Goal: Transaction & Acquisition: Purchase product/service

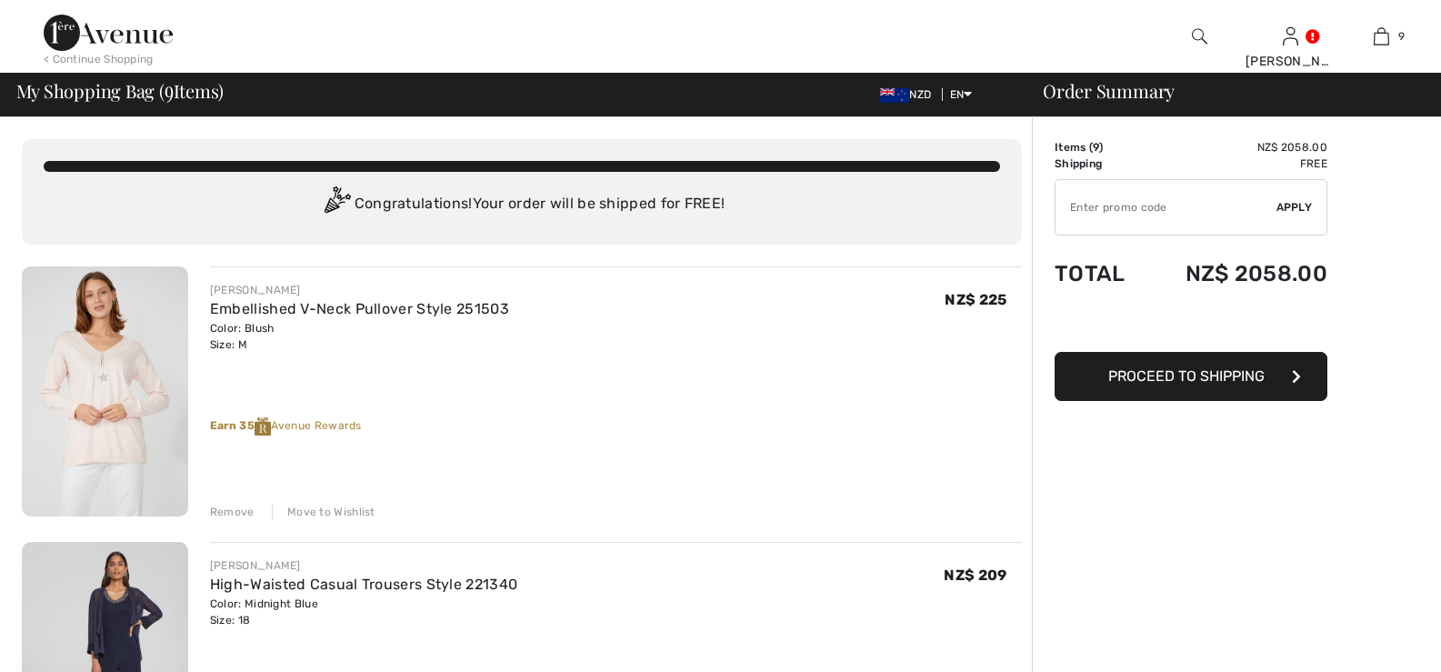
click at [225, 512] on div "Remove" at bounding box center [232, 512] width 45 height 16
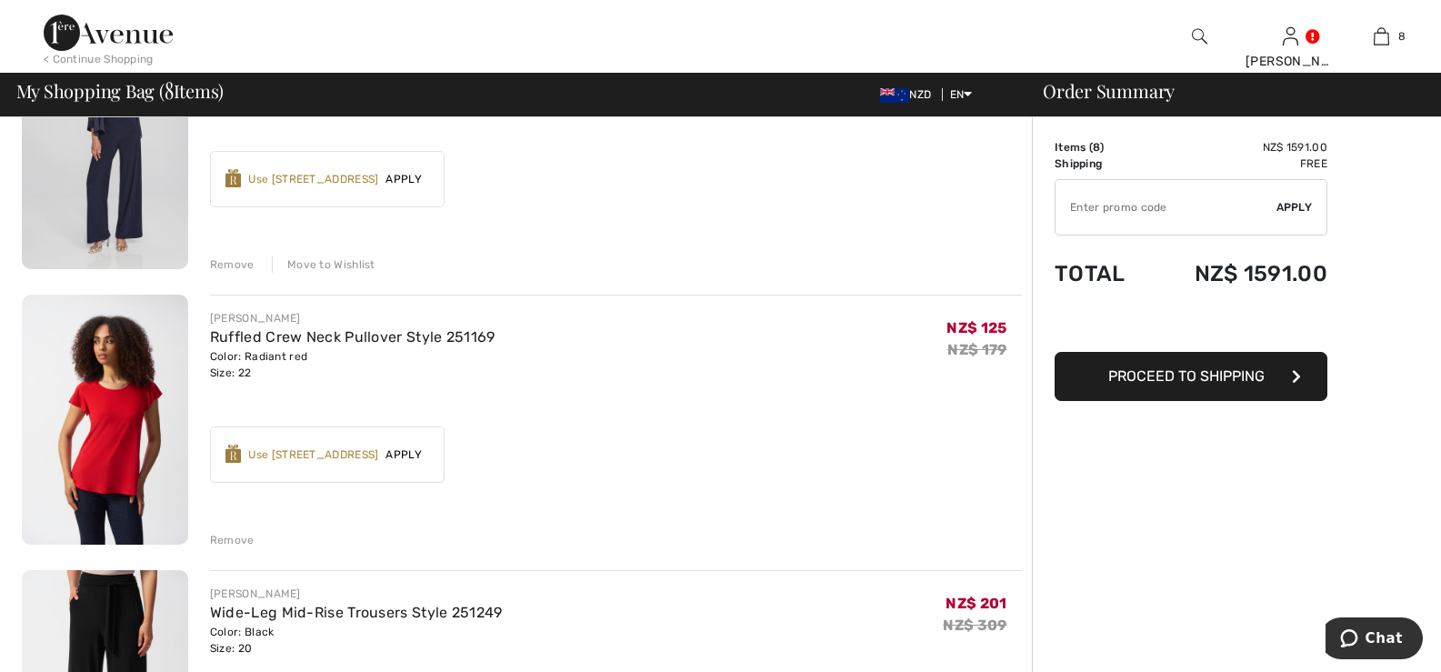
scroll to position [273, 0]
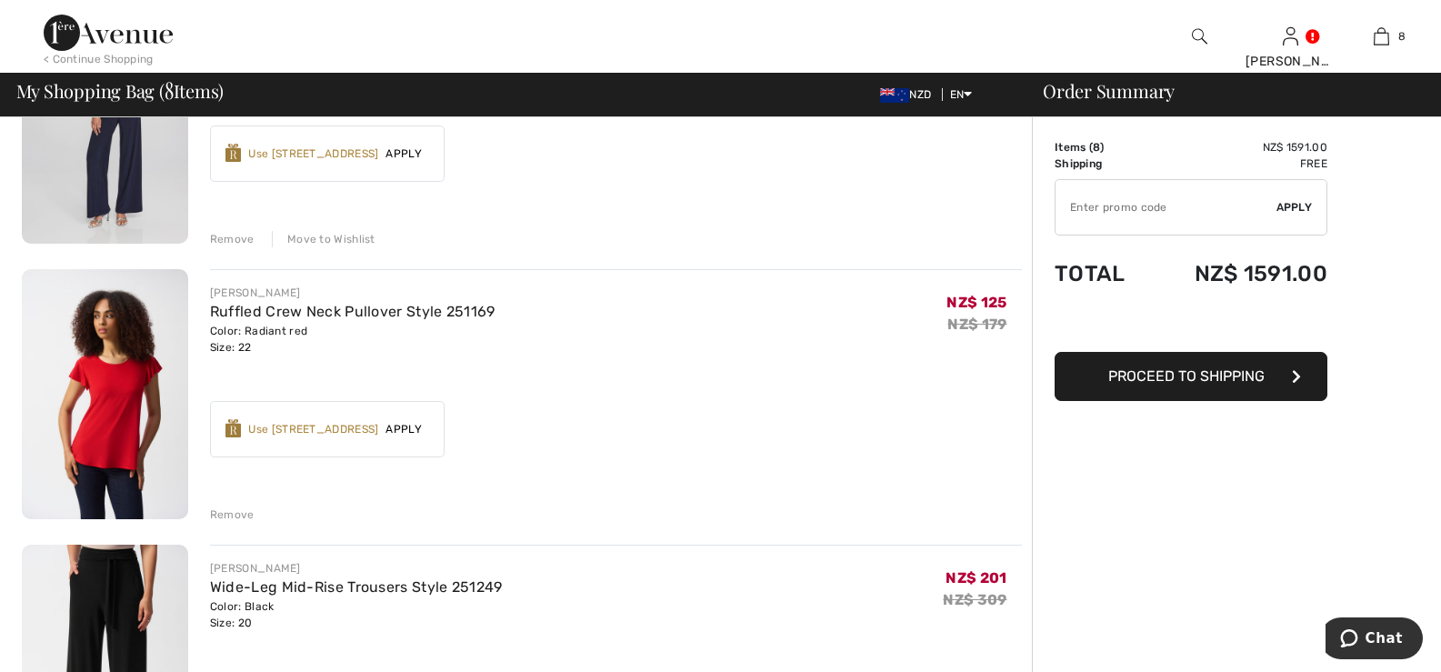
click at [231, 510] on div "Remove" at bounding box center [232, 514] width 45 height 16
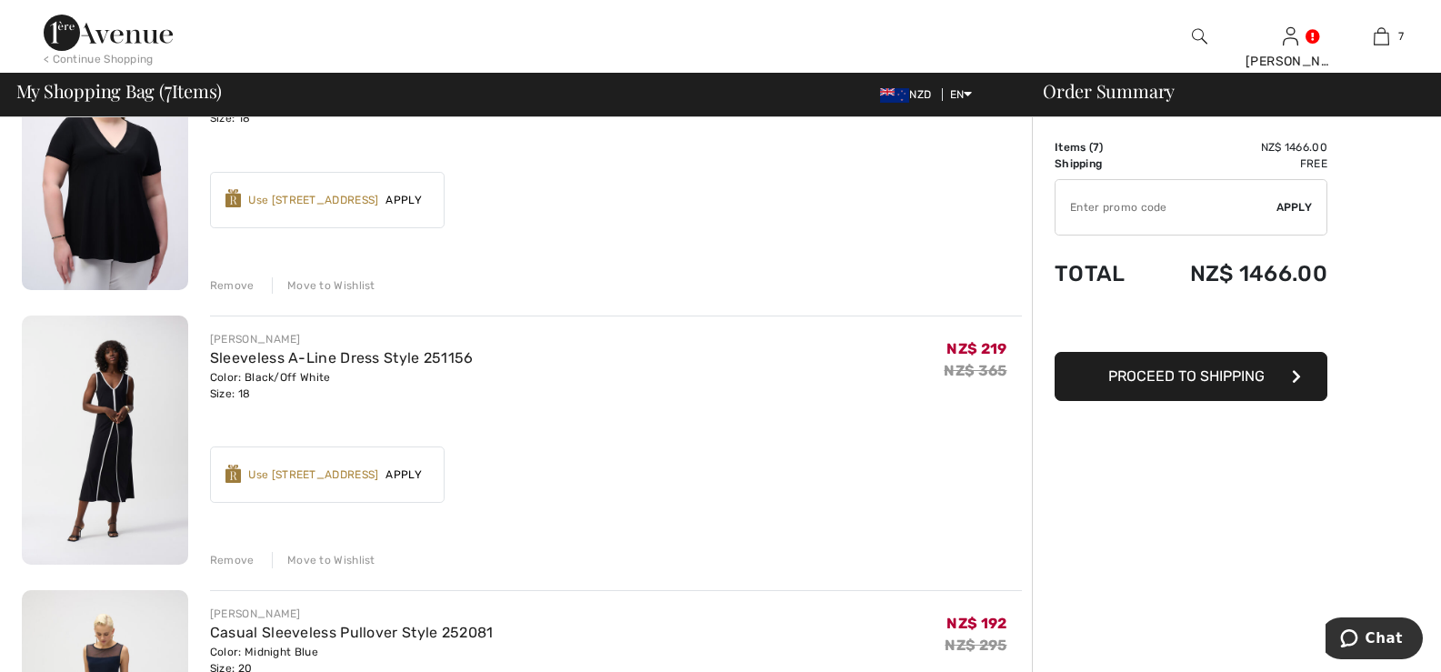
scroll to position [818, 0]
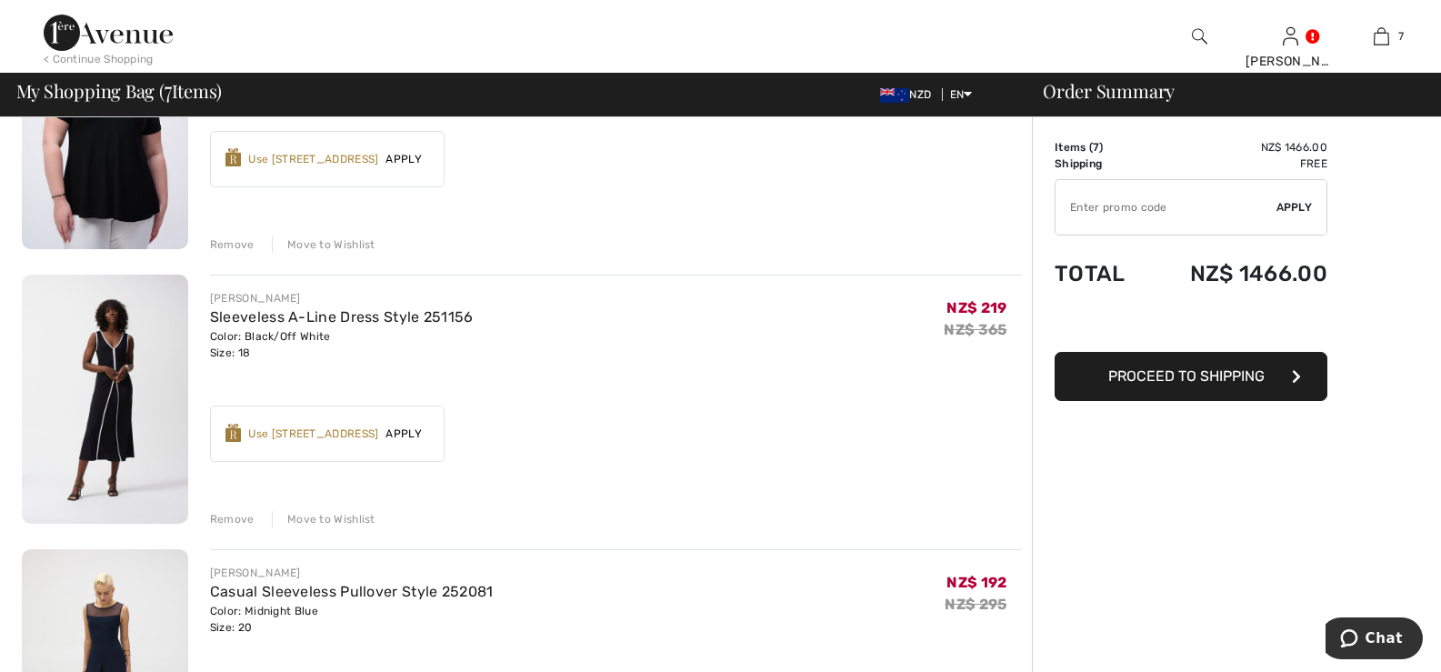
click at [219, 519] on div "Remove" at bounding box center [232, 519] width 45 height 16
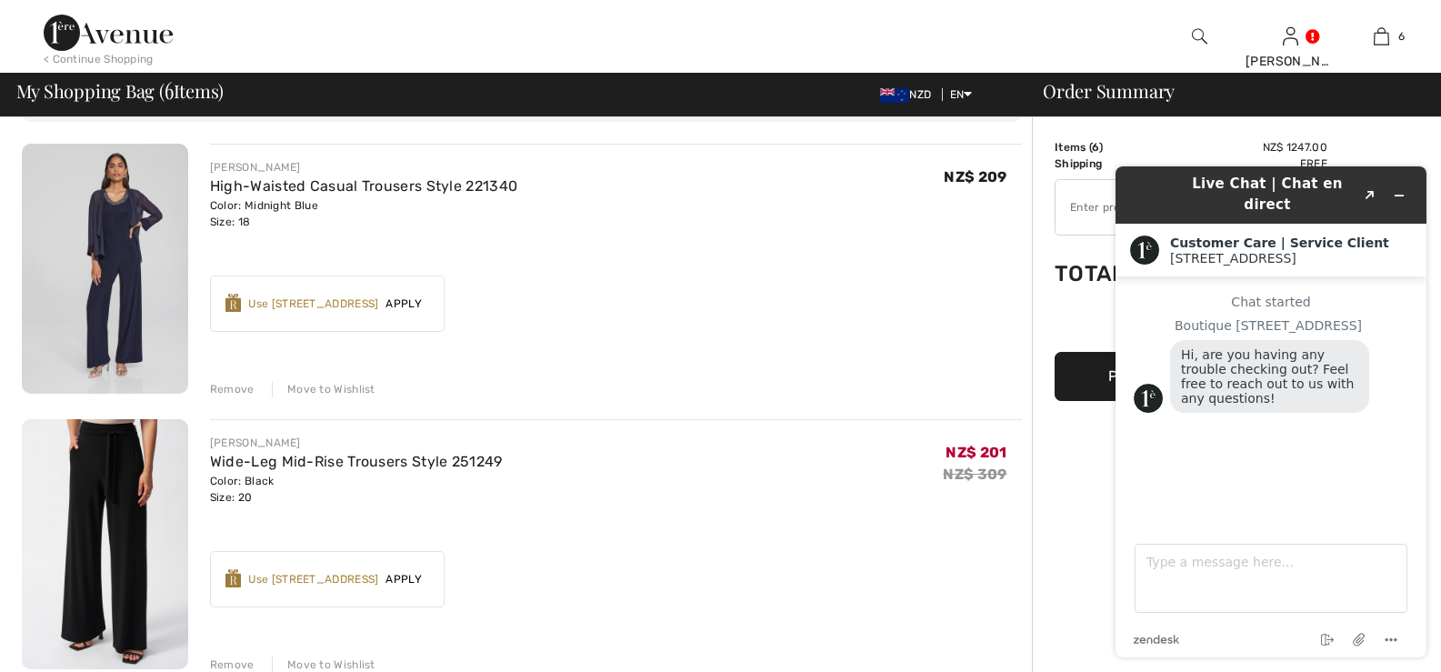
scroll to position [0, 0]
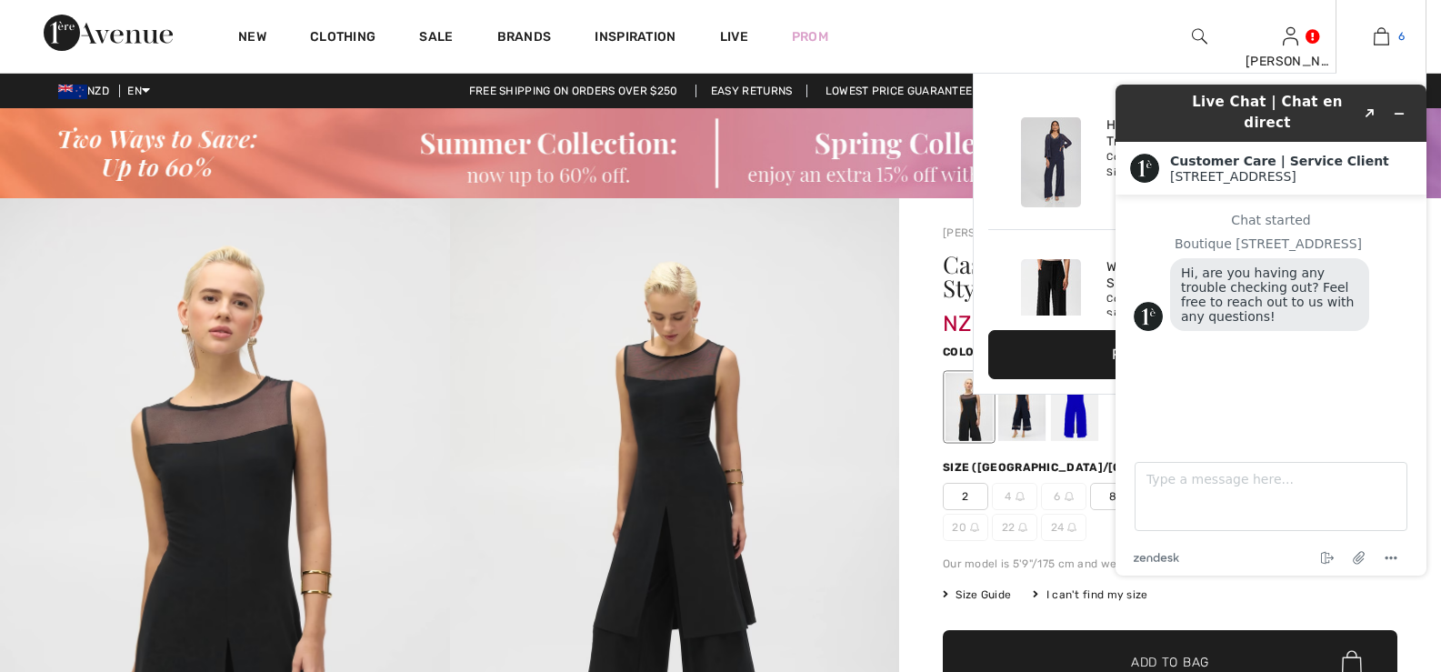
click at [1379, 39] on img at bounding box center [1381, 36] width 15 height 22
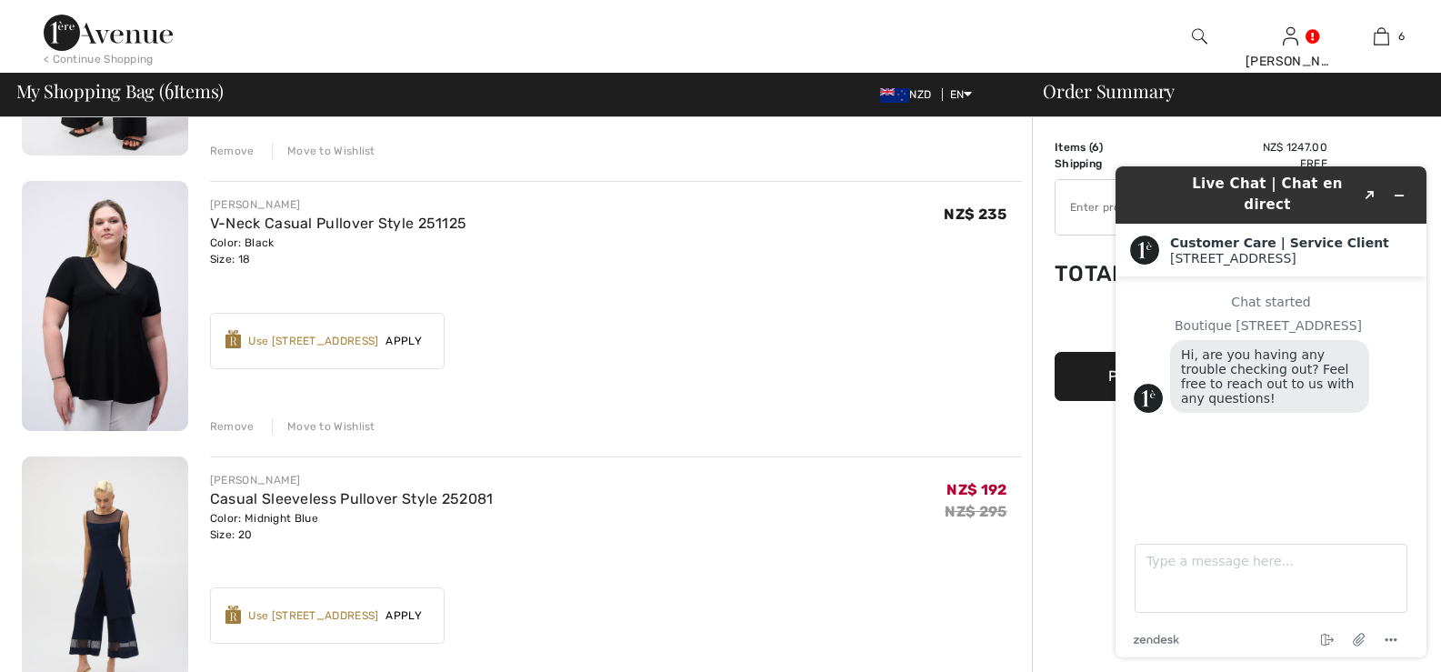
scroll to position [727, 0]
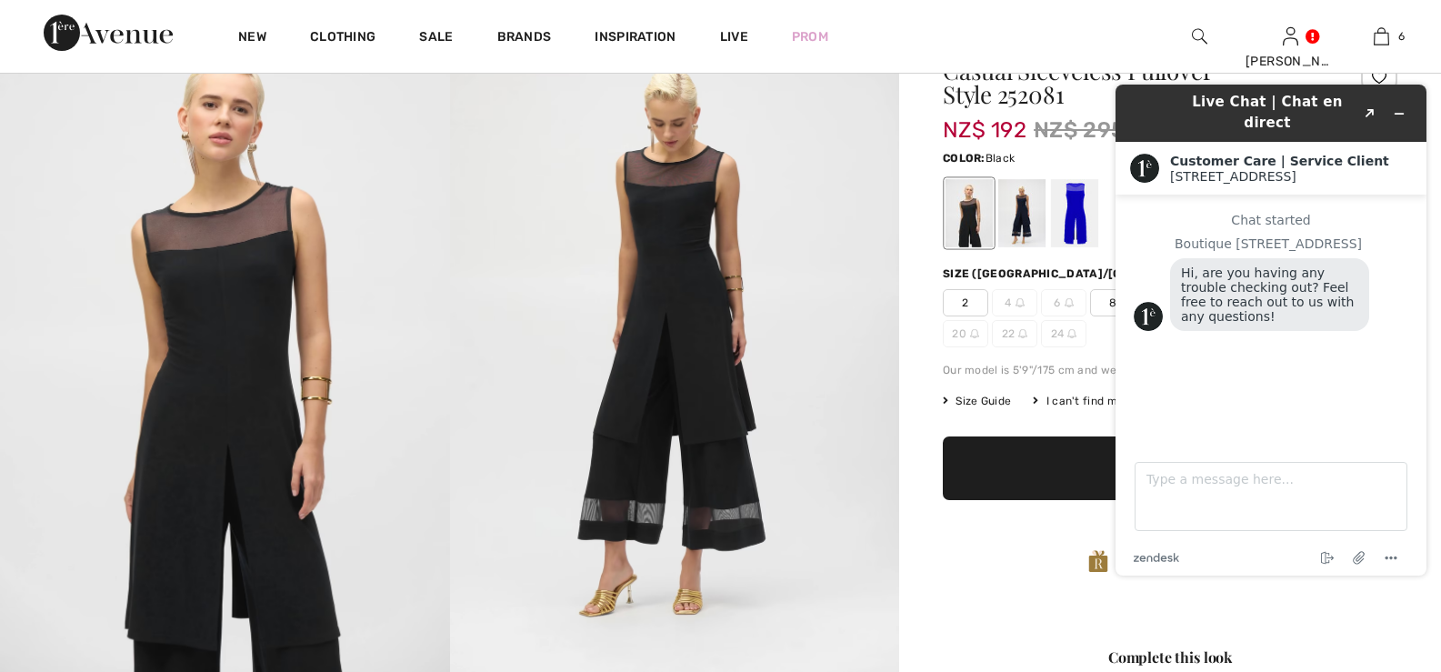
scroll to position [182, 0]
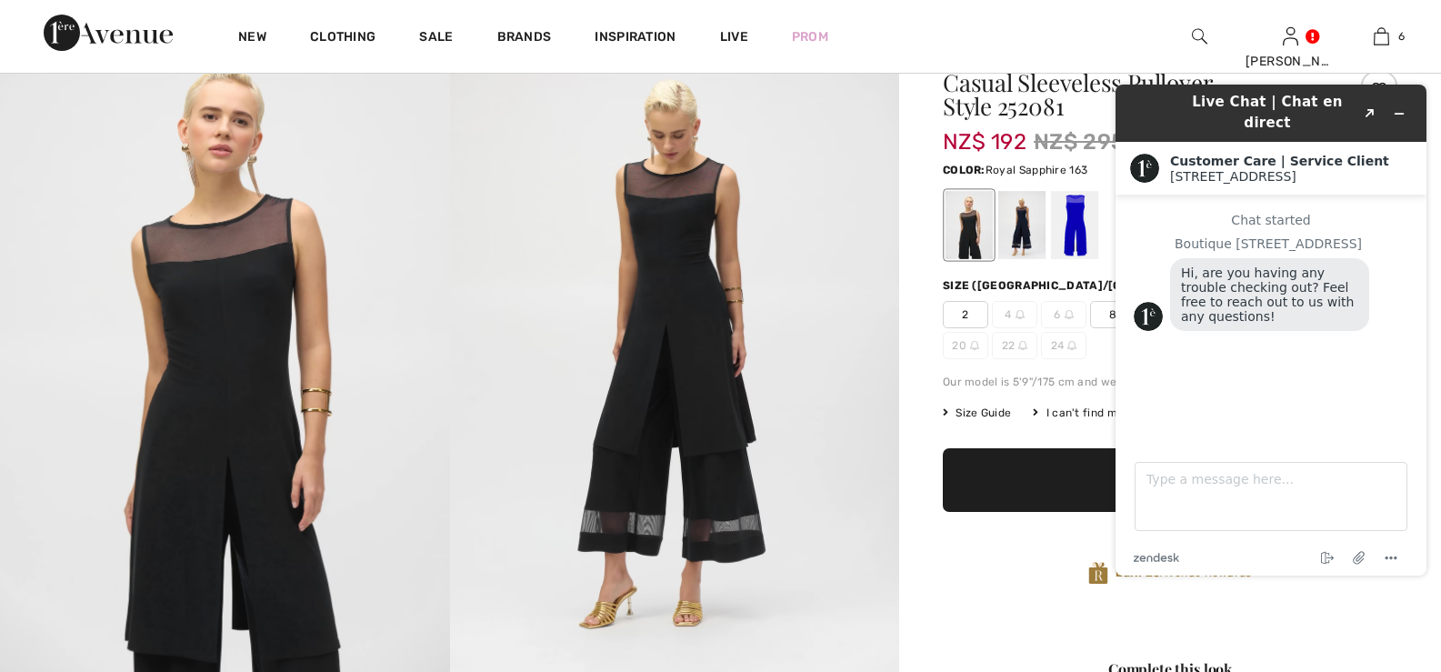
click at [1075, 225] on div at bounding box center [1074, 225] width 47 height 68
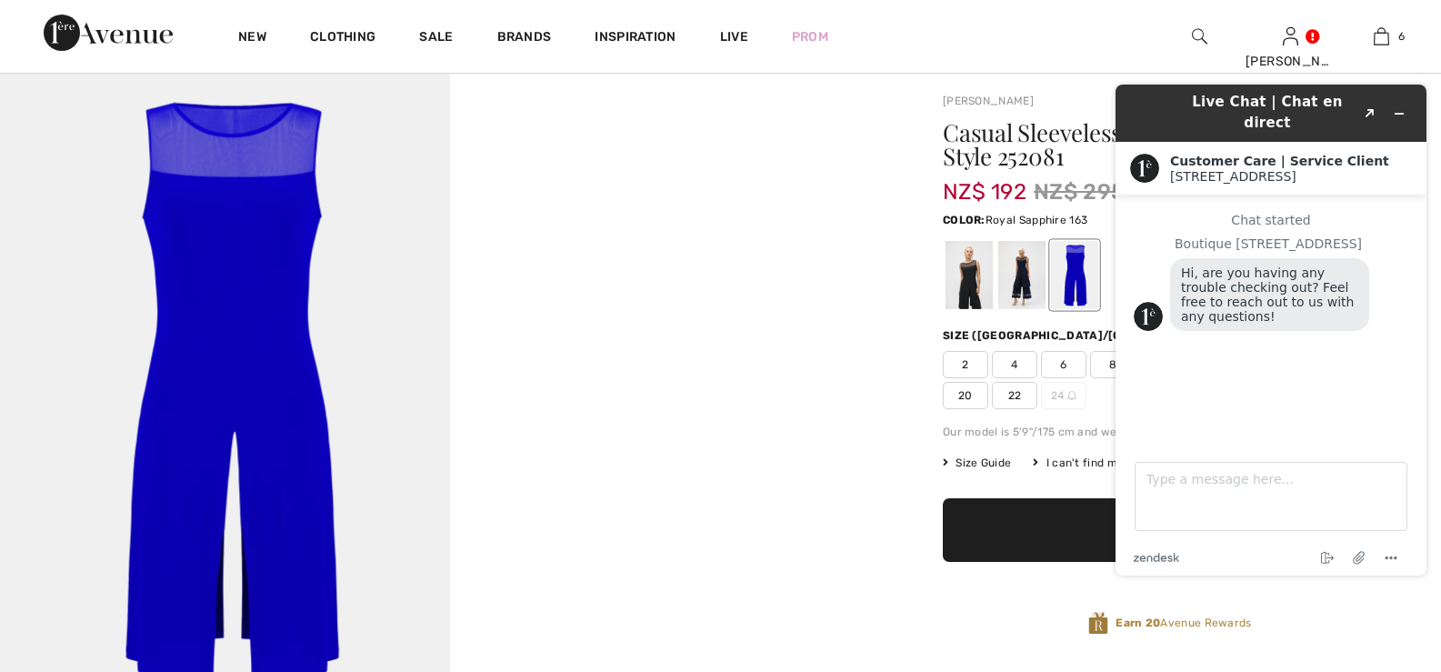
scroll to position [91, 0]
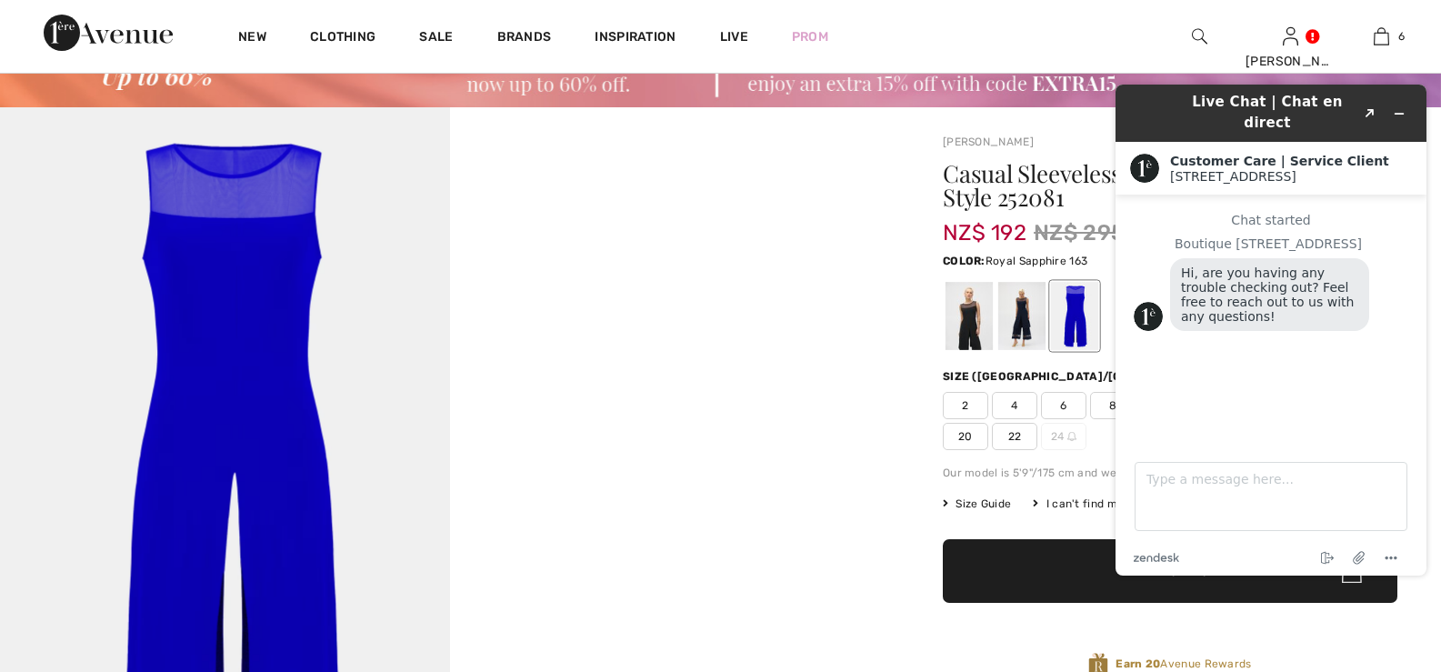
click at [963, 435] on span "20" at bounding box center [965, 436] width 45 height 27
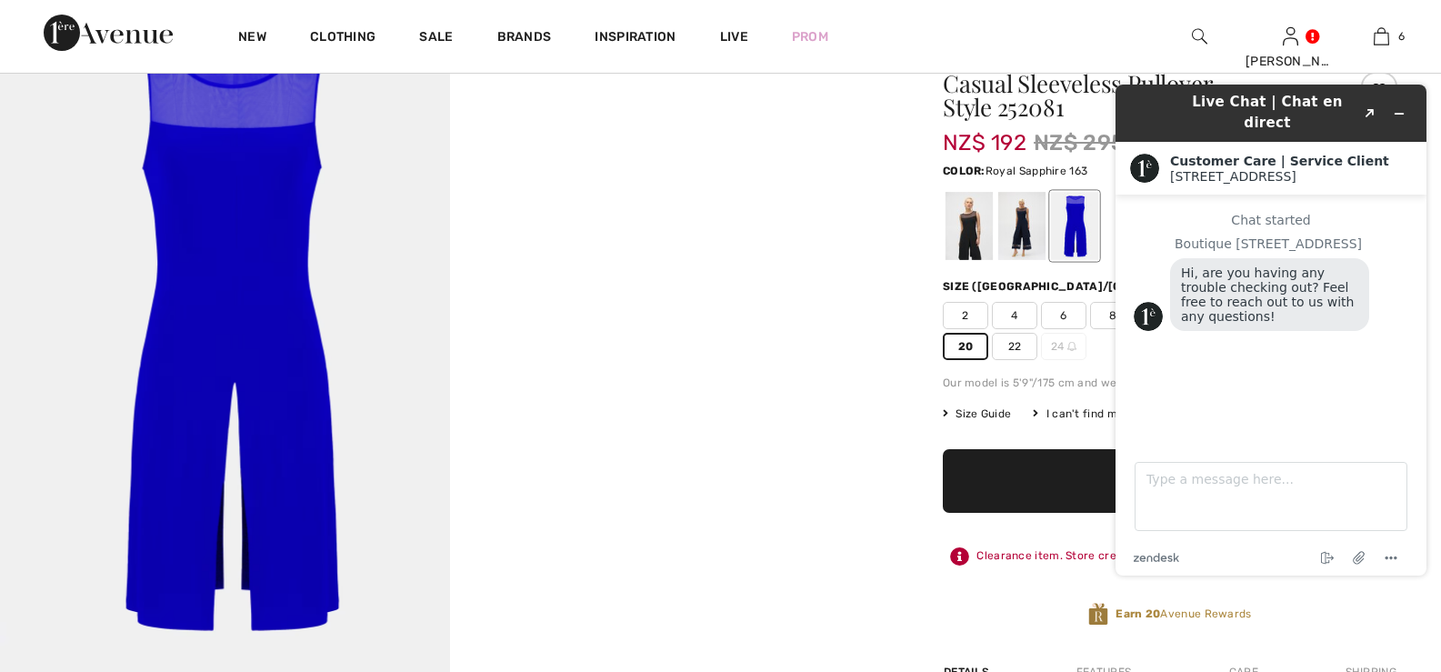
scroll to position [182, 0]
click at [1070, 478] on span "✔ Added to Bag Add to Bag" at bounding box center [1170, 480] width 455 height 64
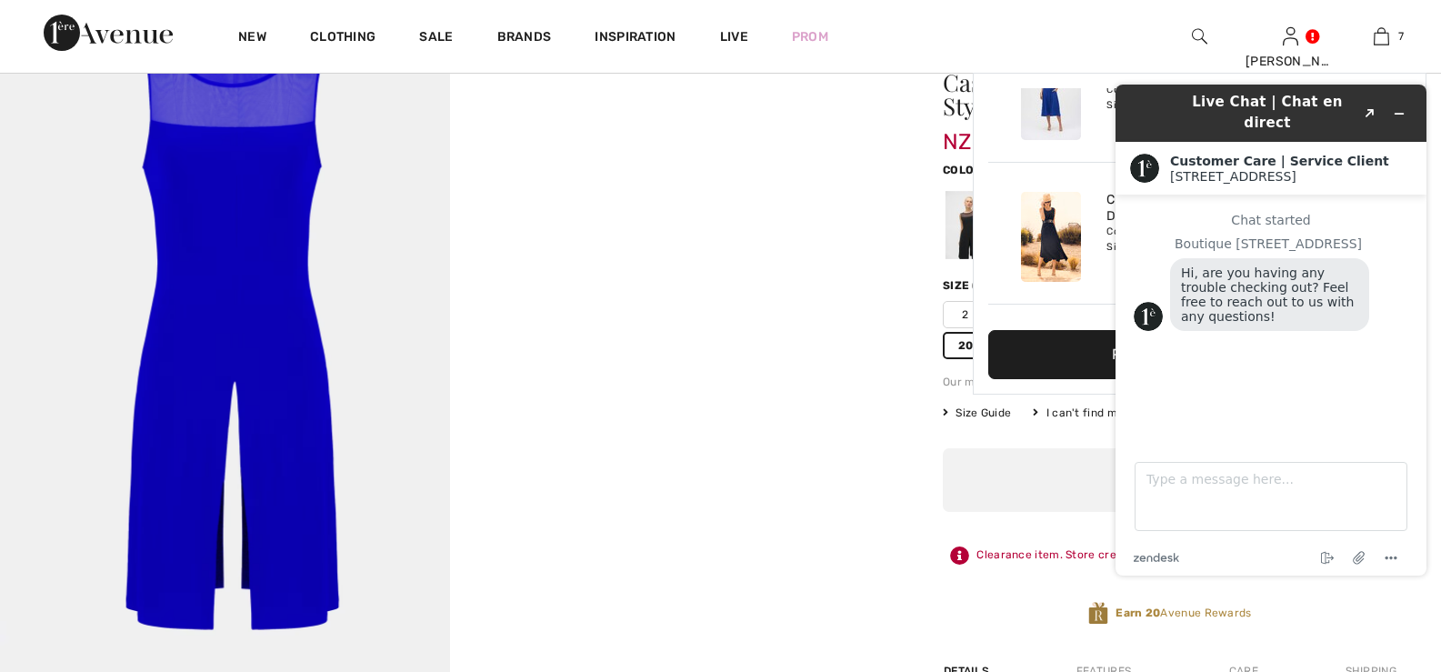
scroll to position [765, 0]
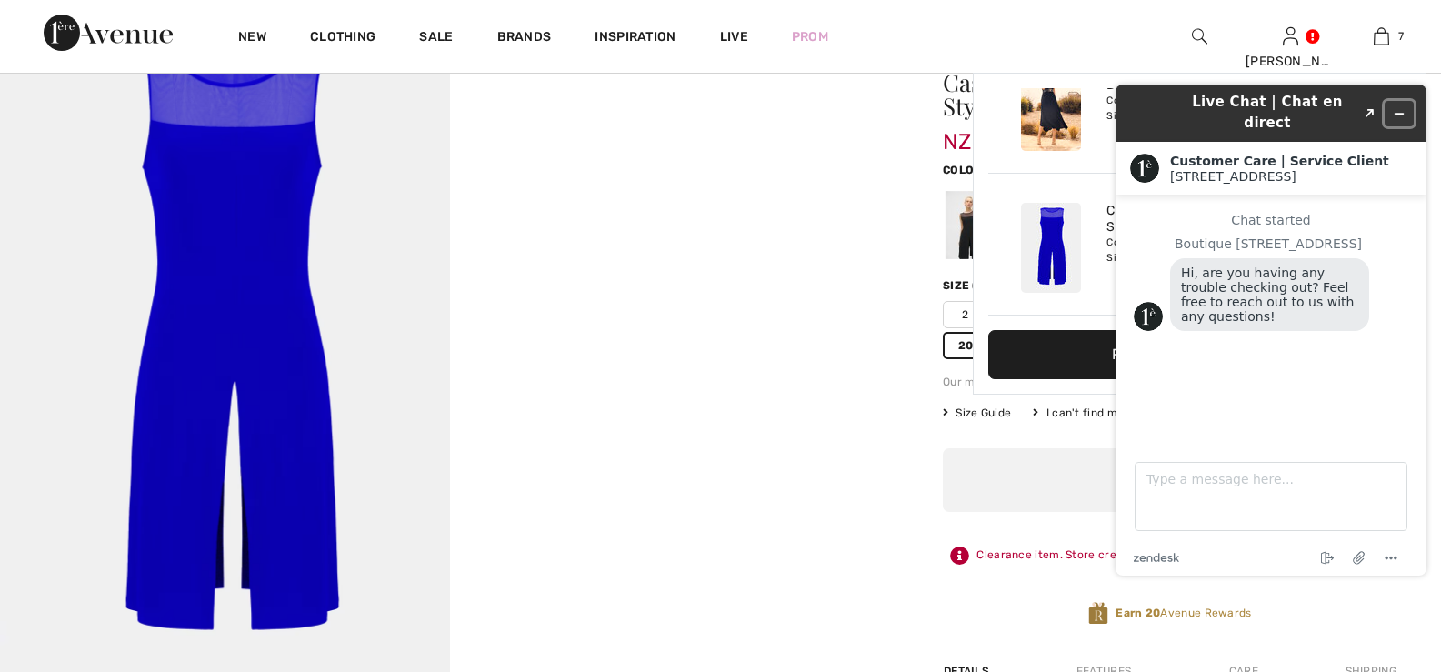
click at [1404, 107] on icon "Minimize widget" at bounding box center [1399, 113] width 13 height 13
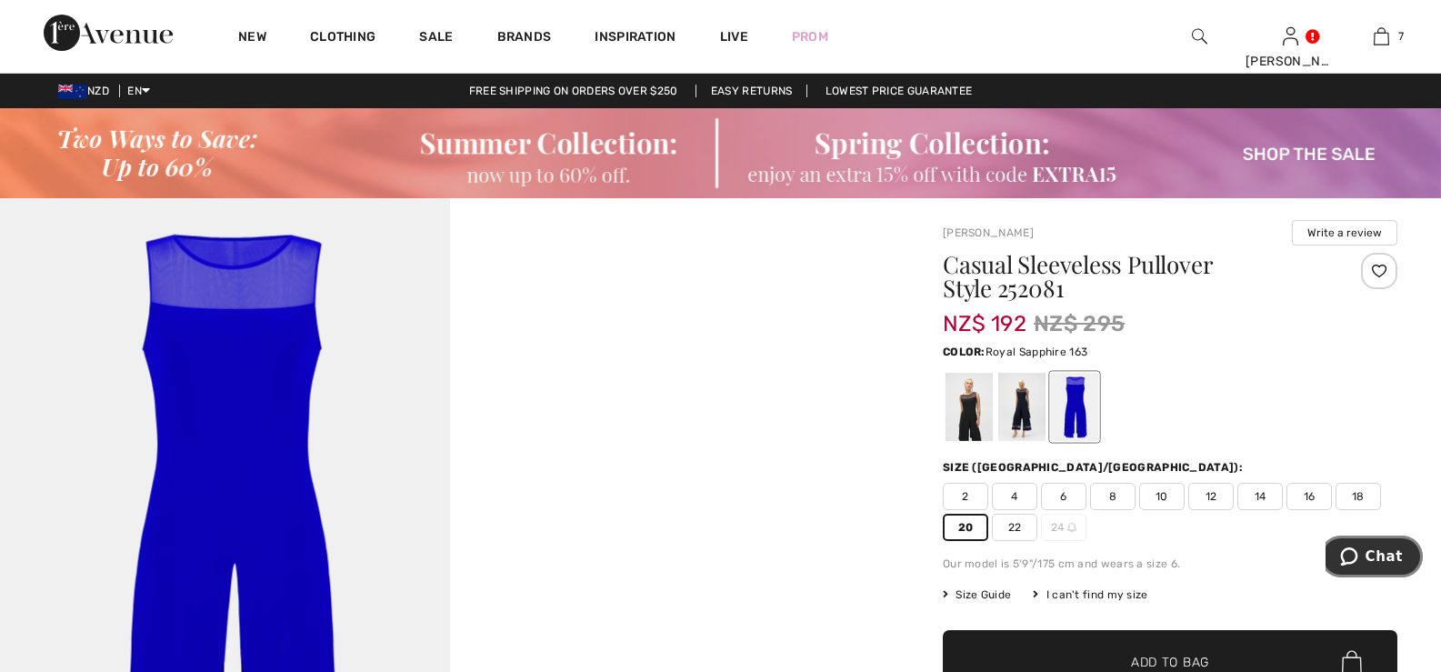
scroll to position [91, 0]
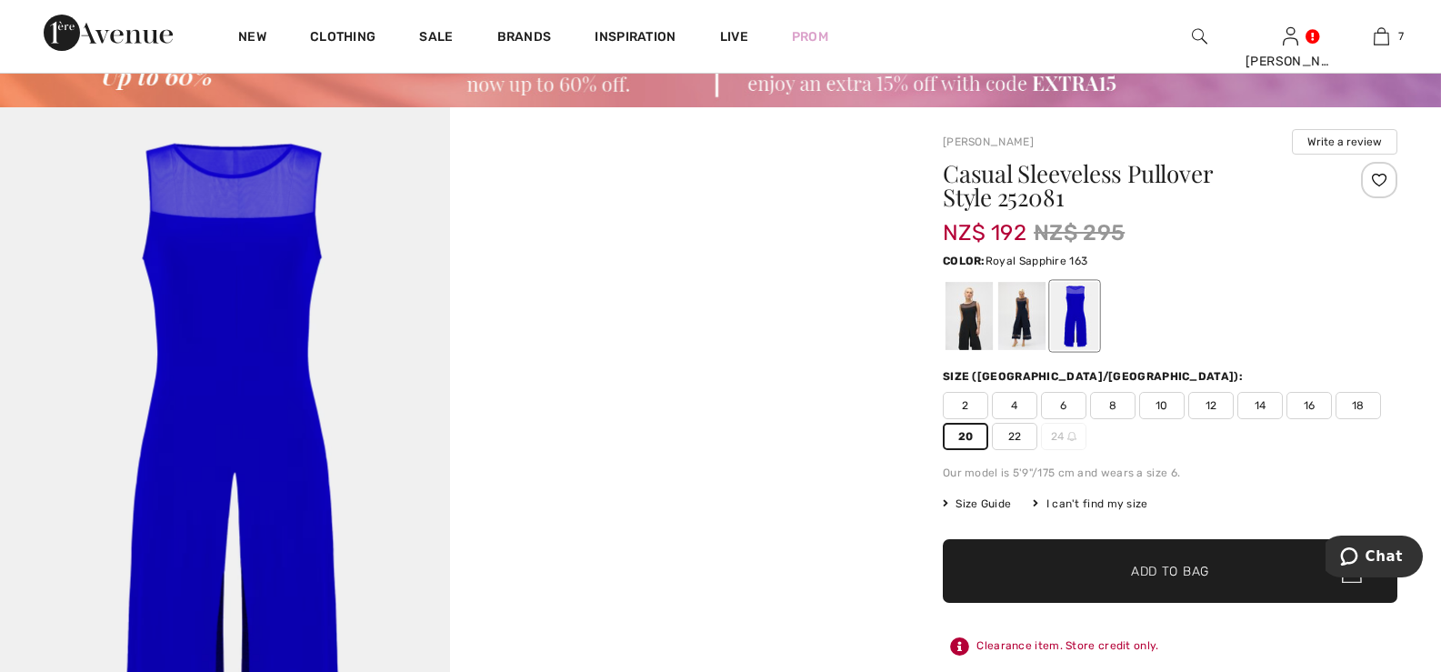
click at [1163, 572] on span "Add to Bag" at bounding box center [1170, 571] width 78 height 19
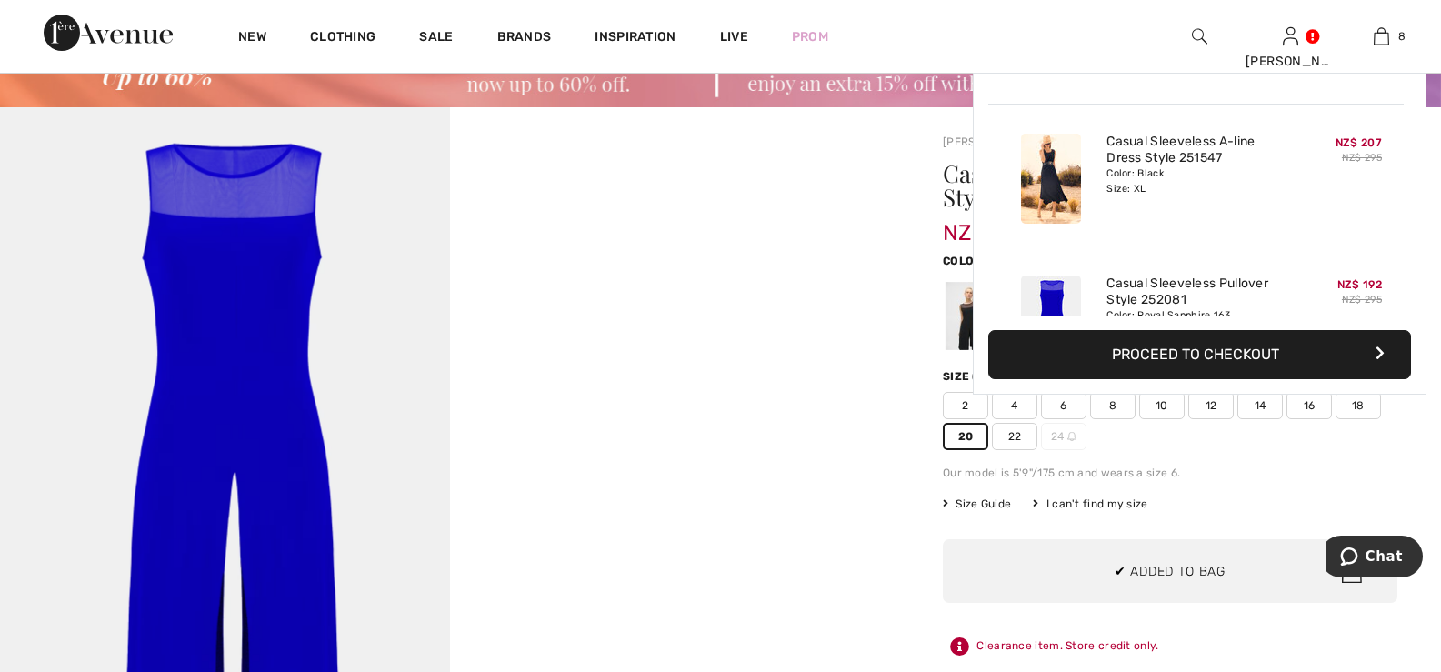
scroll to position [907, 0]
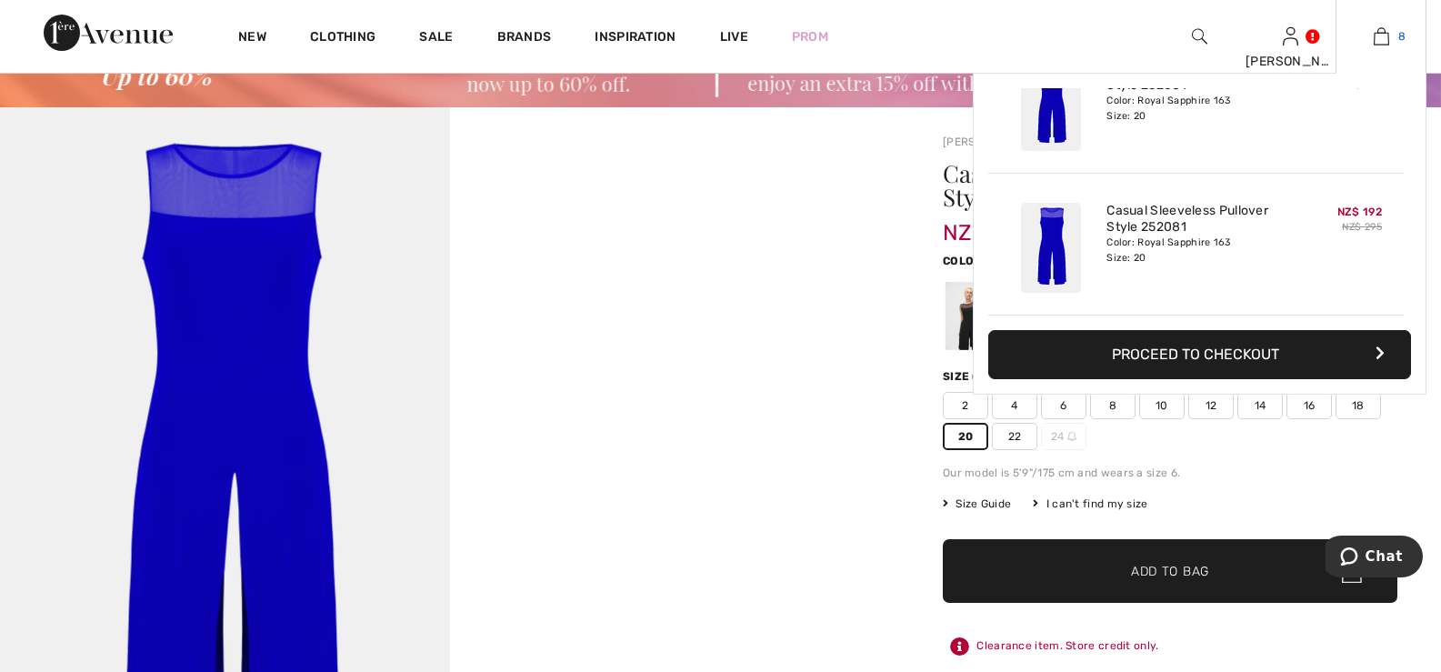
click at [1390, 35] on link "8" at bounding box center [1380, 36] width 89 height 22
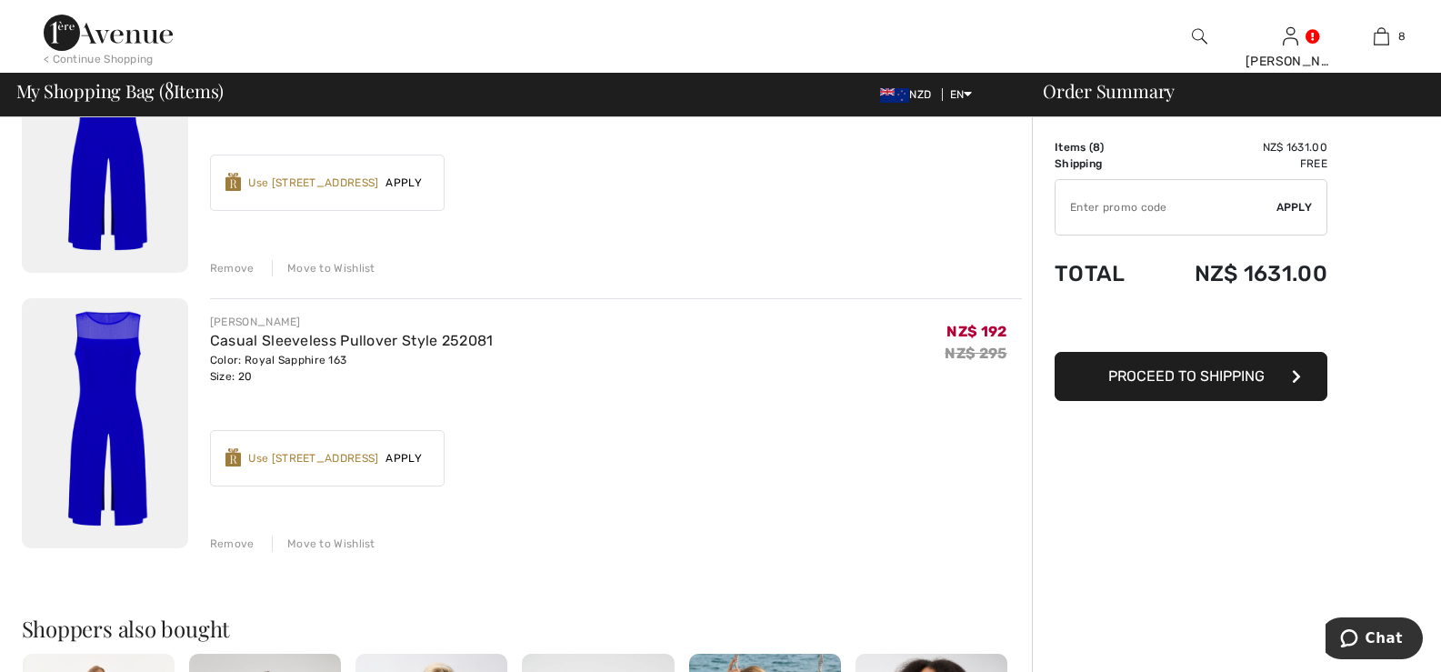
scroll to position [1909, 0]
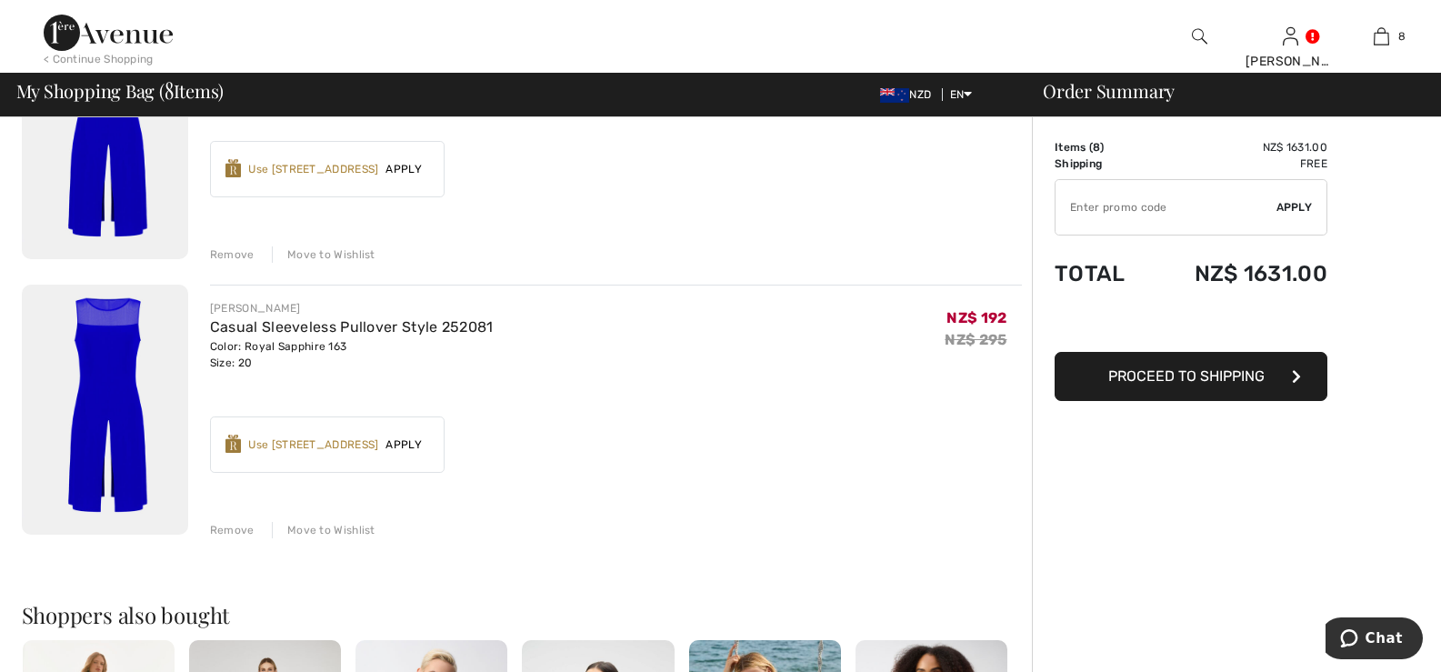
click at [229, 526] on div "Remove" at bounding box center [232, 530] width 45 height 16
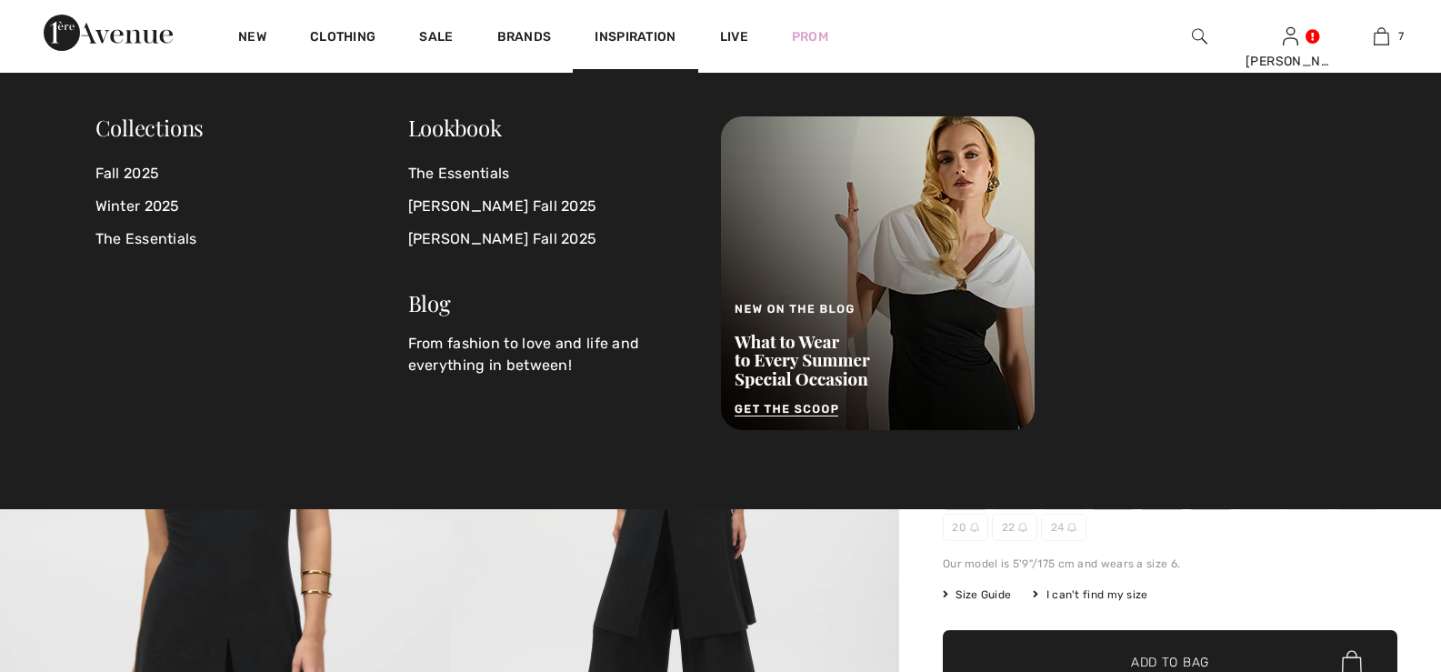
checkbox input "true"
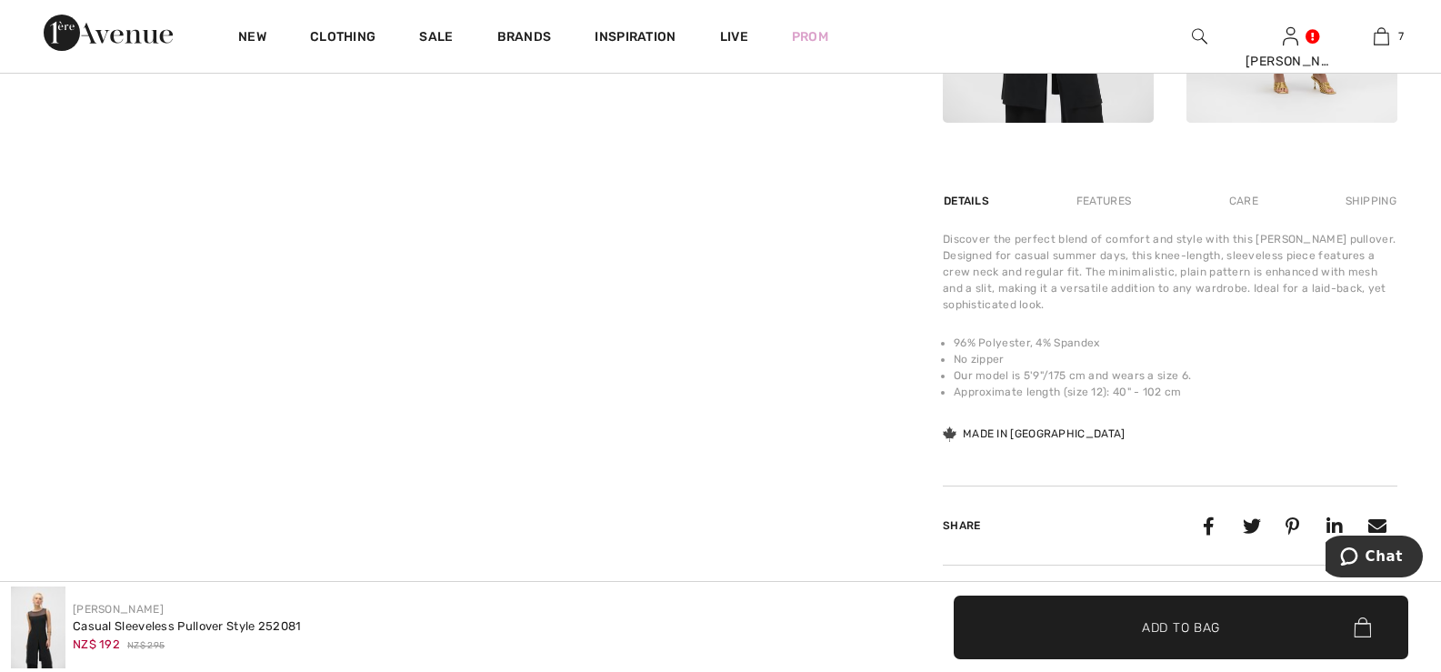
scroll to position [1182, 0]
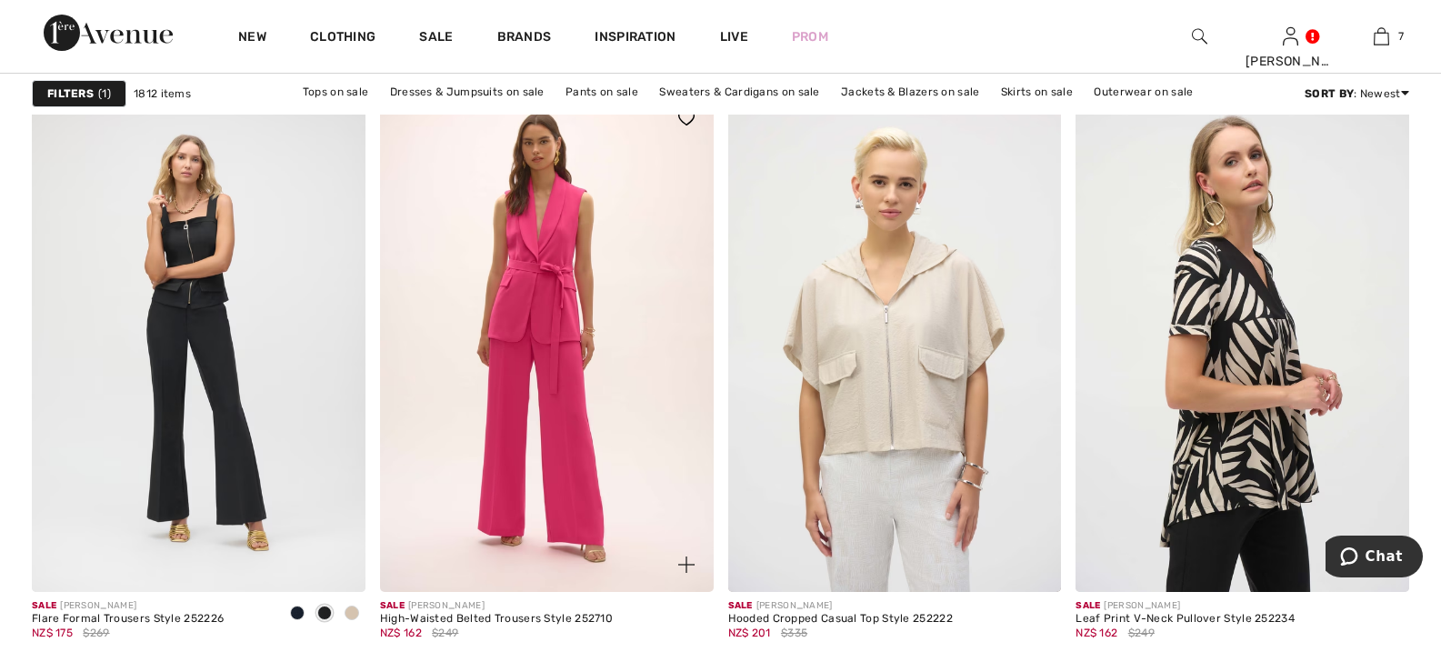
scroll to position [8090, 0]
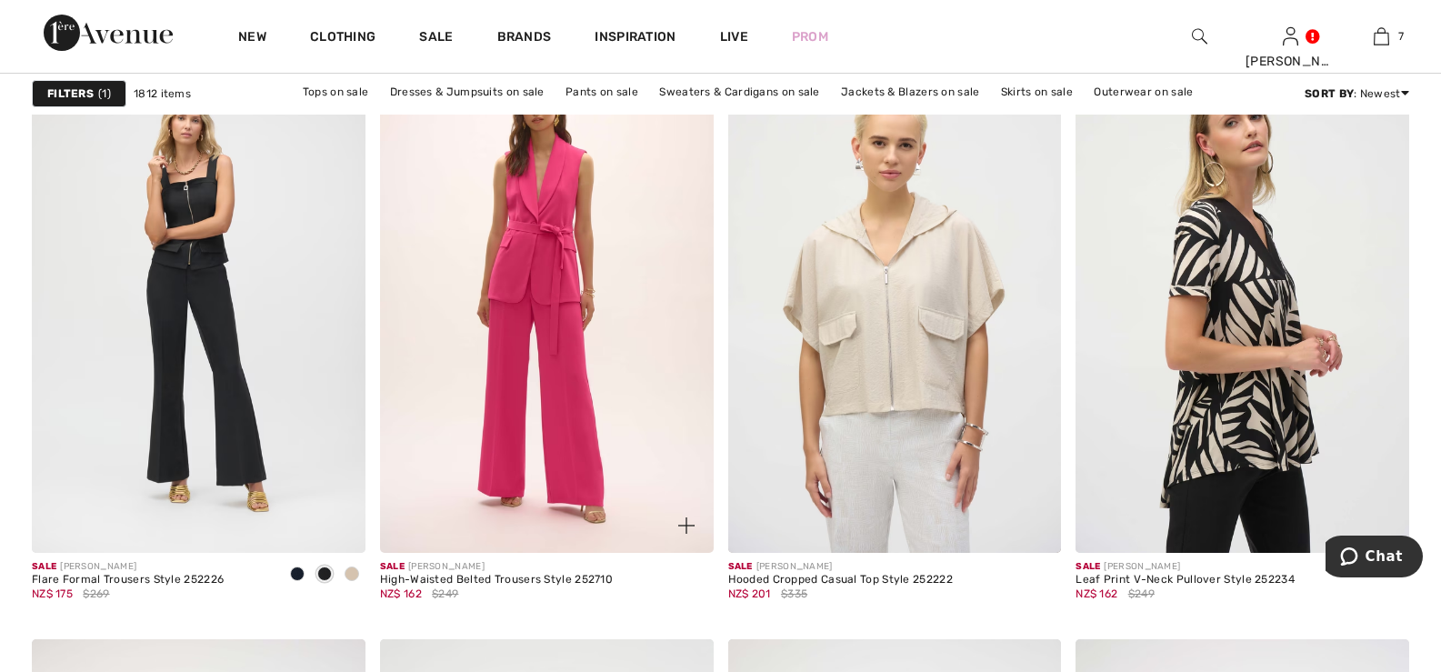
click at [550, 272] on img at bounding box center [547, 302] width 334 height 500
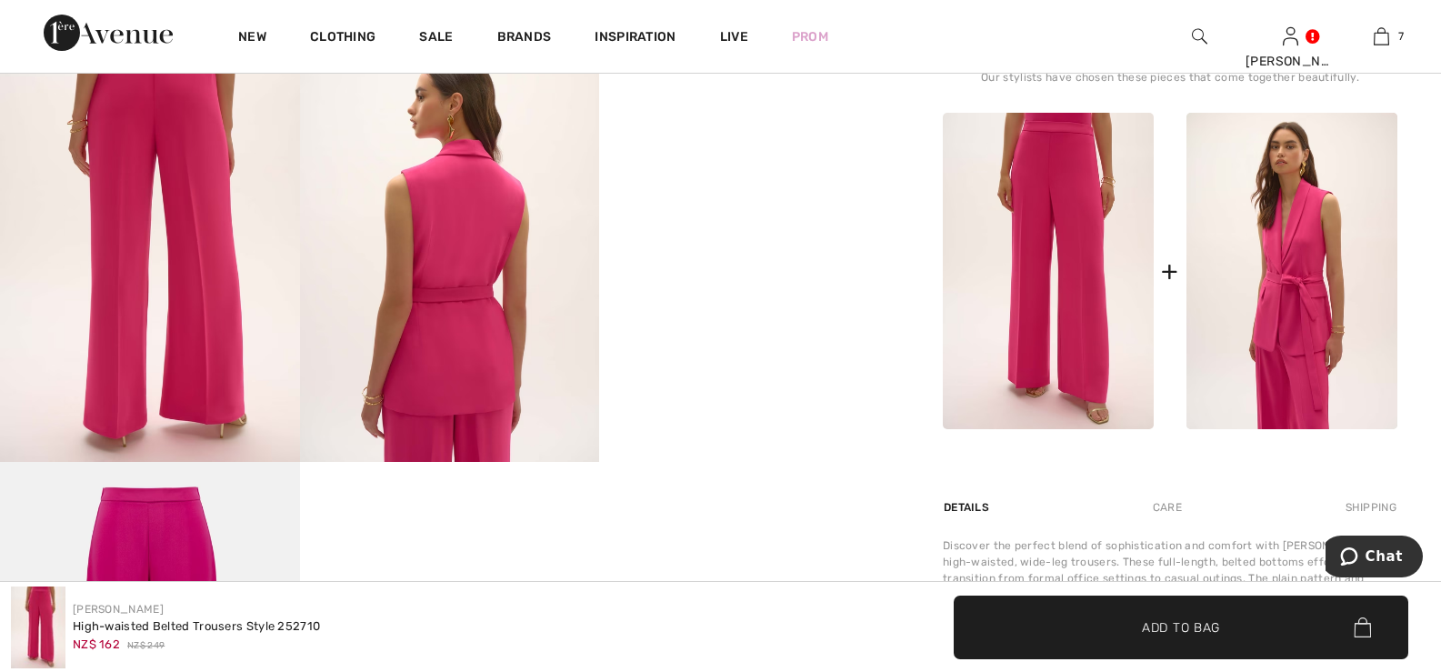
scroll to position [818, 0]
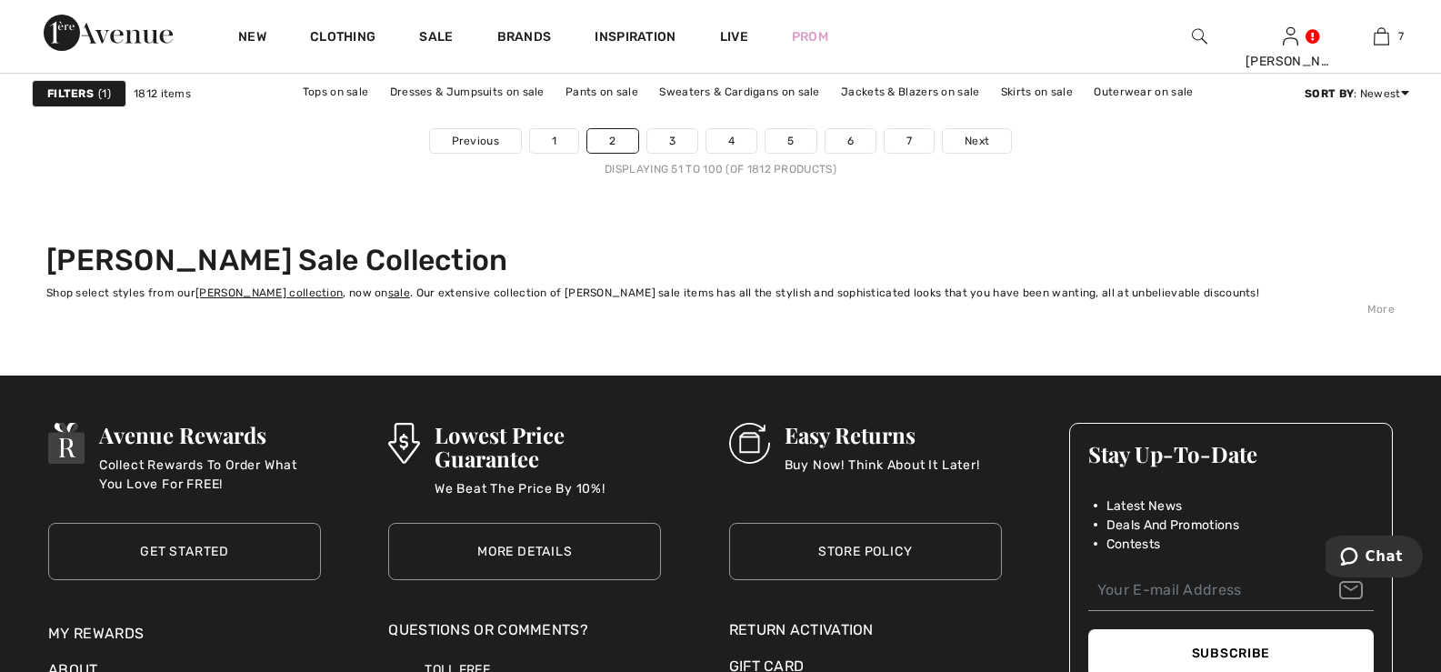
scroll to position [9181, 0]
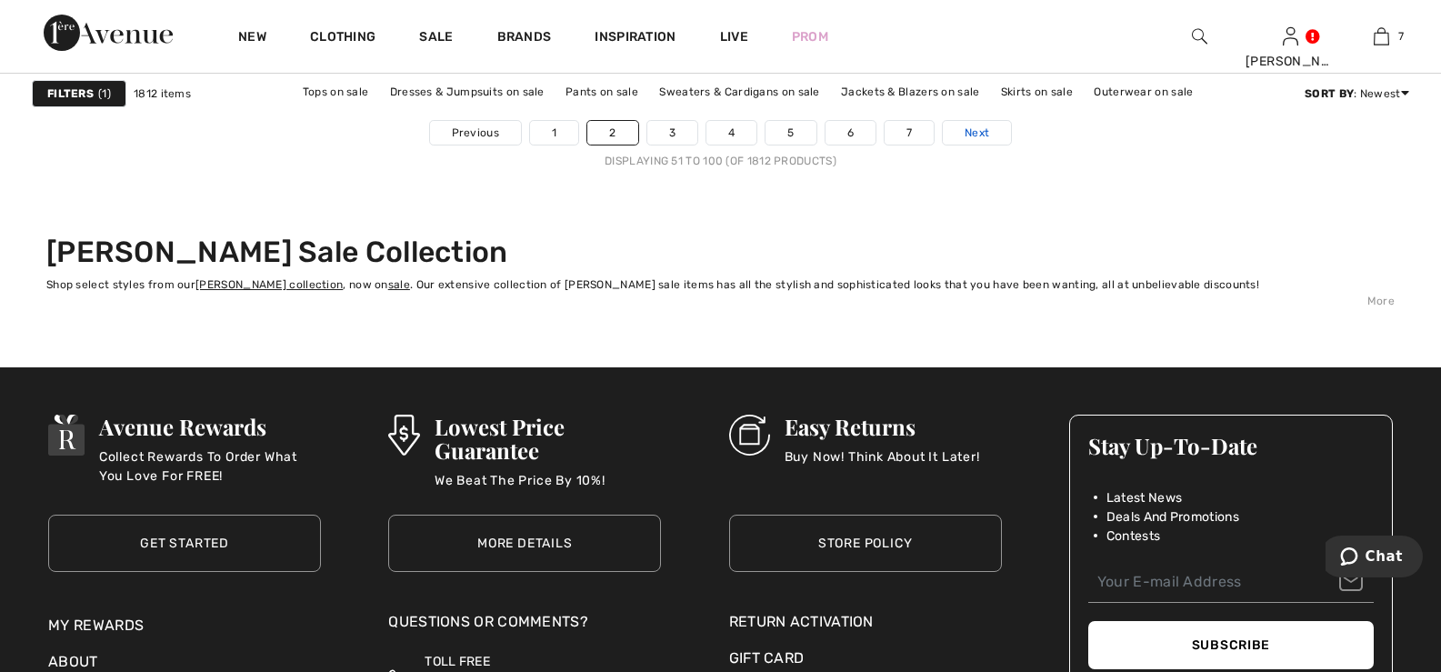
click at [973, 129] on span "Next" at bounding box center [976, 133] width 25 height 16
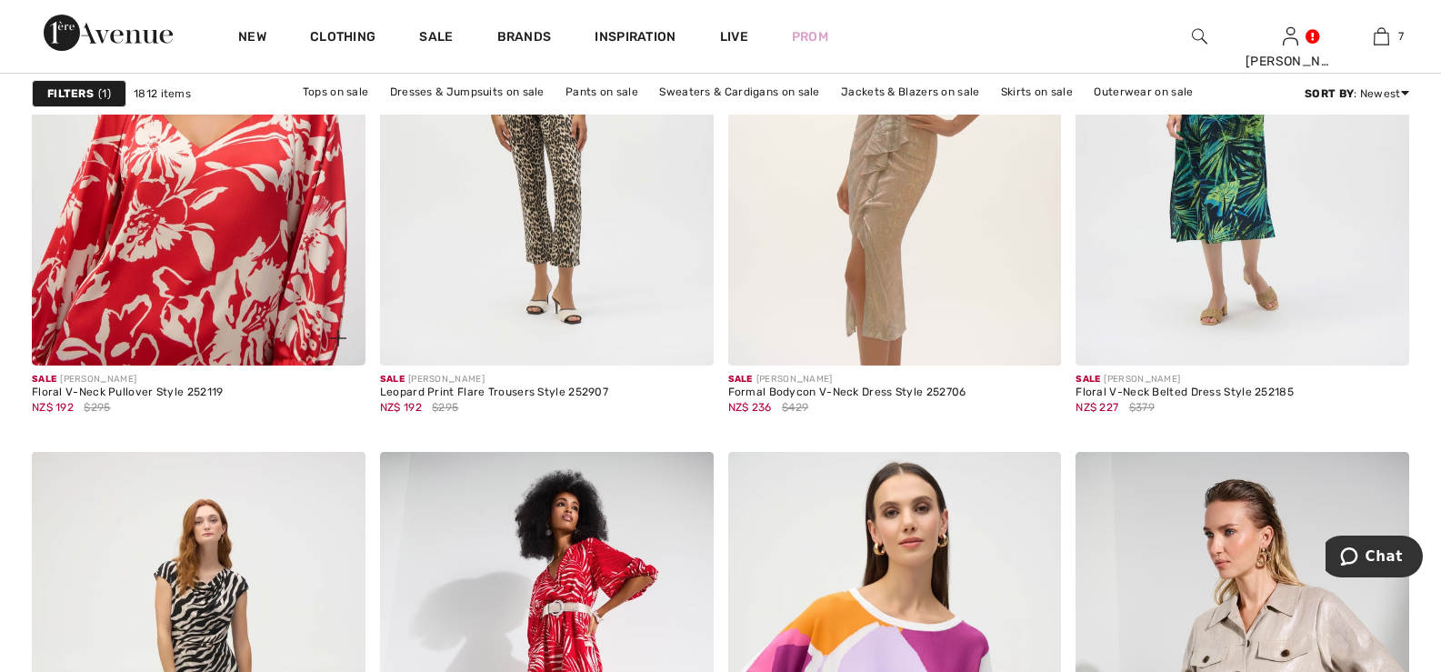
scroll to position [3726, 0]
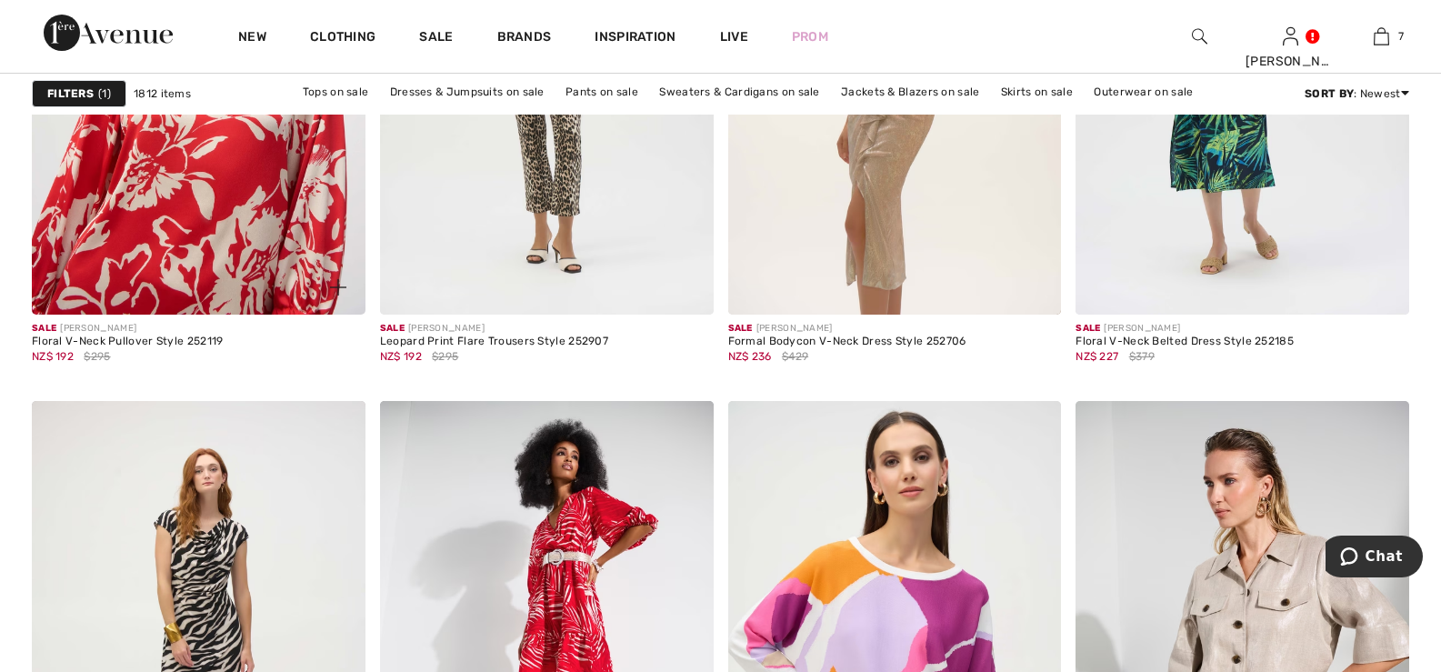
click at [189, 174] on img at bounding box center [199, 65] width 334 height 500
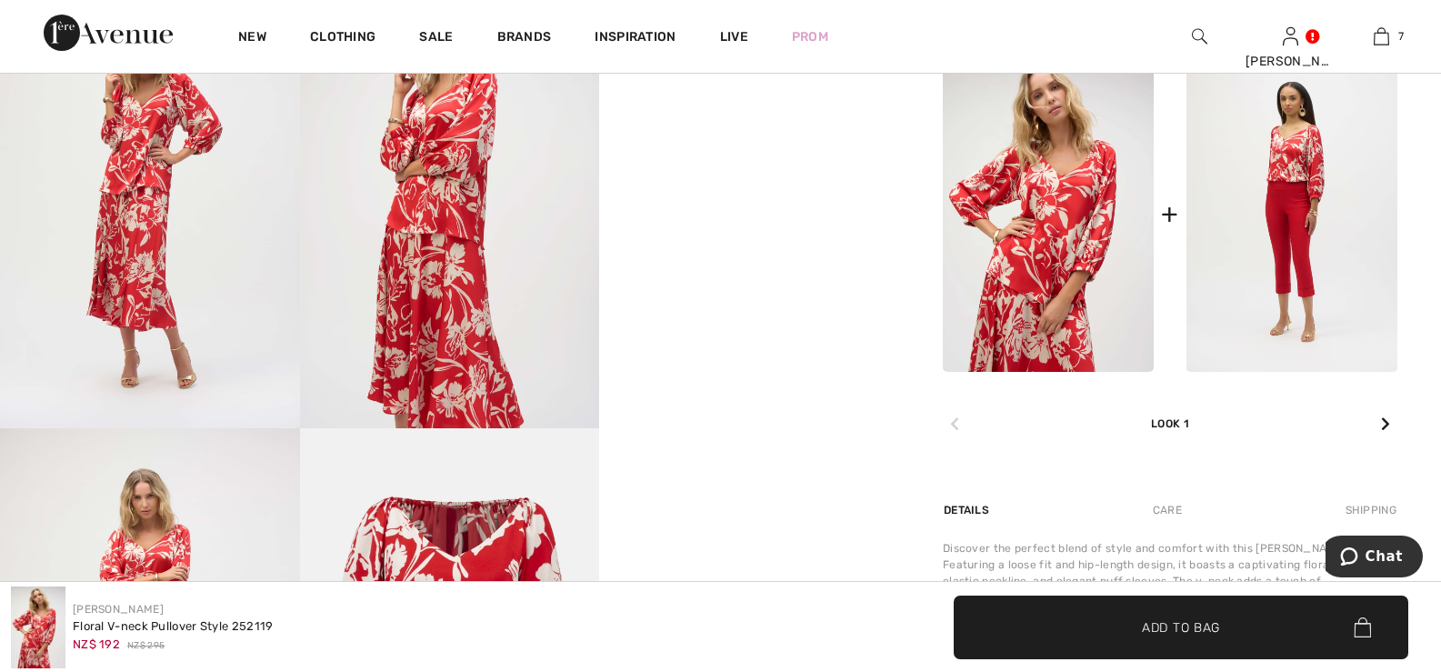
scroll to position [909, 0]
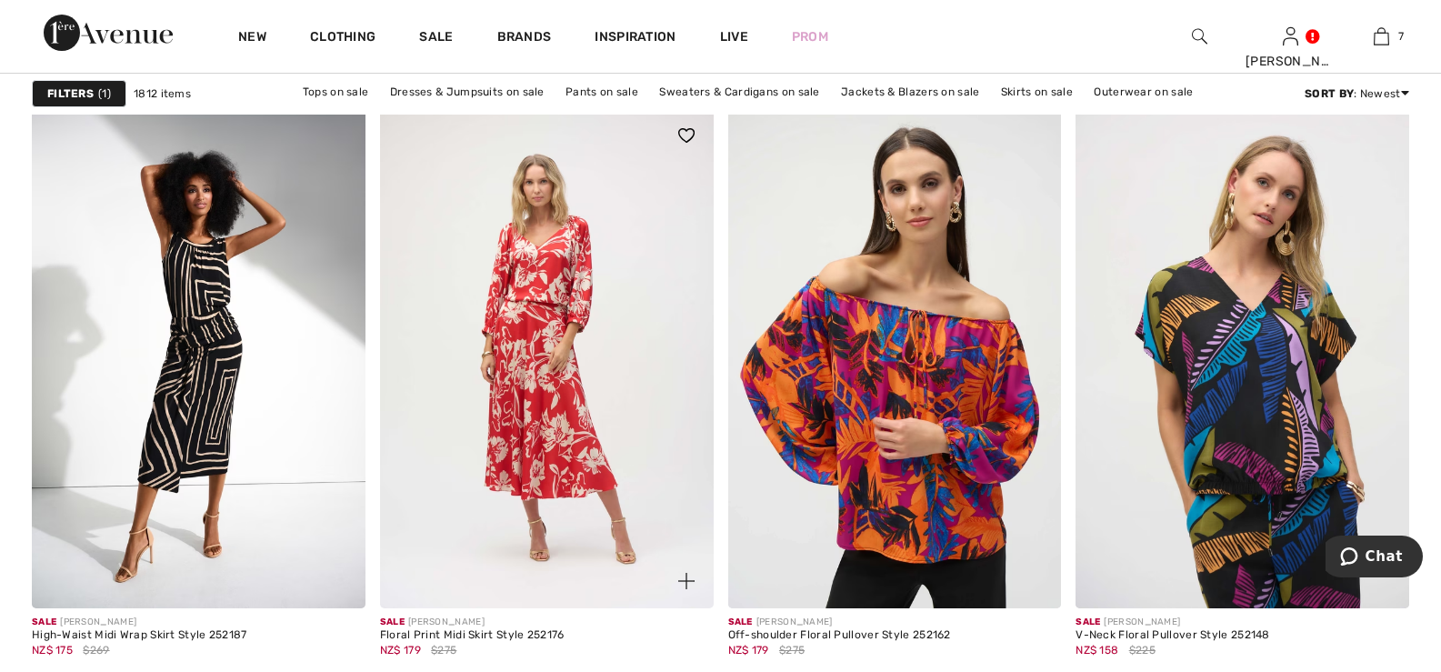
scroll to position [6180, 0]
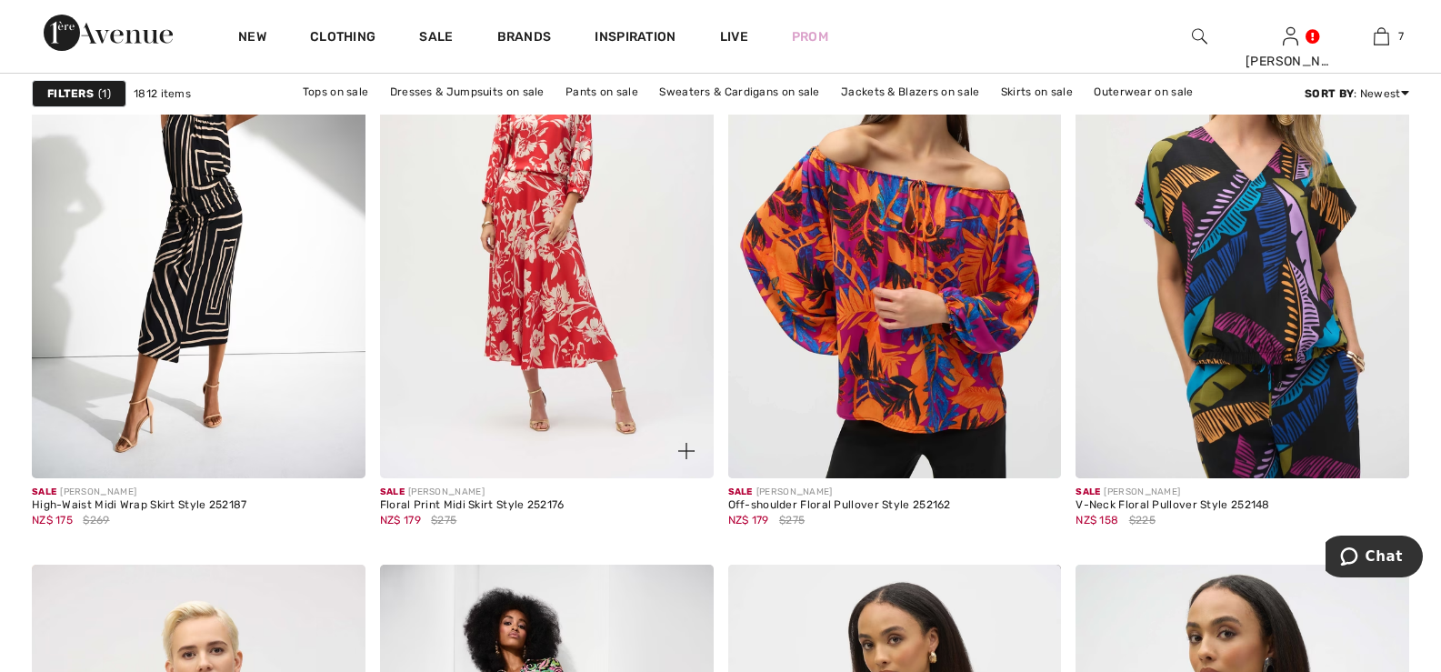
click at [522, 196] on img at bounding box center [547, 228] width 334 height 500
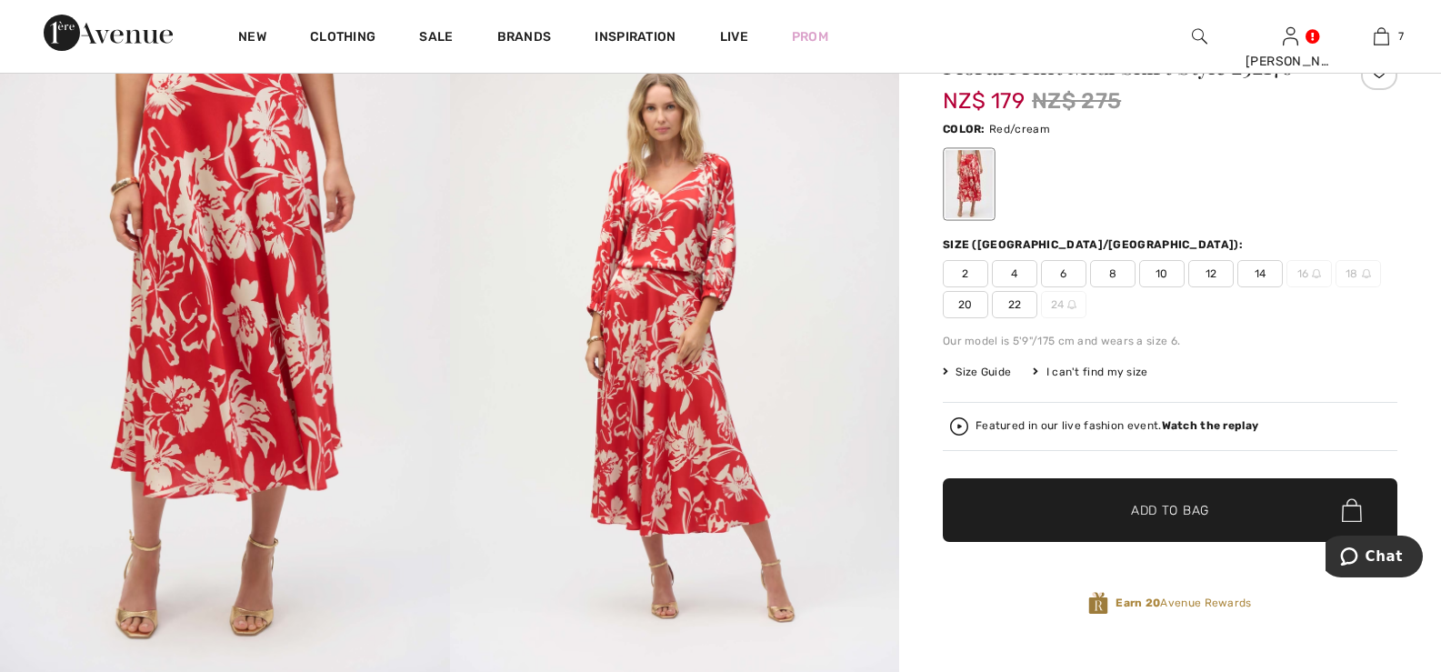
scroll to position [182, 0]
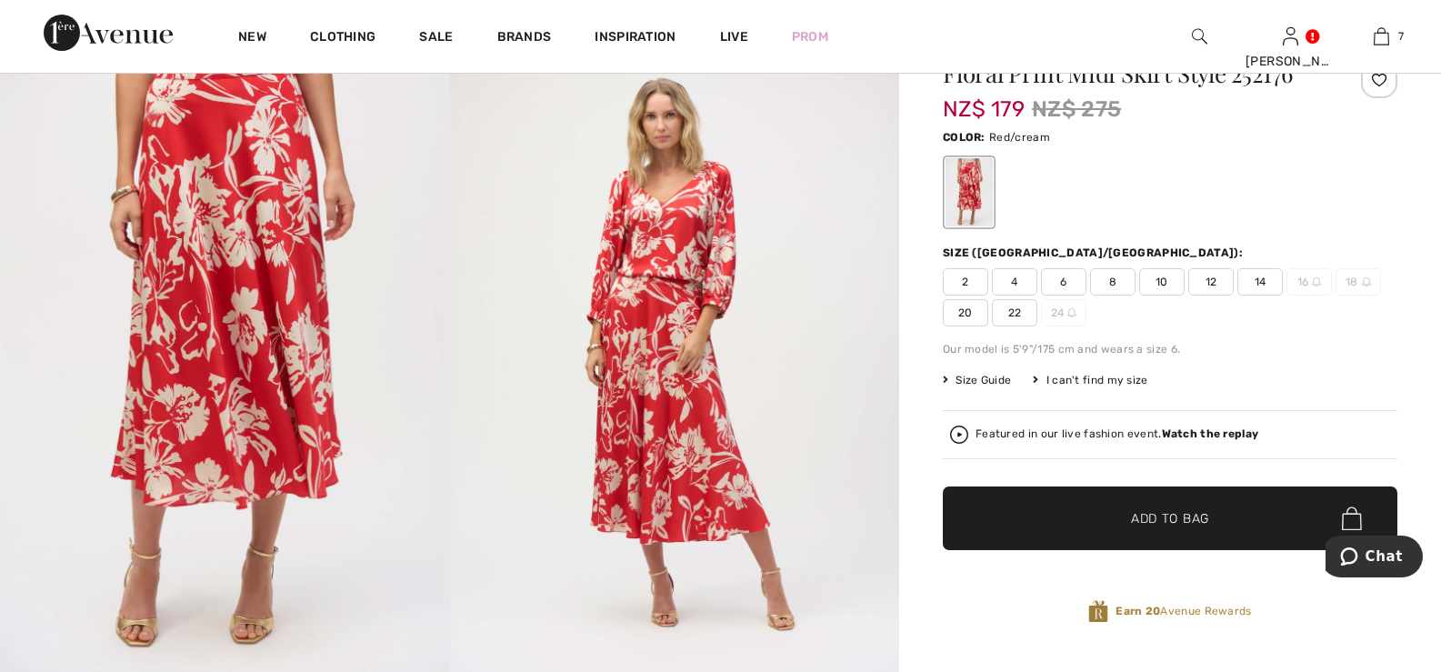
click at [967, 308] on span "20" at bounding box center [965, 312] width 45 height 27
click at [1192, 516] on span "Add to Bag" at bounding box center [1170, 518] width 78 height 19
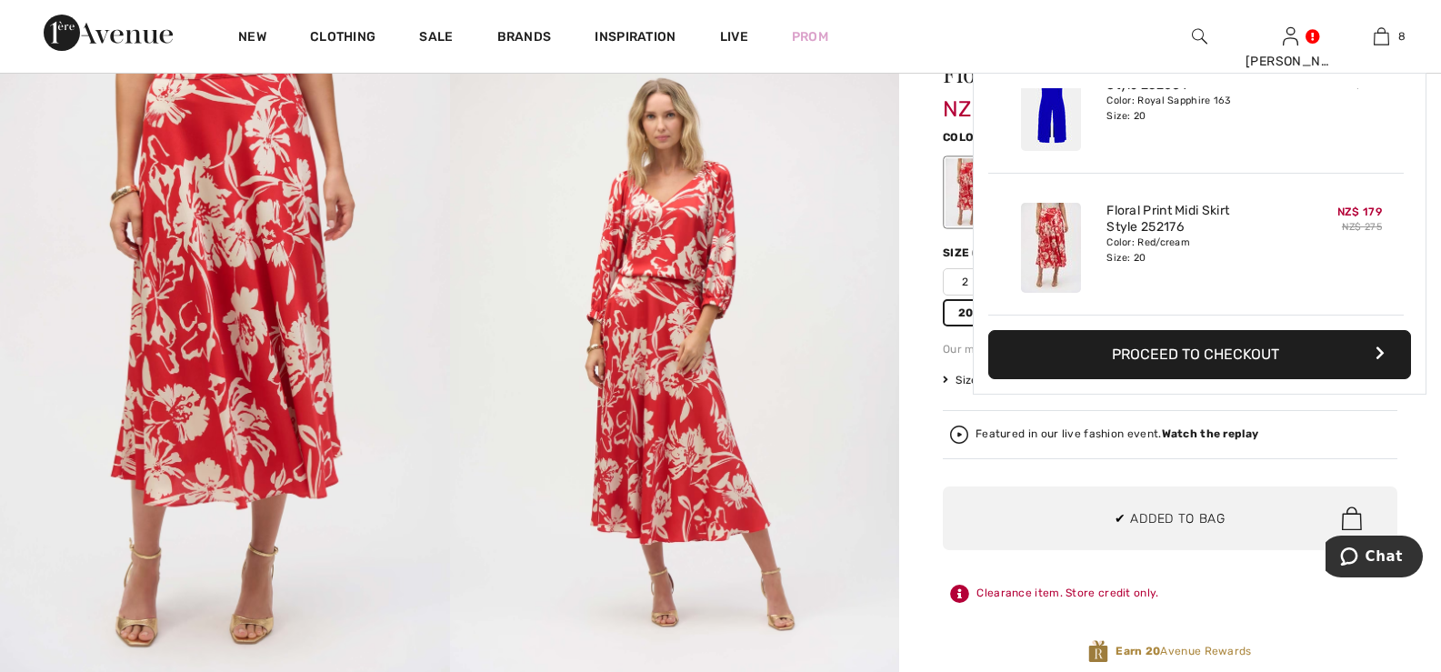
scroll to position [907, 0]
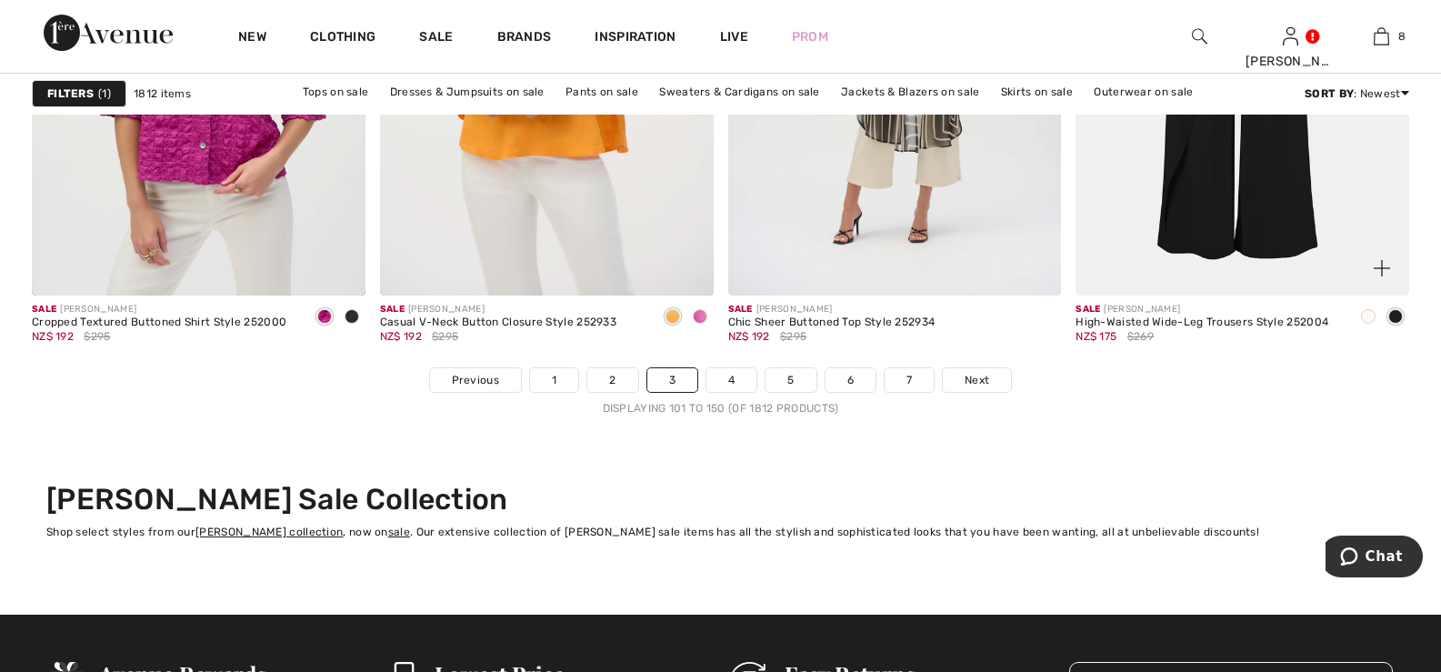
scroll to position [8998, 0]
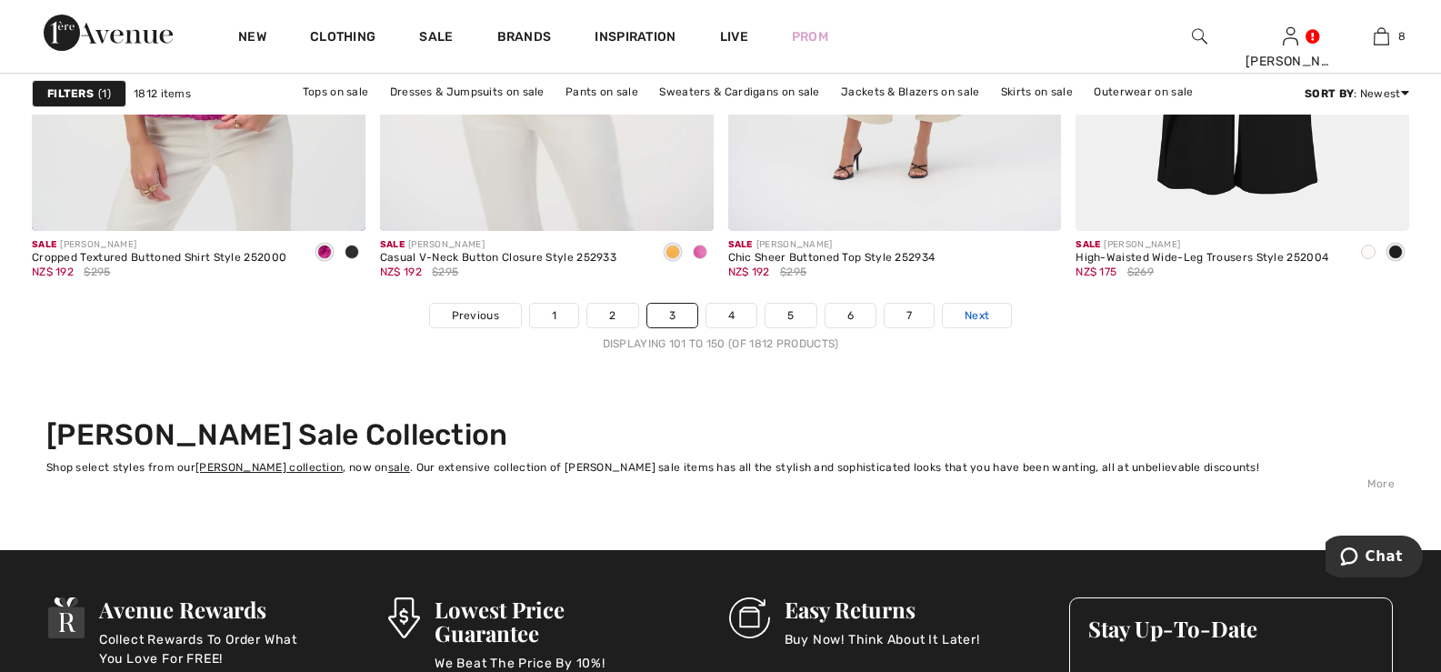
click at [979, 315] on span "Next" at bounding box center [976, 315] width 25 height 16
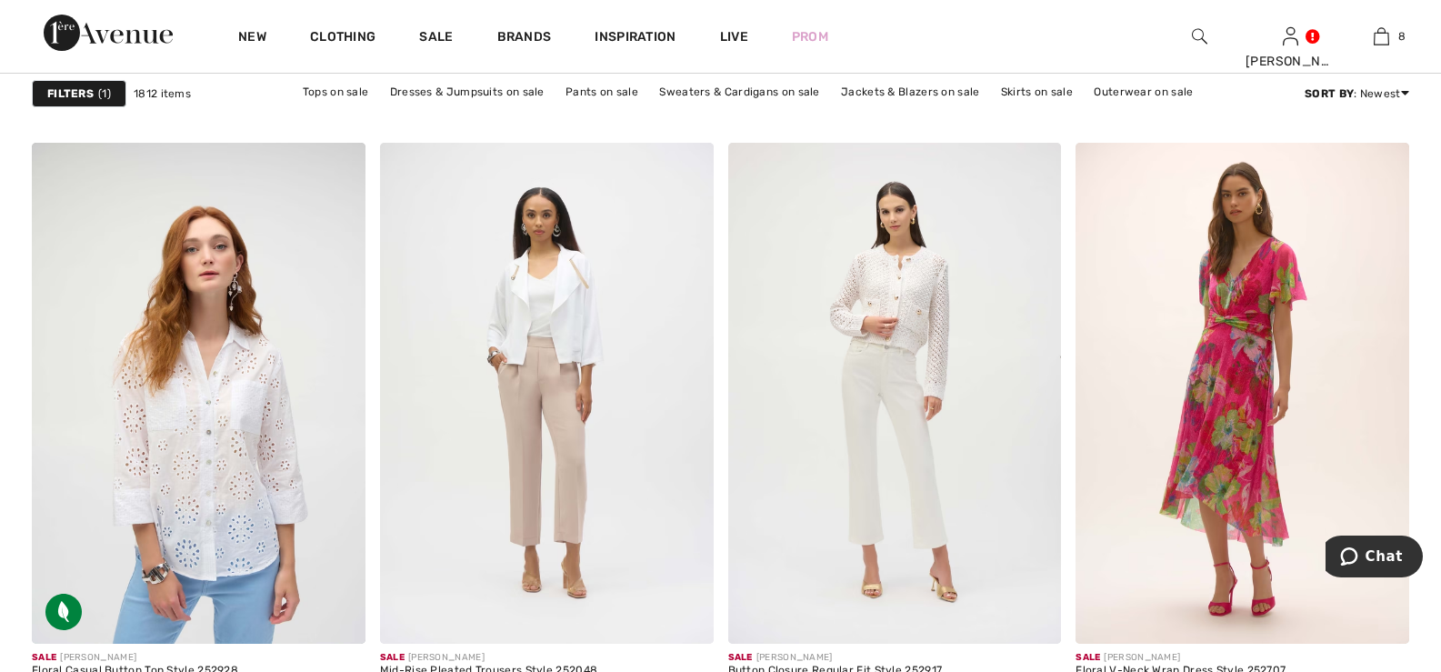
scroll to position [2091, 0]
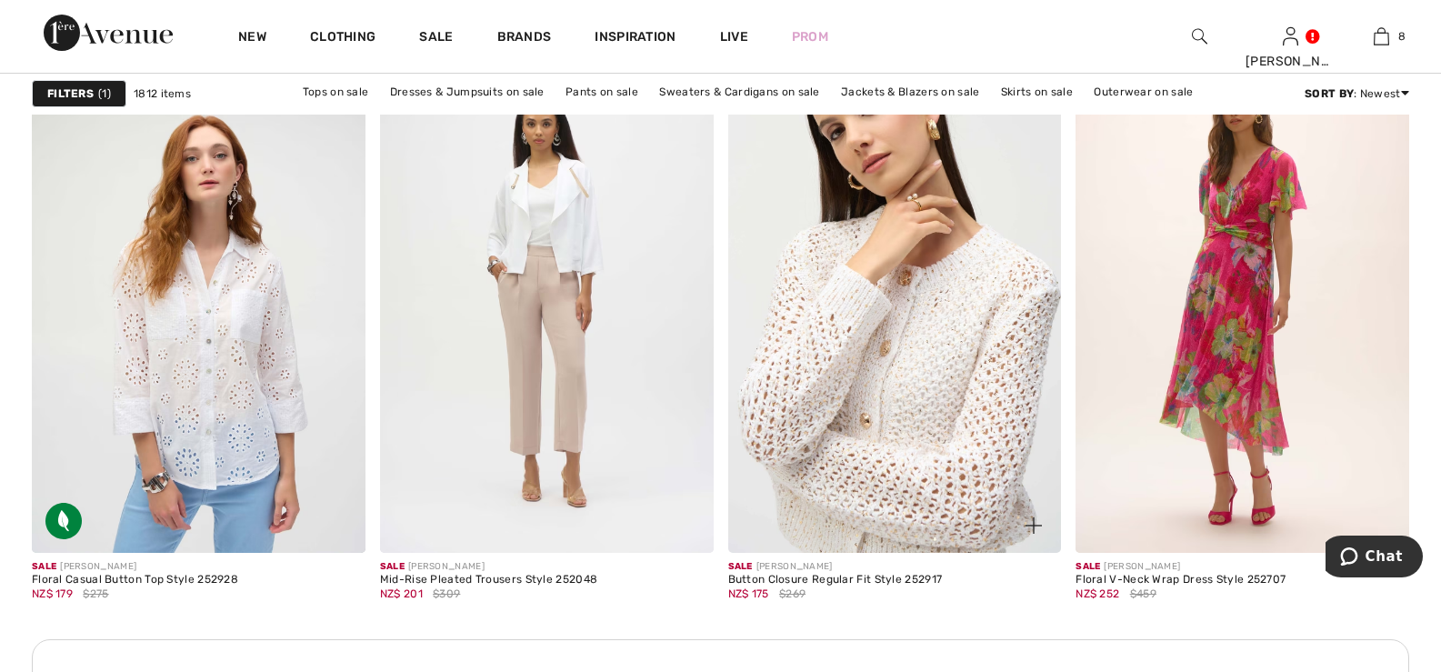
click at [914, 305] on img at bounding box center [895, 302] width 334 height 500
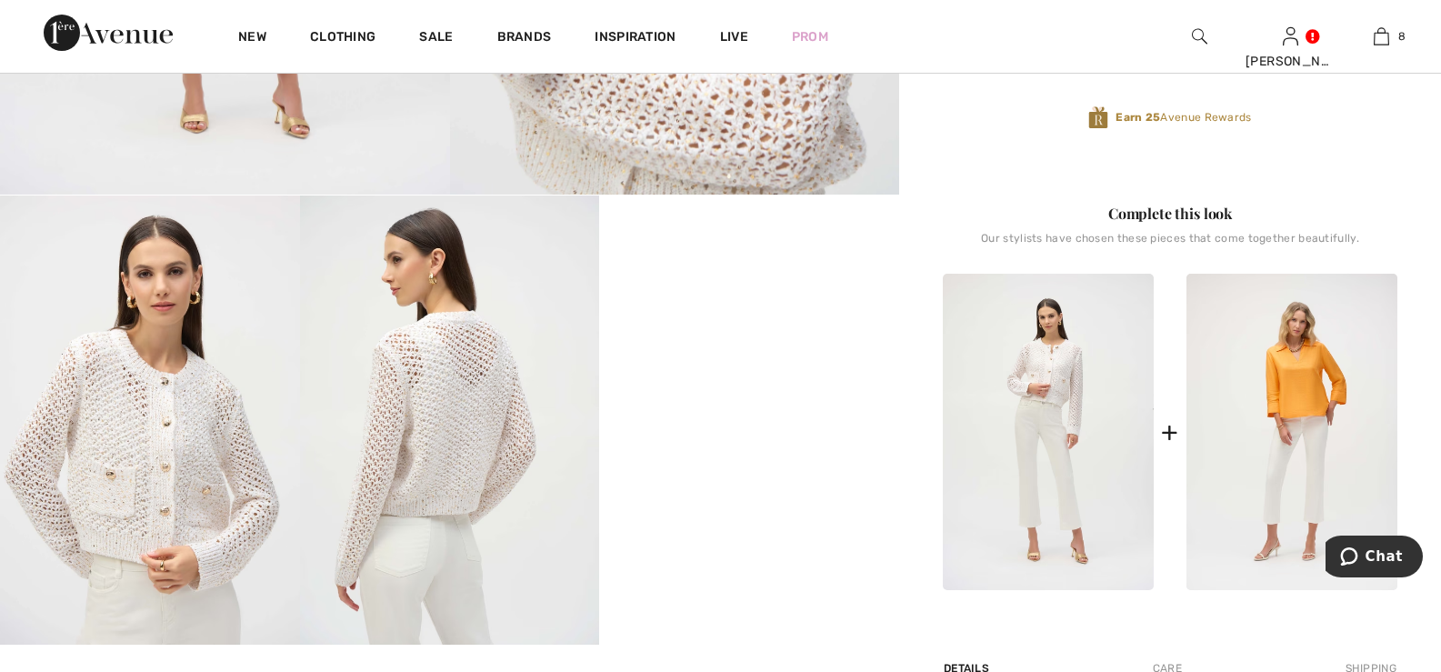
scroll to position [727, 0]
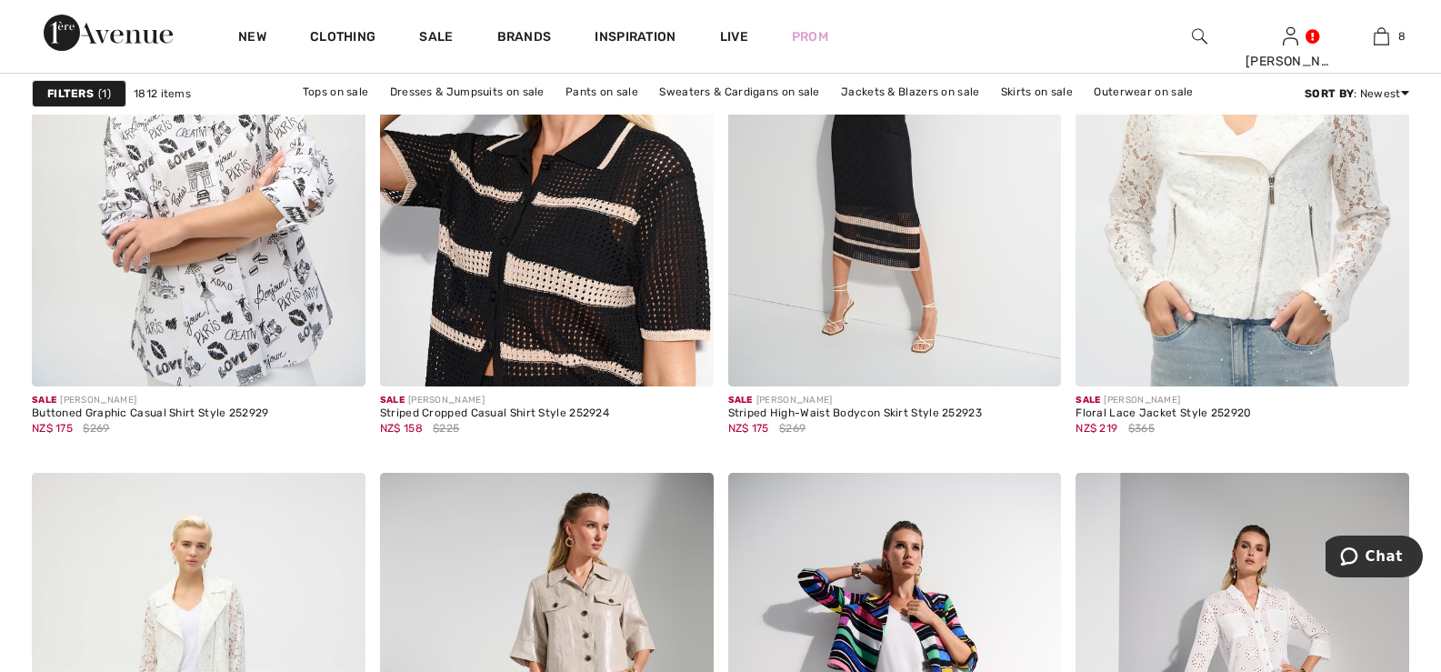
scroll to position [6181, 0]
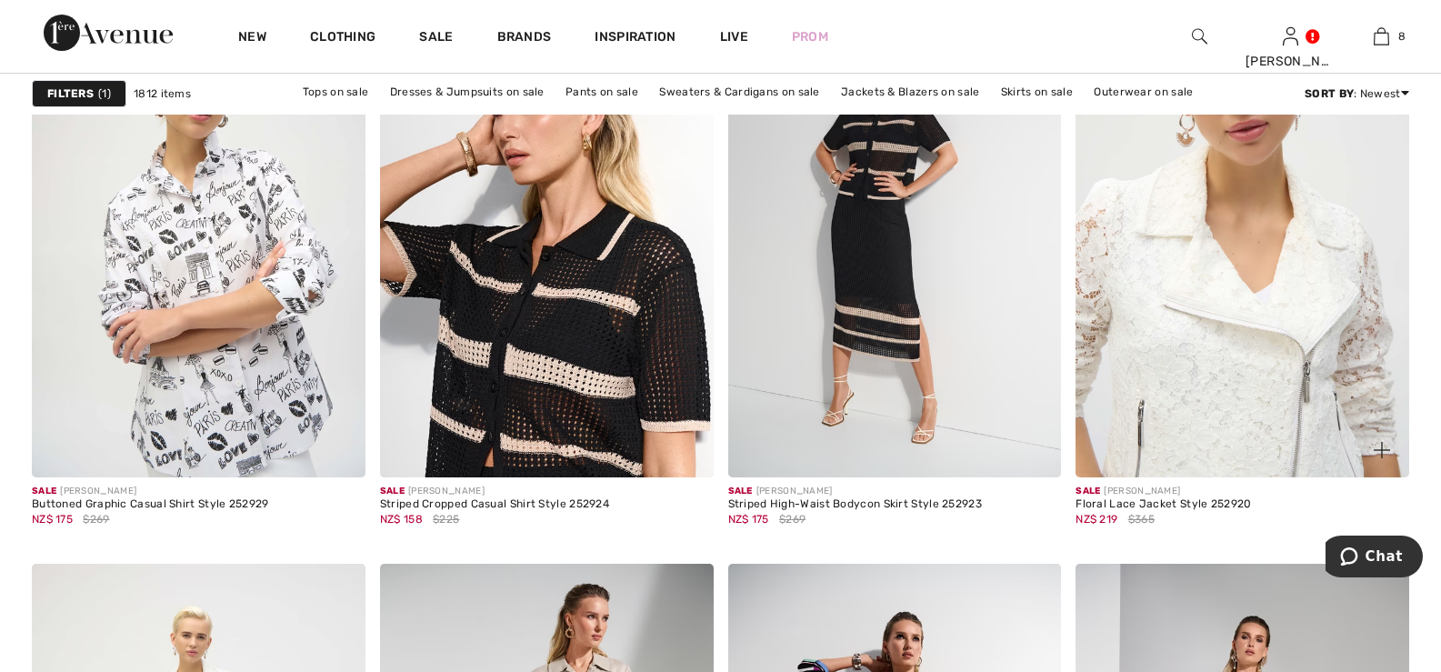
click at [1213, 263] on img at bounding box center [1242, 227] width 334 height 500
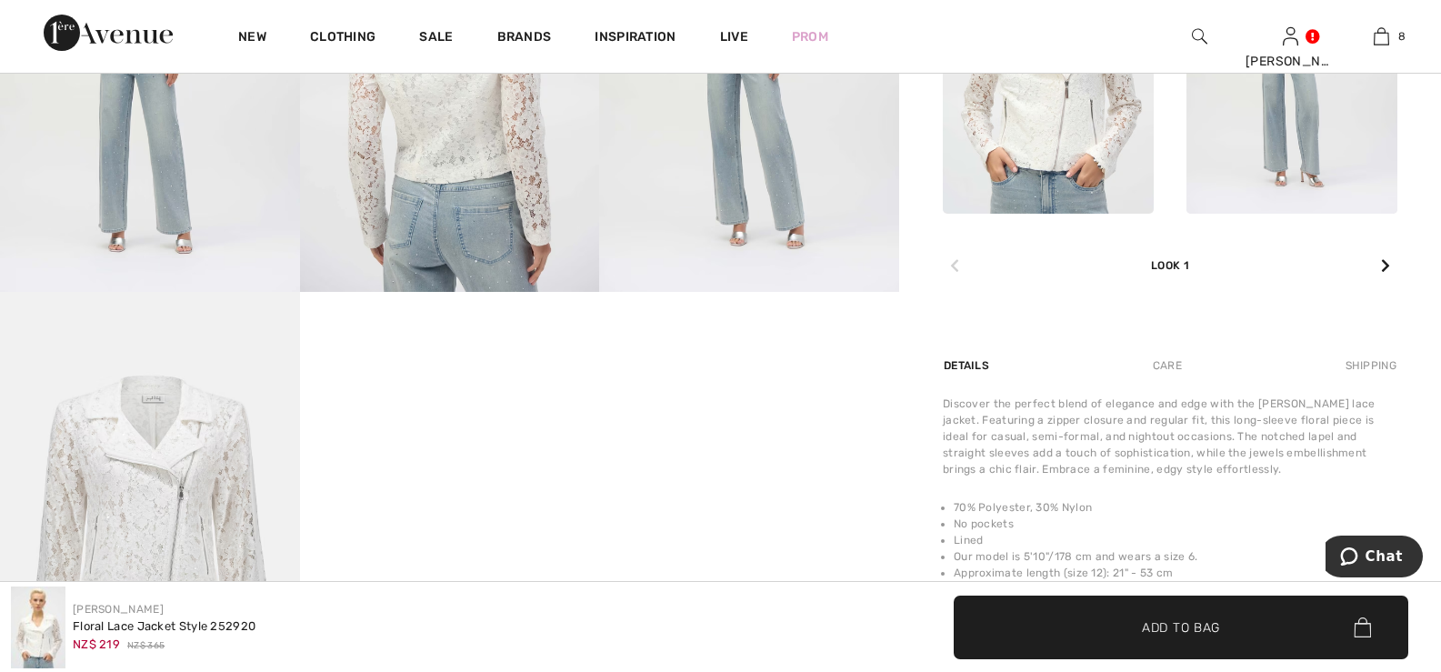
scroll to position [1091, 0]
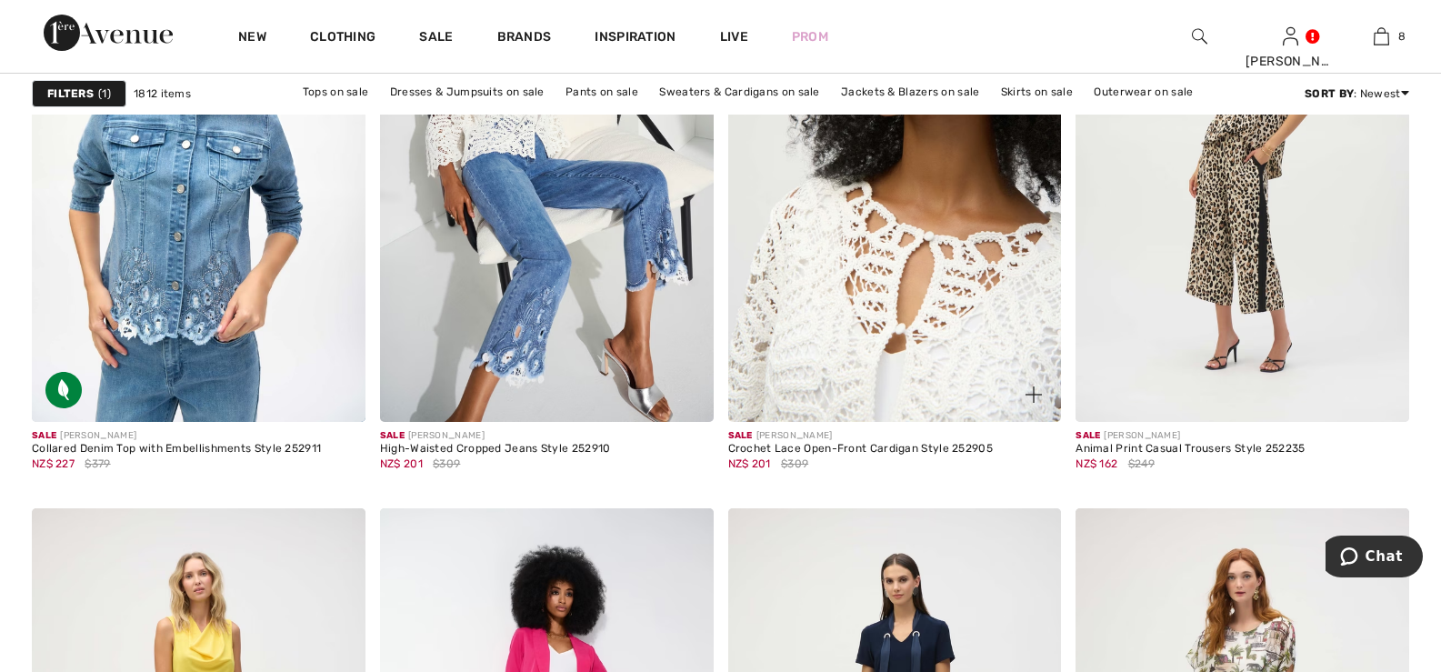
scroll to position [7636, 0]
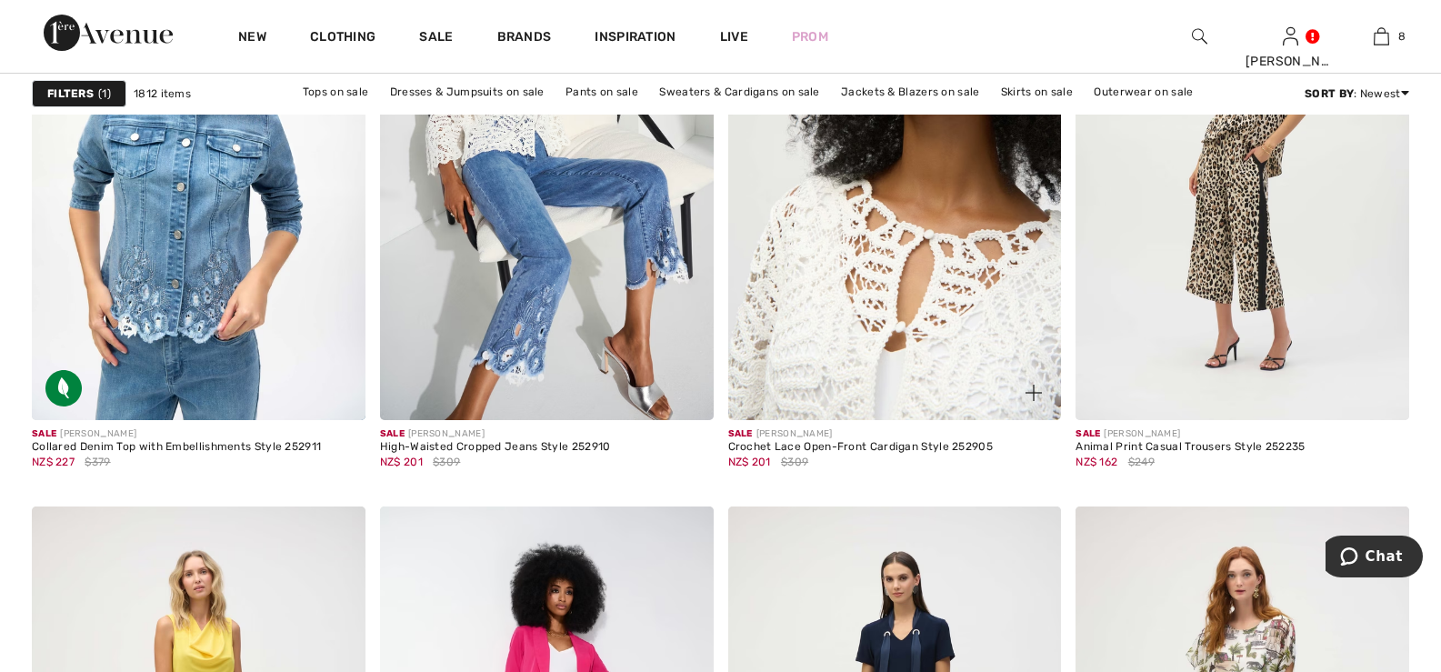
click at [894, 248] on img at bounding box center [895, 170] width 334 height 500
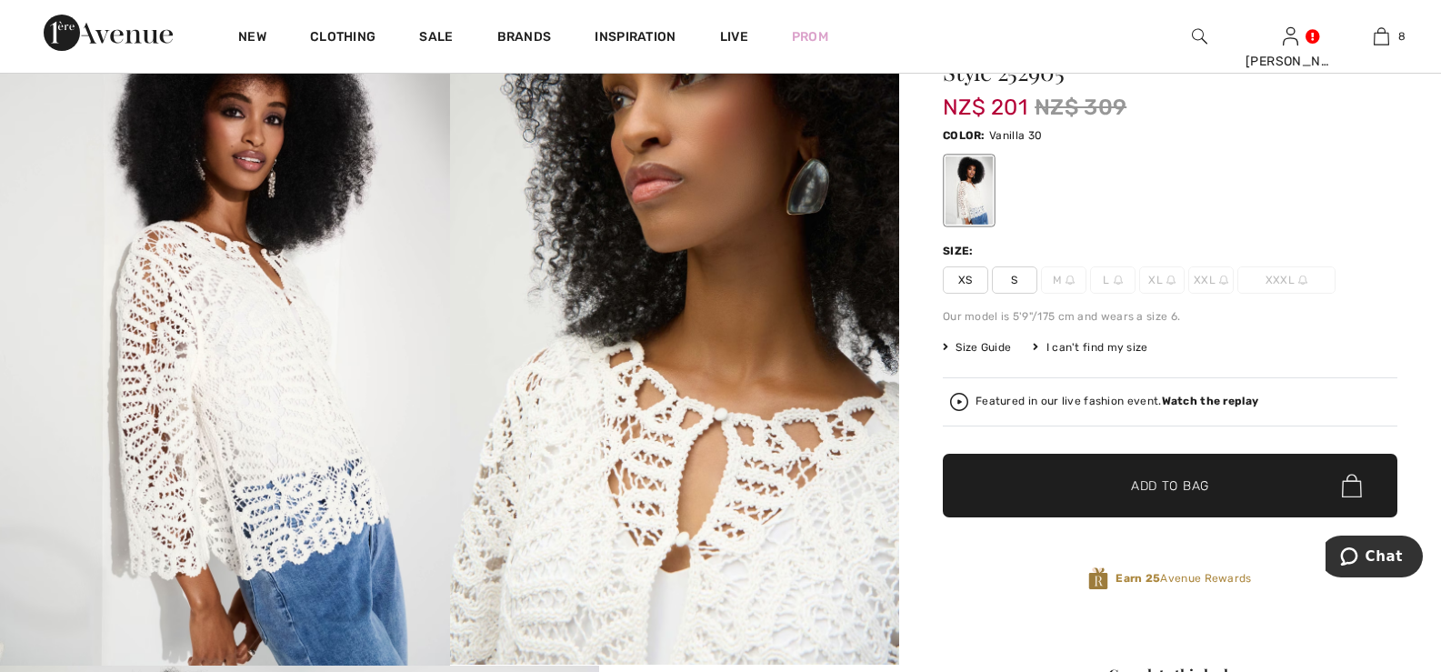
scroll to position [182, 0]
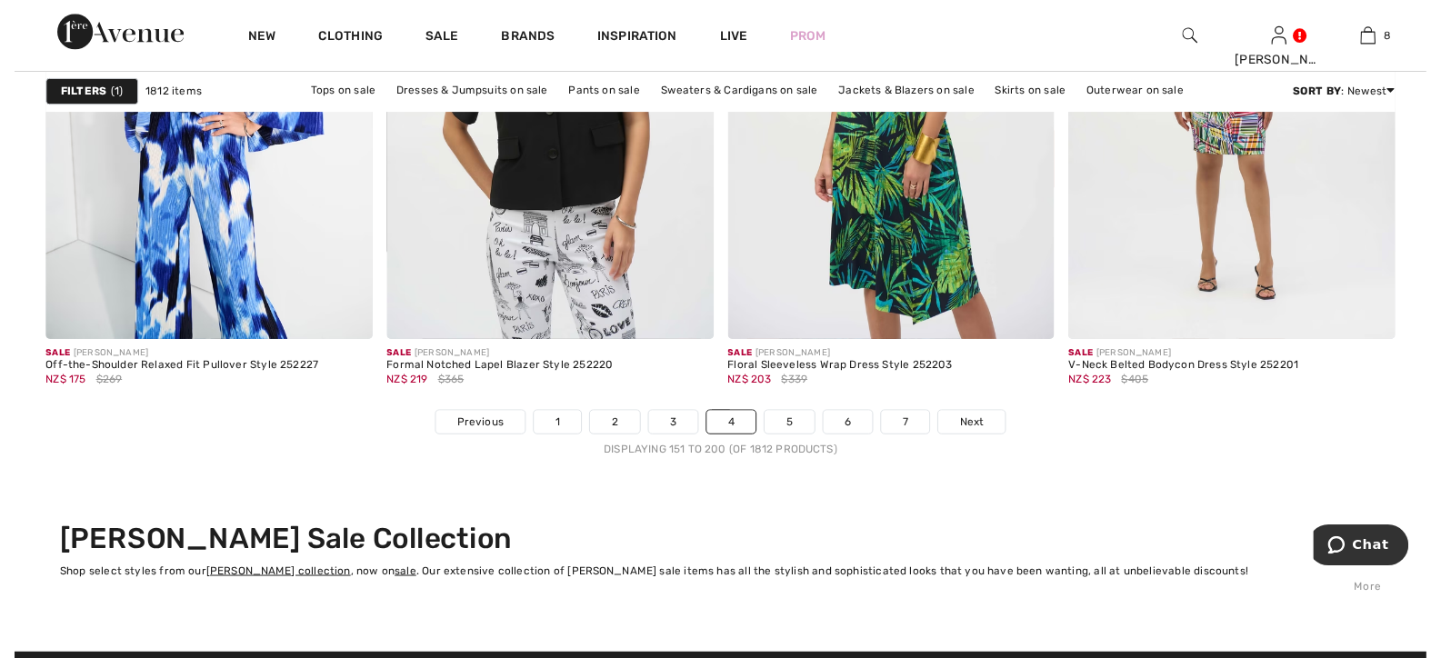
scroll to position [8999, 0]
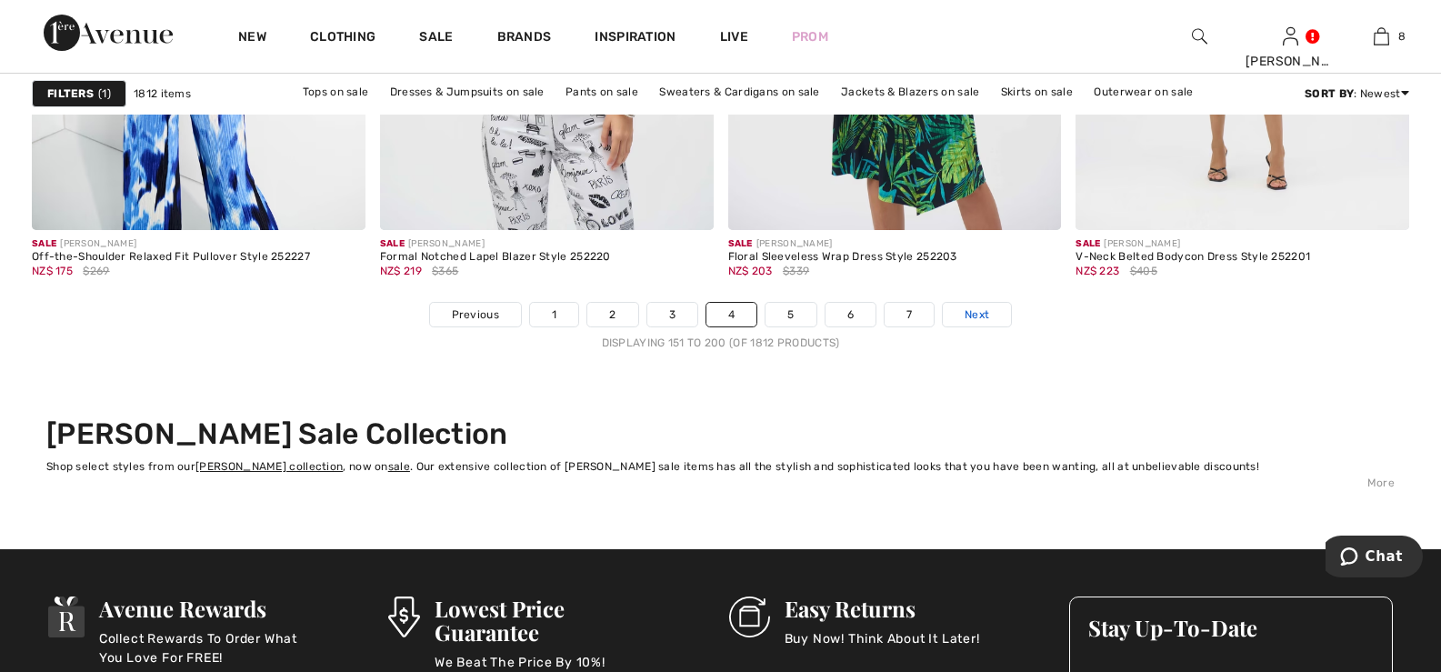
click at [973, 312] on span "Next" at bounding box center [976, 314] width 25 height 16
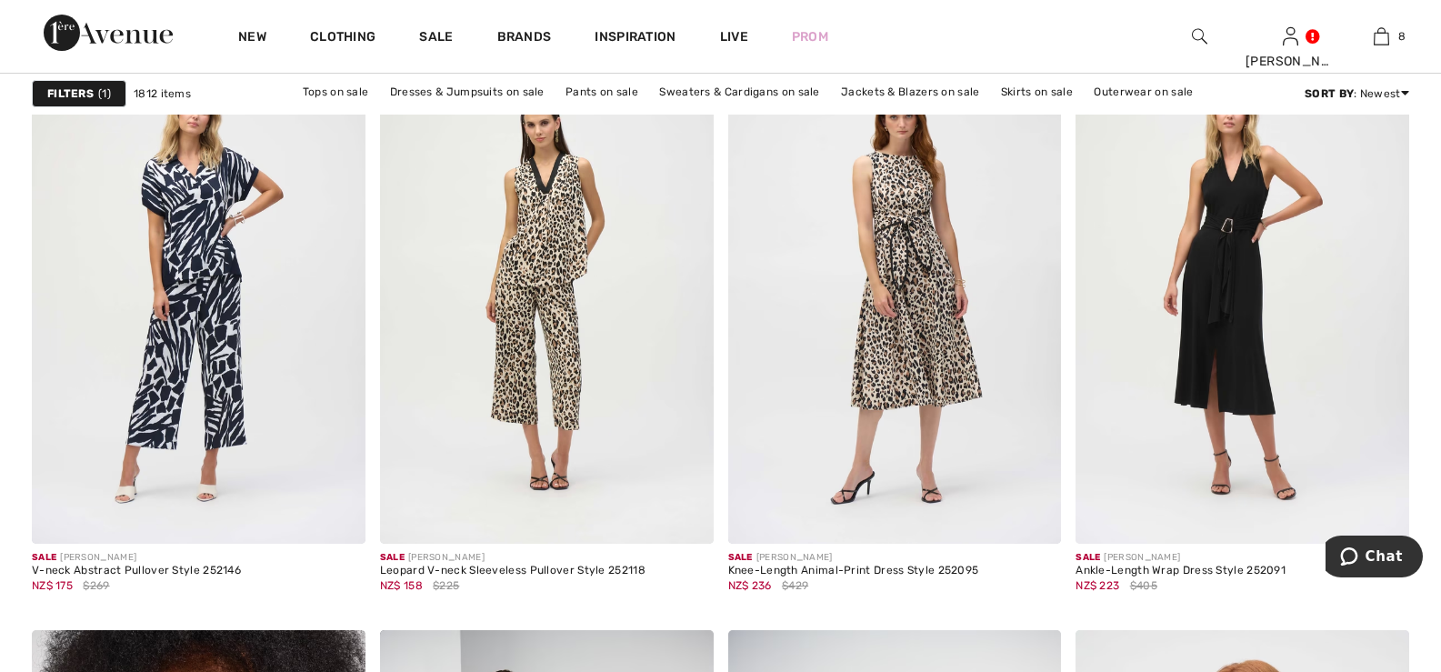
scroll to position [1544, 0]
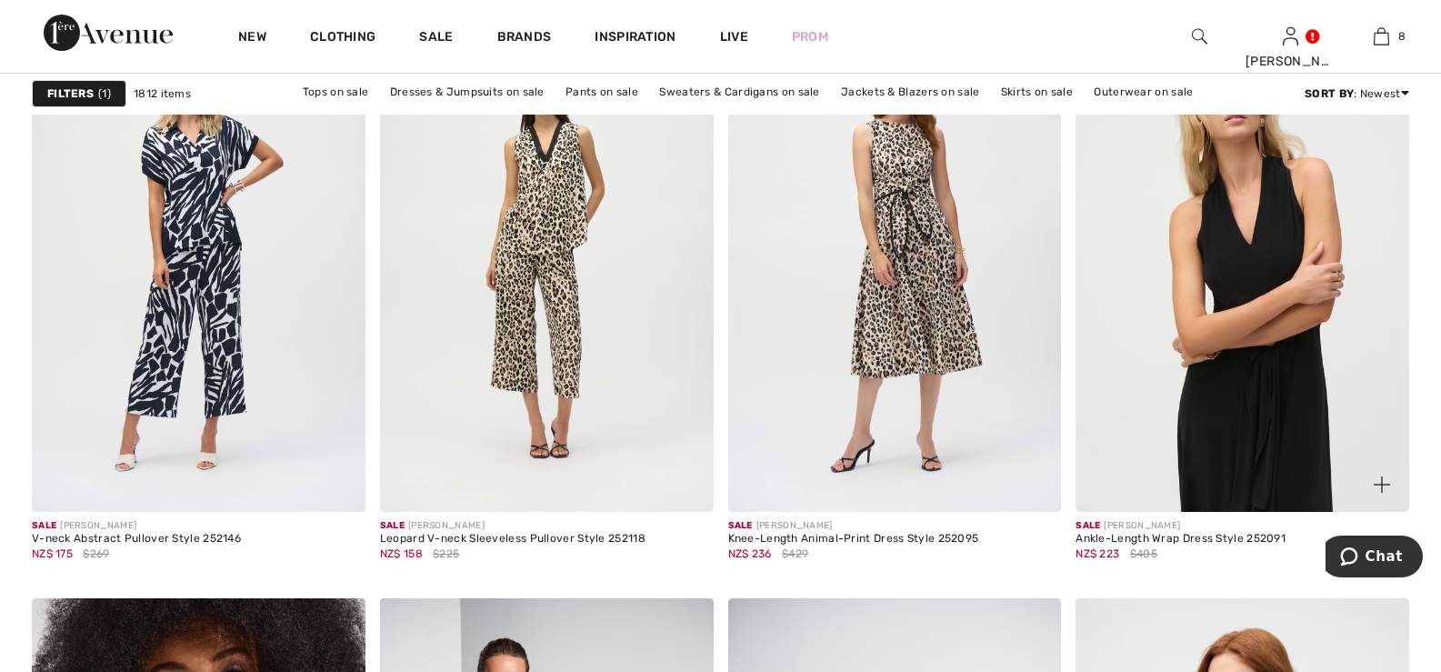
click at [1261, 332] on img at bounding box center [1242, 262] width 334 height 500
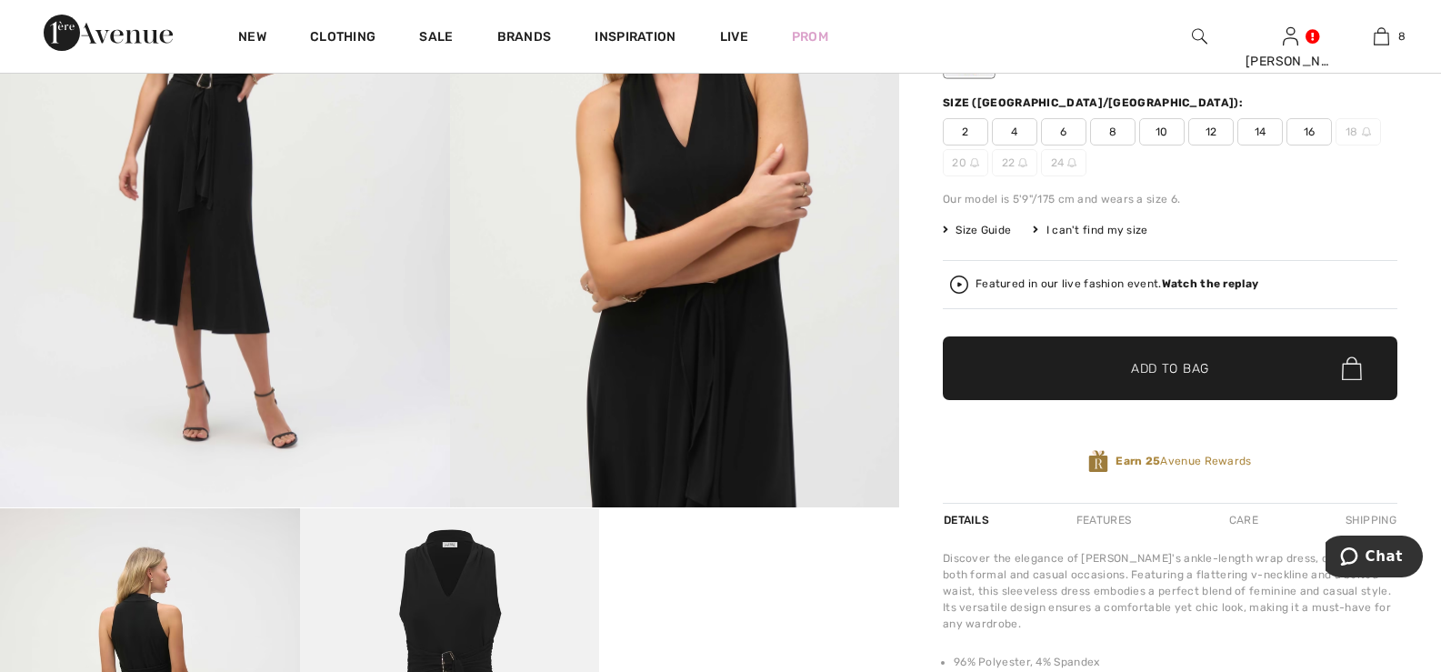
scroll to position [364, 0]
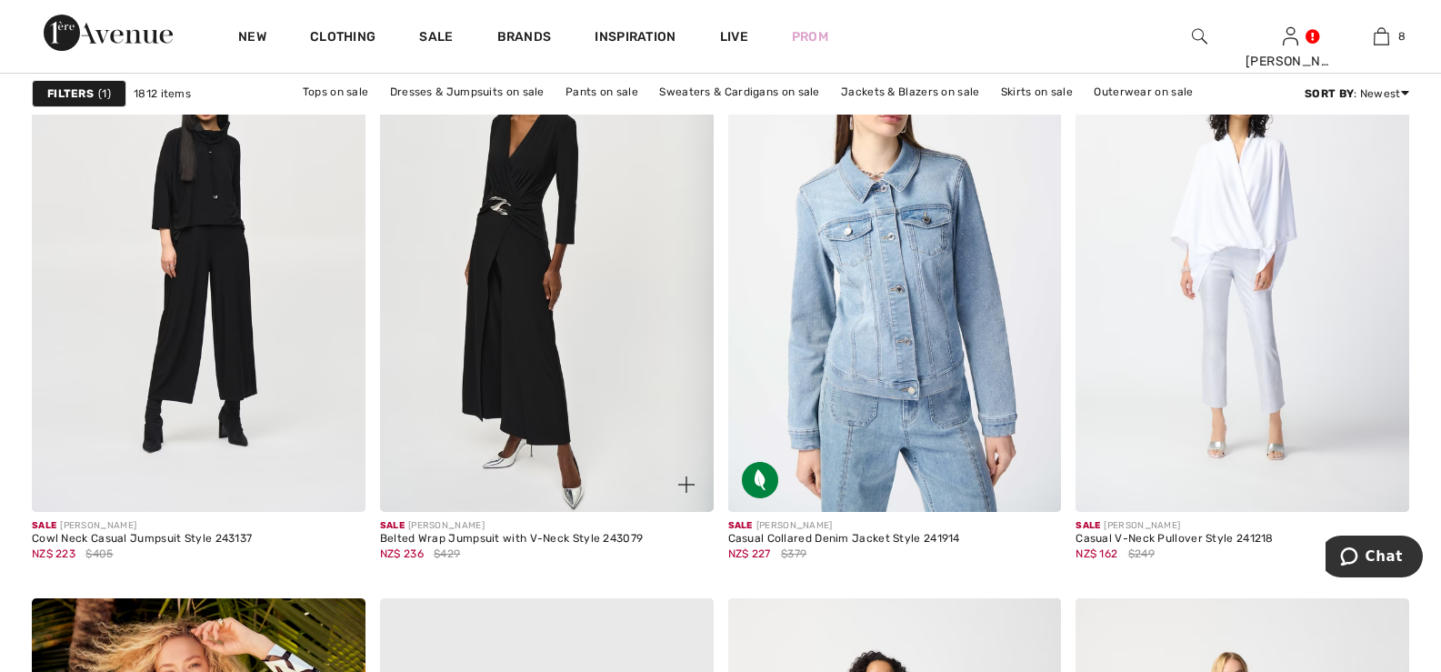
scroll to position [7453, 0]
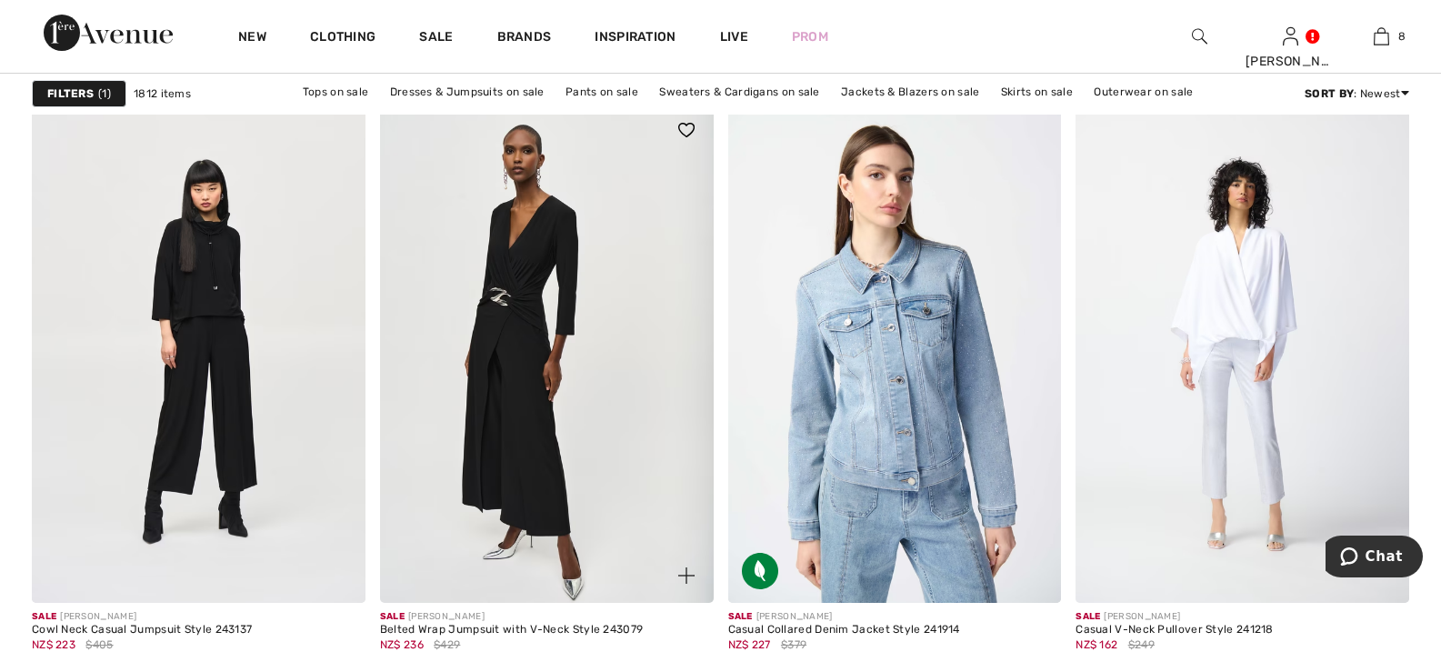
click at [514, 284] on img at bounding box center [547, 353] width 334 height 500
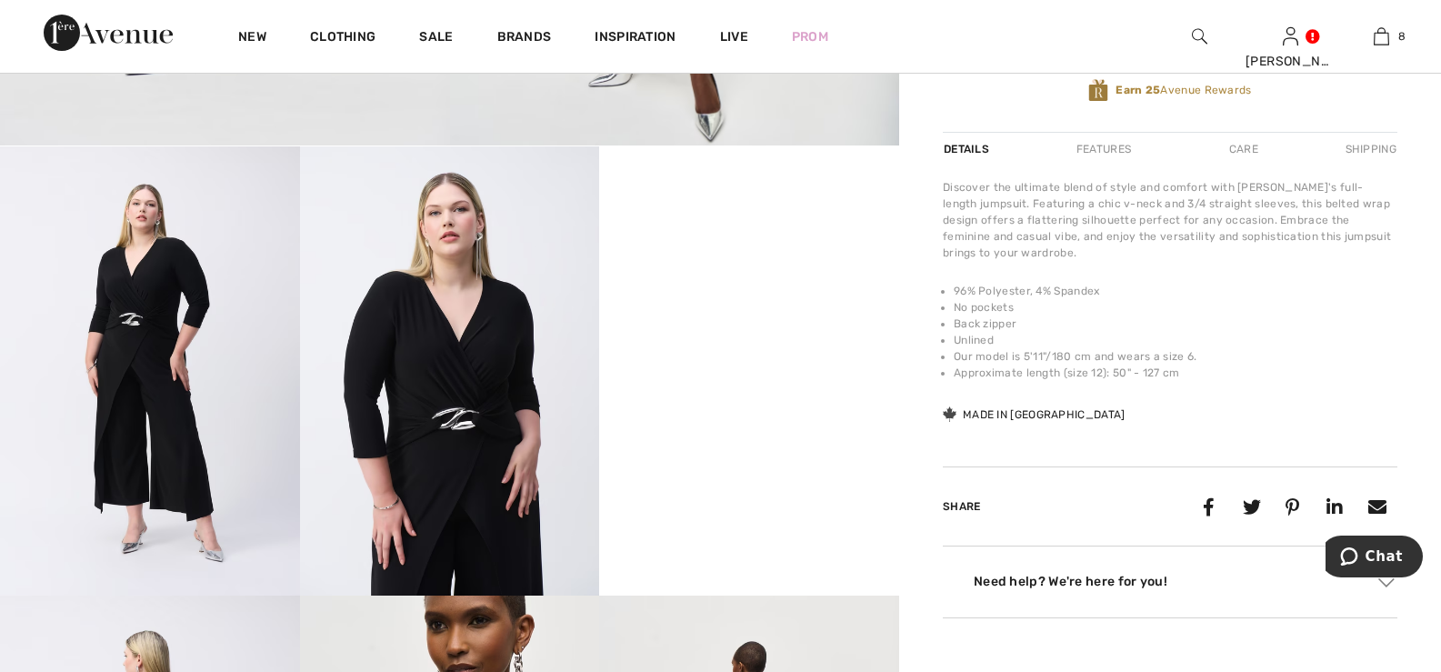
scroll to position [727, 0]
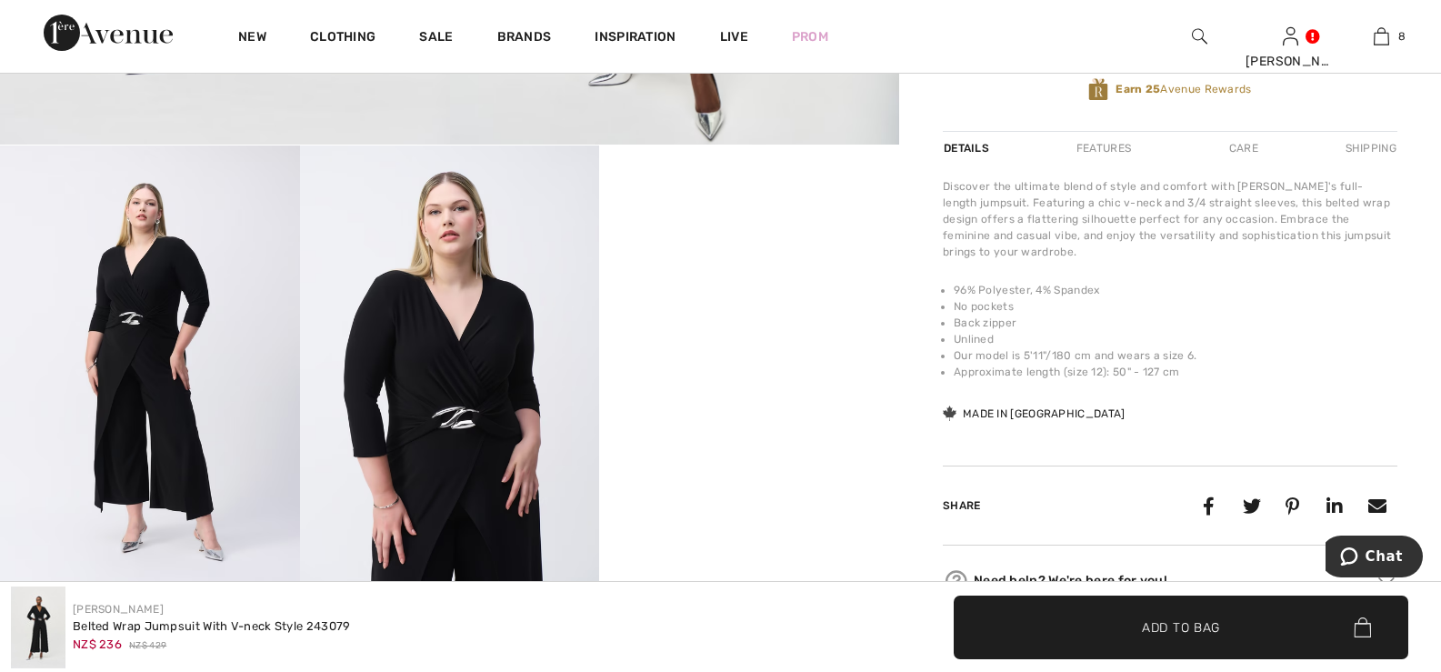
click at [759, 295] on video "Your browser does not support the video tag." at bounding box center [749, 220] width 300 height 150
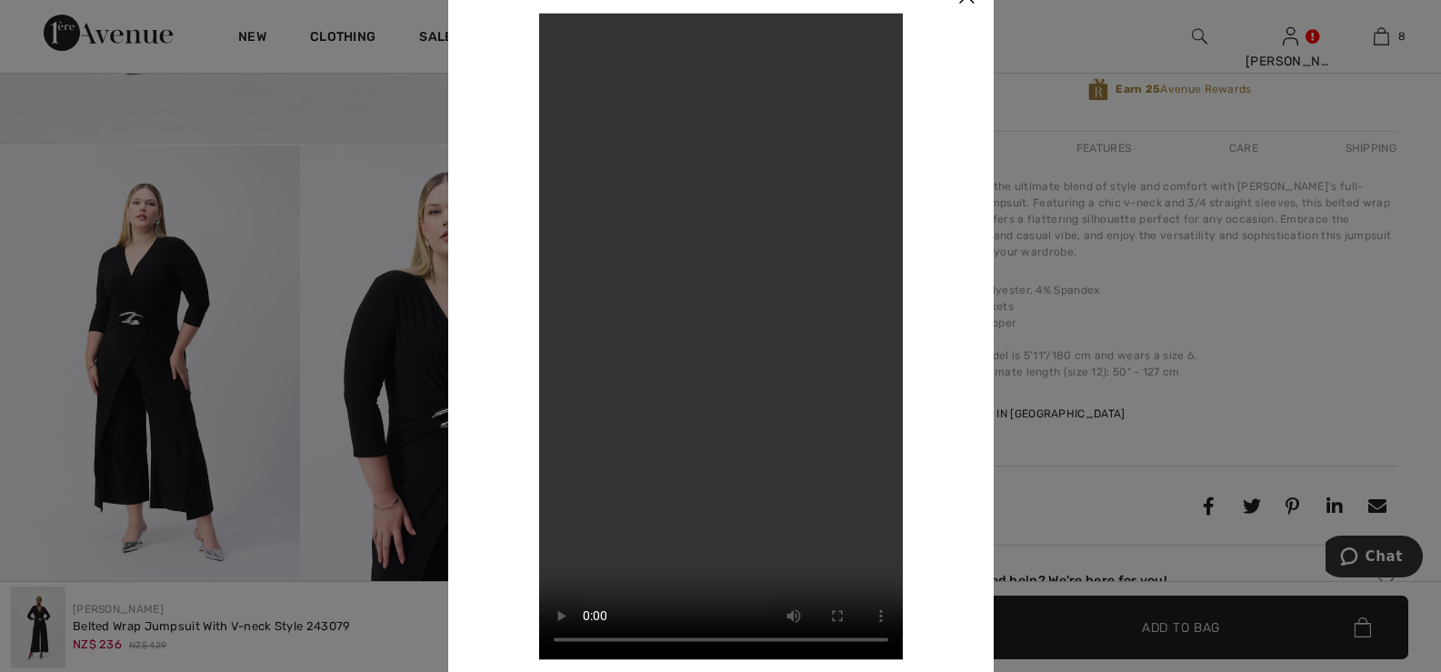
drag, startPoint x: 148, startPoint y: 190, endPoint x: 157, endPoint y: 150, distance: 41.0
click at [151, 186] on div at bounding box center [720, 336] width 1441 height 672
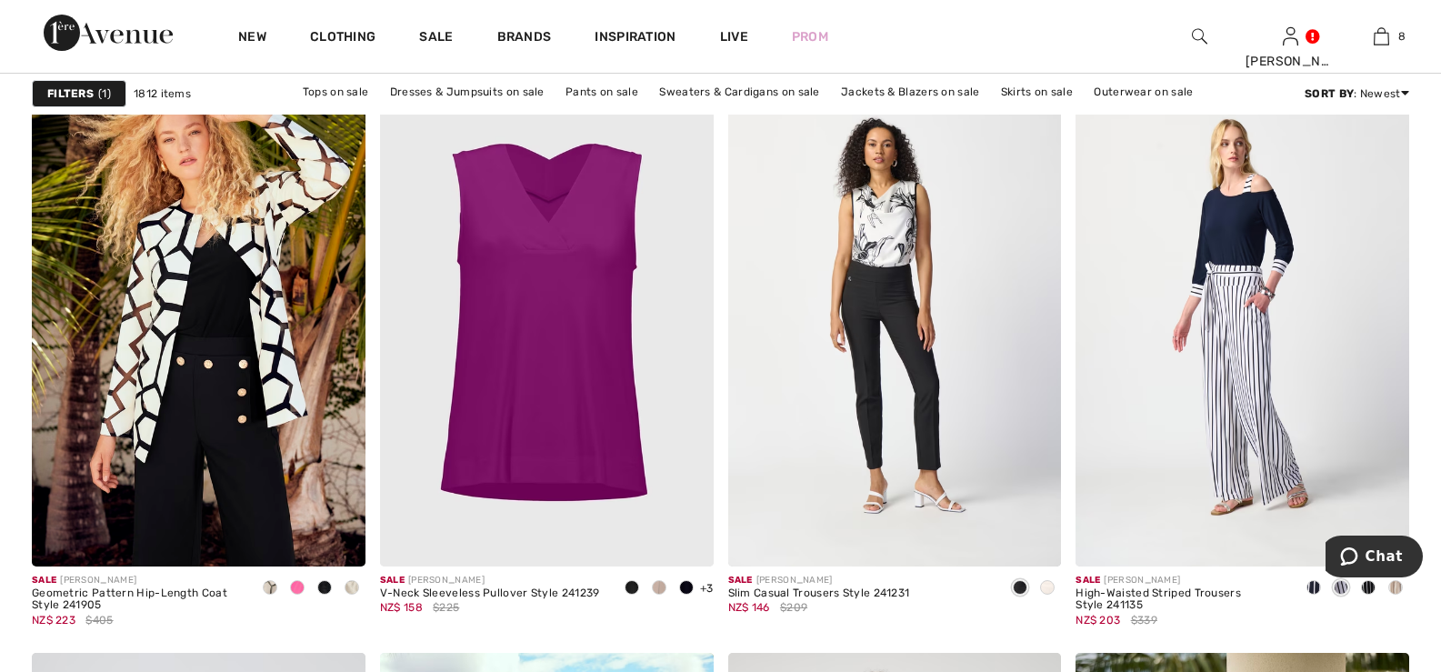
scroll to position [8089, 0]
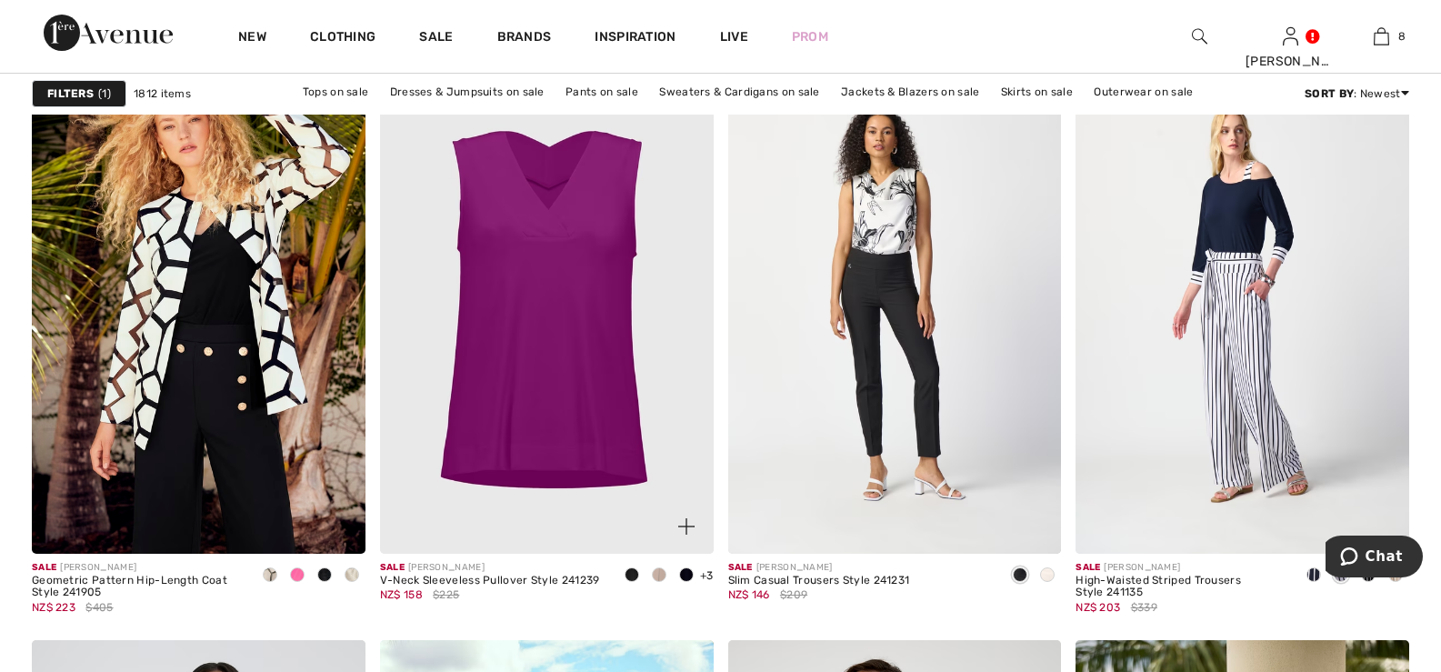
click at [629, 573] on span at bounding box center [632, 574] width 15 height 15
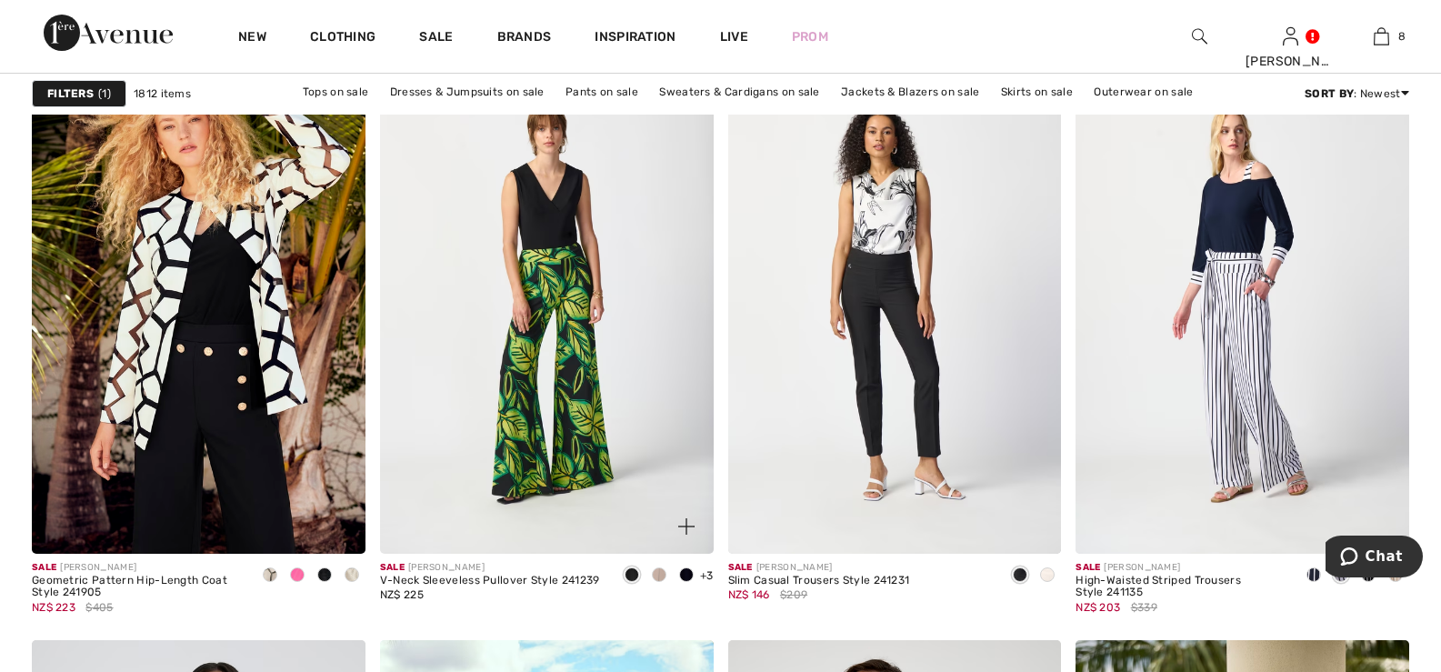
click at [555, 247] on img at bounding box center [547, 303] width 334 height 500
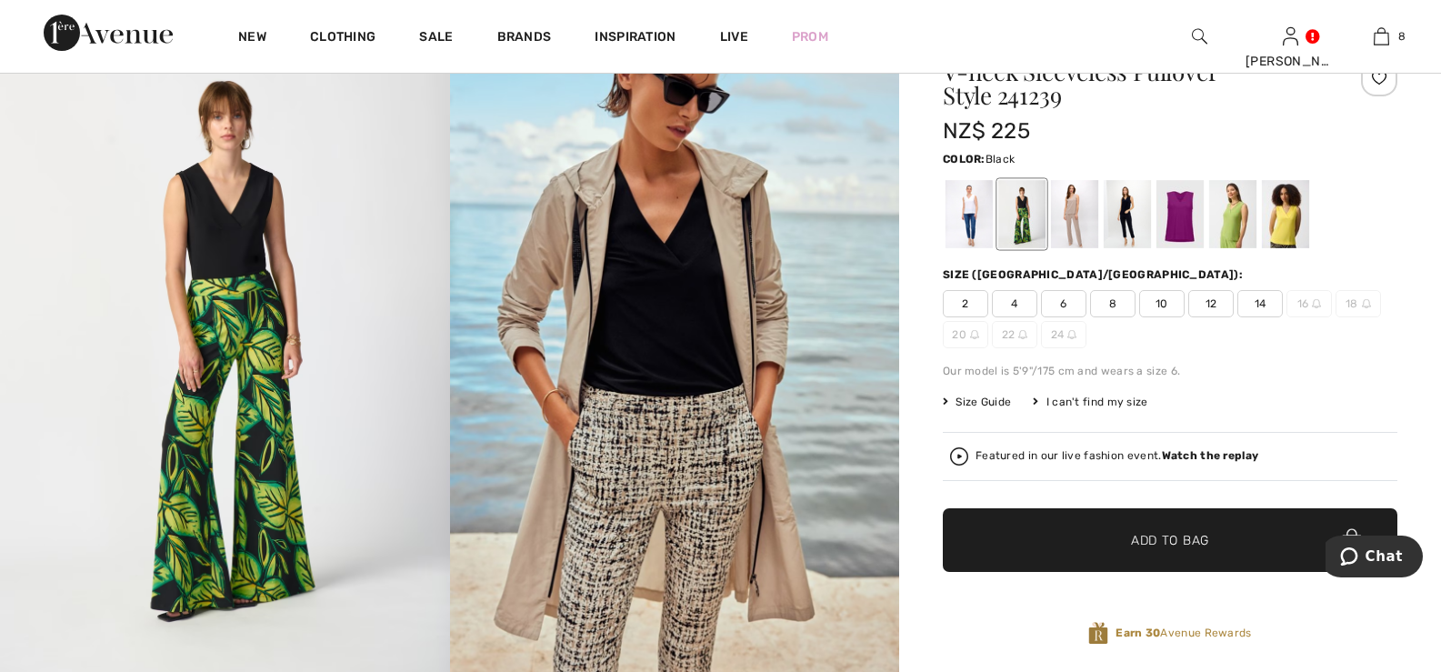
scroll to position [182, 0]
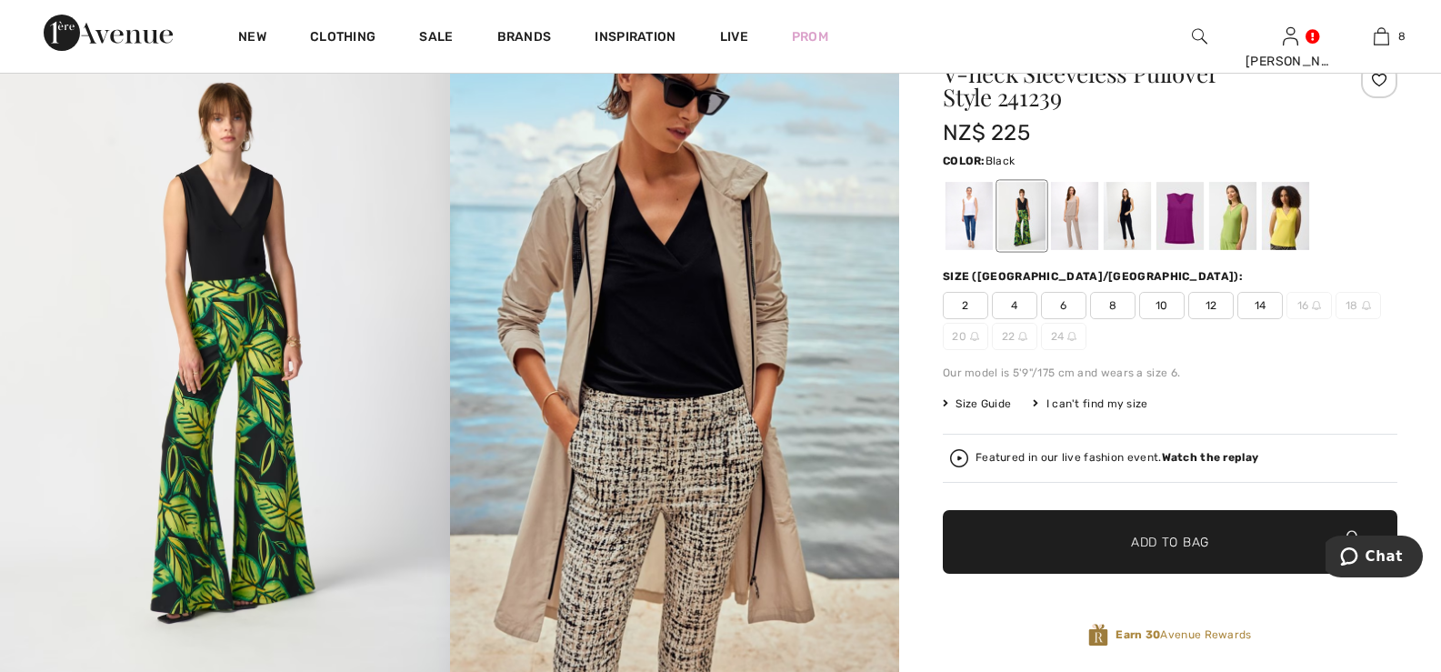
click at [1030, 225] on div at bounding box center [1021, 216] width 47 height 68
click at [1069, 209] on div at bounding box center [1074, 216] width 47 height 68
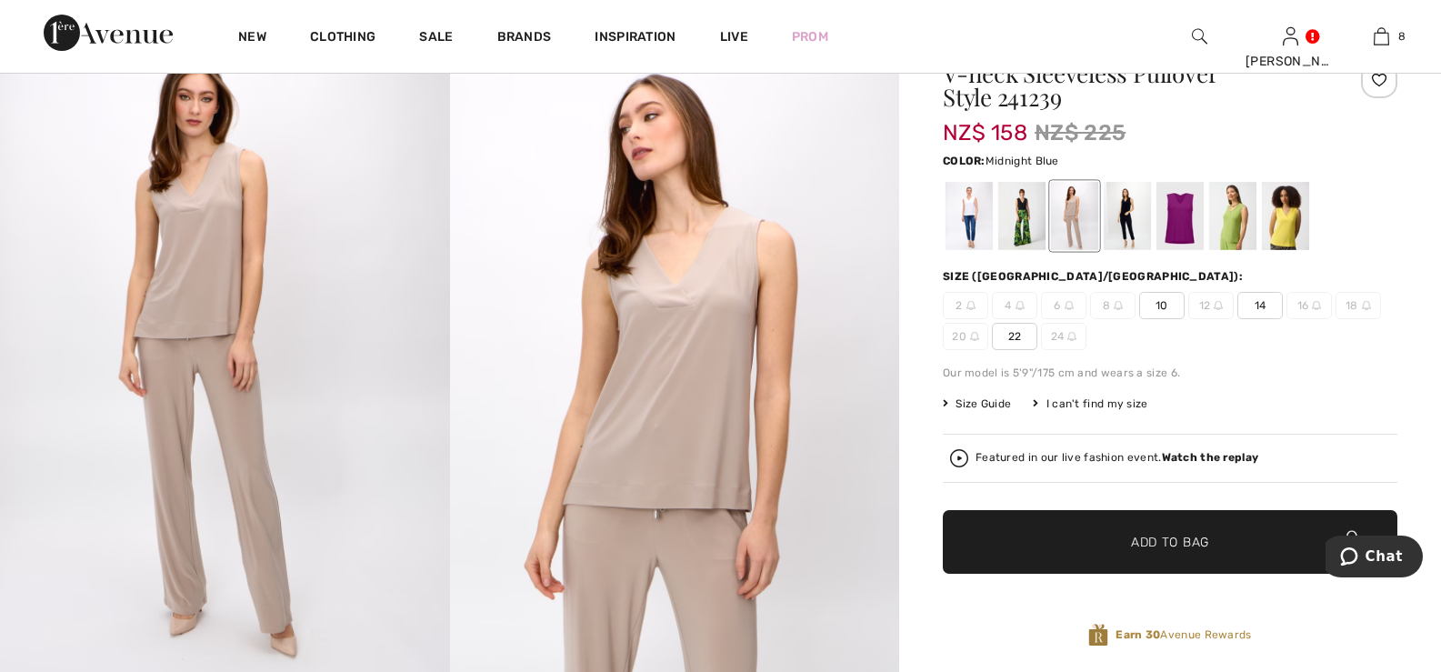
click at [1127, 207] on div at bounding box center [1127, 216] width 47 height 68
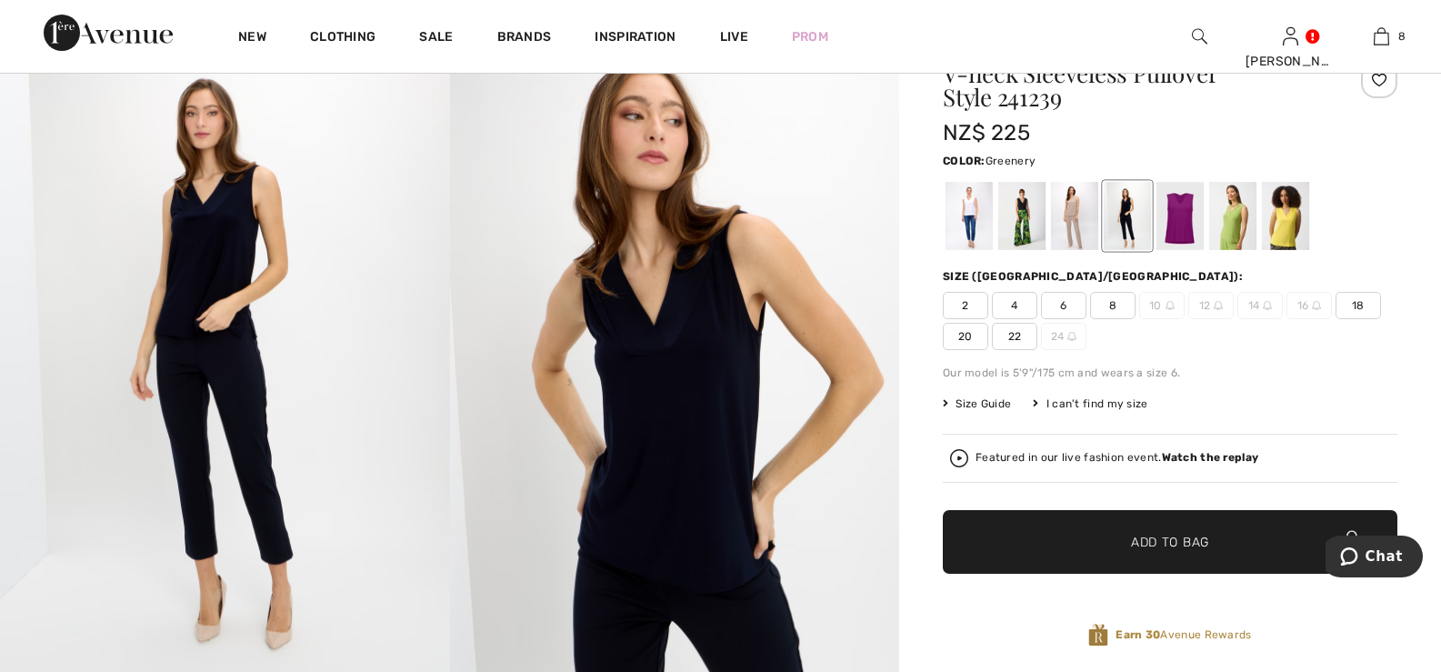
click at [1234, 218] on div at bounding box center [1232, 216] width 47 height 68
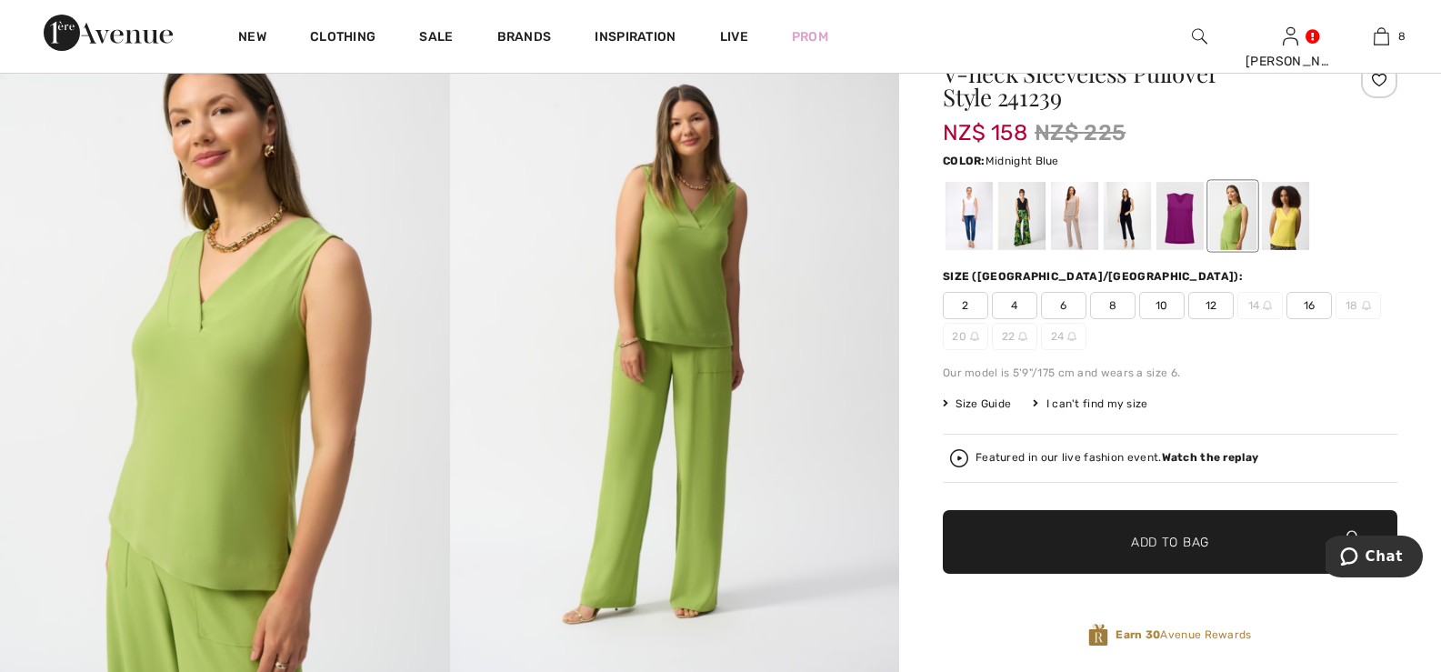
click at [1123, 206] on div at bounding box center [1127, 216] width 47 height 68
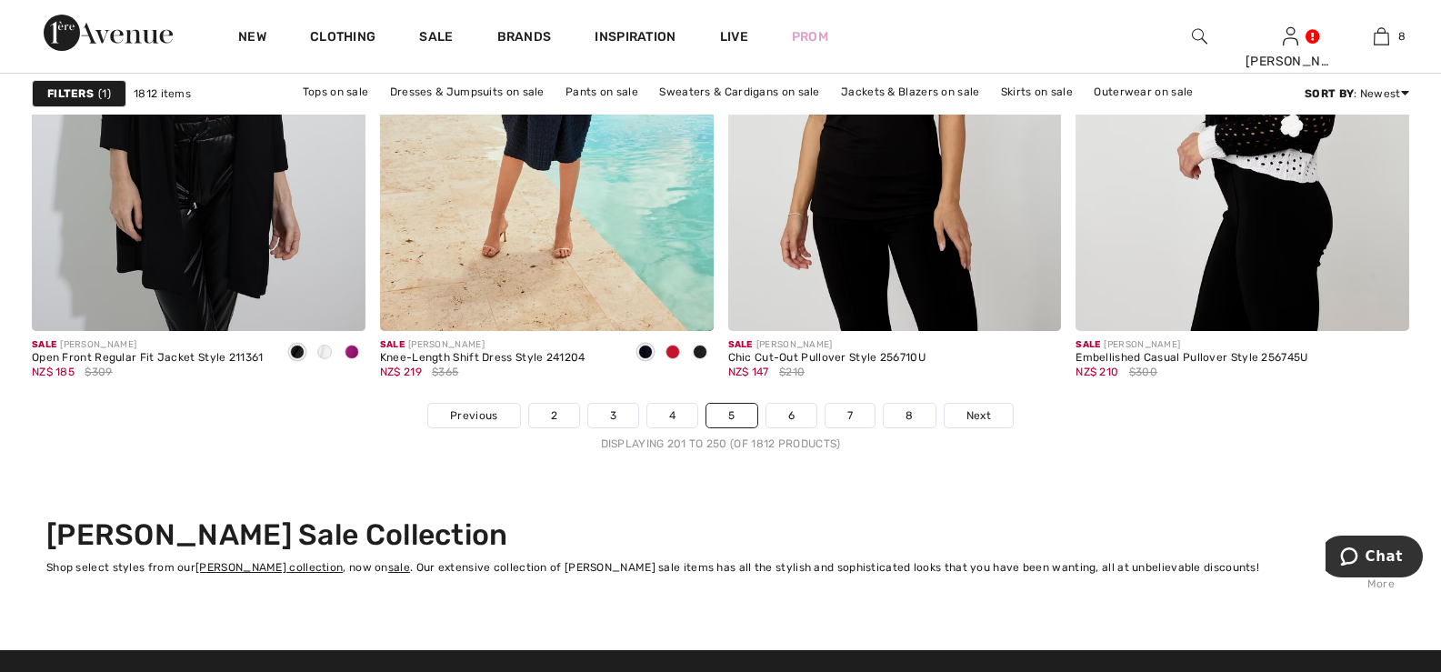
scroll to position [8908, 0]
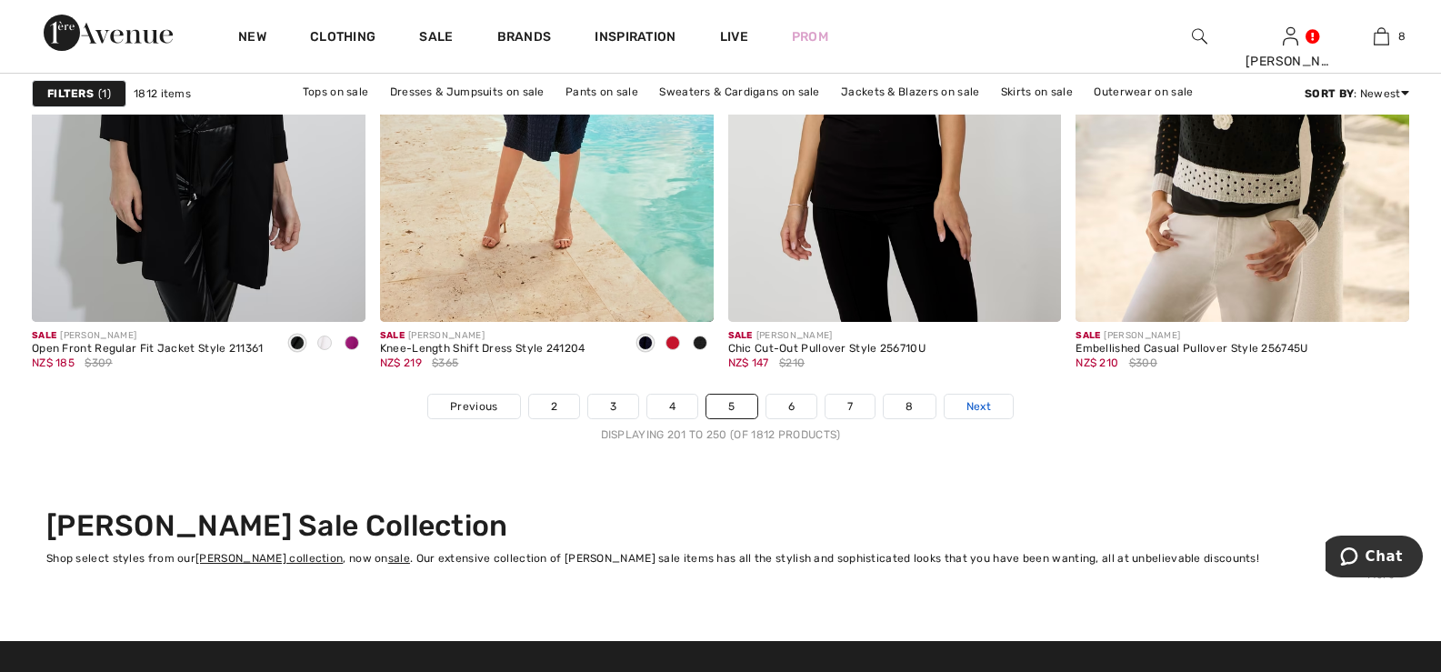
click at [975, 405] on span "Next" at bounding box center [978, 406] width 25 height 16
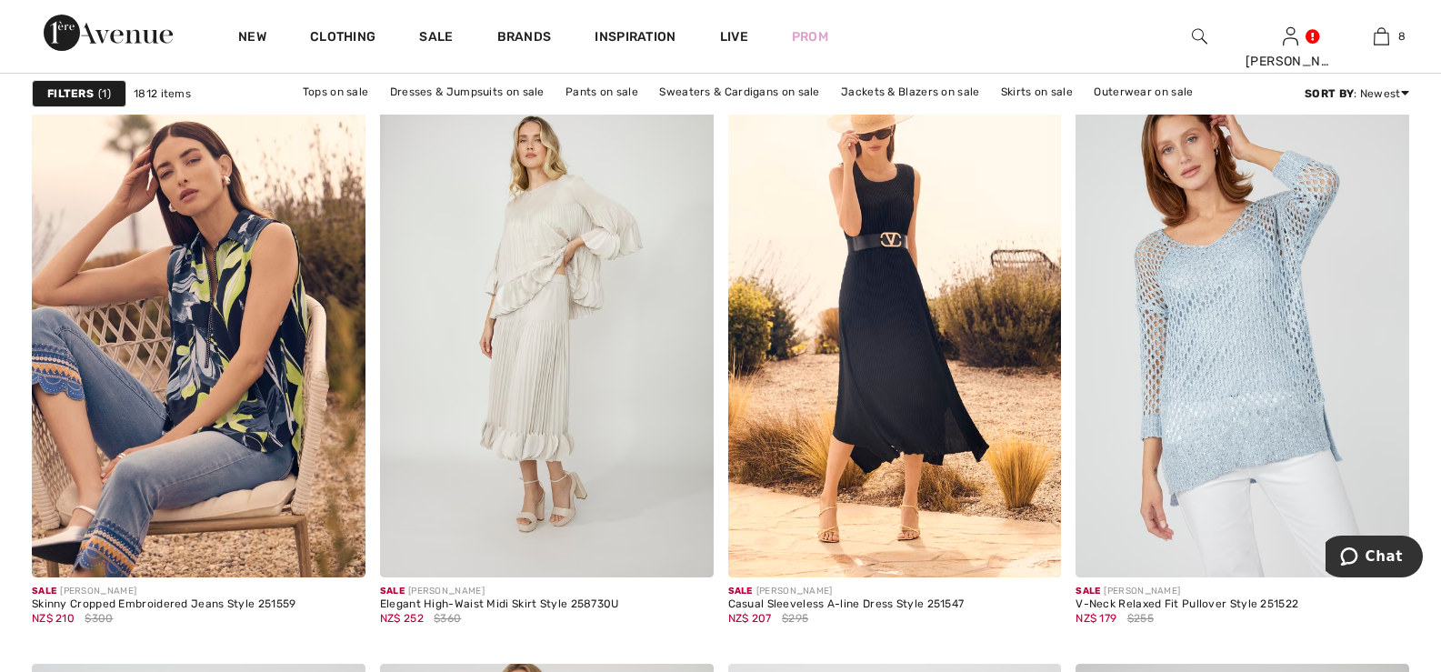
scroll to position [2909, 0]
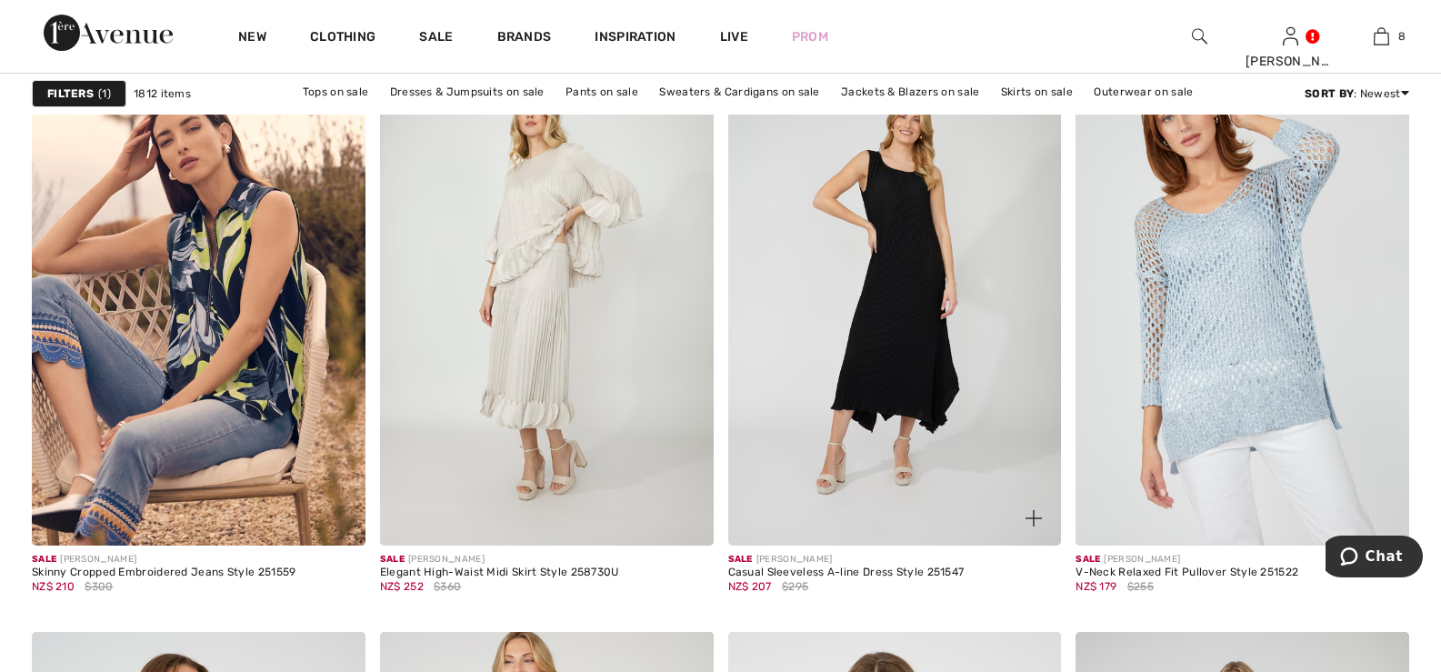
click at [917, 243] on img at bounding box center [895, 295] width 334 height 500
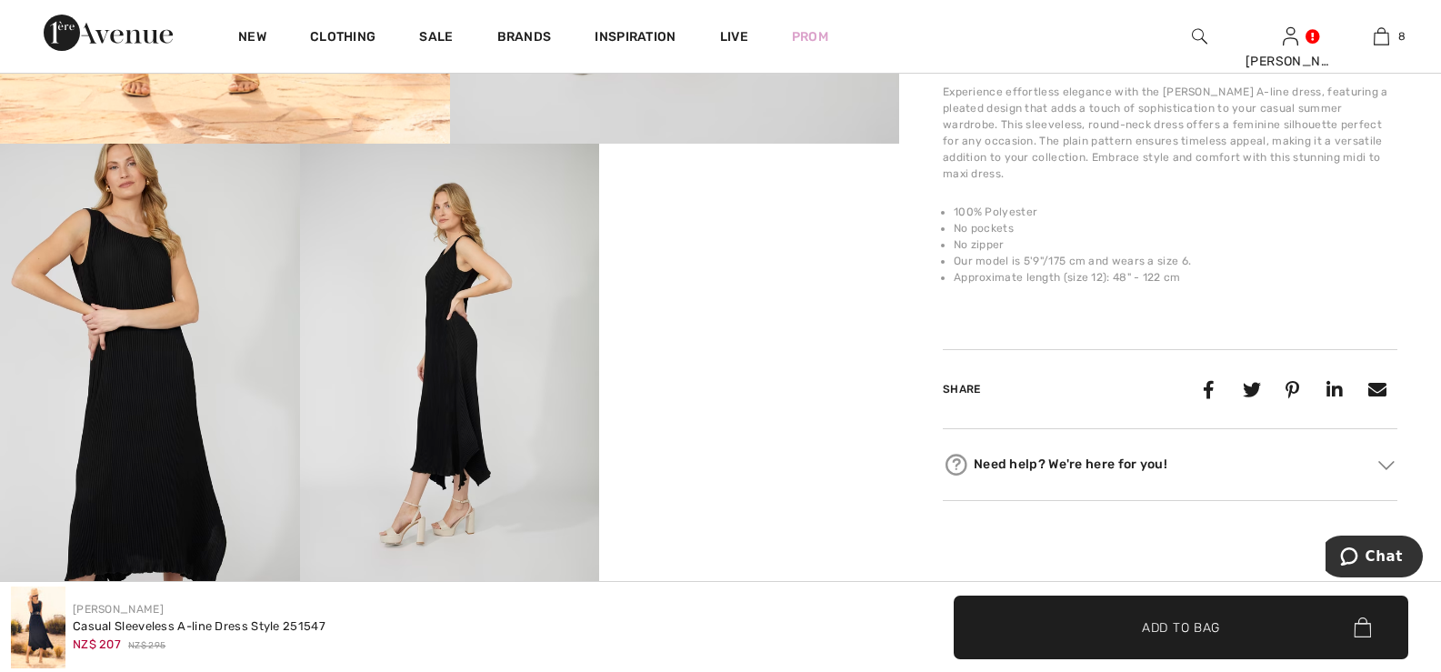
scroll to position [727, 0]
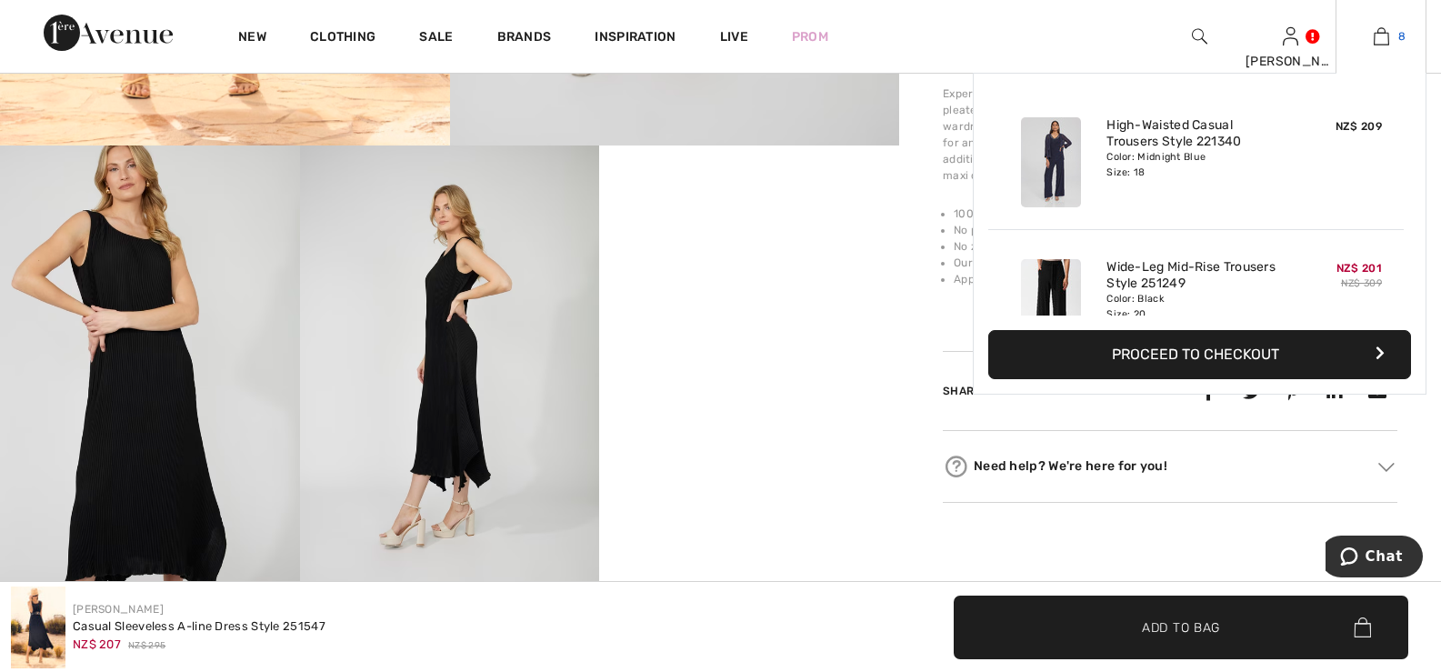
click at [1381, 35] on img at bounding box center [1381, 36] width 15 height 22
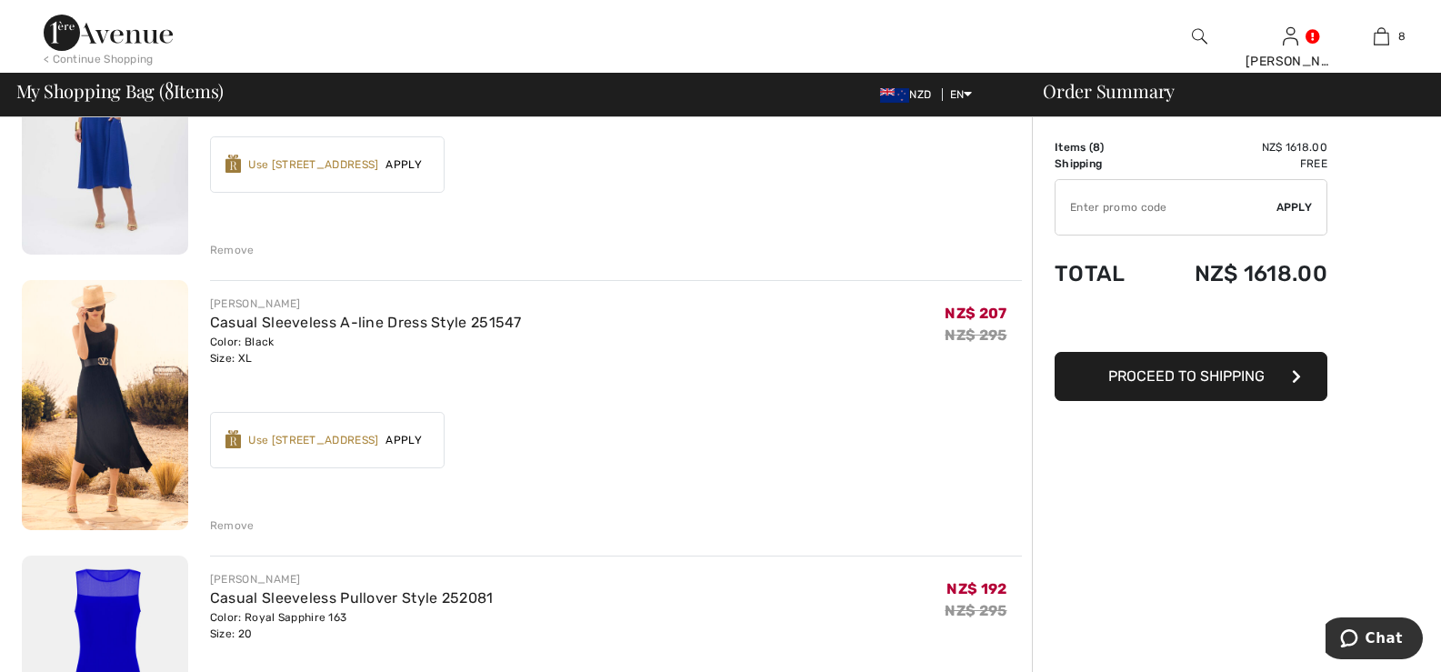
scroll to position [1364, 0]
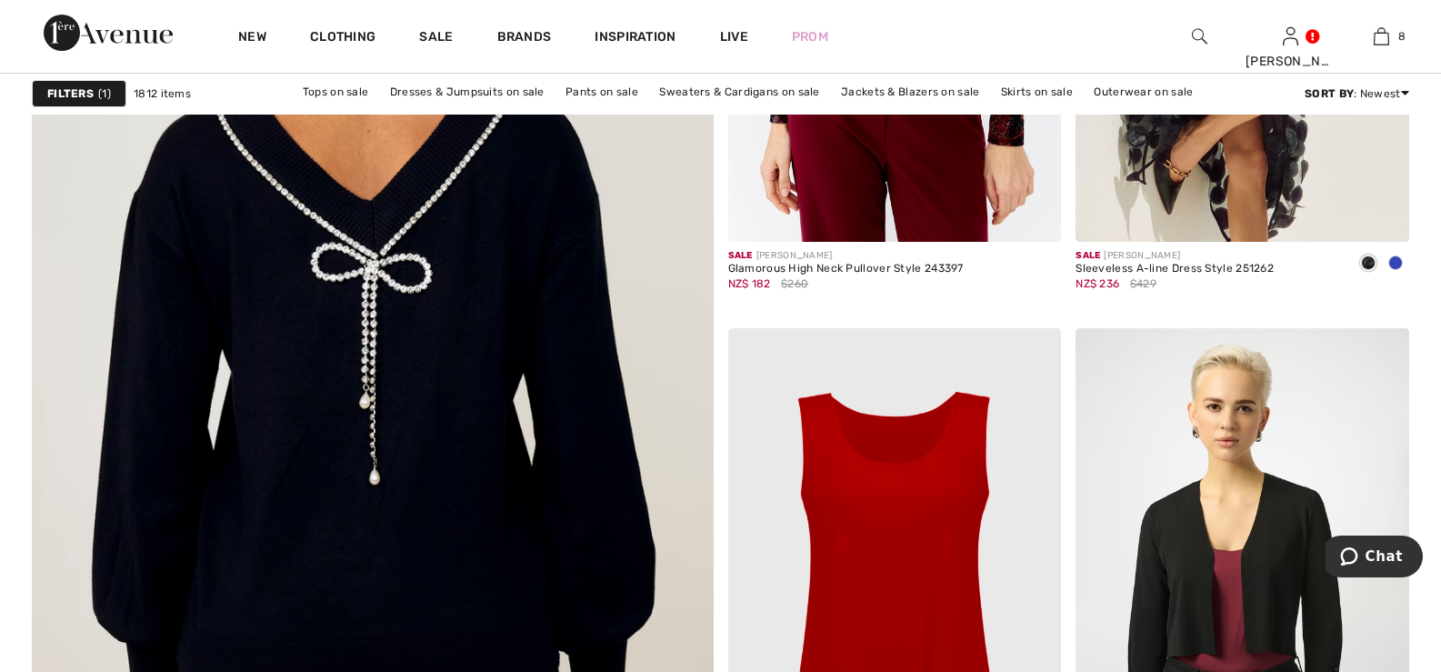
scroll to position [5181, 0]
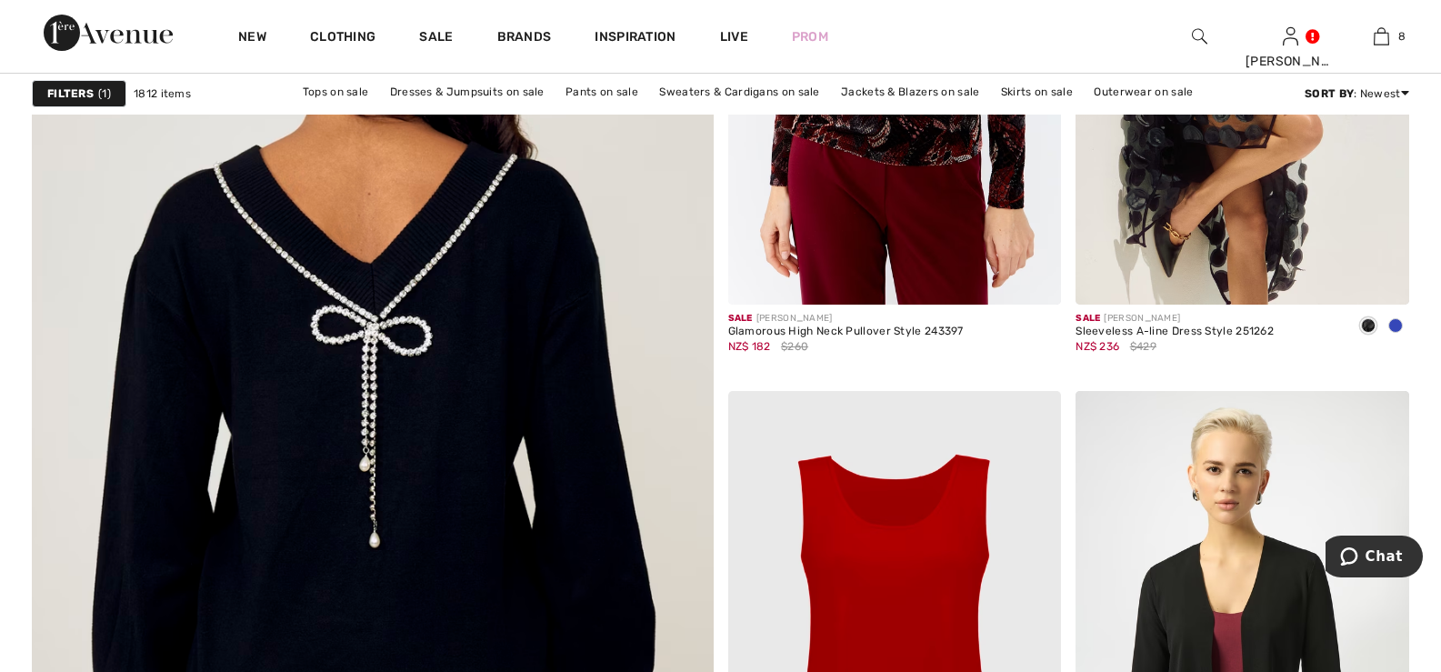
click at [418, 281] on img at bounding box center [372, 418] width 817 height 1226
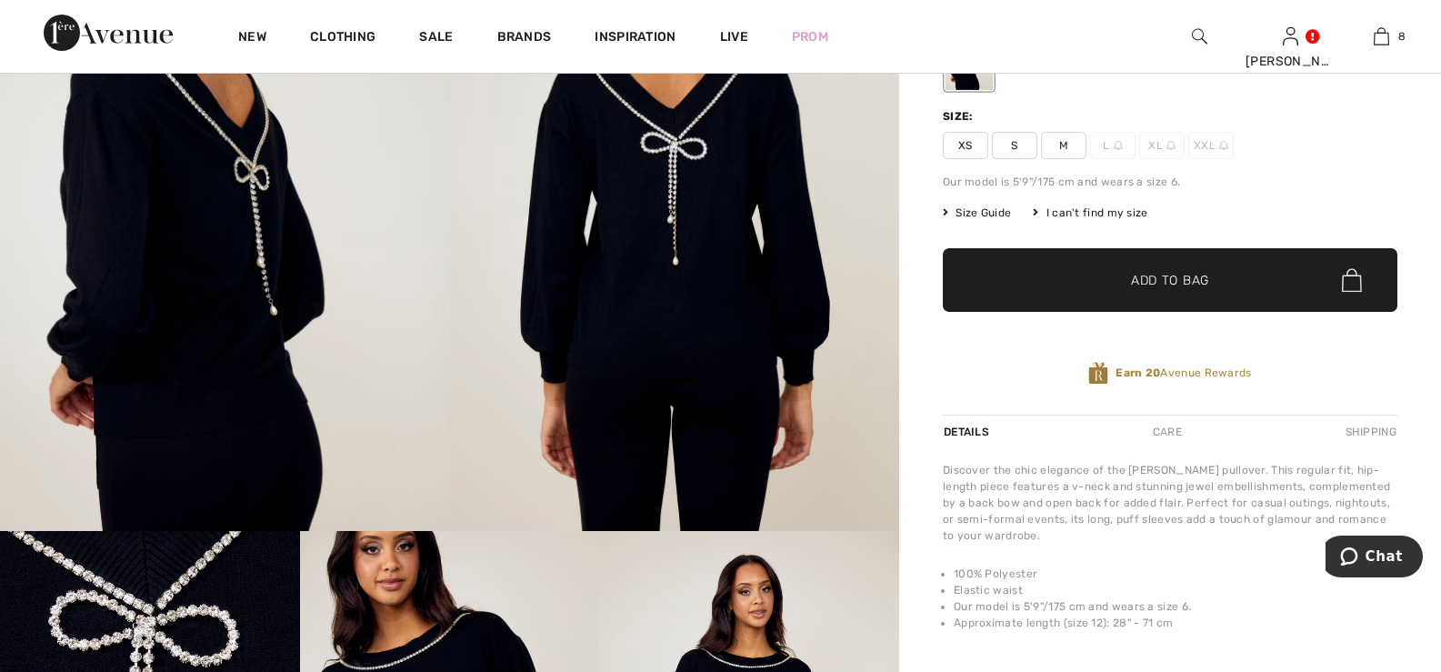
scroll to position [636, 0]
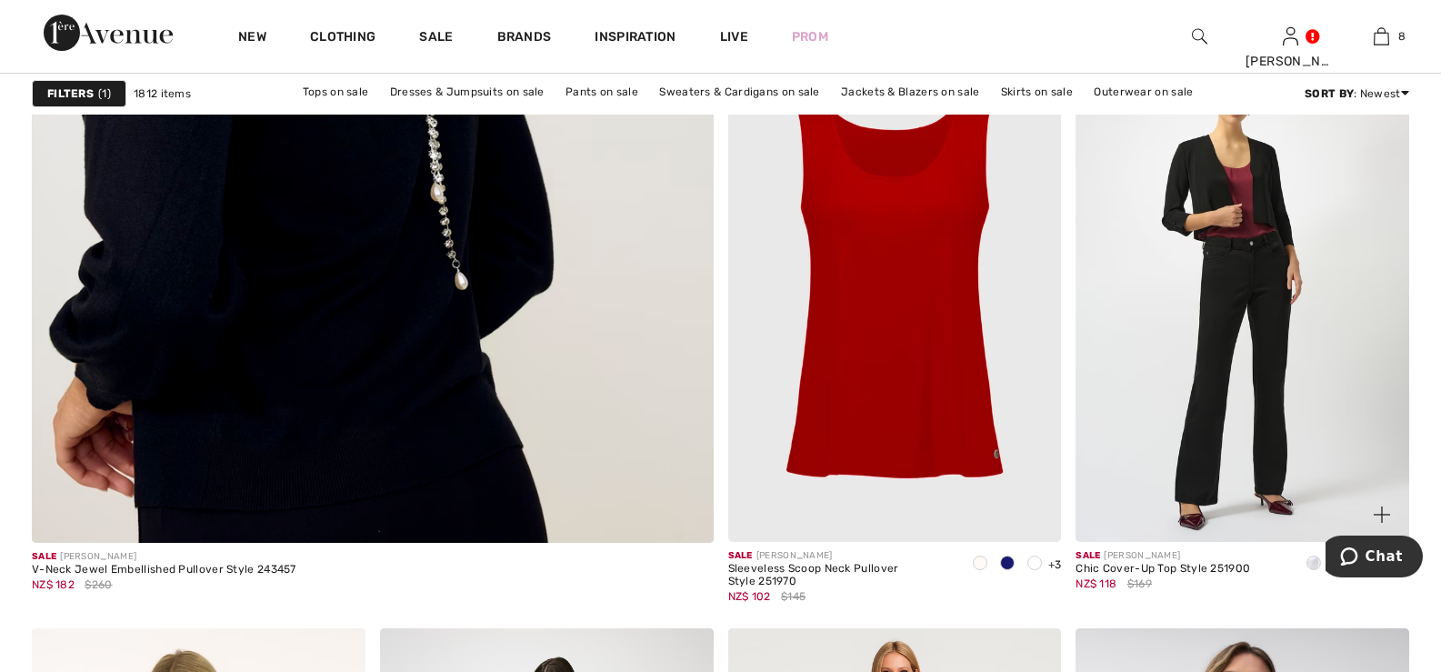
scroll to position [5545, 0]
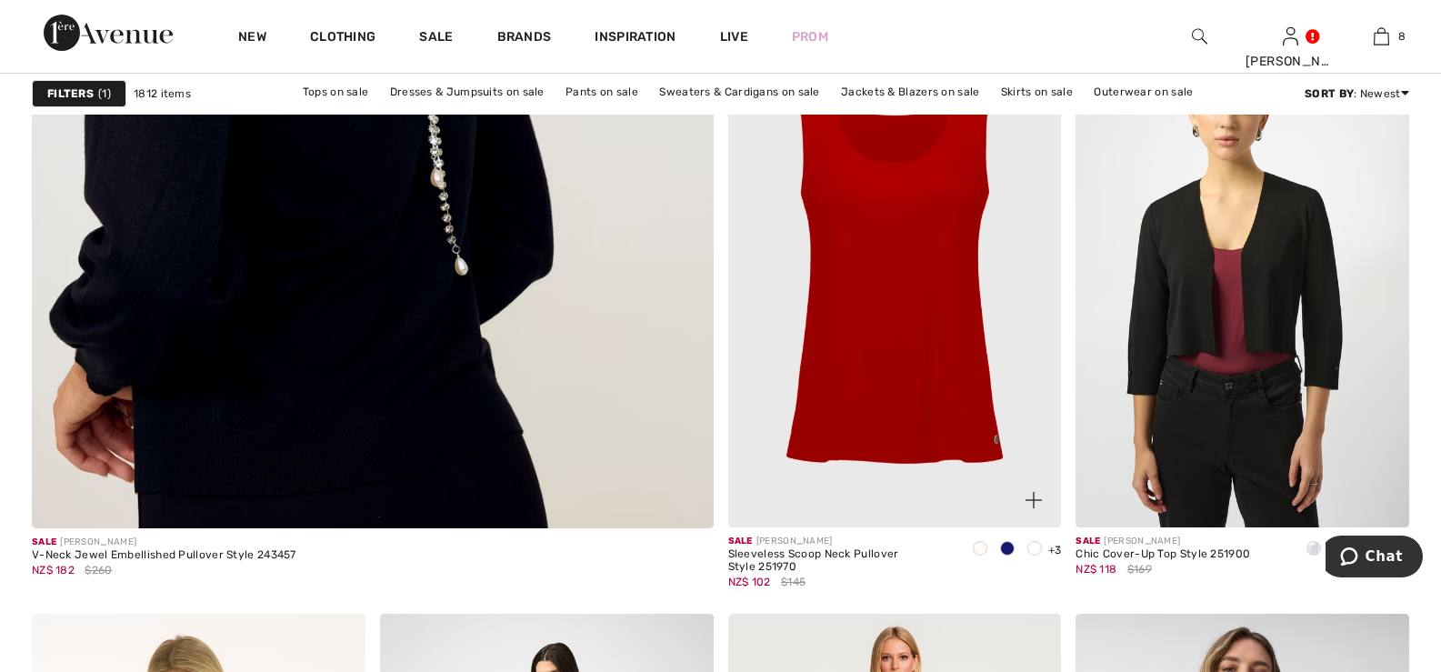
click at [907, 235] on img at bounding box center [895, 277] width 334 height 500
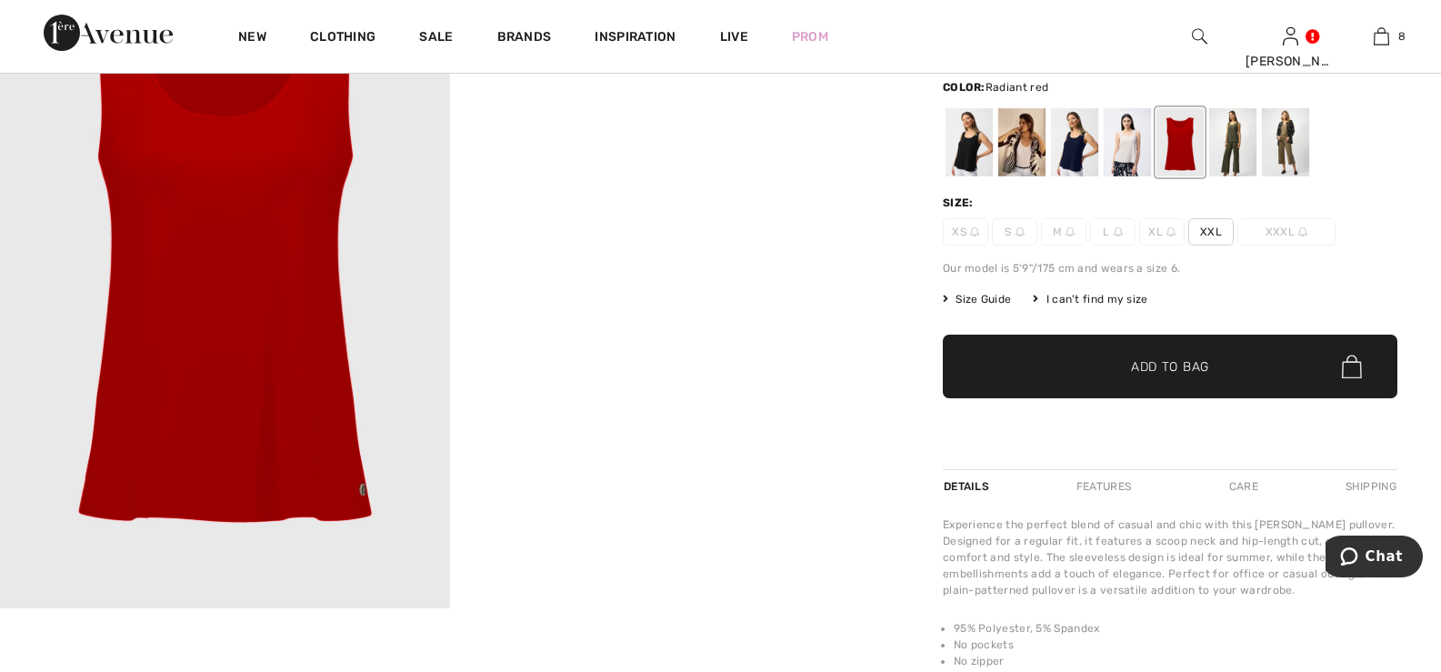
scroll to position [182, 0]
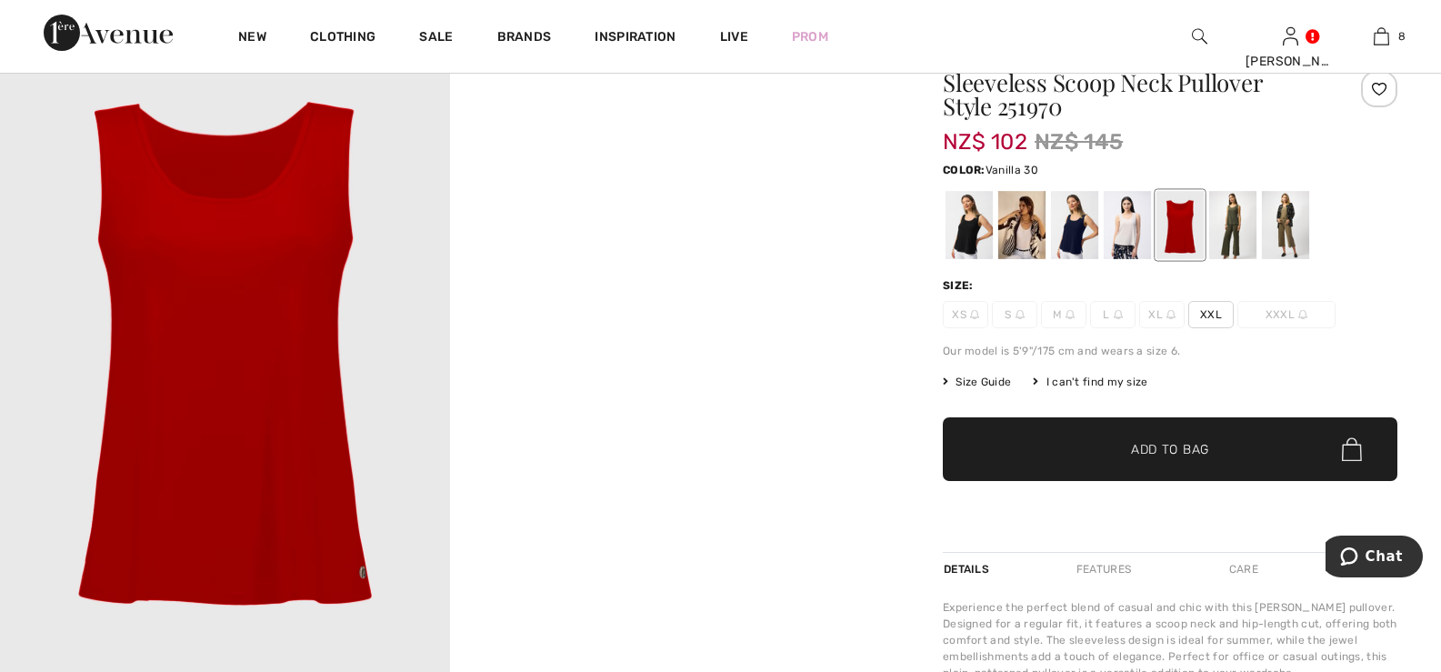
click at [1024, 226] on div at bounding box center [1021, 225] width 47 height 68
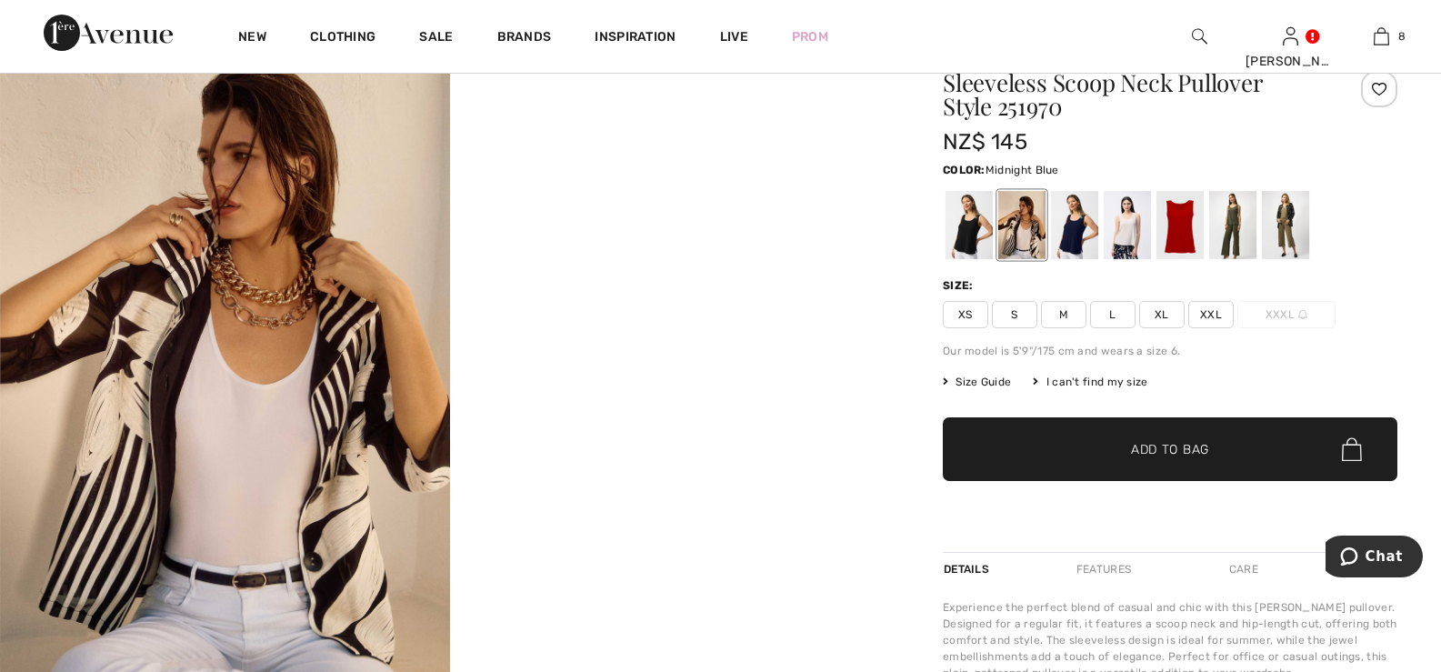
click at [1074, 225] on div at bounding box center [1074, 225] width 47 height 68
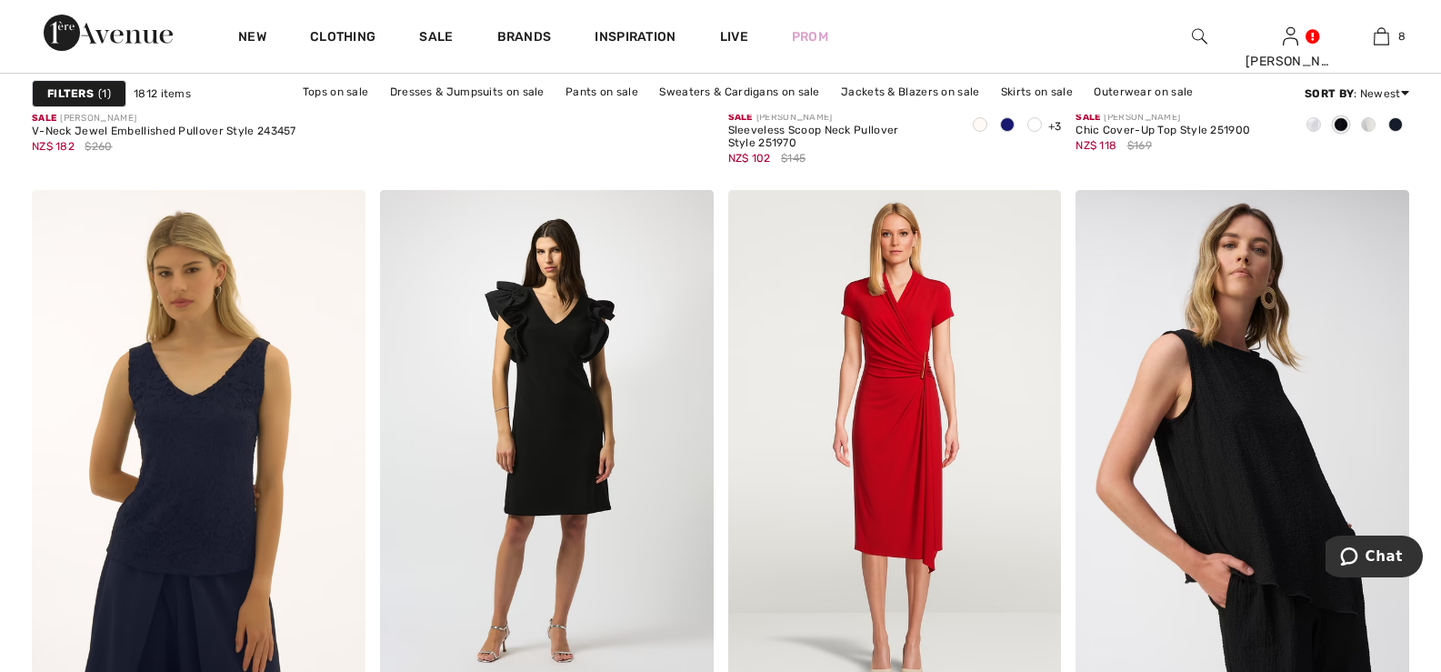
scroll to position [6090, 0]
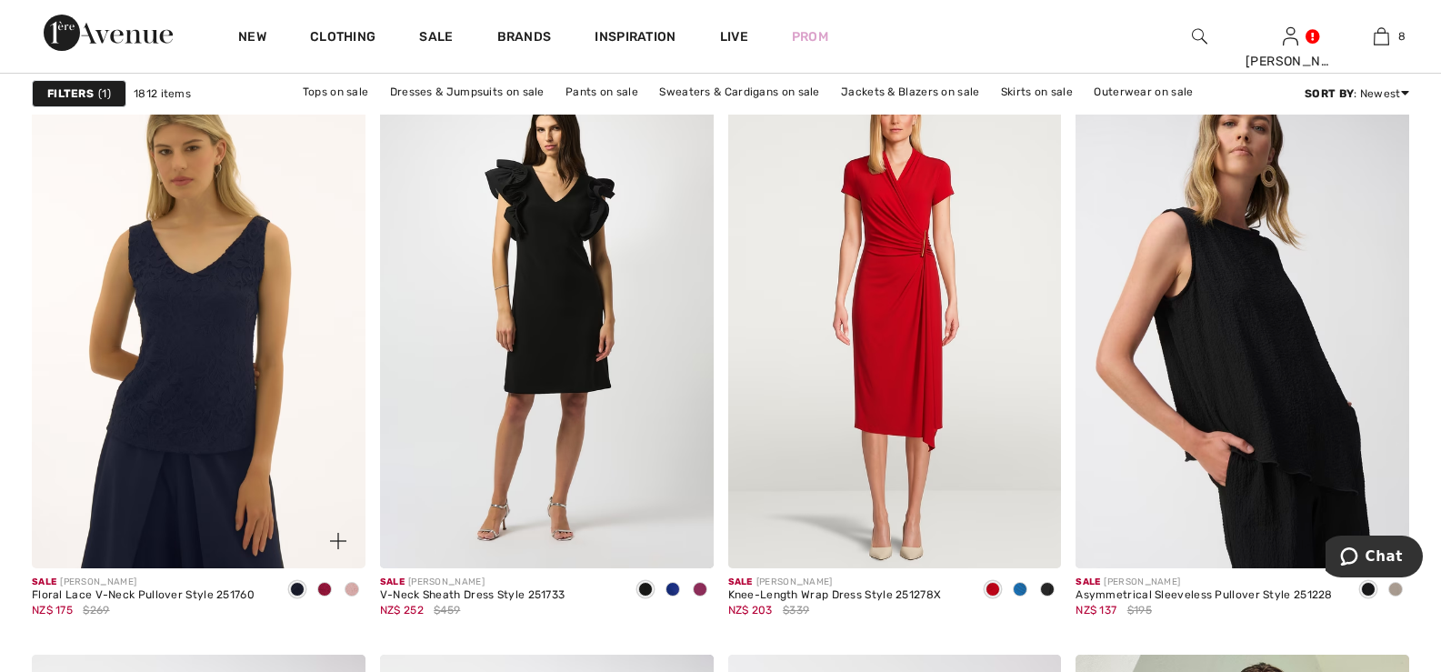
click at [201, 331] on img at bounding box center [199, 318] width 334 height 500
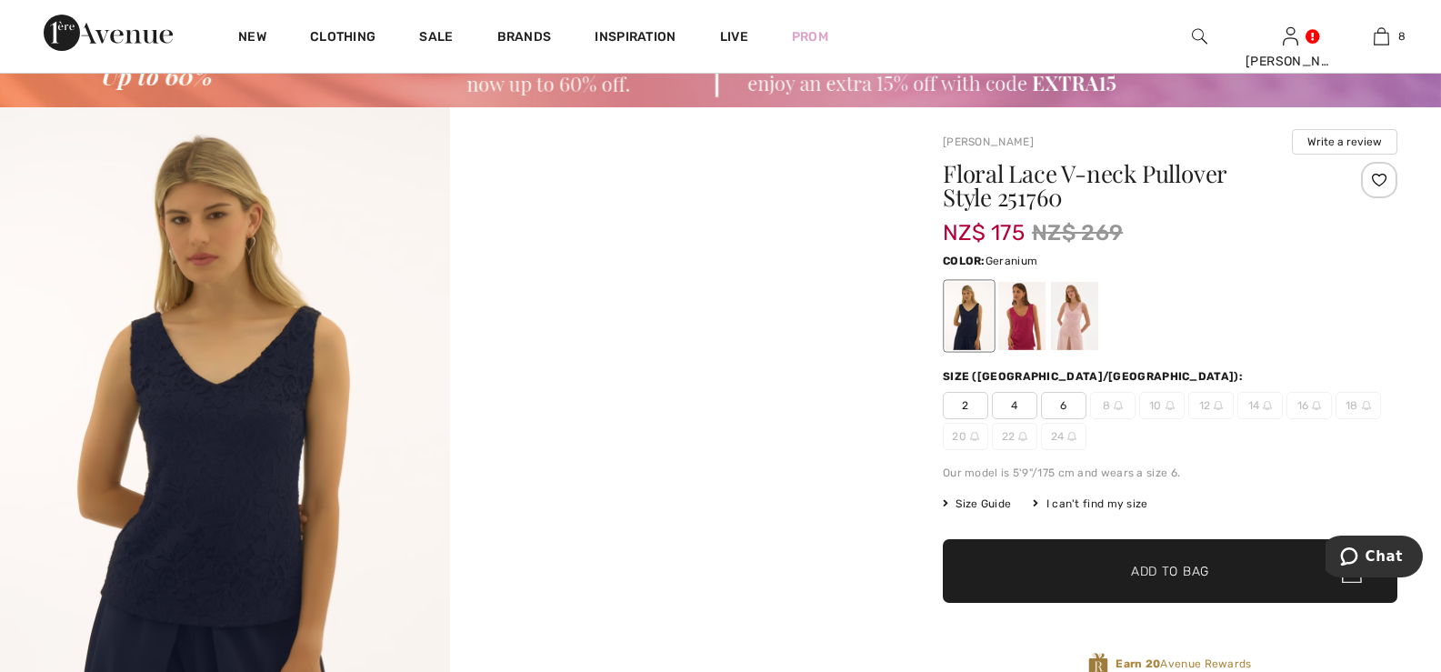
click at [1026, 315] on div at bounding box center [1021, 316] width 47 height 68
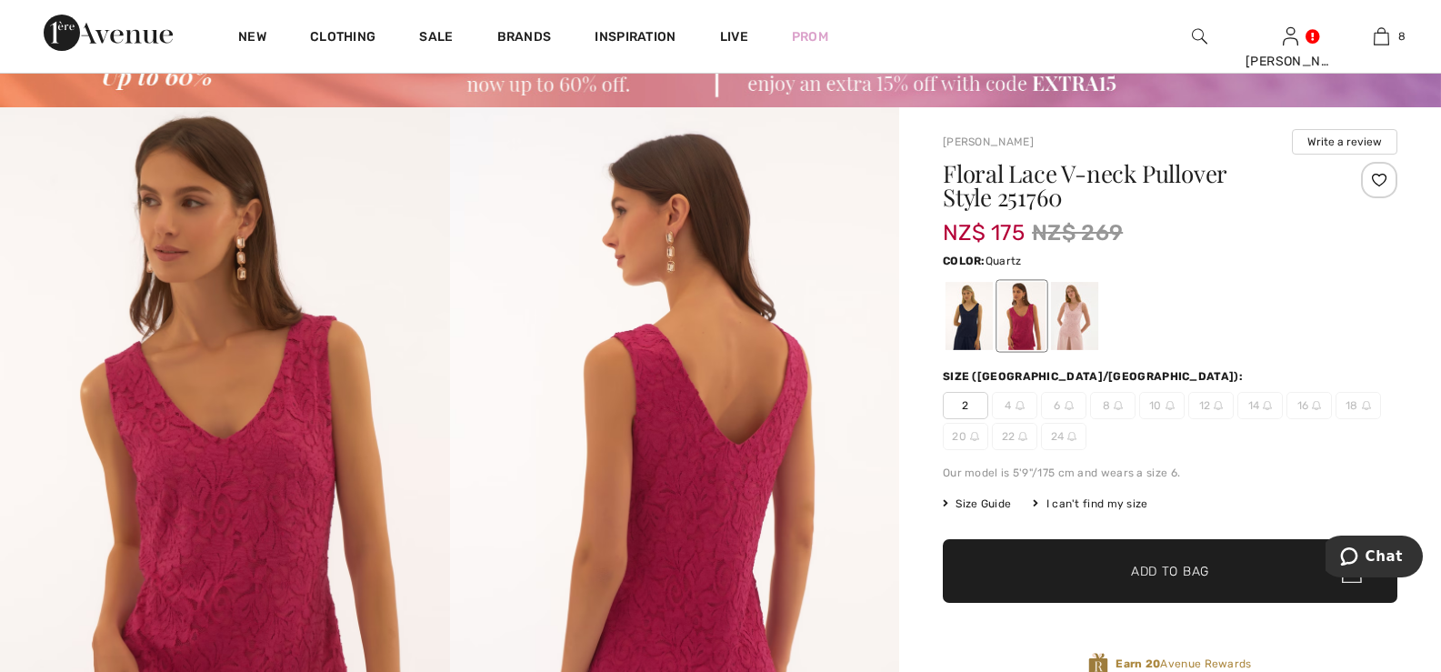
click at [1072, 315] on div at bounding box center [1074, 316] width 47 height 68
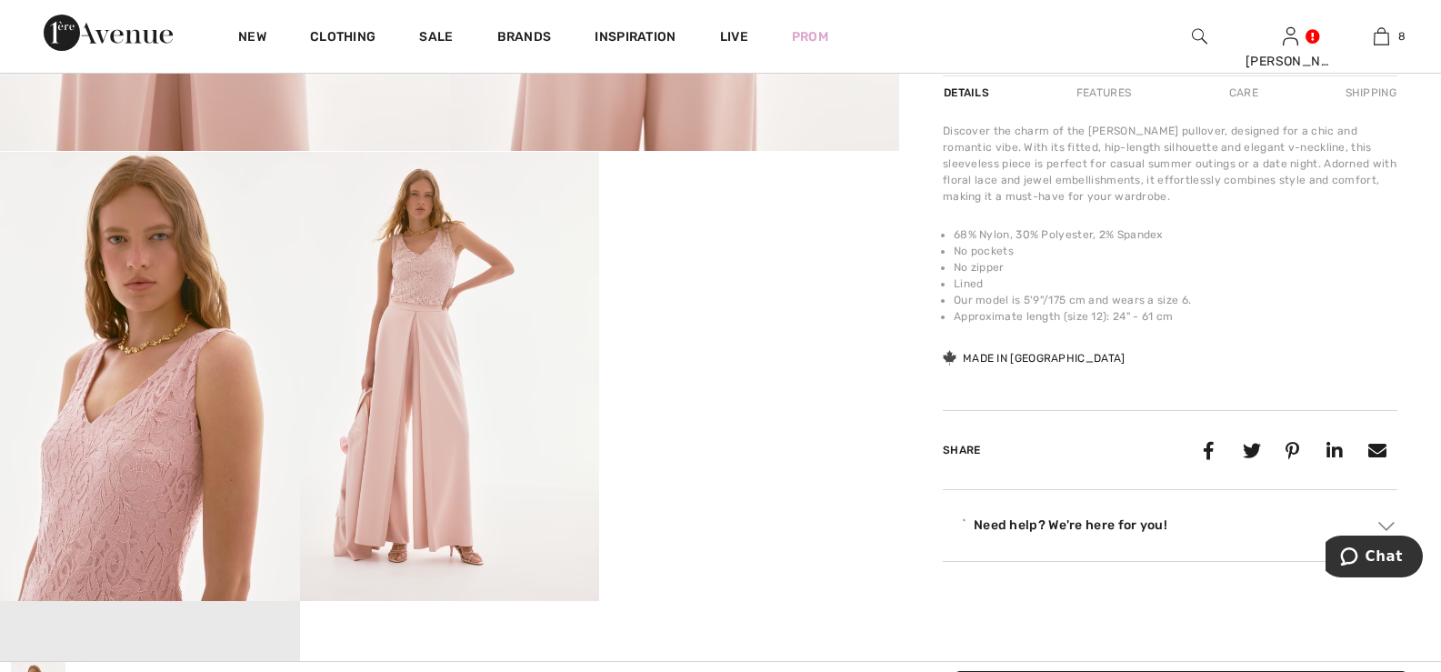
scroll to position [727, 0]
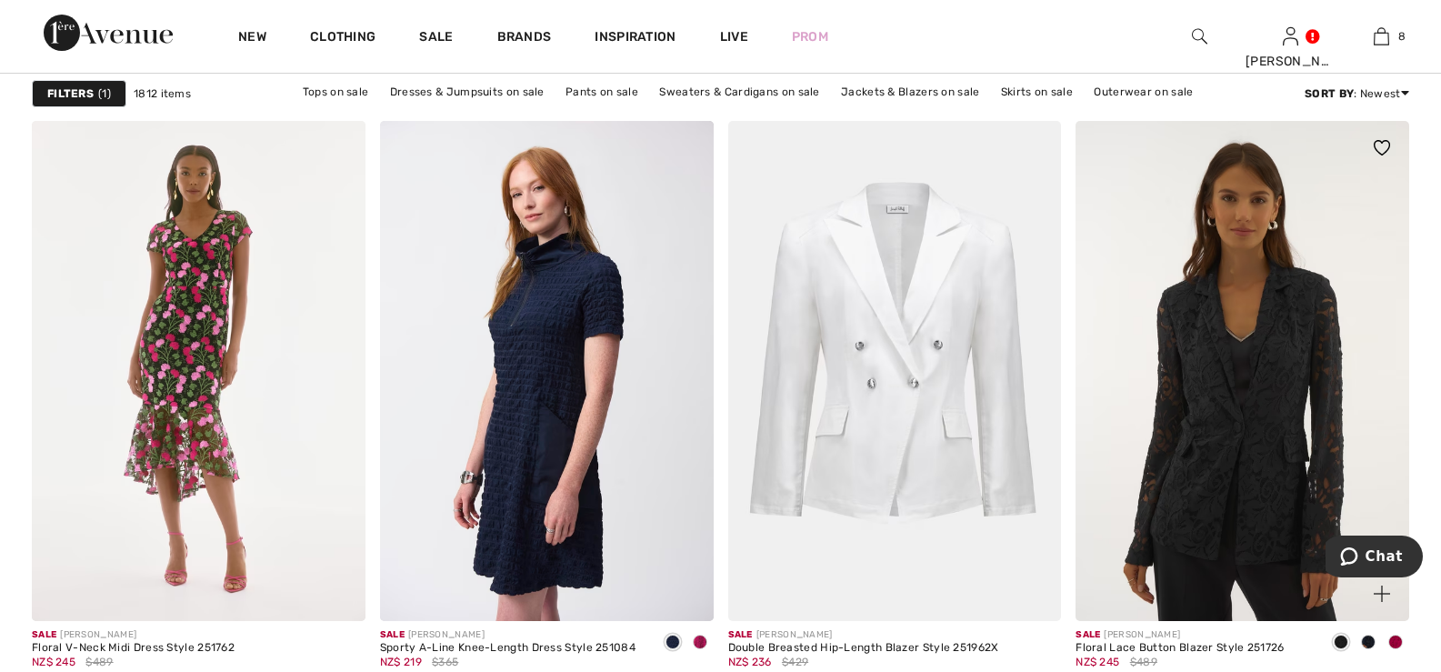
scroll to position [8727, 0]
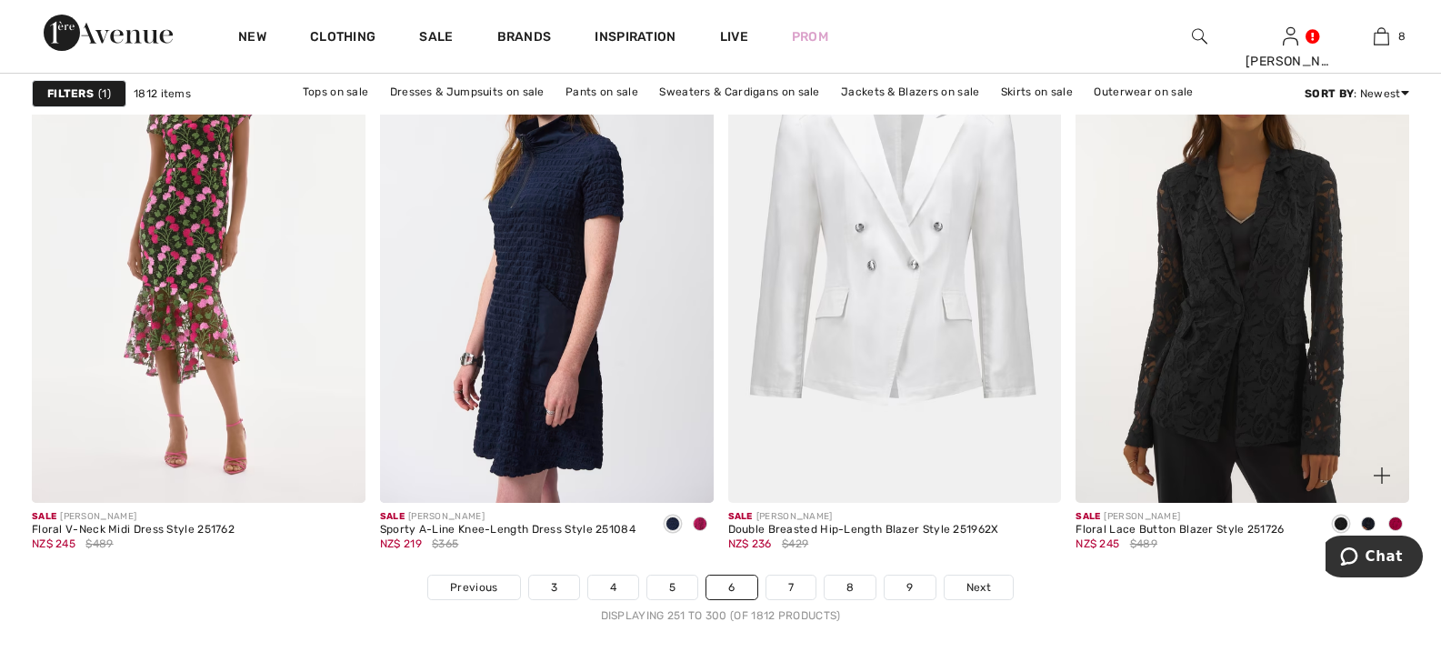
click at [1271, 272] on img at bounding box center [1242, 253] width 334 height 500
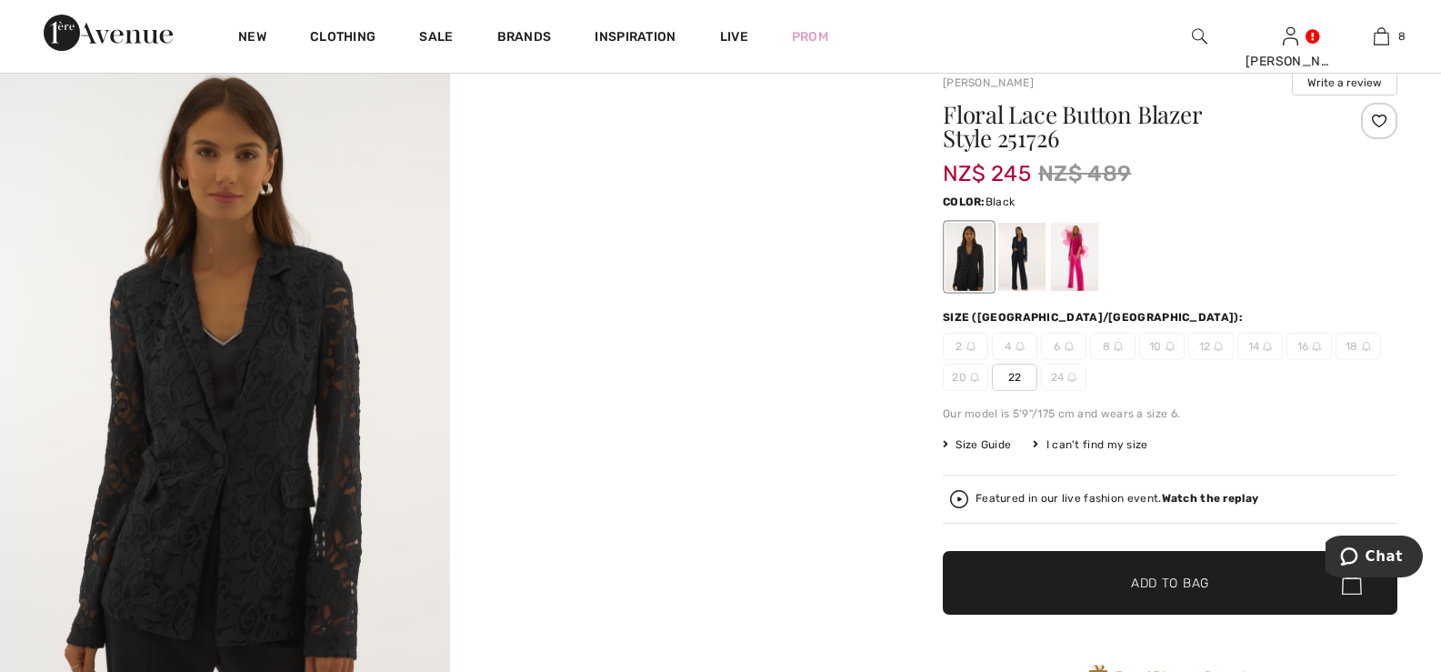
scroll to position [182, 0]
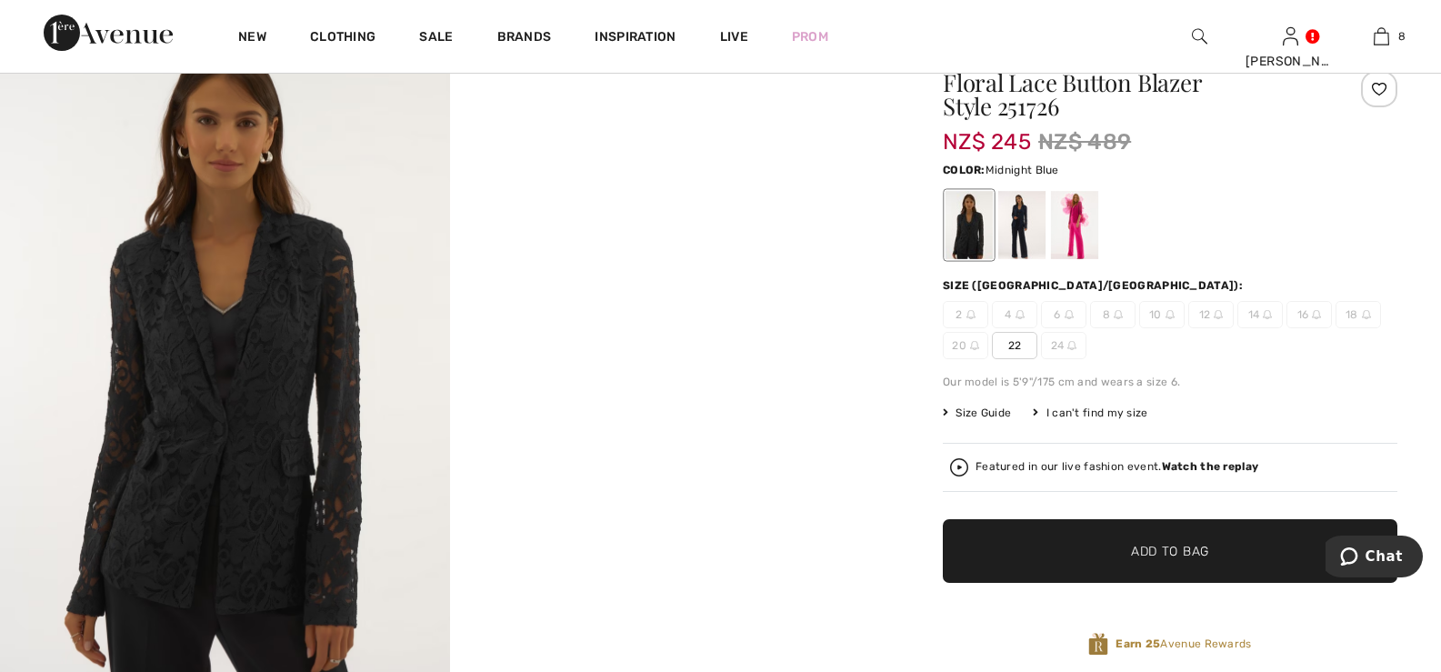
click at [1025, 209] on div at bounding box center [1021, 225] width 47 height 68
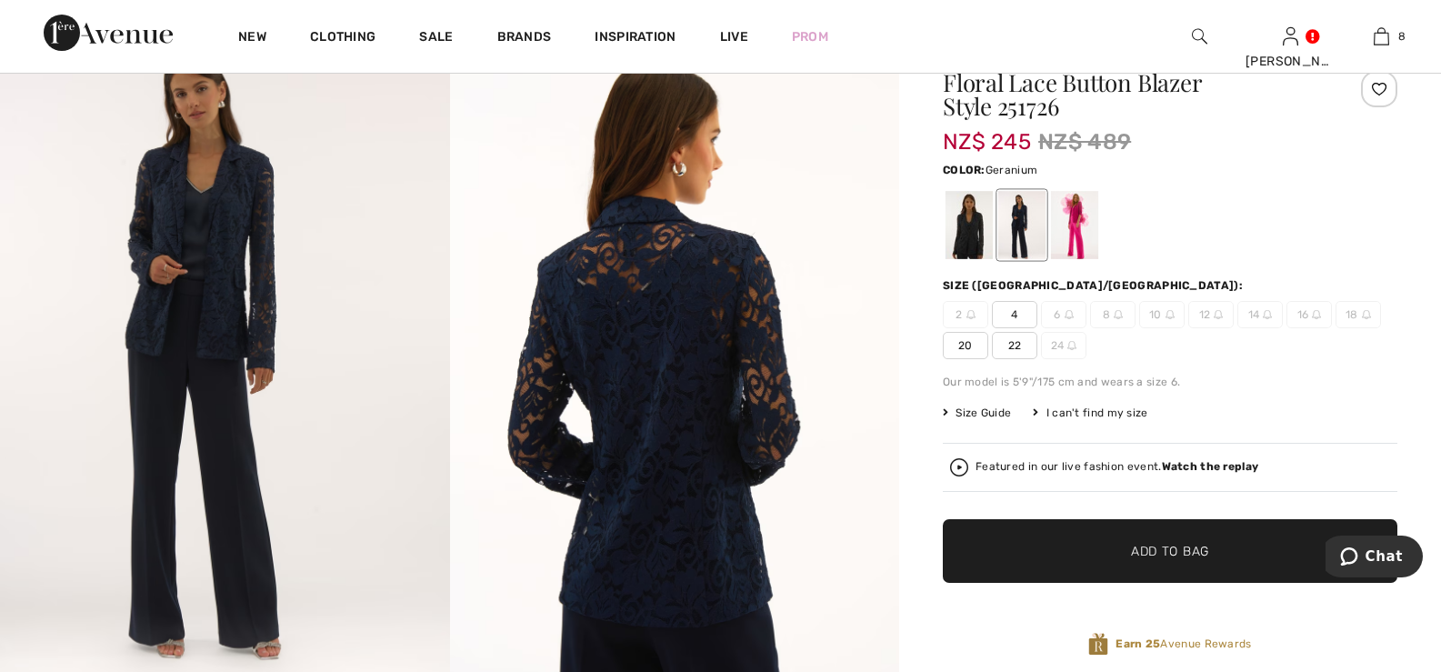
click at [1074, 215] on div at bounding box center [1074, 225] width 47 height 68
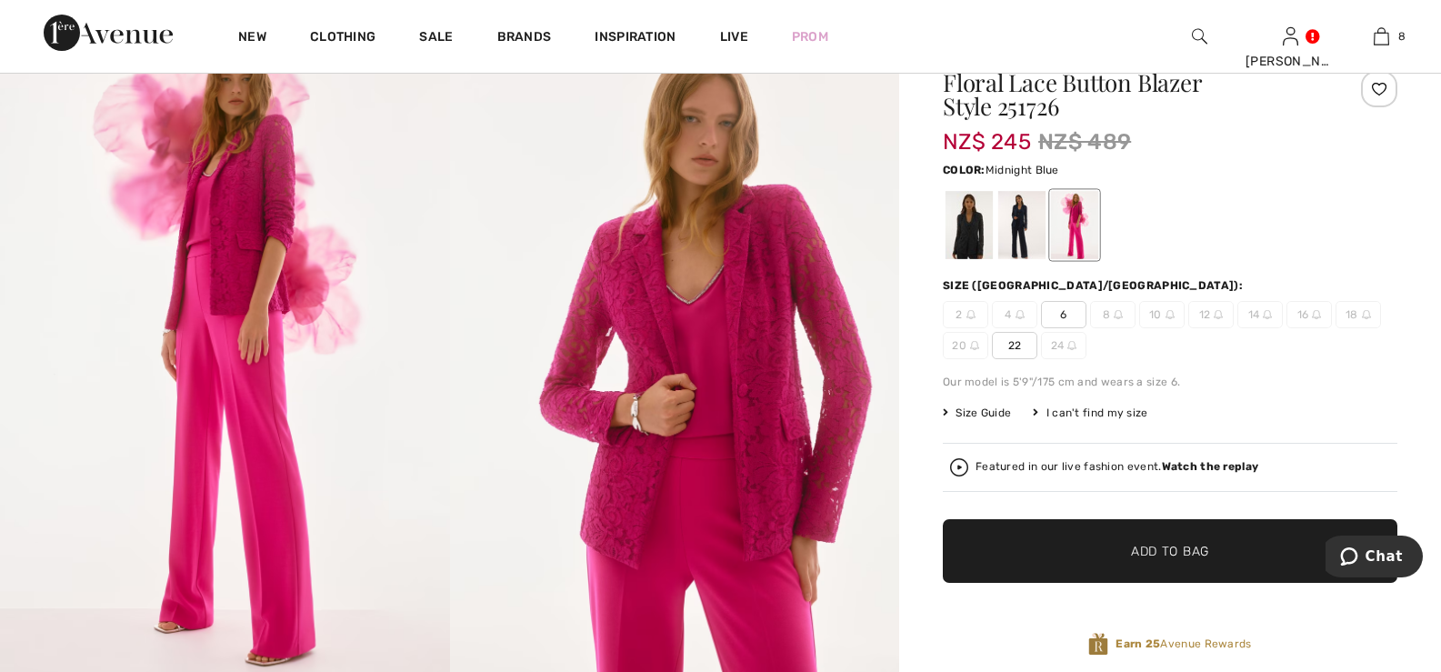
click at [1024, 214] on div at bounding box center [1021, 225] width 47 height 68
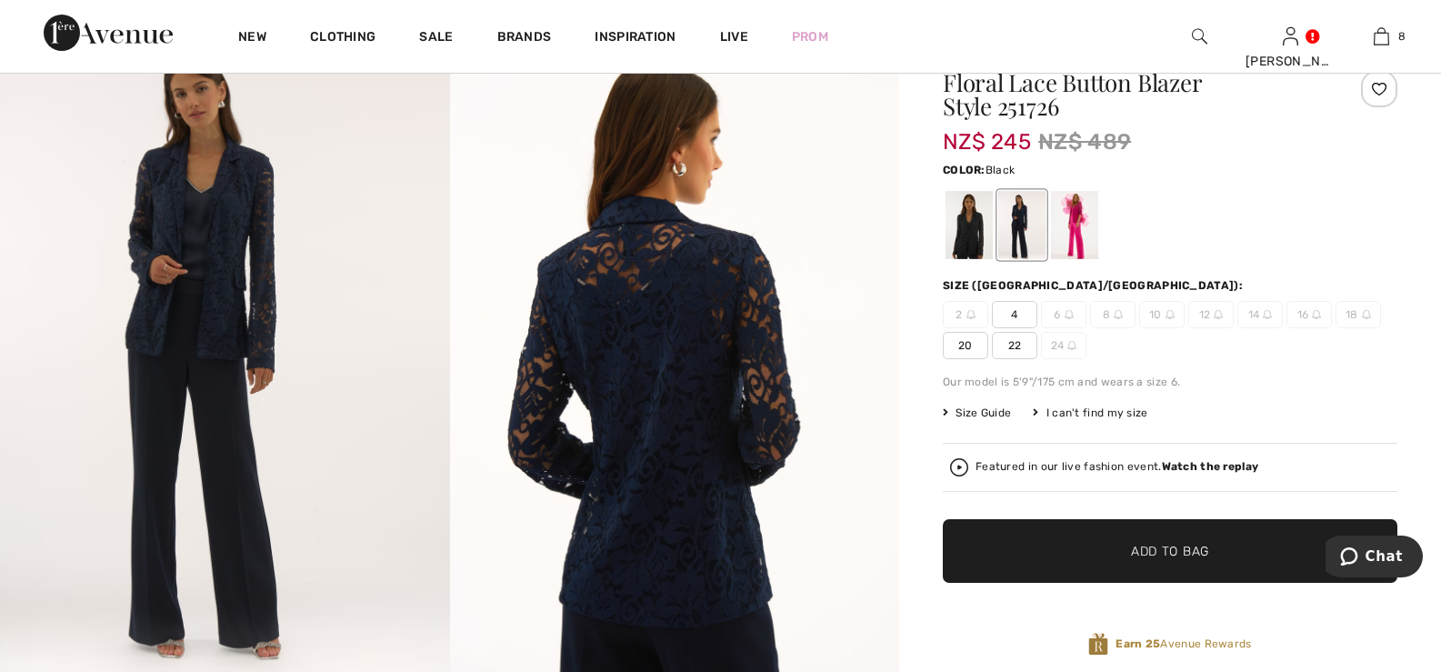
click at [971, 219] on div at bounding box center [968, 225] width 47 height 68
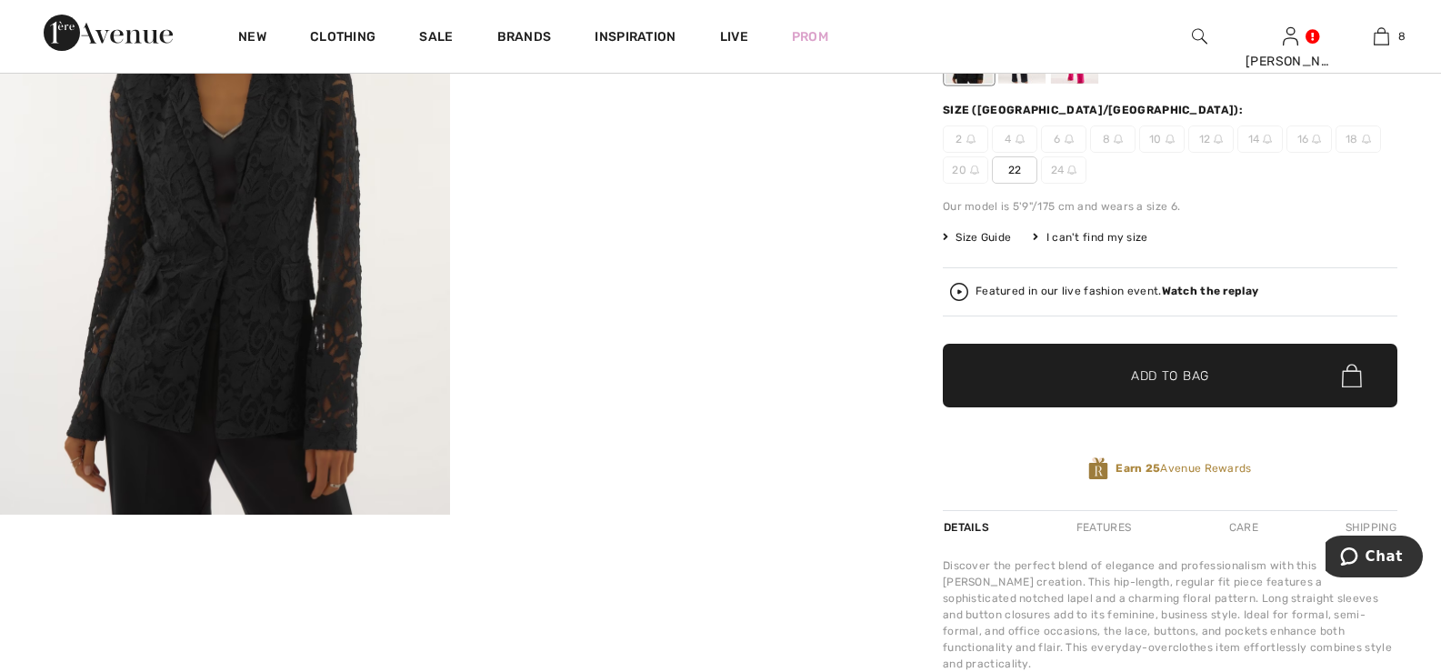
scroll to position [91, 0]
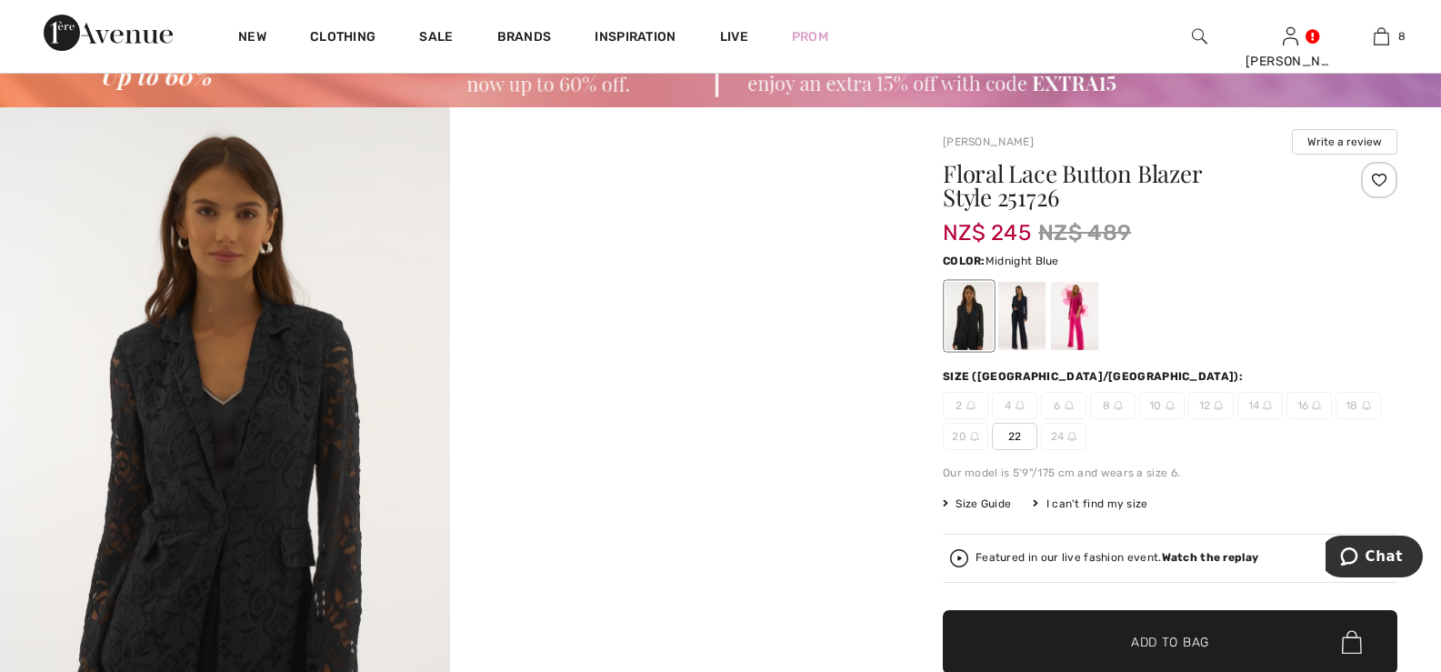
click at [1019, 304] on div at bounding box center [1021, 316] width 47 height 68
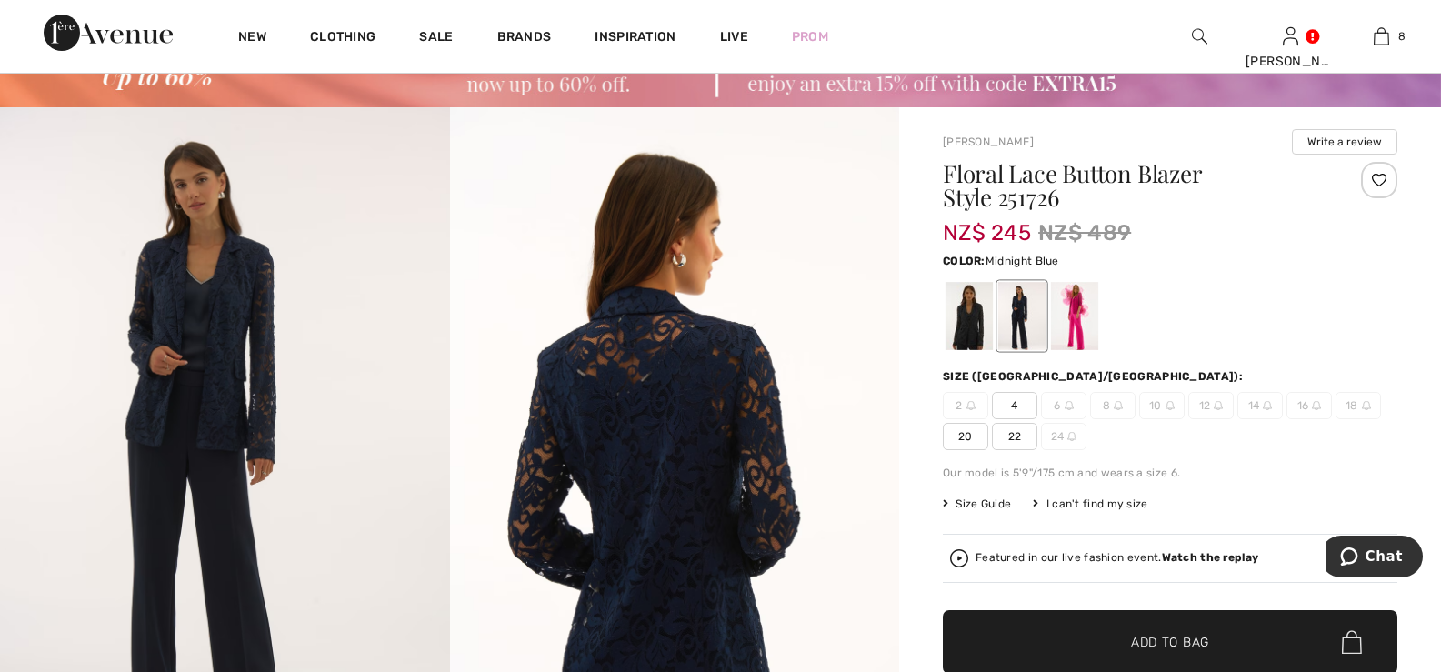
click at [966, 433] on span "20" at bounding box center [965, 436] width 45 height 27
click at [1177, 639] on span "Add to Bag" at bounding box center [1170, 642] width 78 height 19
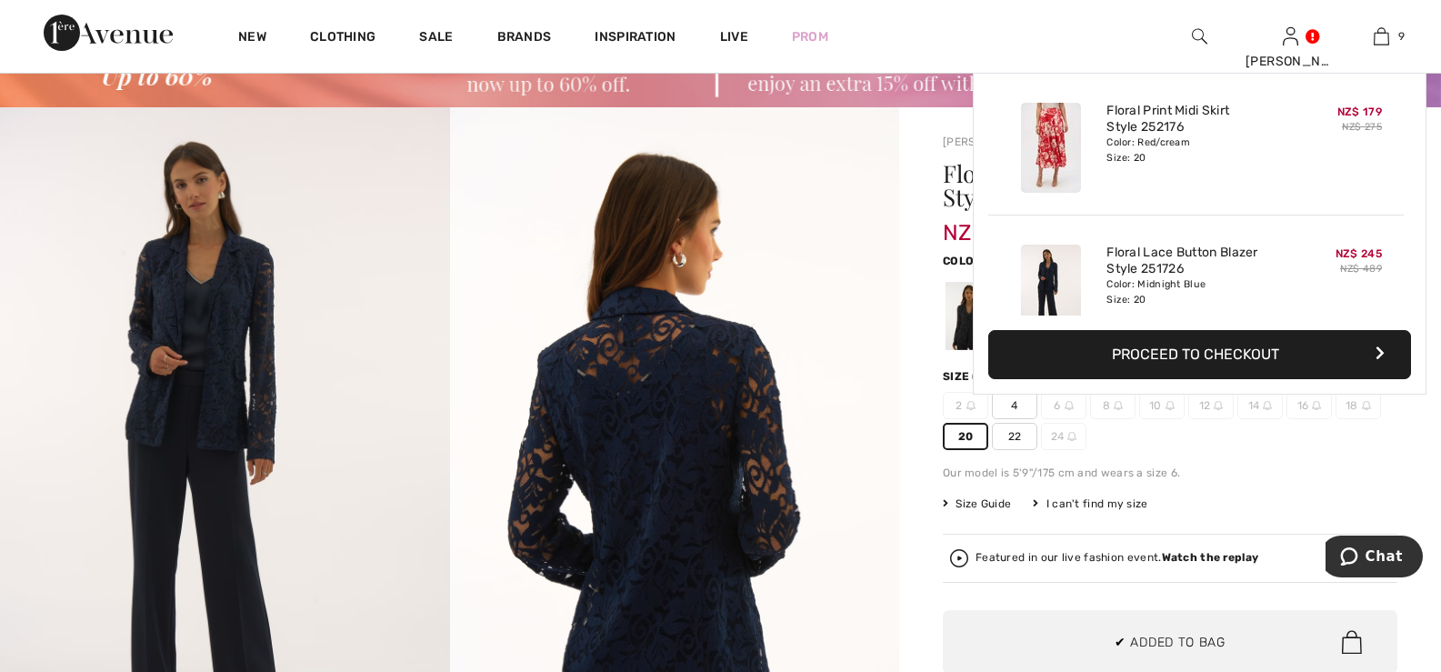
scroll to position [1049, 0]
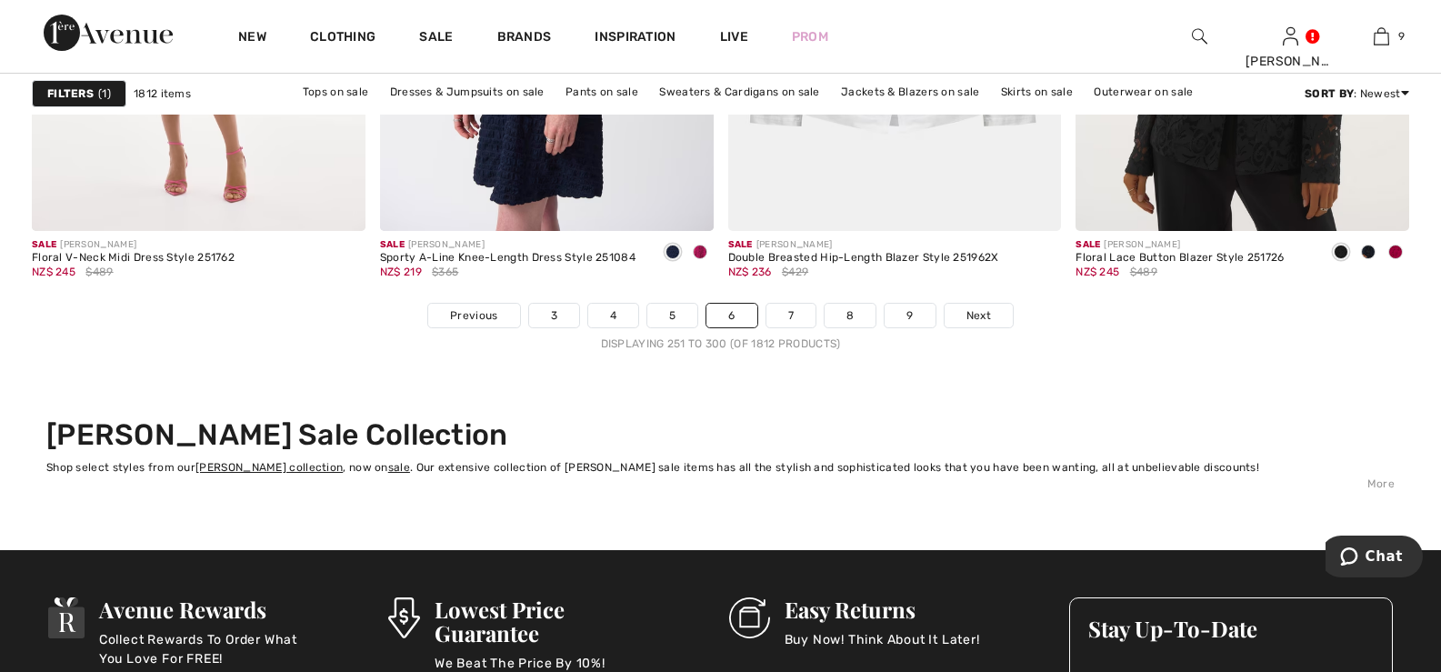
scroll to position [8999, 0]
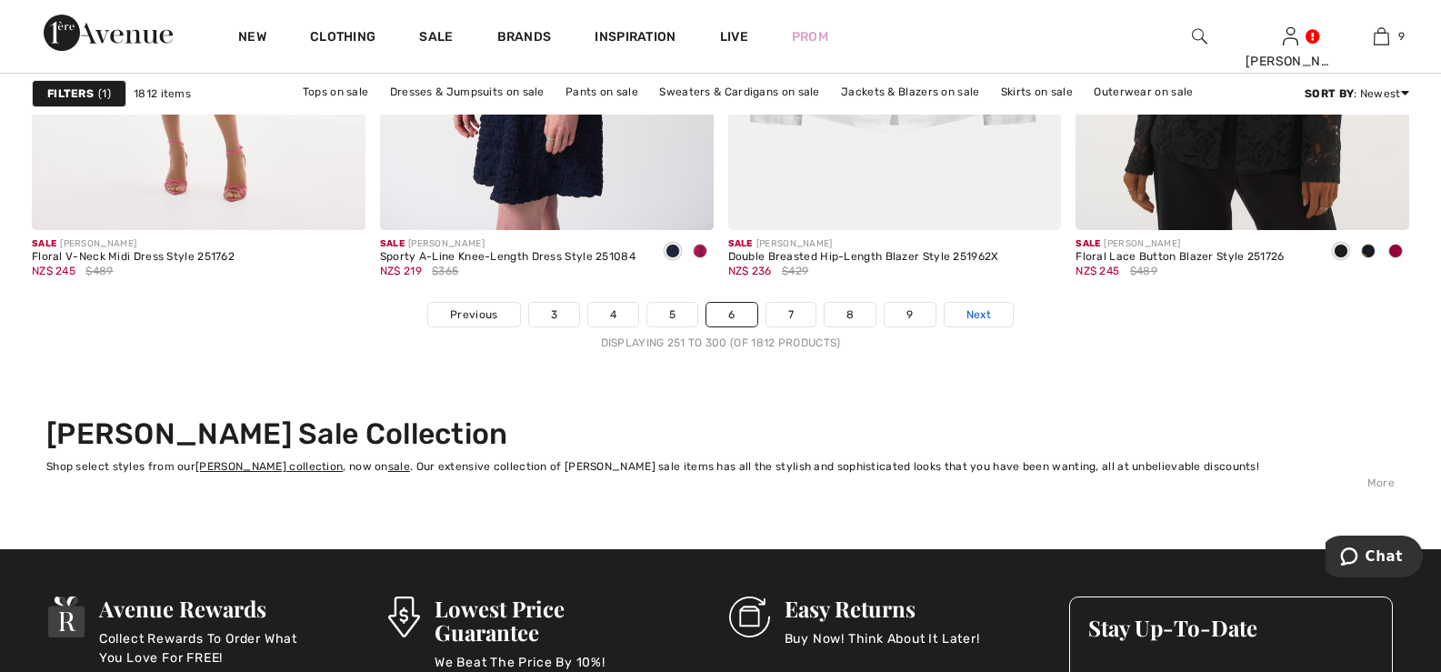
click at [976, 313] on span "Next" at bounding box center [978, 314] width 25 height 16
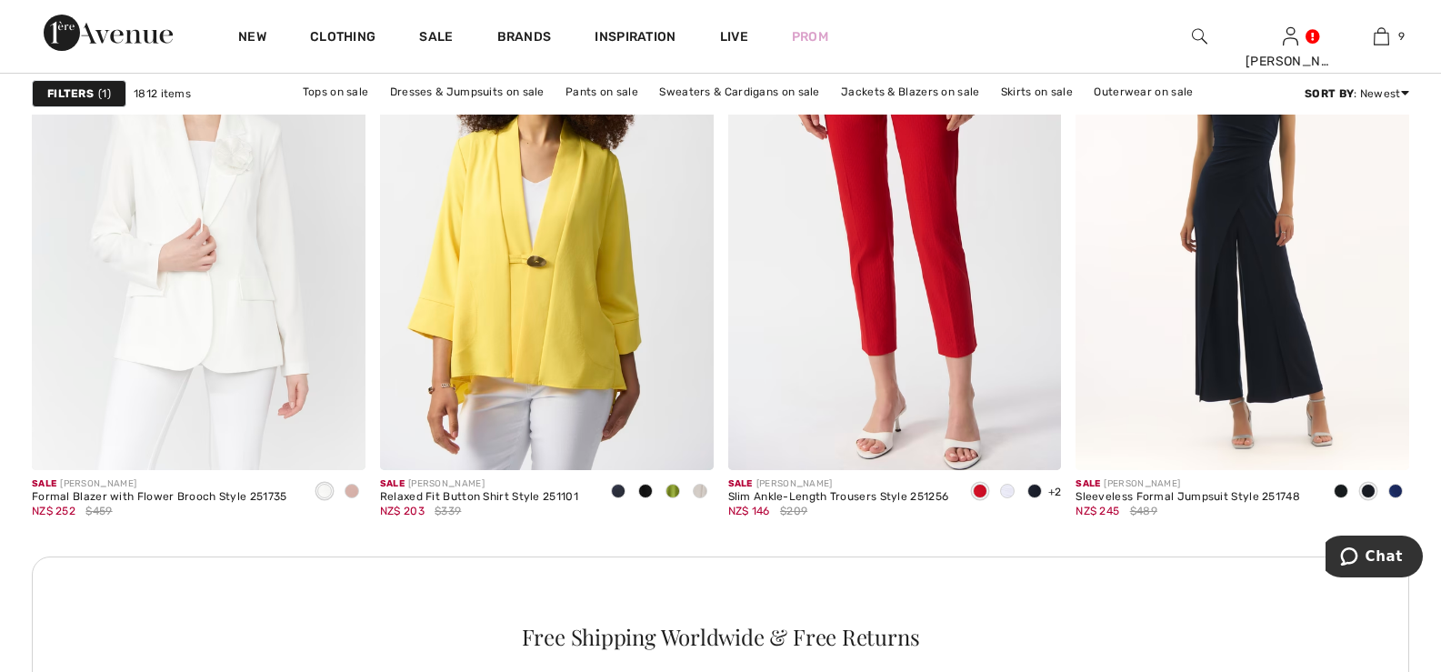
scroll to position [2181, 0]
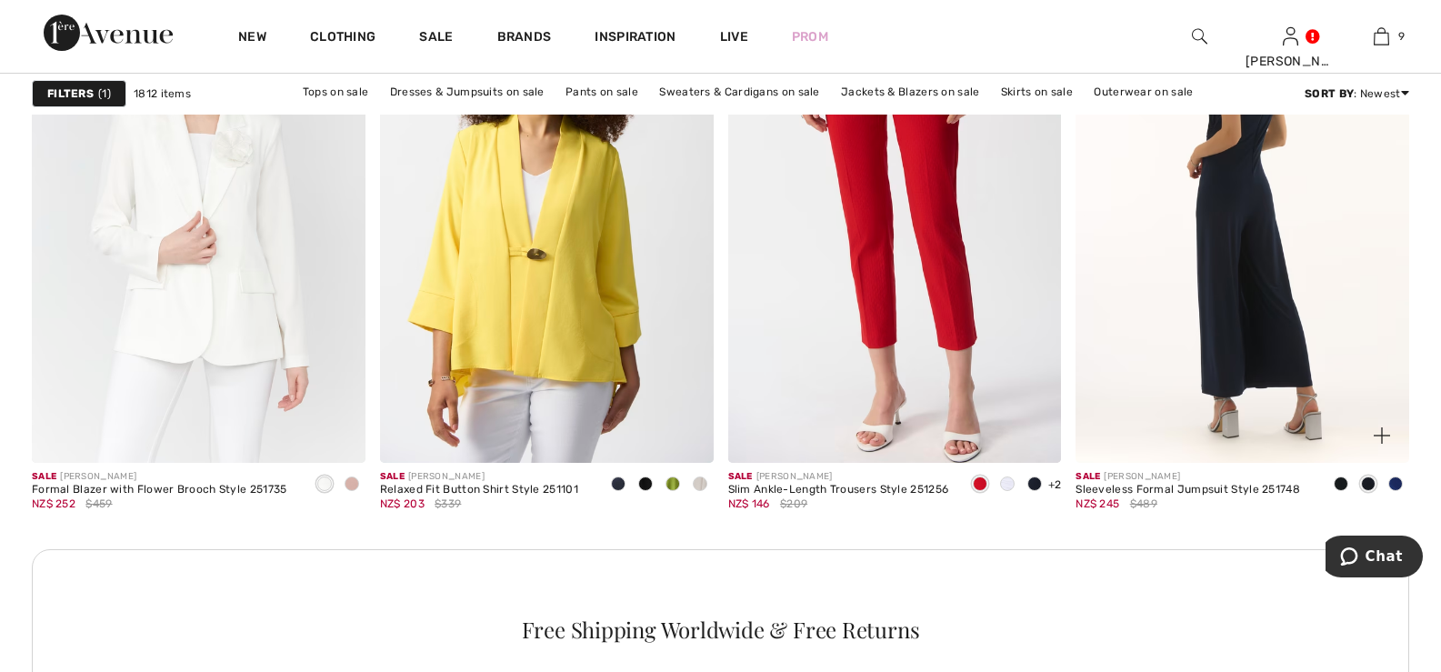
click at [1245, 207] on img at bounding box center [1242, 212] width 334 height 500
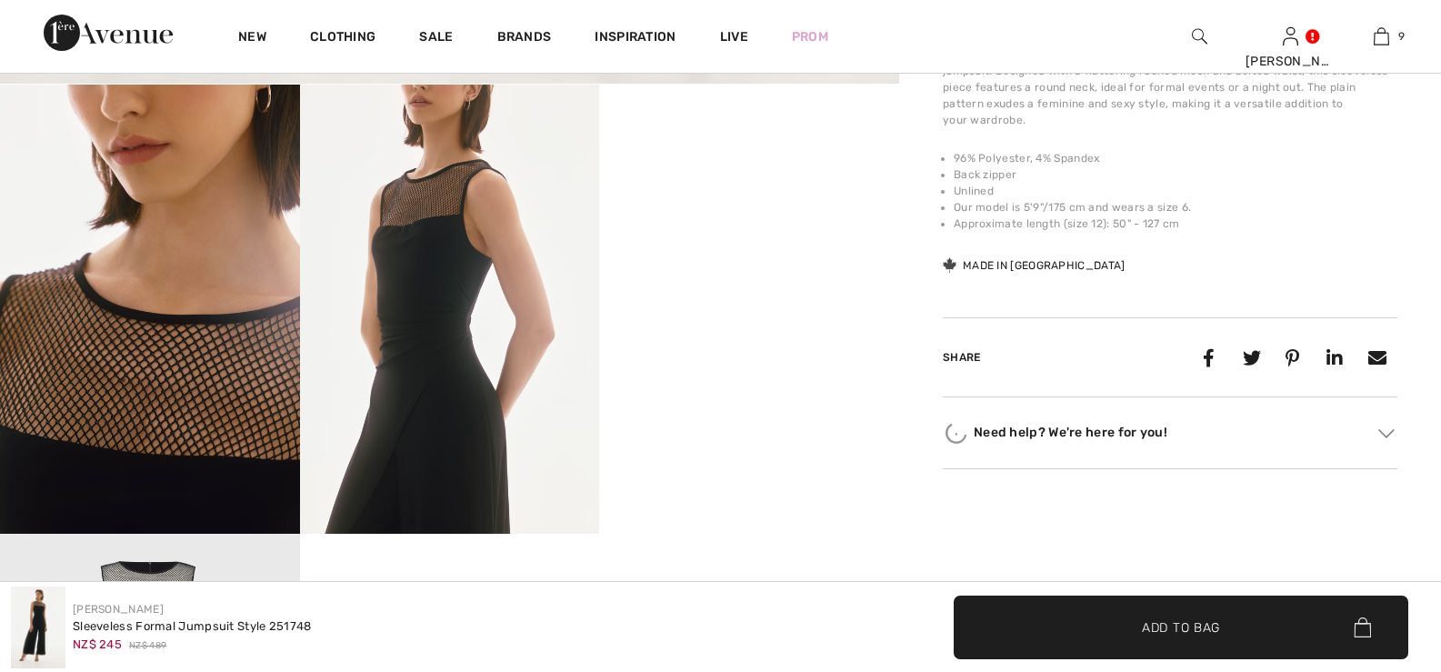
scroll to position [908, 0]
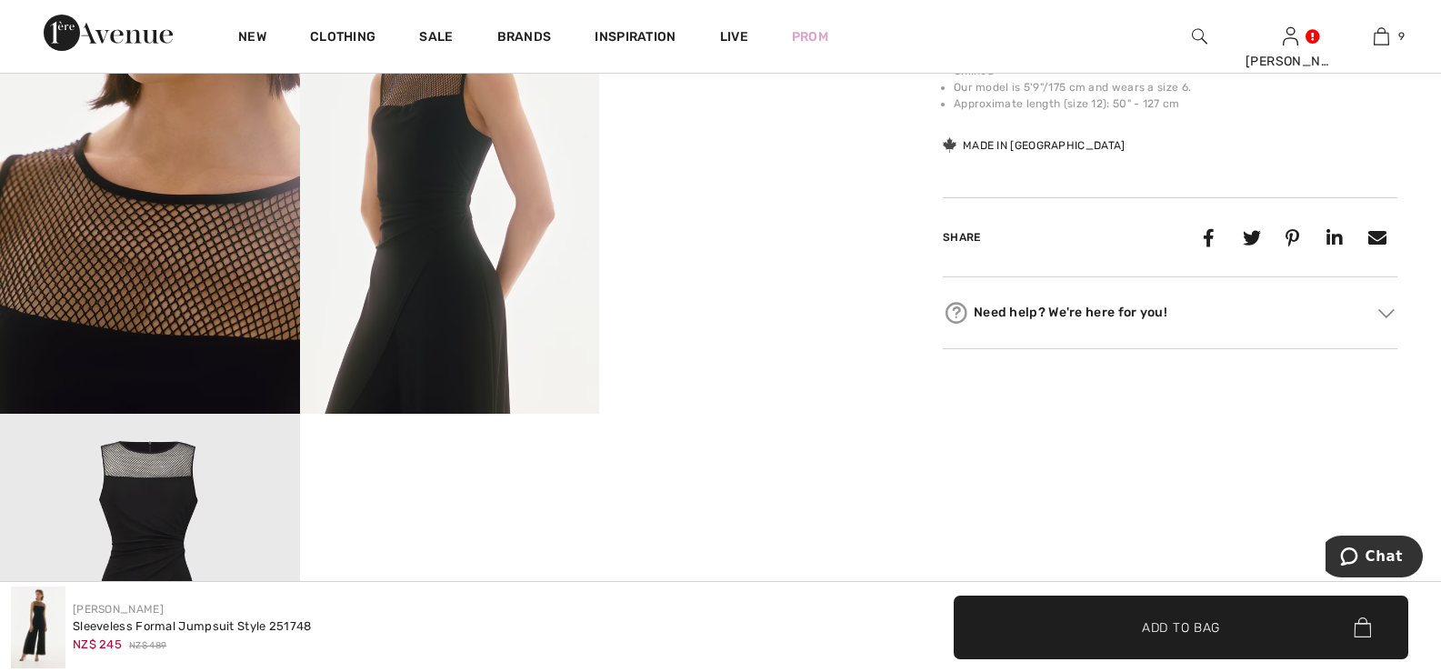
click at [767, 115] on video "Your browser does not support the video tag." at bounding box center [749, 40] width 300 height 150
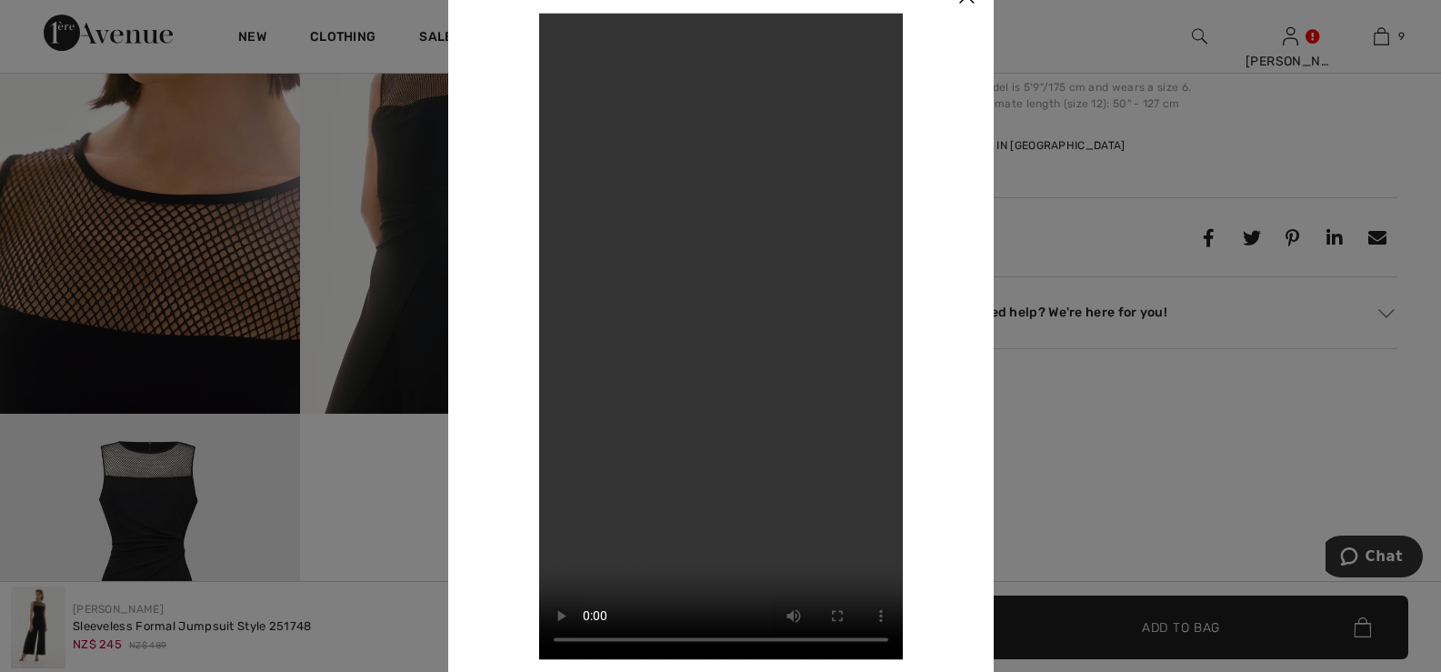
click at [243, 245] on div at bounding box center [720, 336] width 1441 height 672
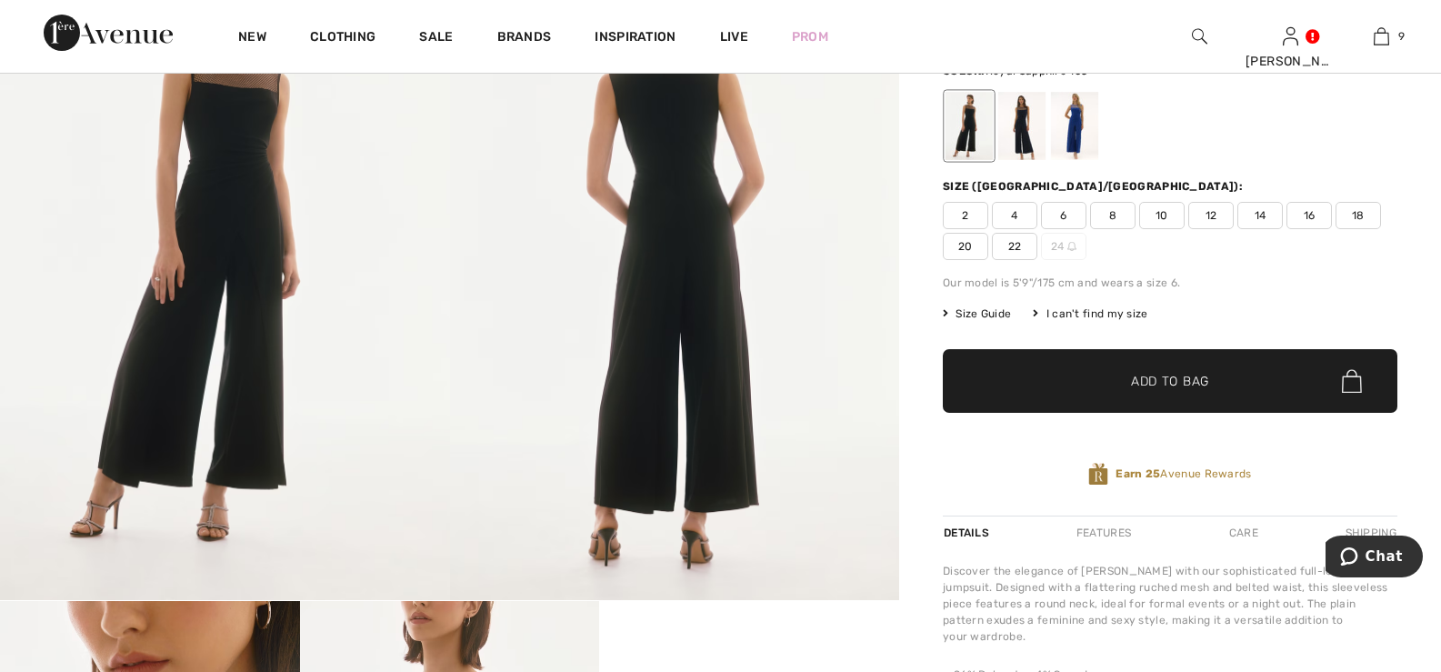
scroll to position [181, 0]
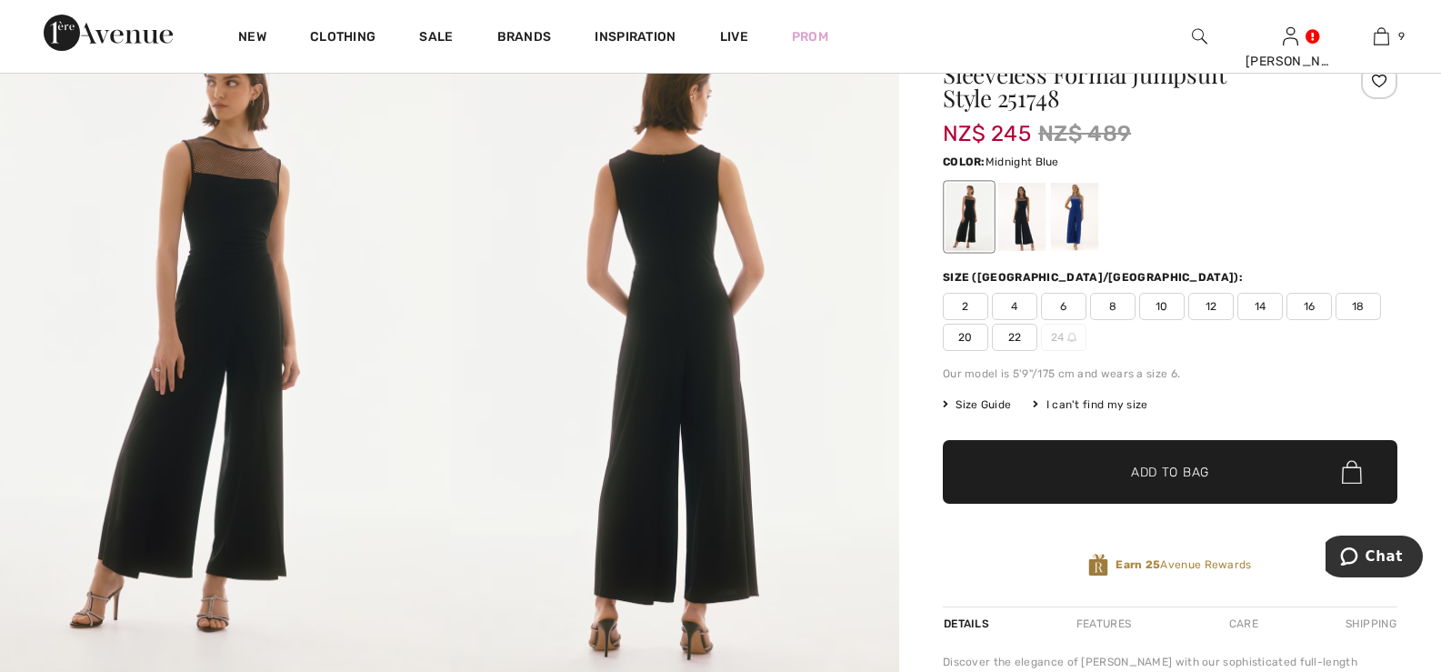
click at [1023, 209] on div at bounding box center [1021, 217] width 47 height 68
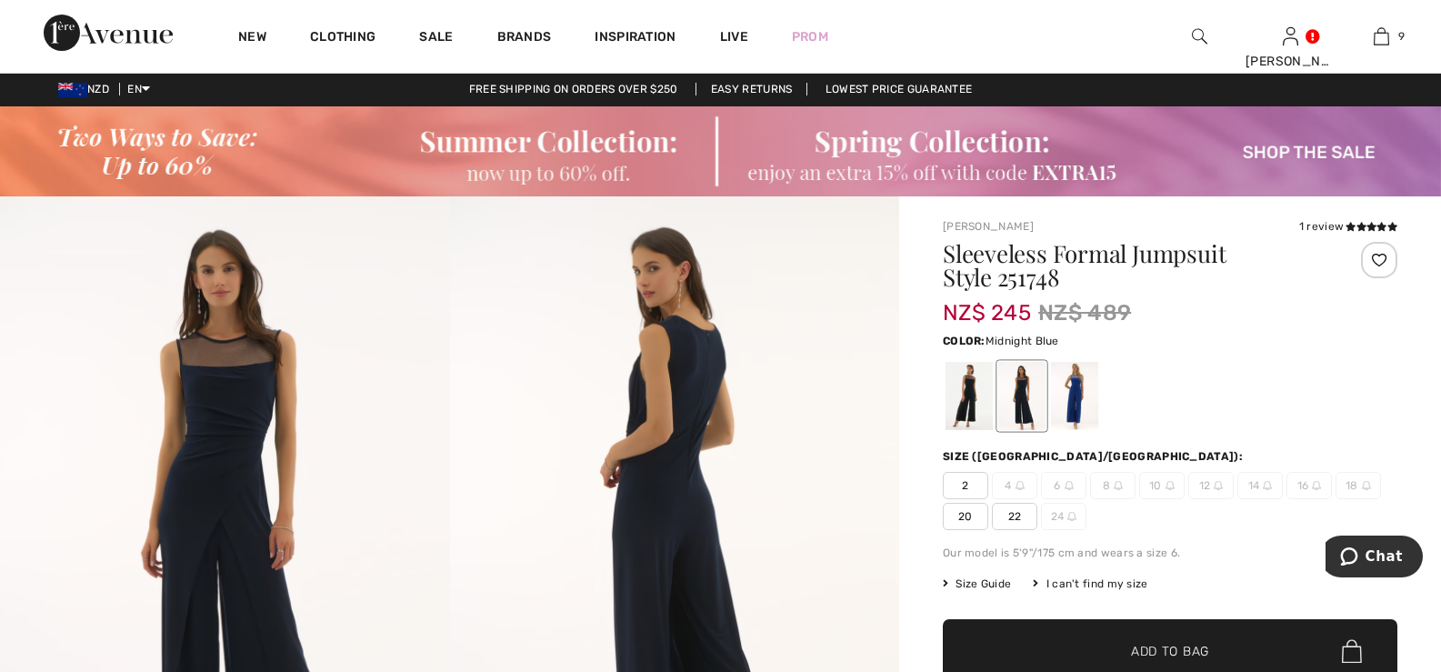
scroll to position [0, 0]
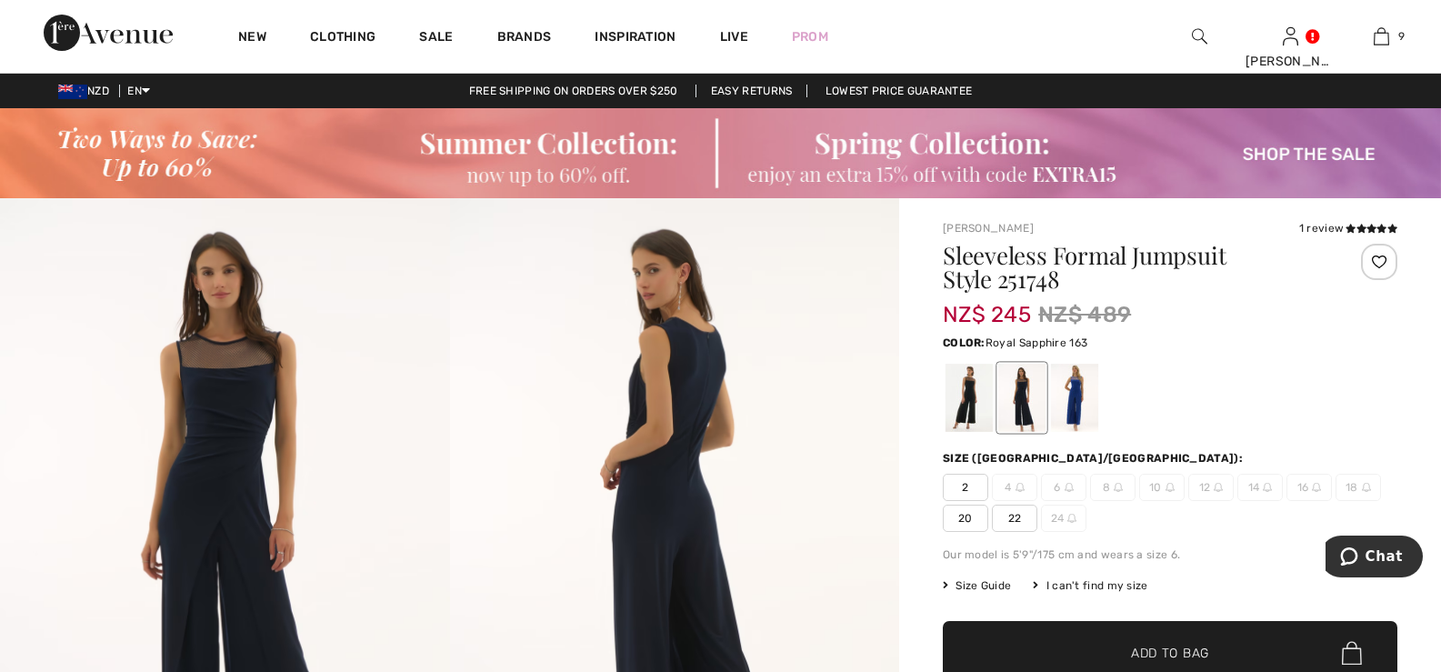
click at [1079, 385] on div at bounding box center [1074, 398] width 47 height 68
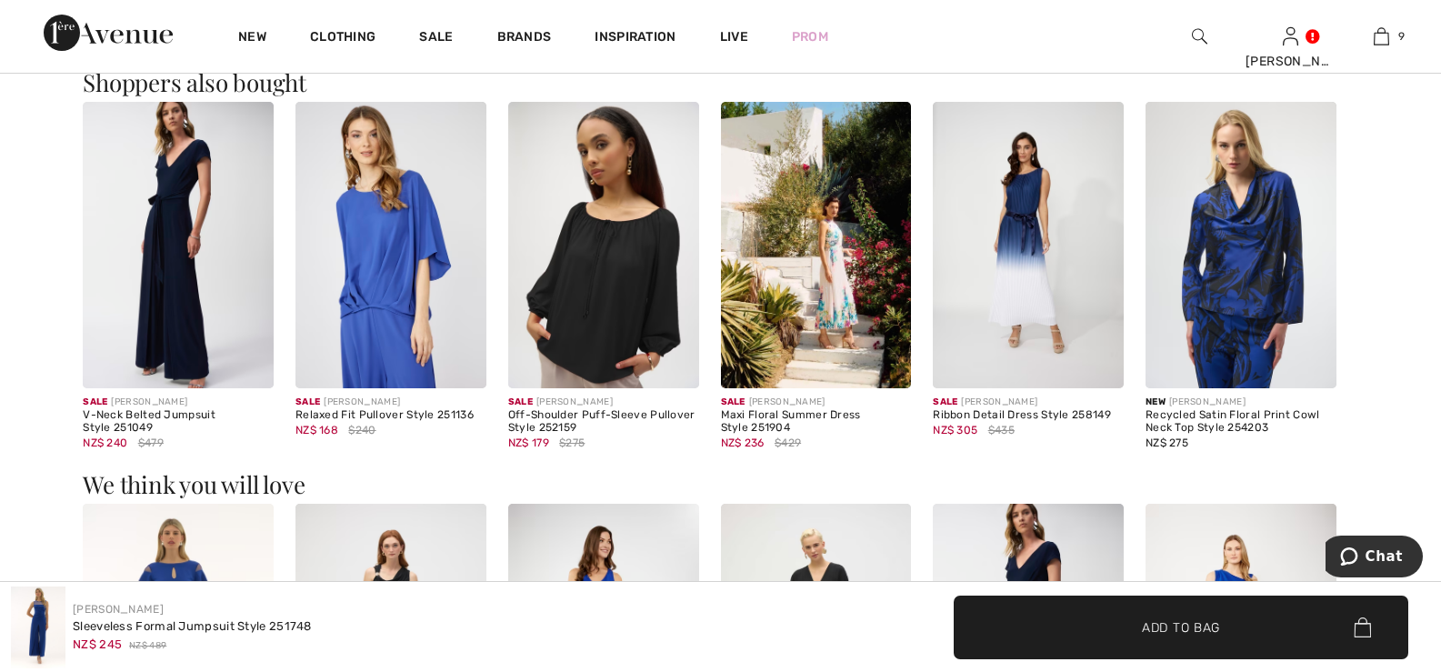
scroll to position [818, 0]
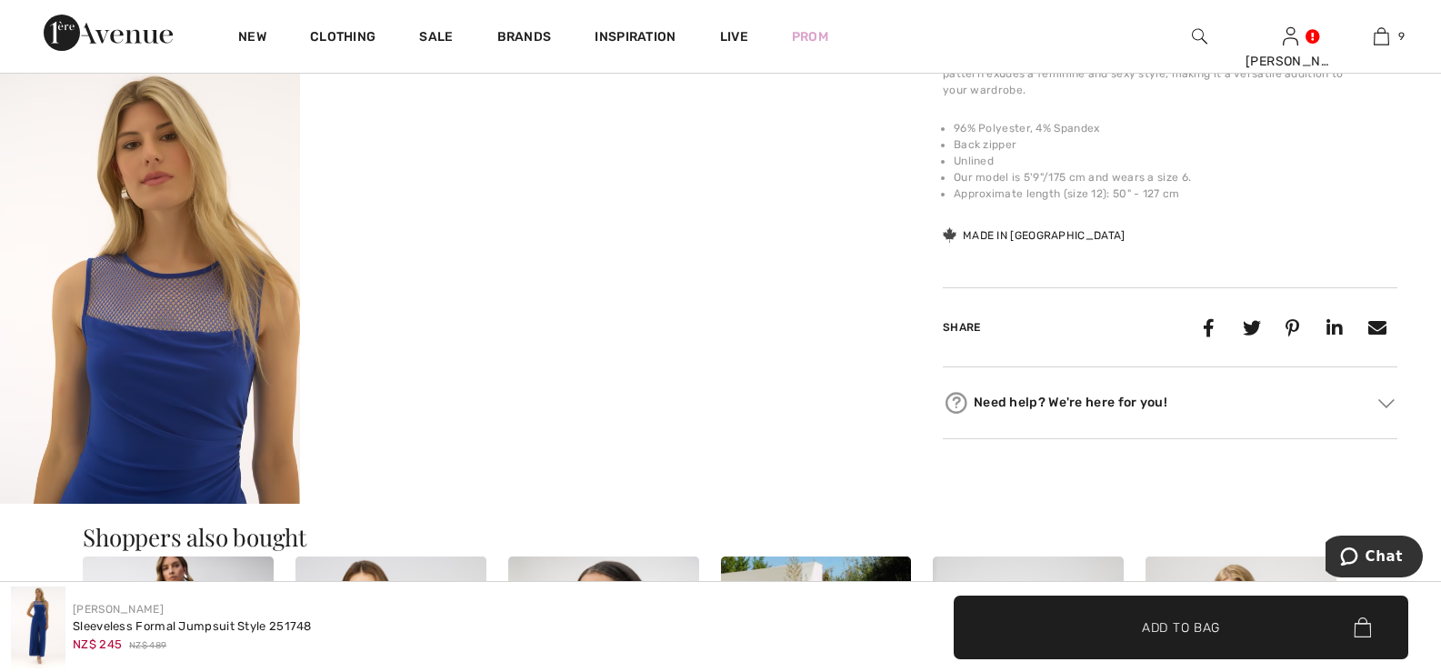
click at [157, 309] on img at bounding box center [150, 279] width 300 height 449
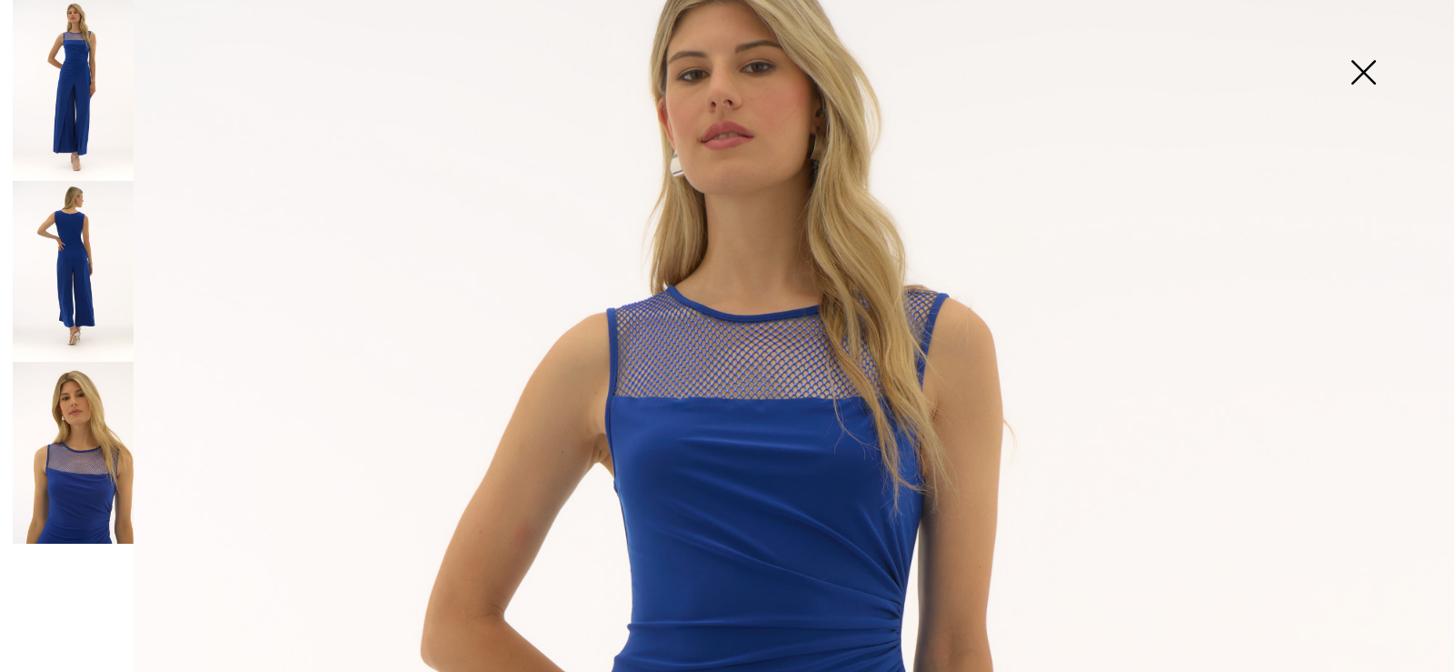
scroll to position [0, 0]
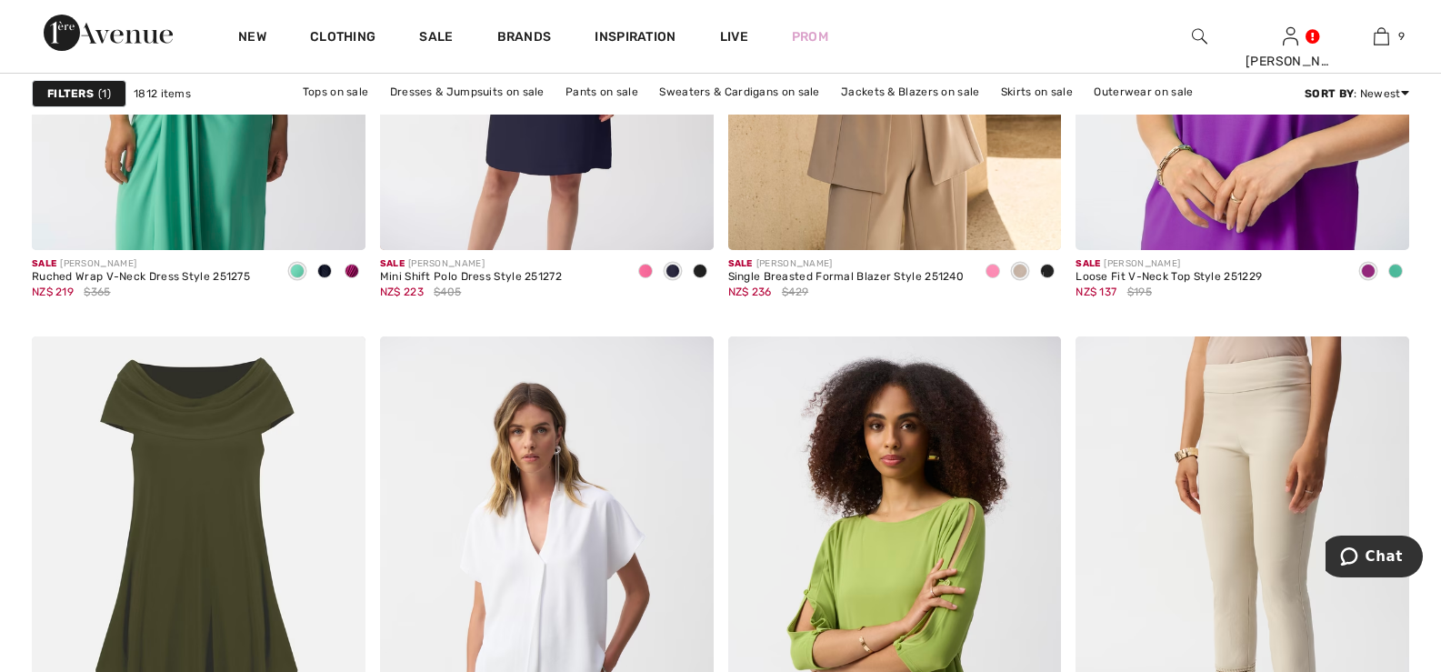
scroll to position [6635, 0]
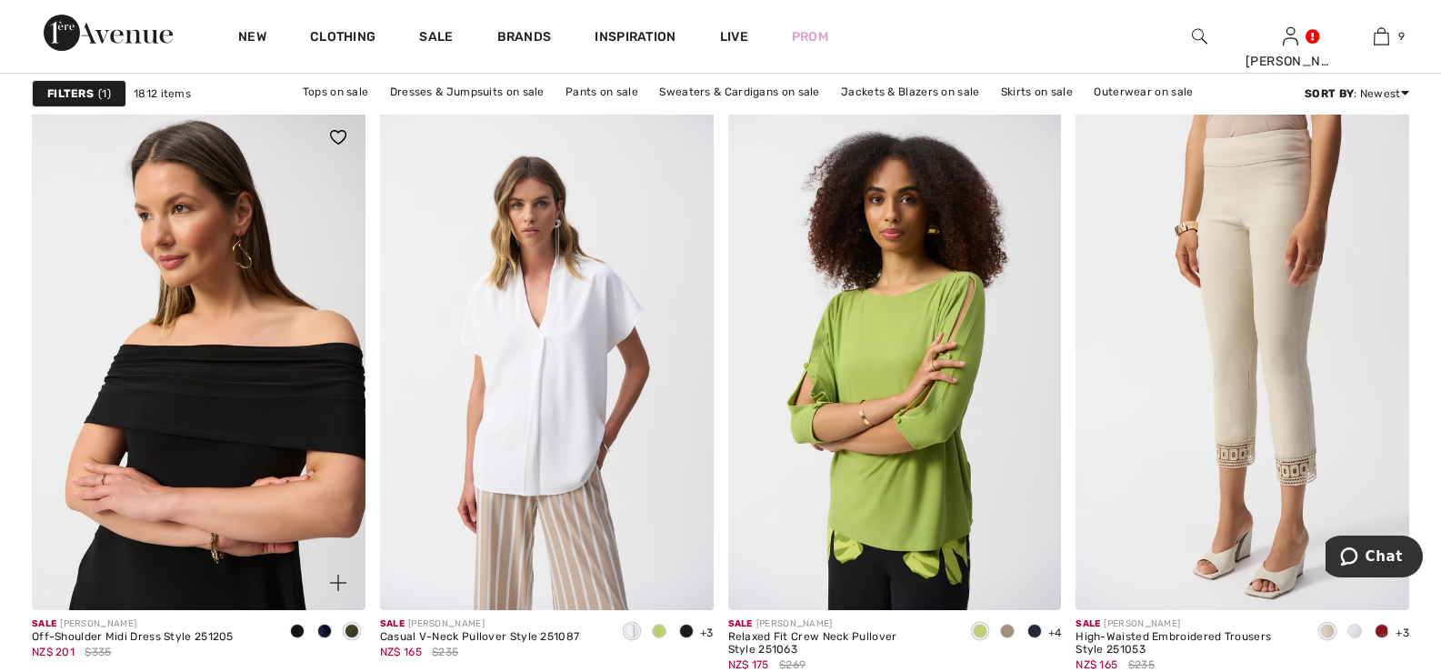
click at [257, 294] on img at bounding box center [199, 360] width 334 height 500
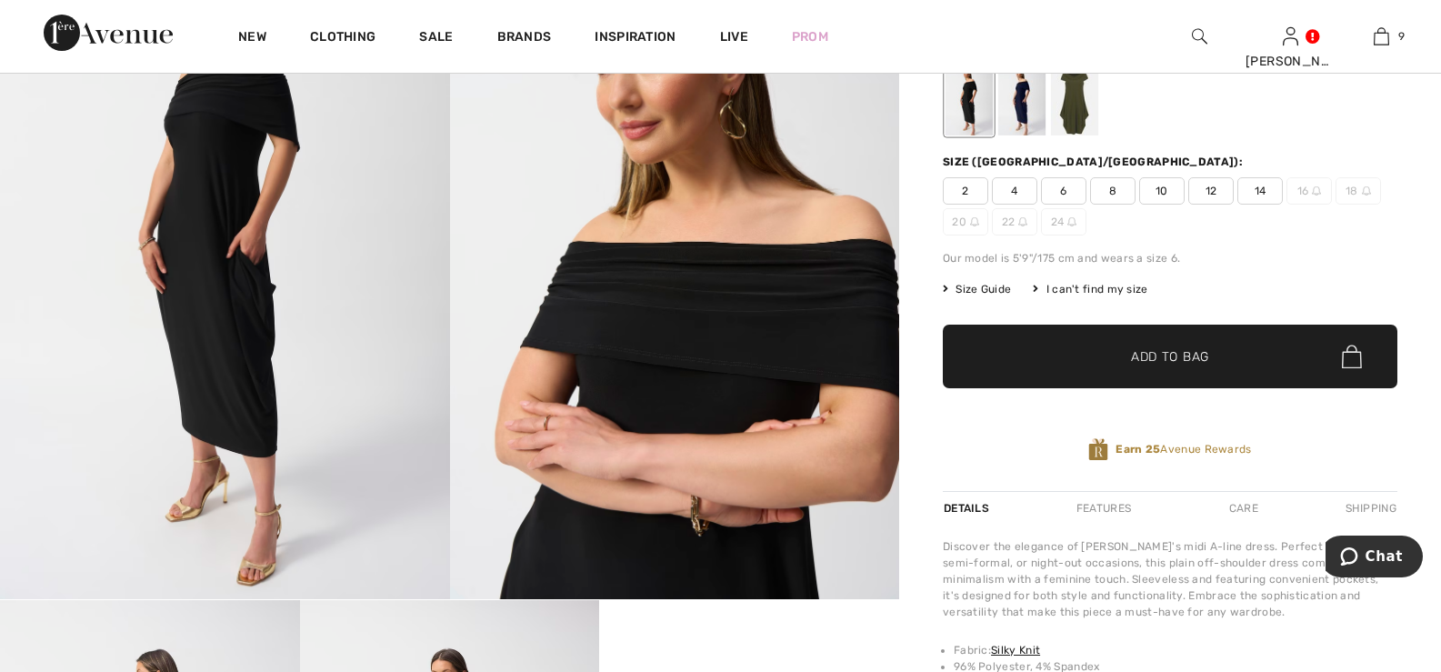
scroll to position [91, 0]
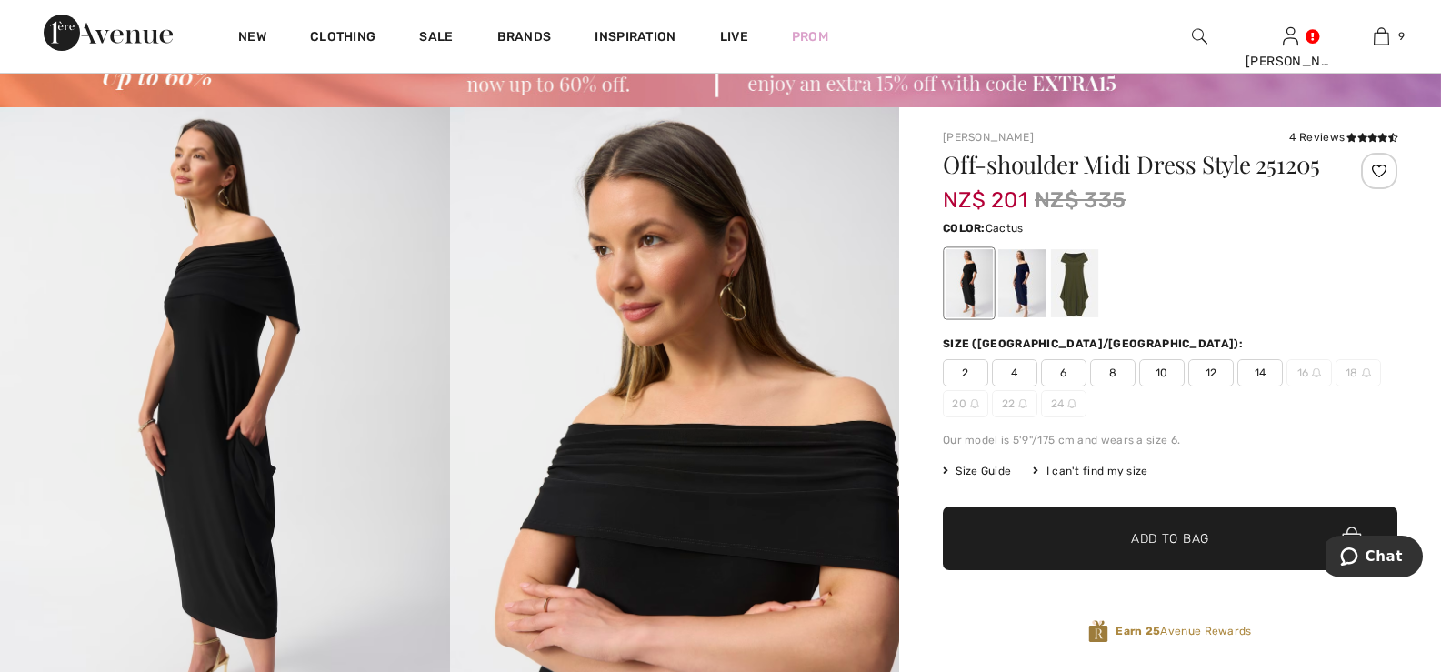
click at [1077, 274] on div at bounding box center [1074, 283] width 47 height 68
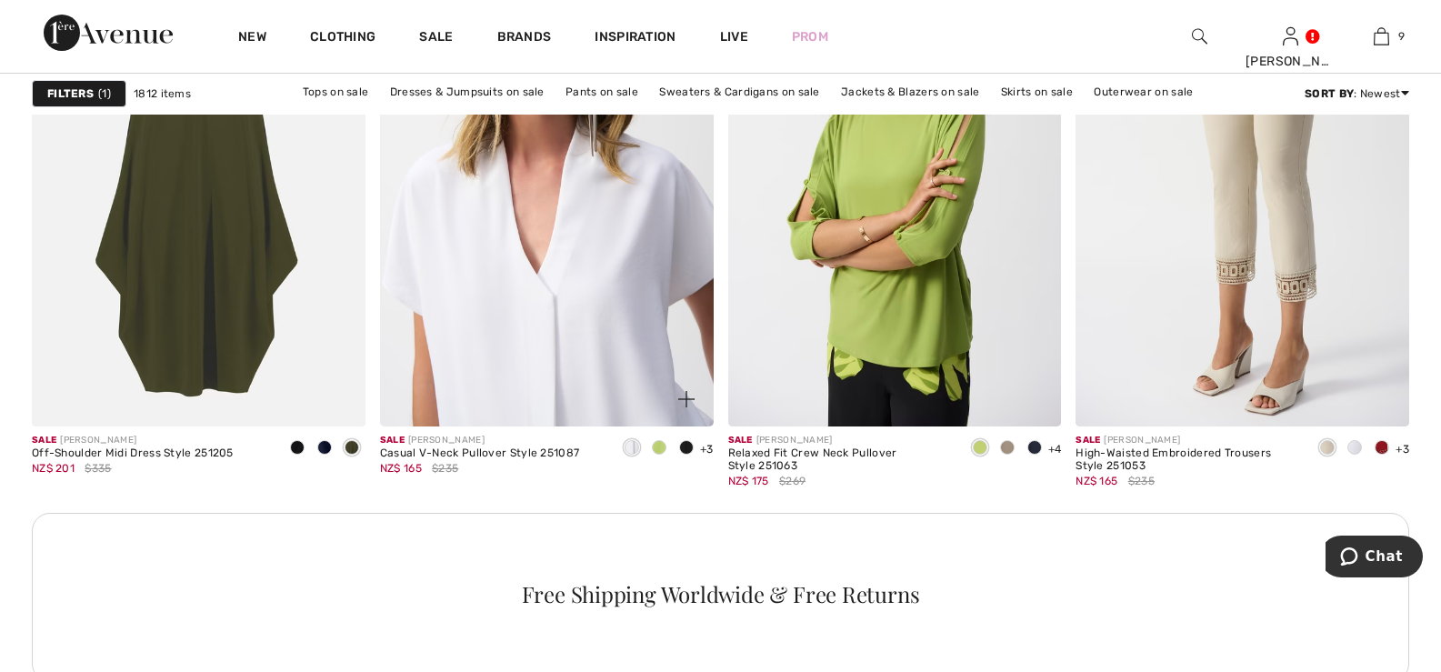
scroll to position [6728, 0]
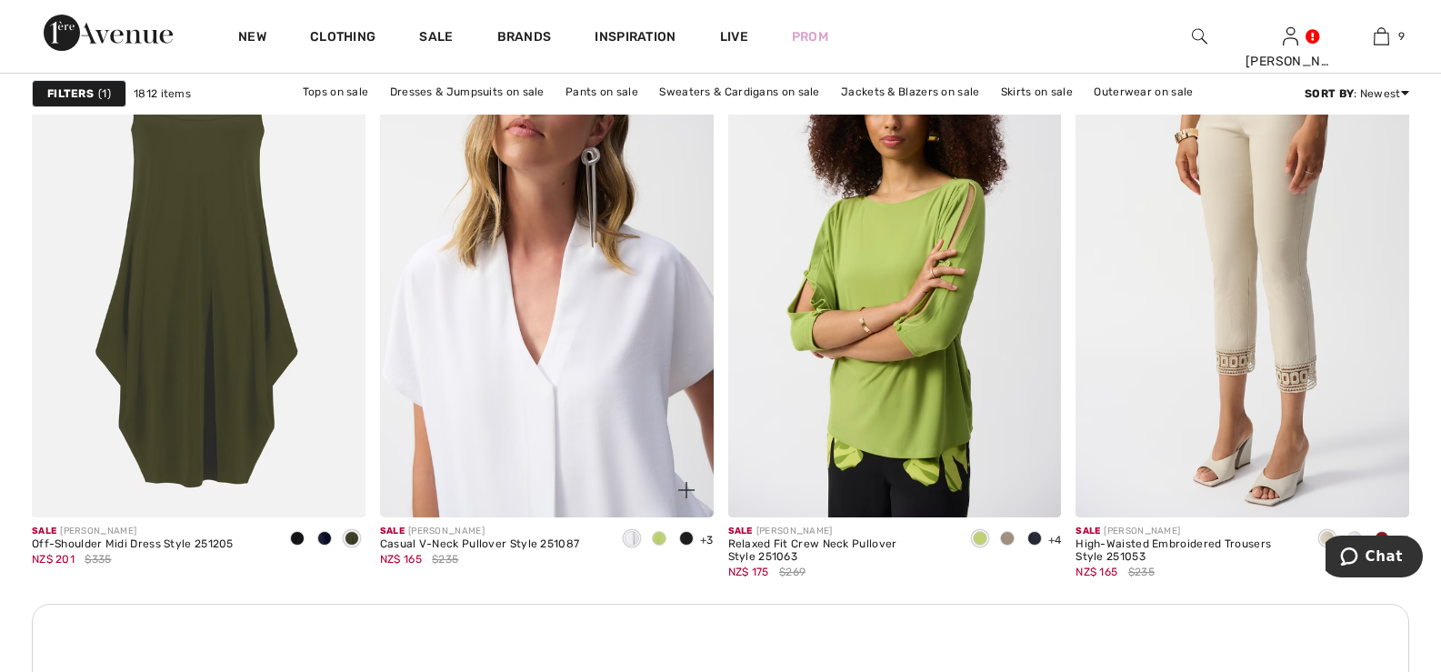
click at [555, 233] on img at bounding box center [547, 267] width 334 height 500
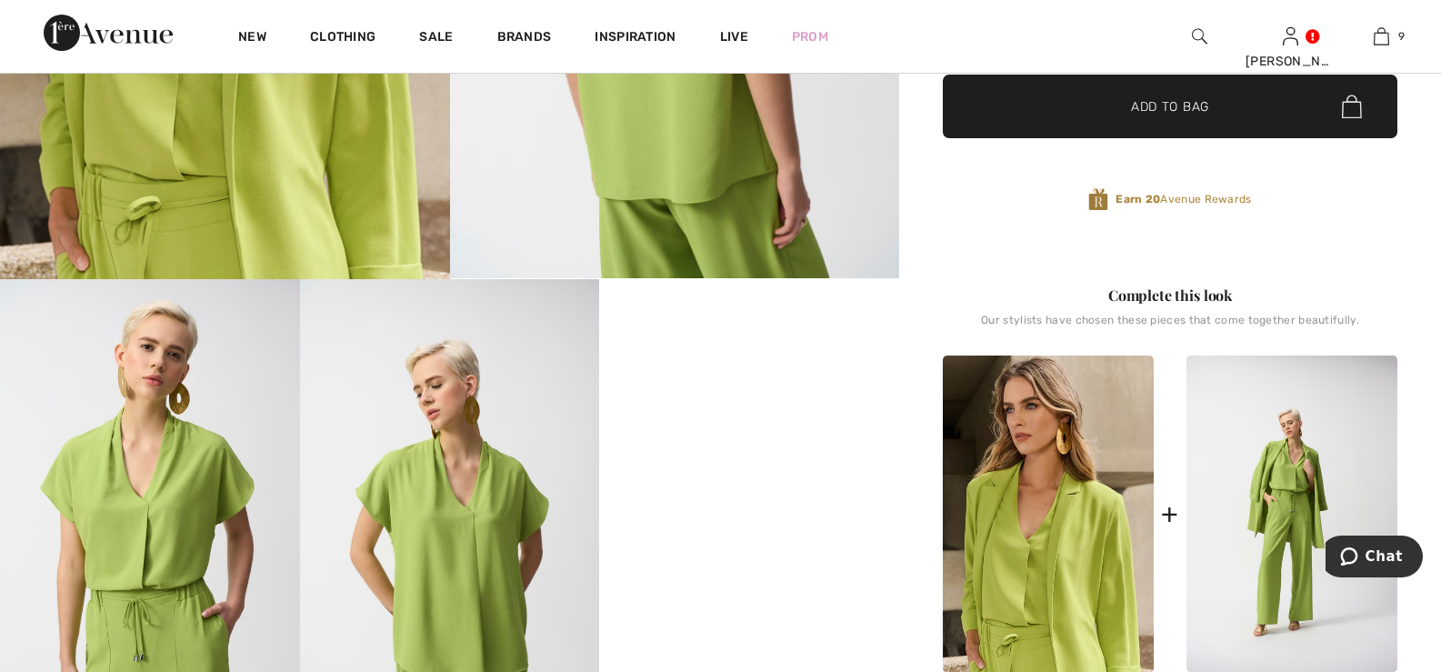
scroll to position [636, 0]
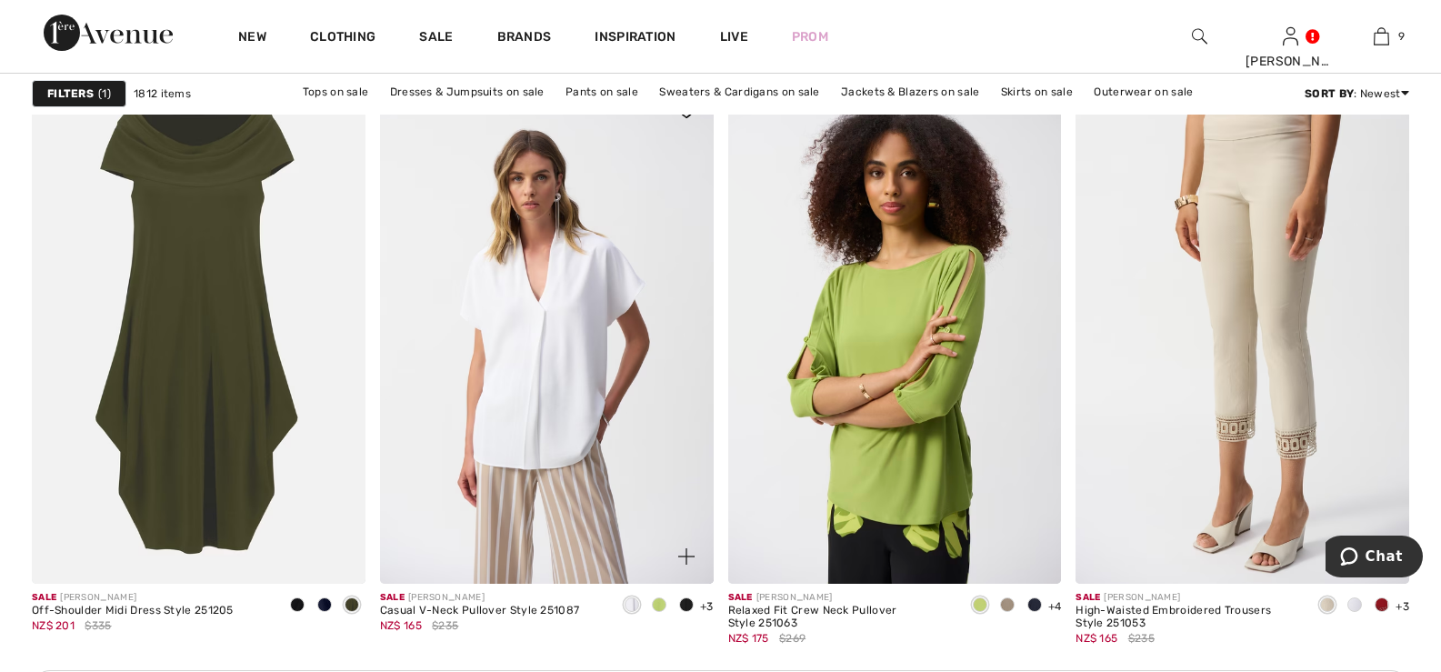
scroll to position [6637, 0]
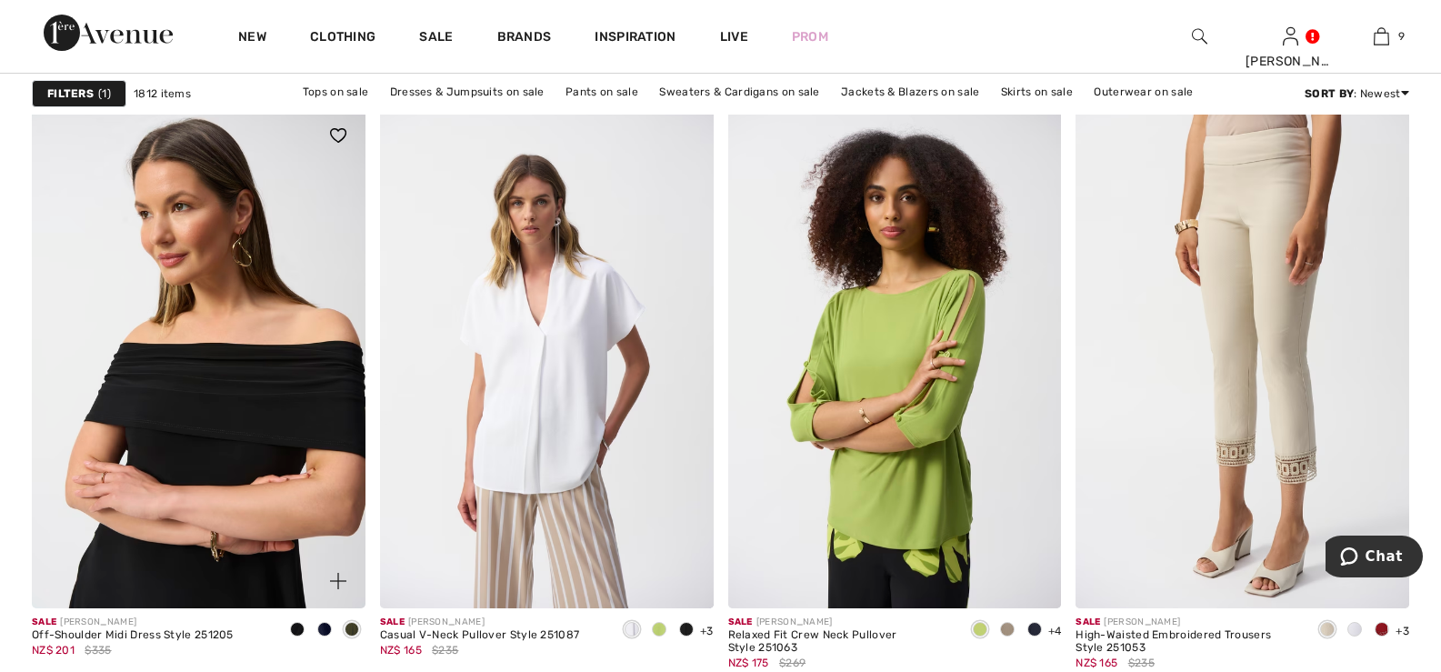
click at [223, 394] on img at bounding box center [199, 358] width 334 height 500
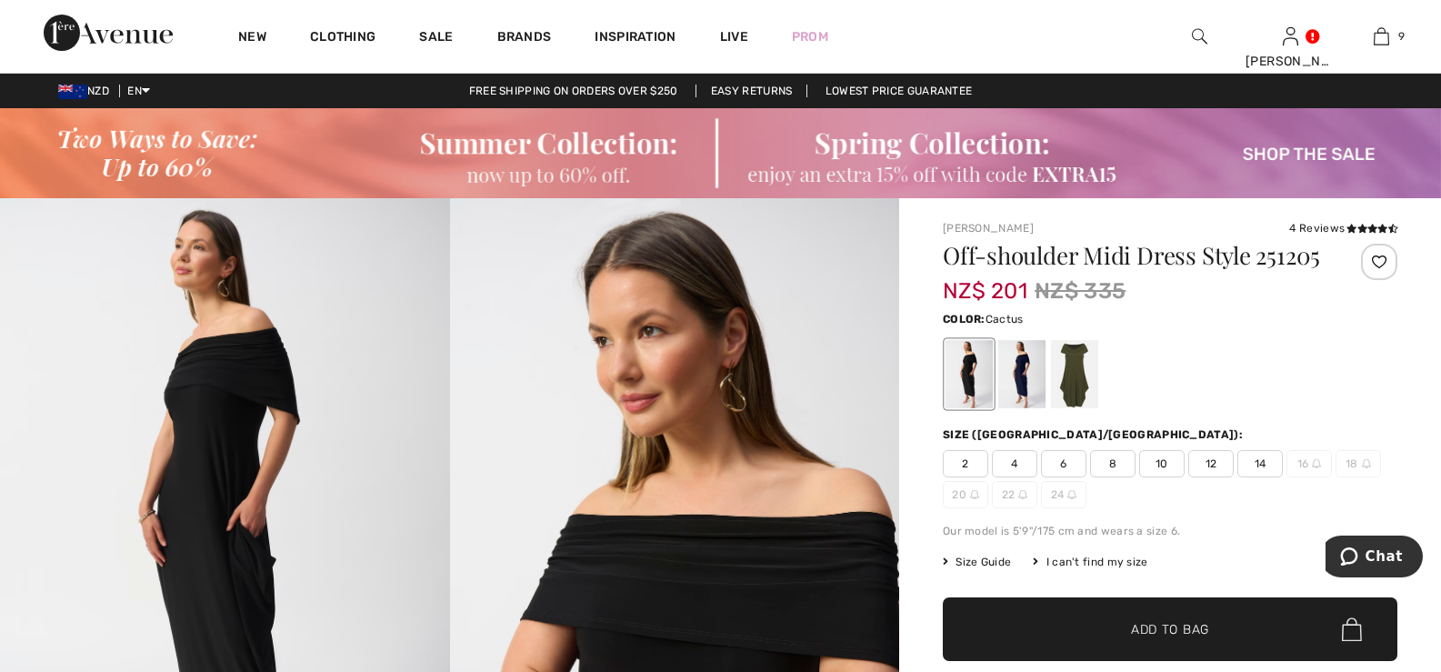
click at [1076, 372] on div at bounding box center [1074, 374] width 47 height 68
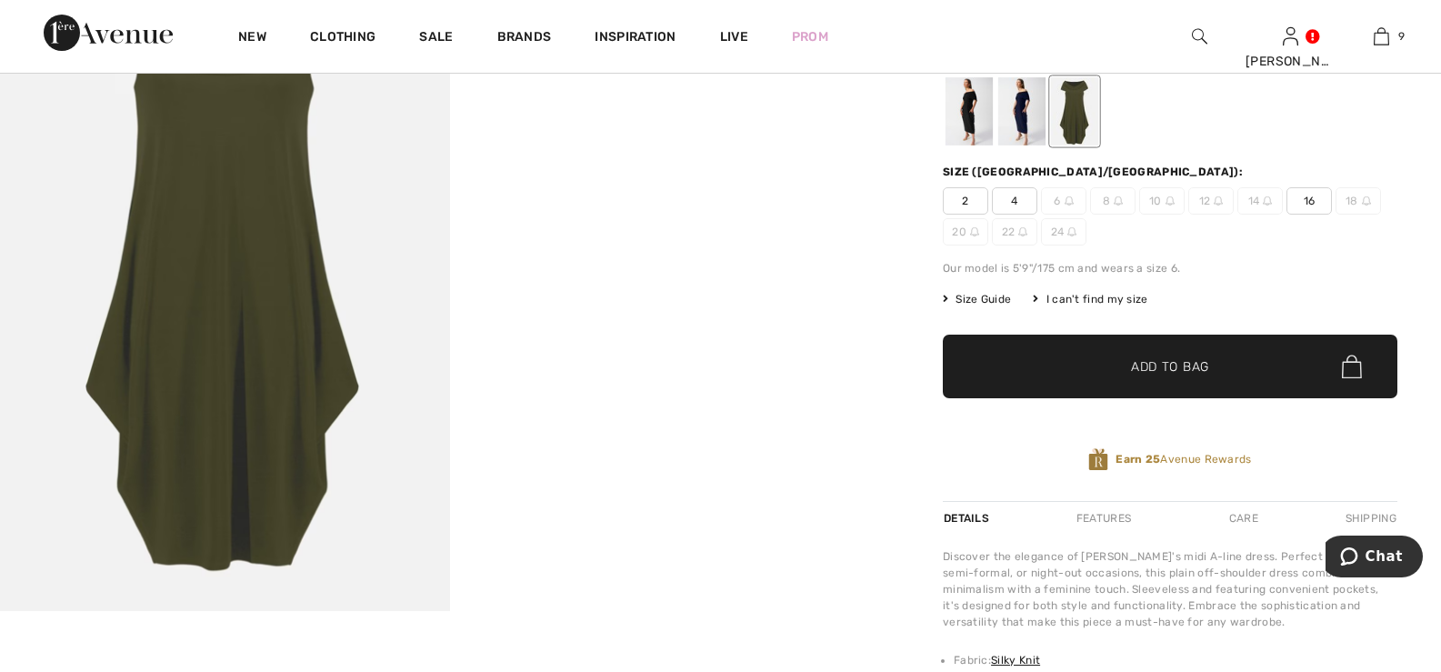
scroll to position [273, 0]
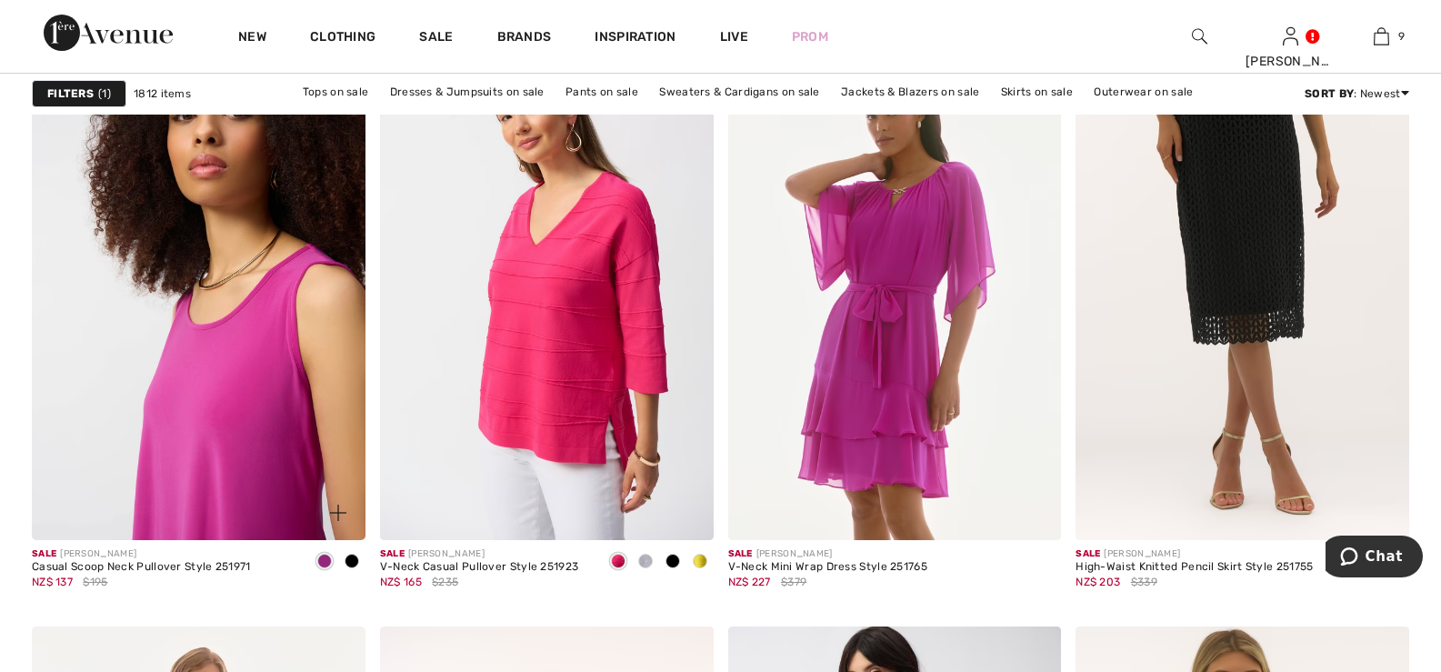
scroll to position [7455, 0]
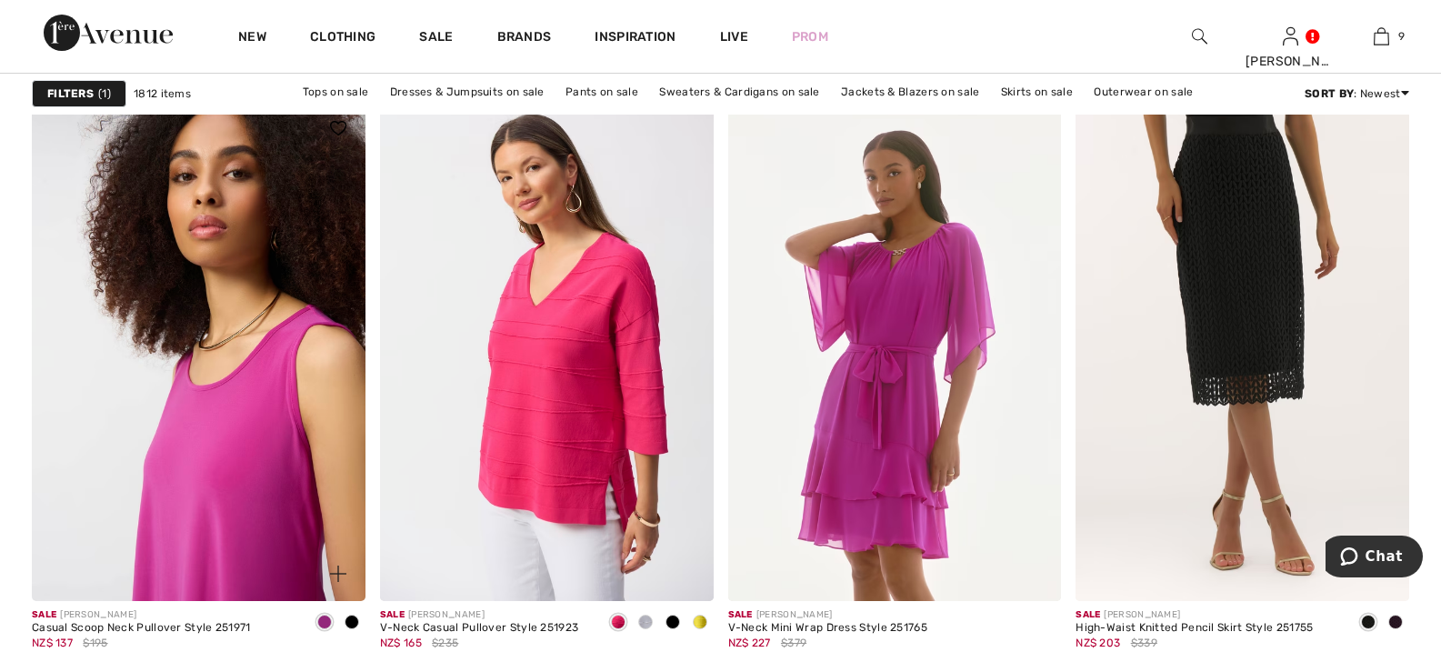
click at [244, 408] on img at bounding box center [199, 351] width 334 height 500
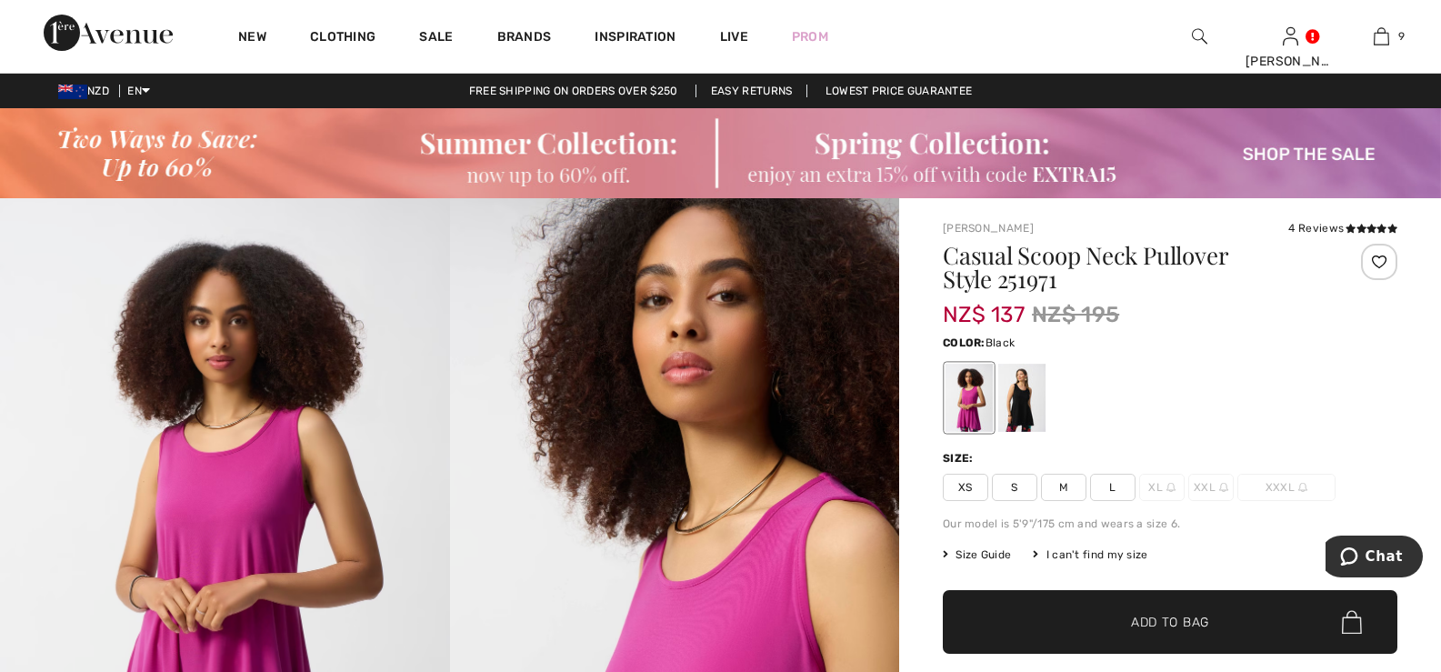
click at [1024, 405] on div at bounding box center [1021, 398] width 47 height 68
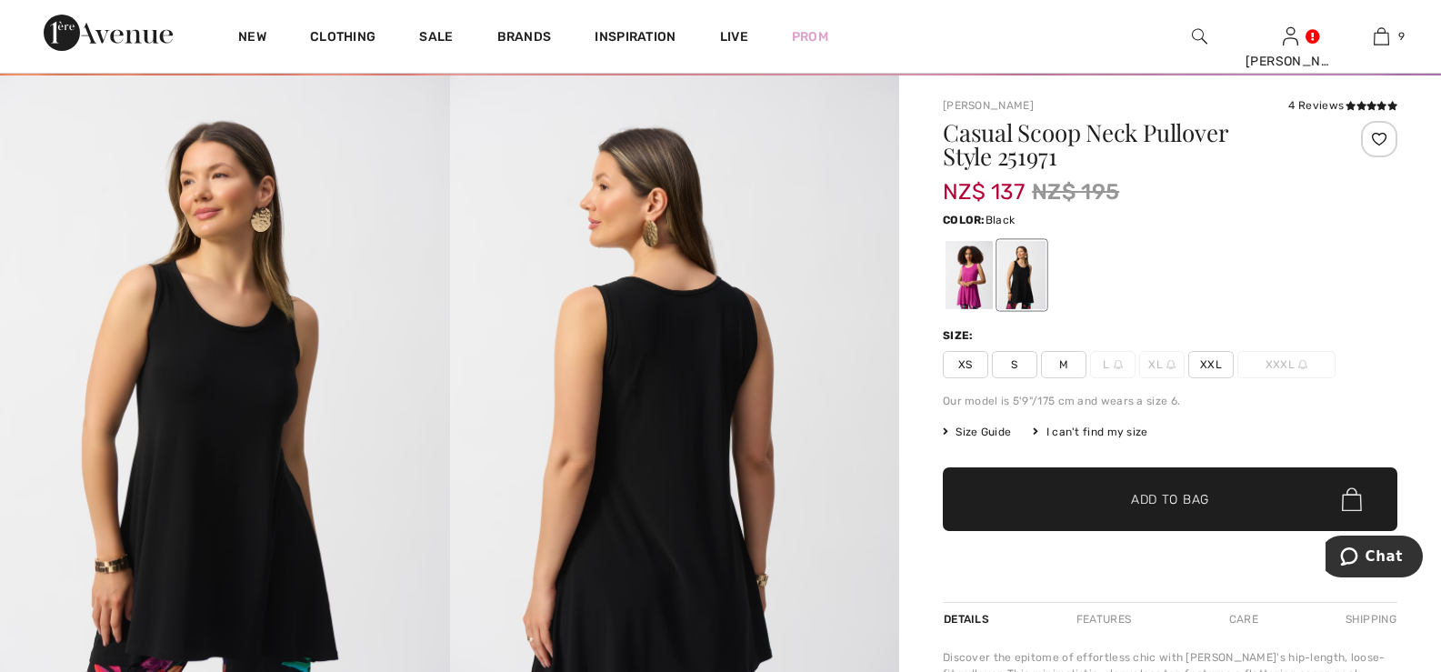
scroll to position [91, 0]
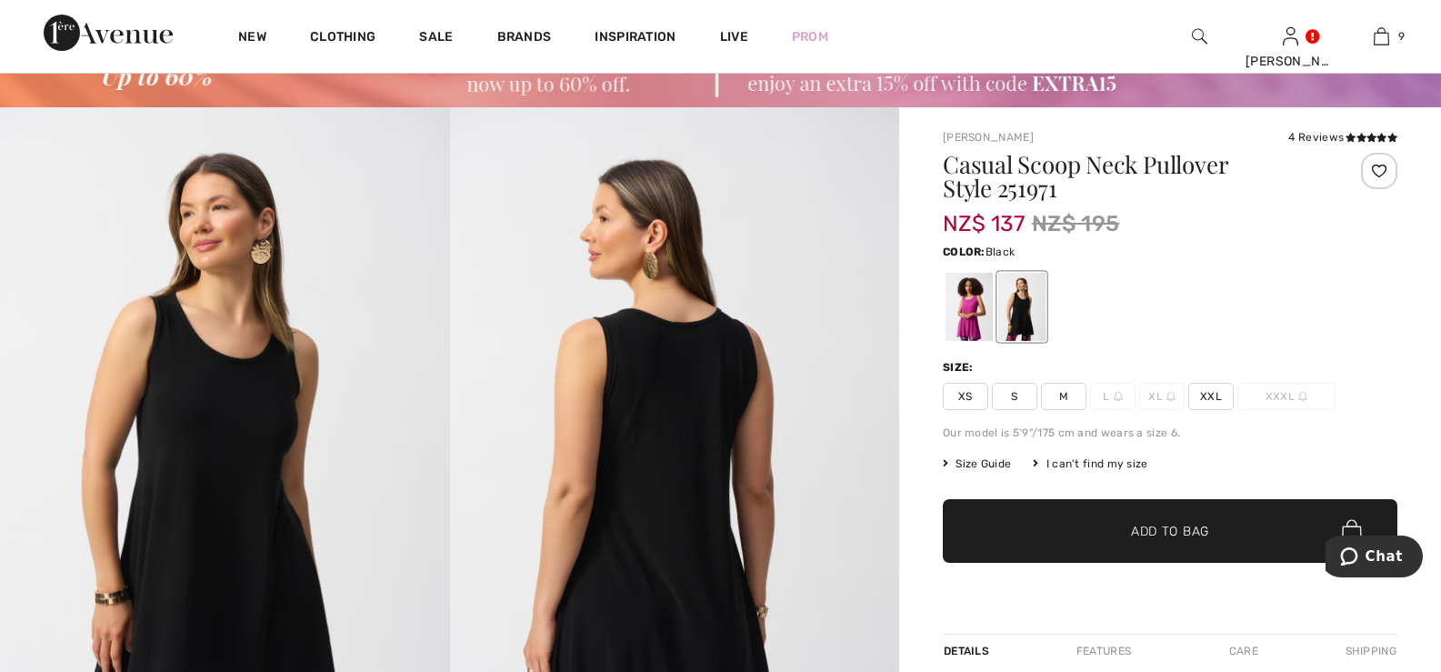
click at [1027, 295] on div at bounding box center [1021, 307] width 47 height 68
click at [1208, 395] on span "XXL" at bounding box center [1210, 396] width 45 height 27
click at [1173, 523] on span "Add to Bag" at bounding box center [1170, 531] width 78 height 19
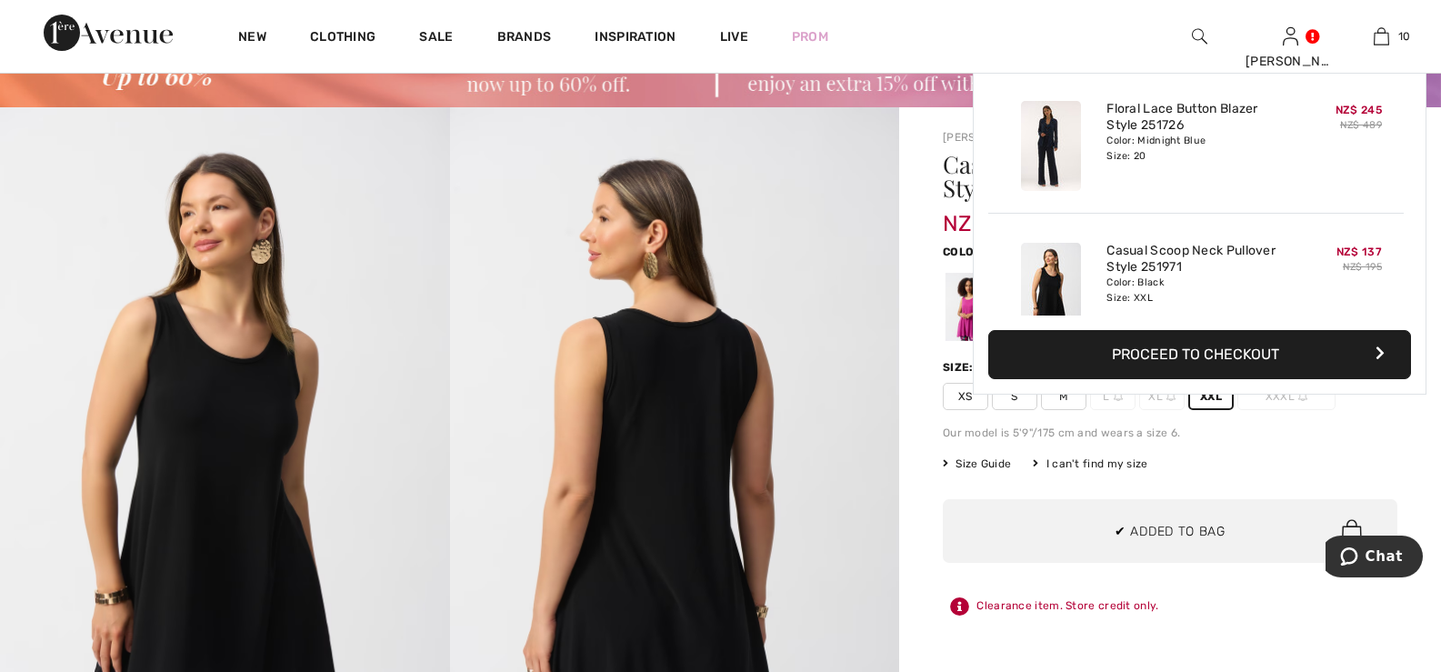
scroll to position [1191, 0]
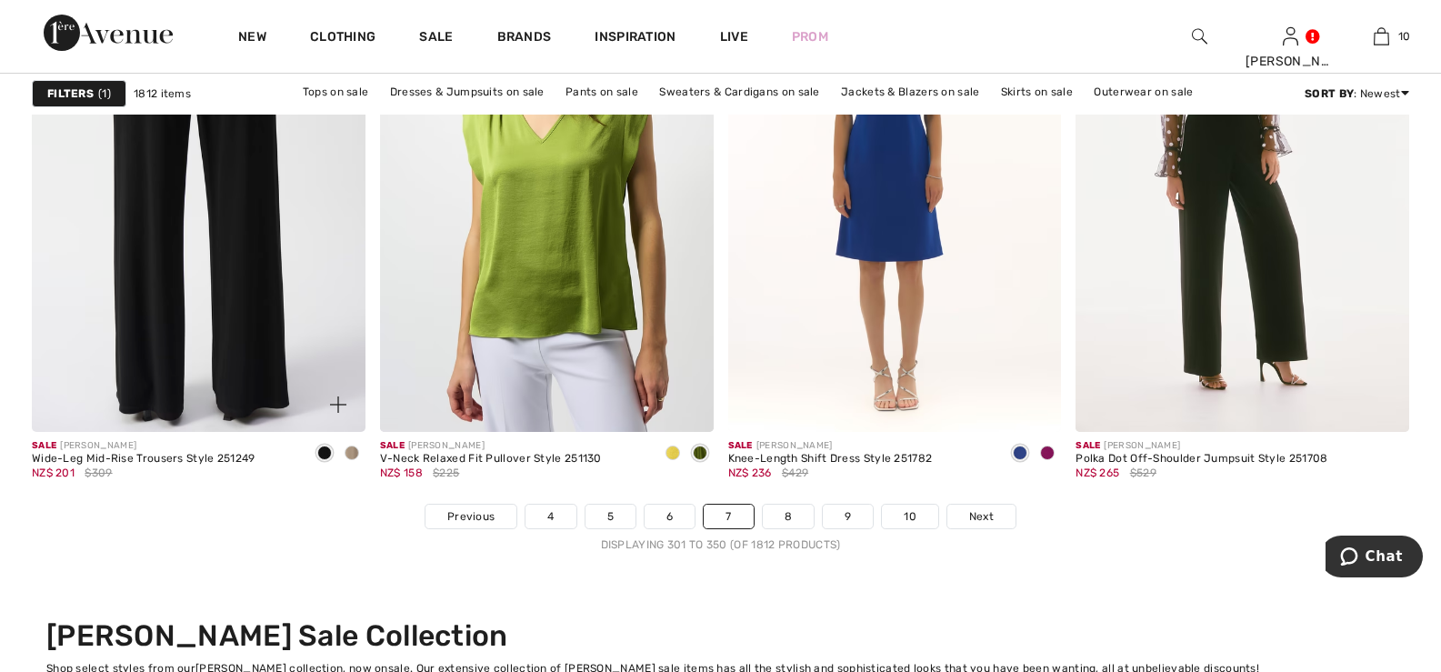
scroll to position [8818, 0]
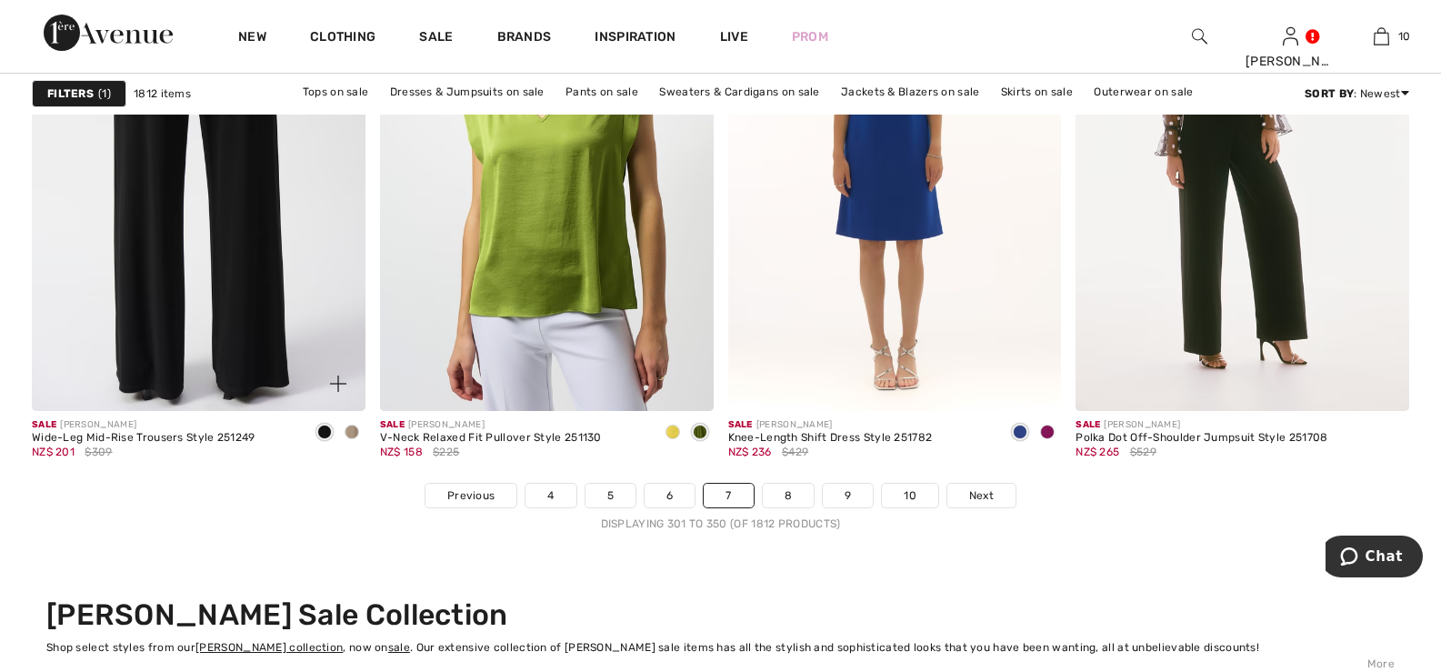
click at [233, 193] on img at bounding box center [199, 161] width 334 height 500
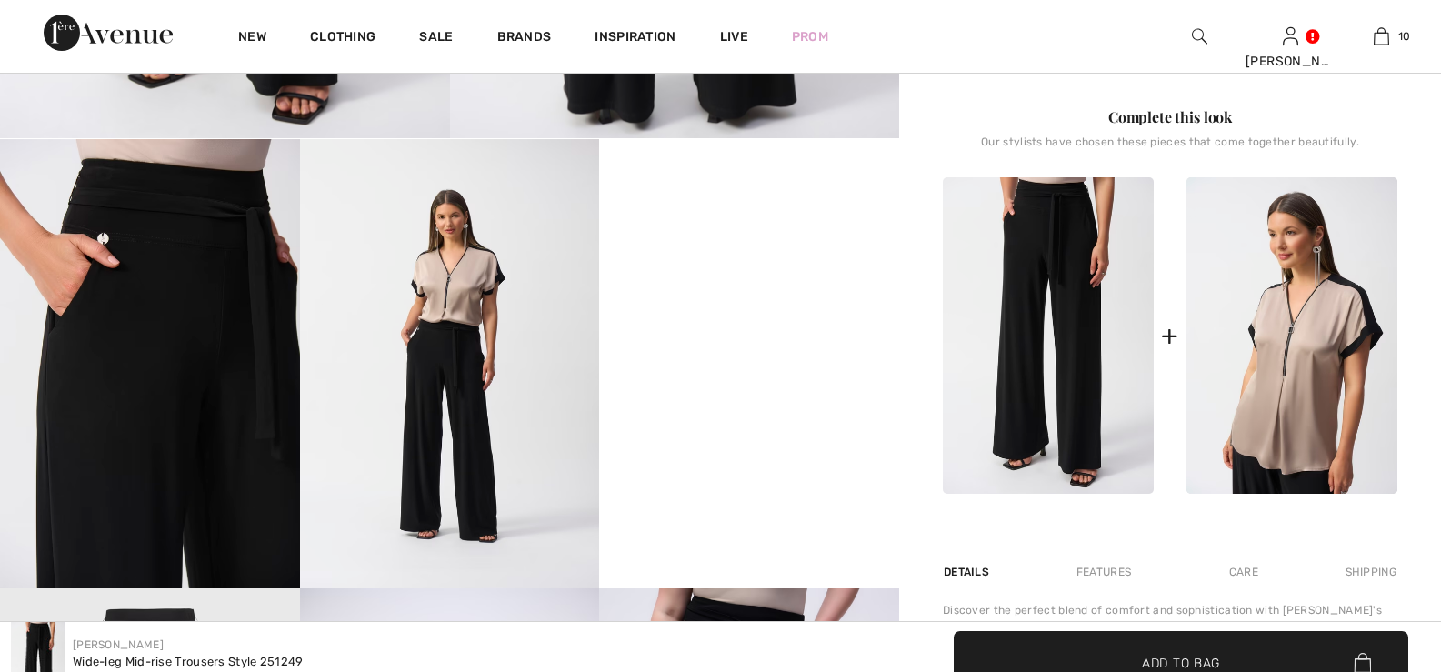
scroll to position [818, 0]
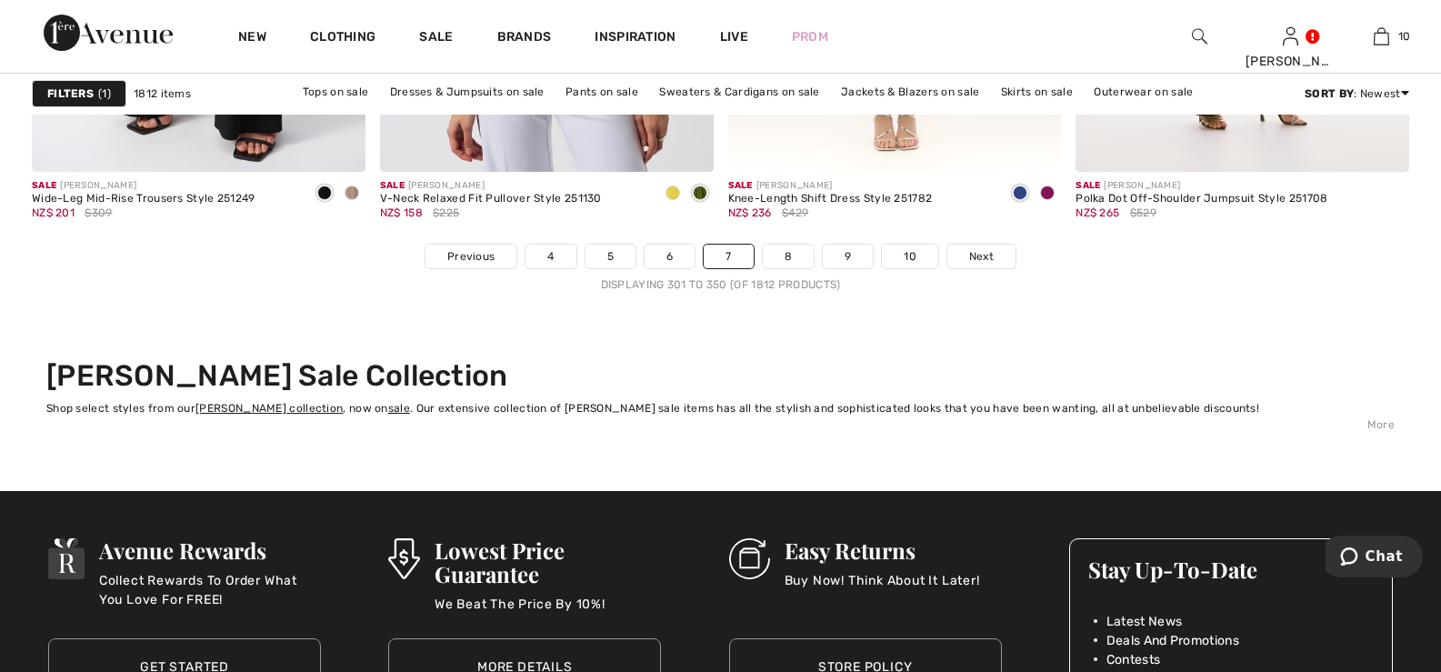
scroll to position [9091, 0]
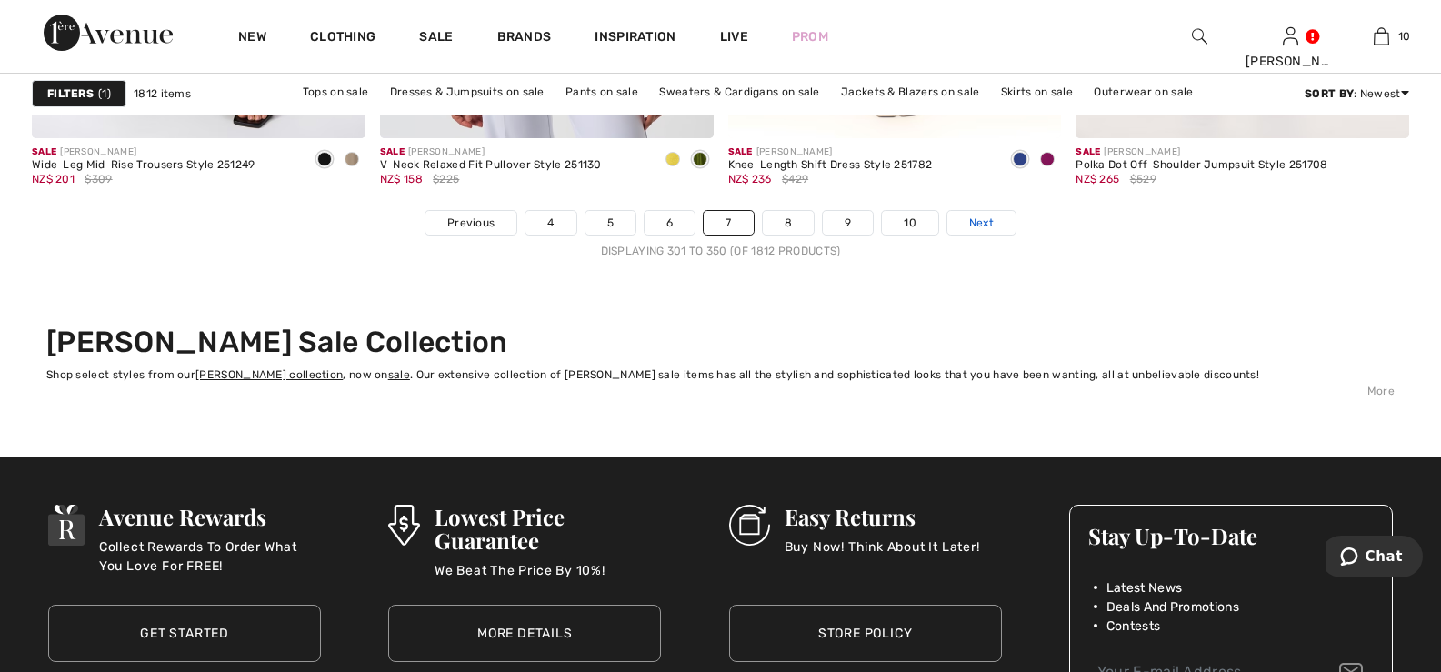
click at [984, 221] on span "Next" at bounding box center [981, 223] width 25 height 16
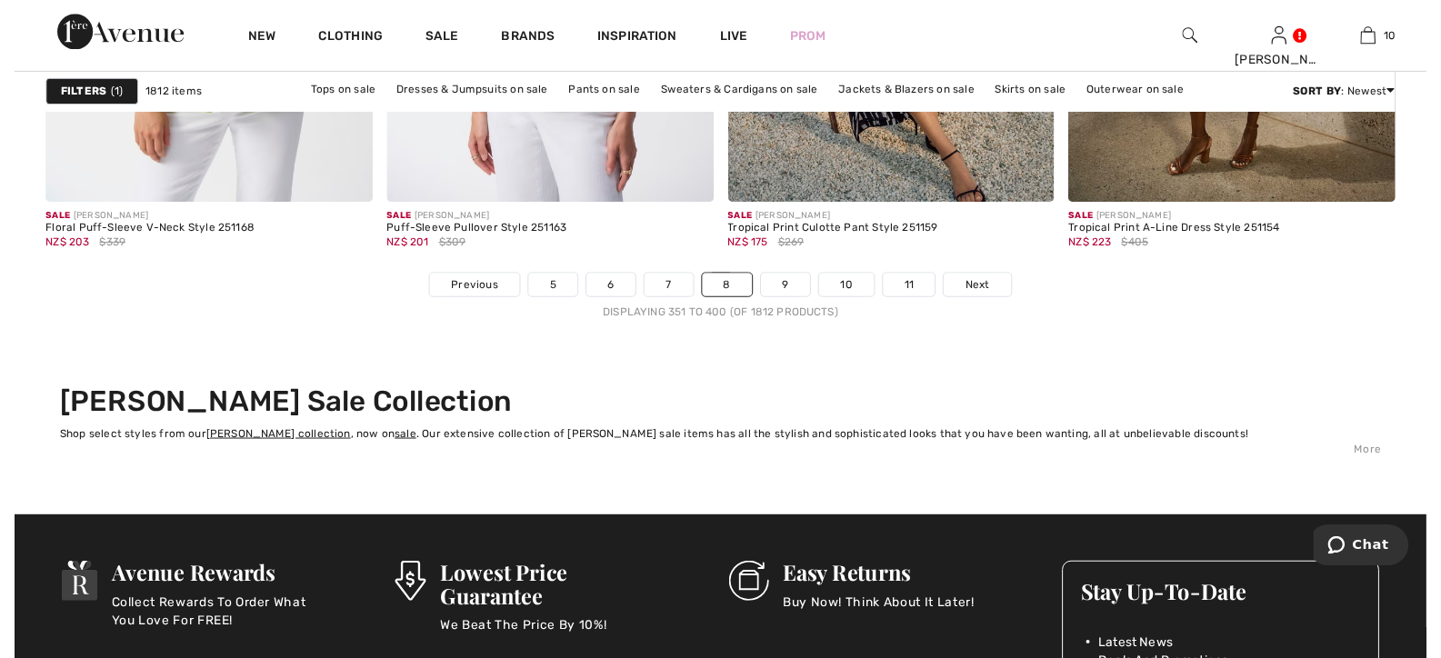
scroll to position [9090, 0]
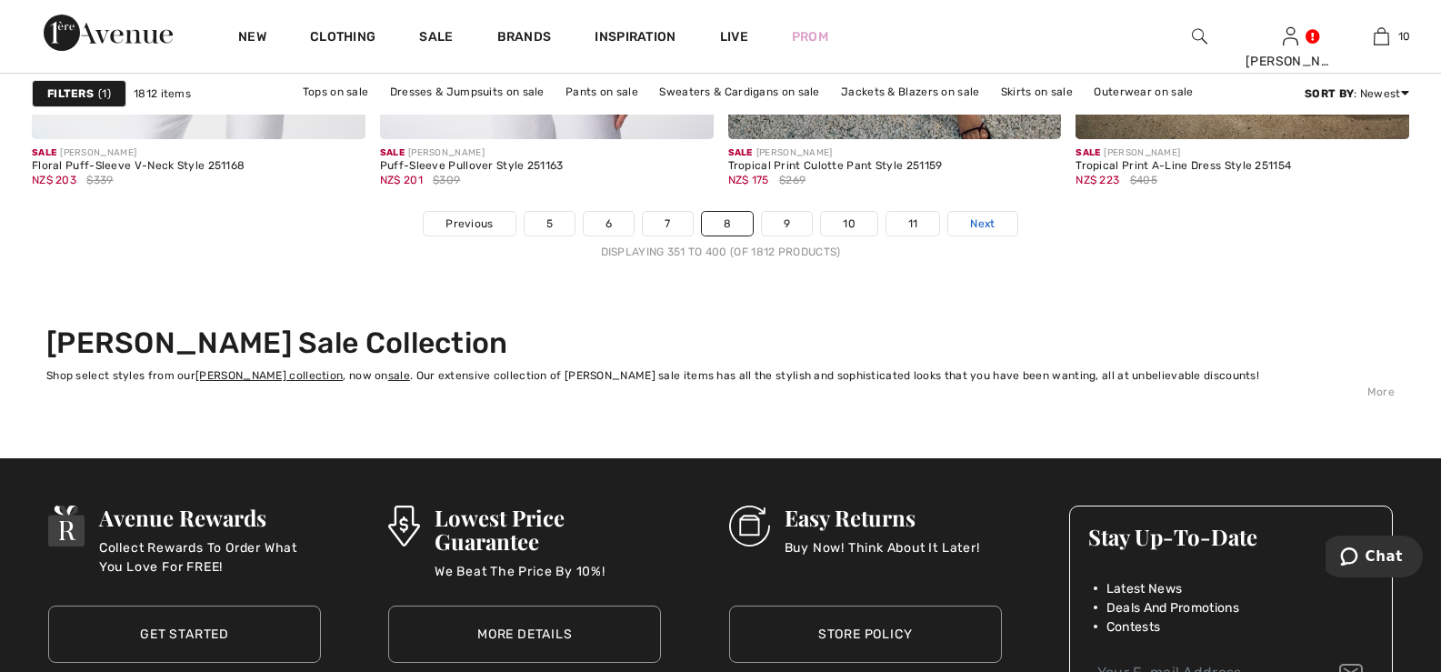
click at [983, 224] on span "Next" at bounding box center [982, 223] width 25 height 16
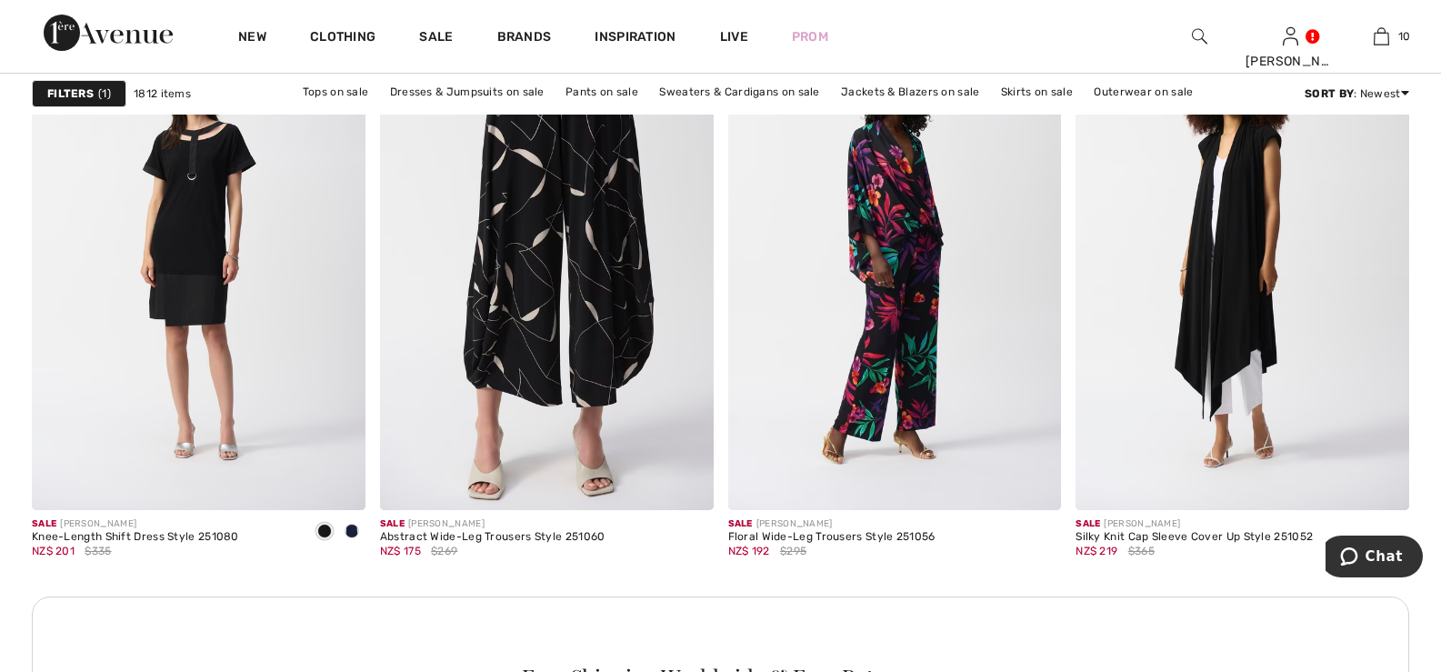
scroll to position [2090, 0]
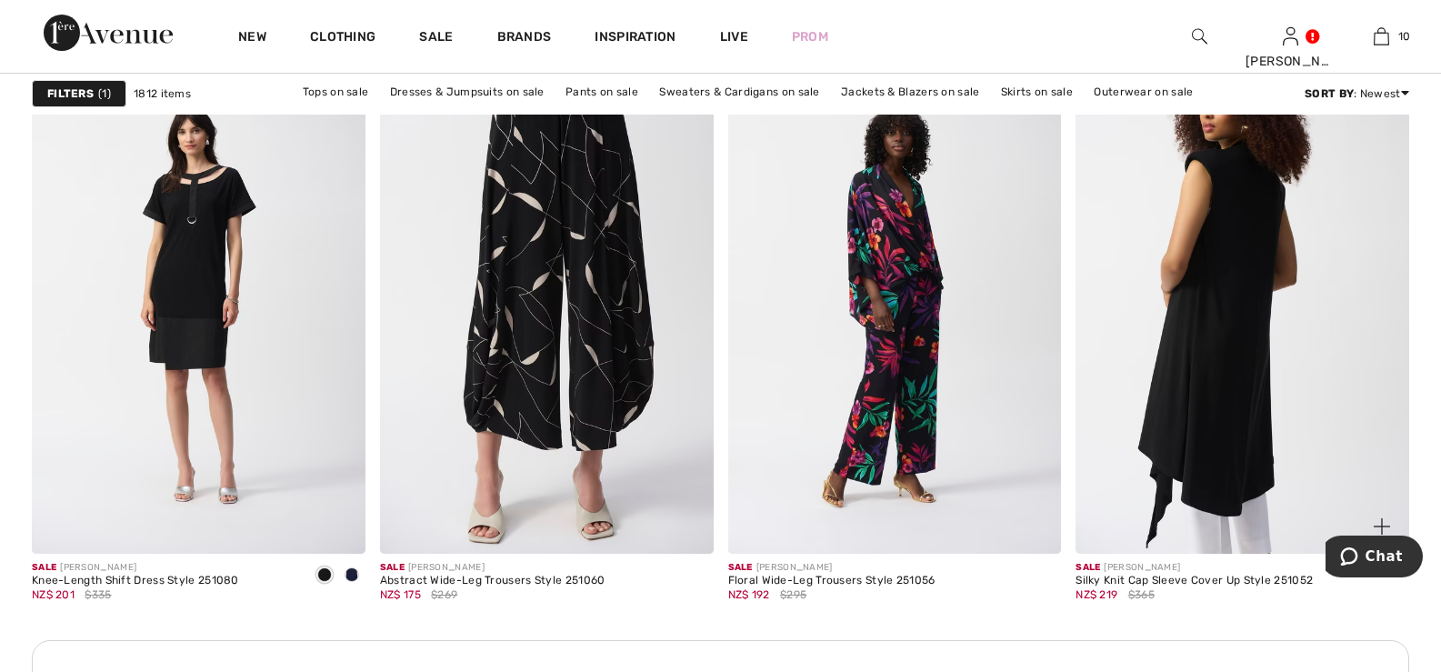
click at [1211, 256] on img at bounding box center [1242, 303] width 334 height 500
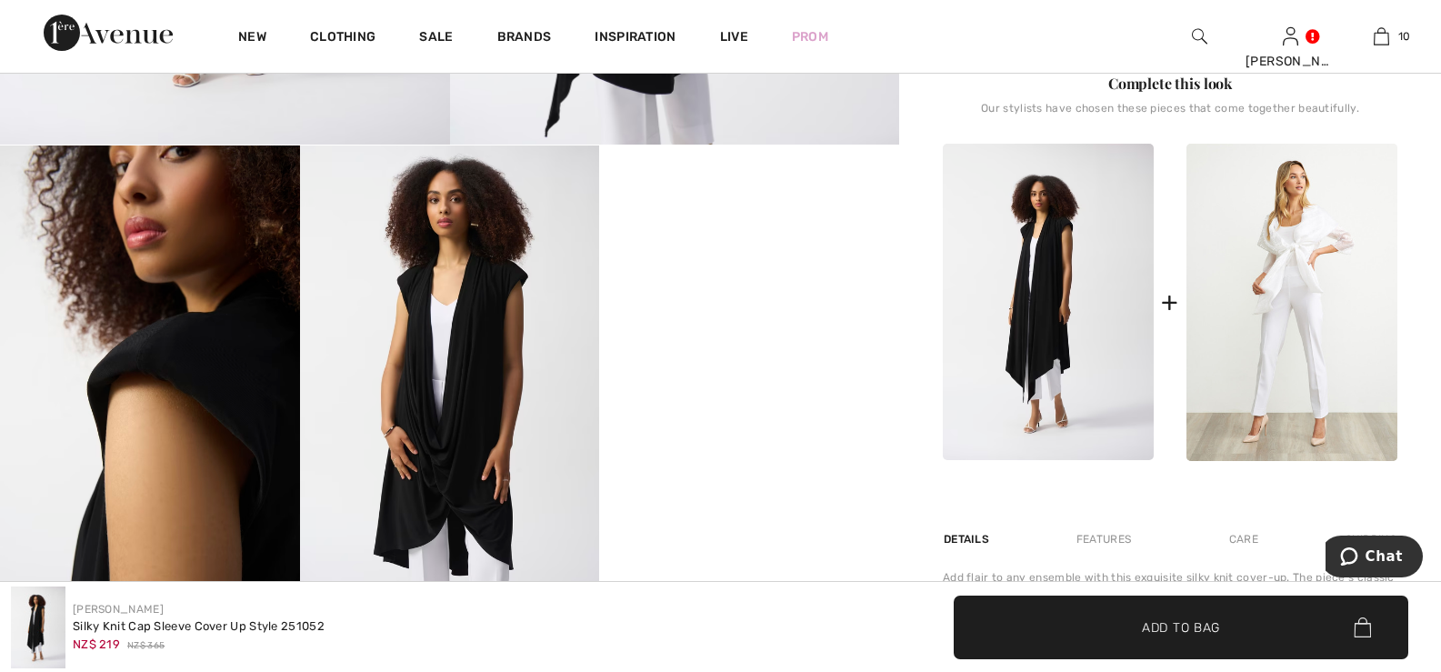
scroll to position [818, 0]
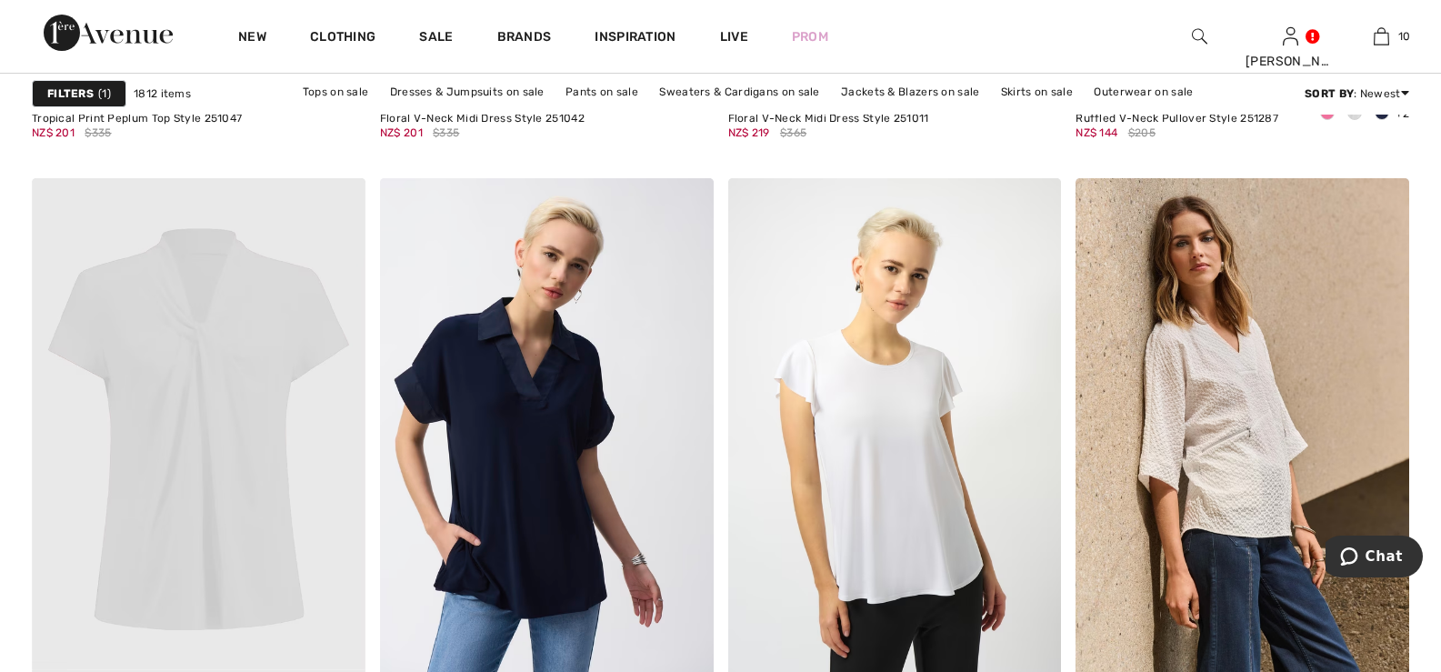
scroll to position [3453, 0]
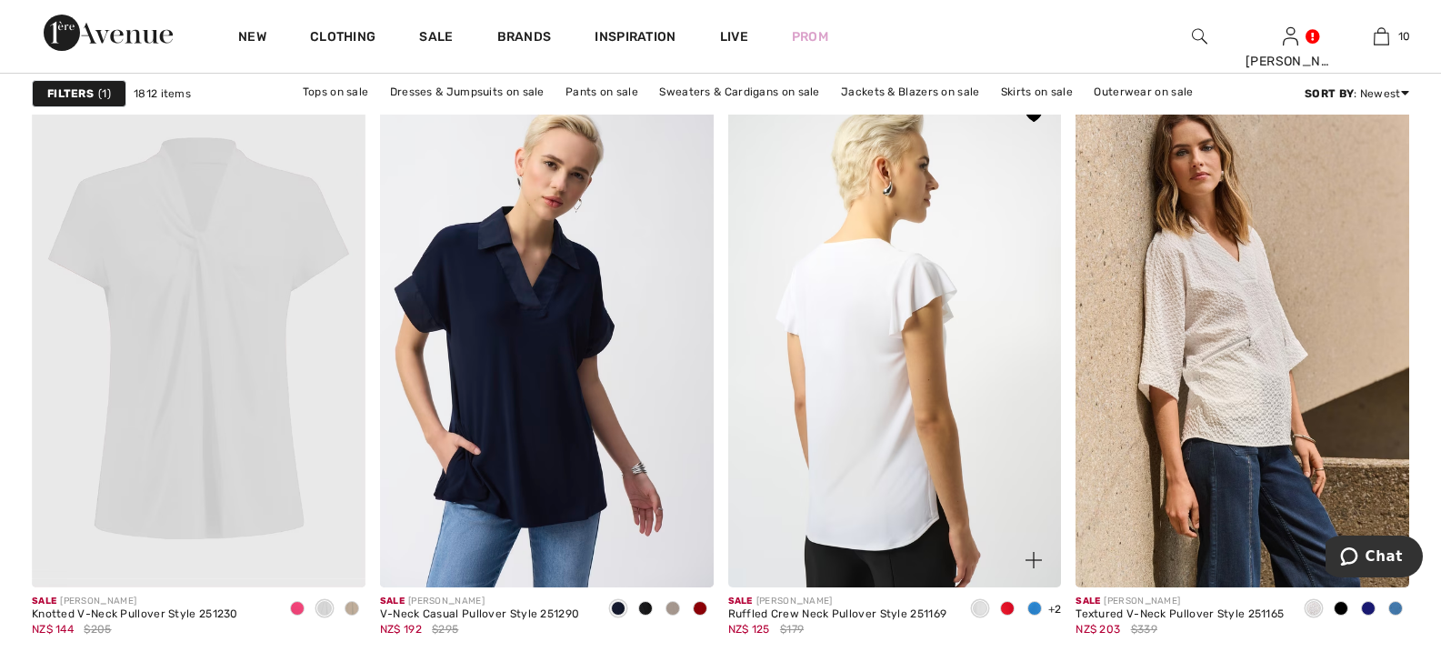
click at [869, 279] on img at bounding box center [895, 337] width 334 height 500
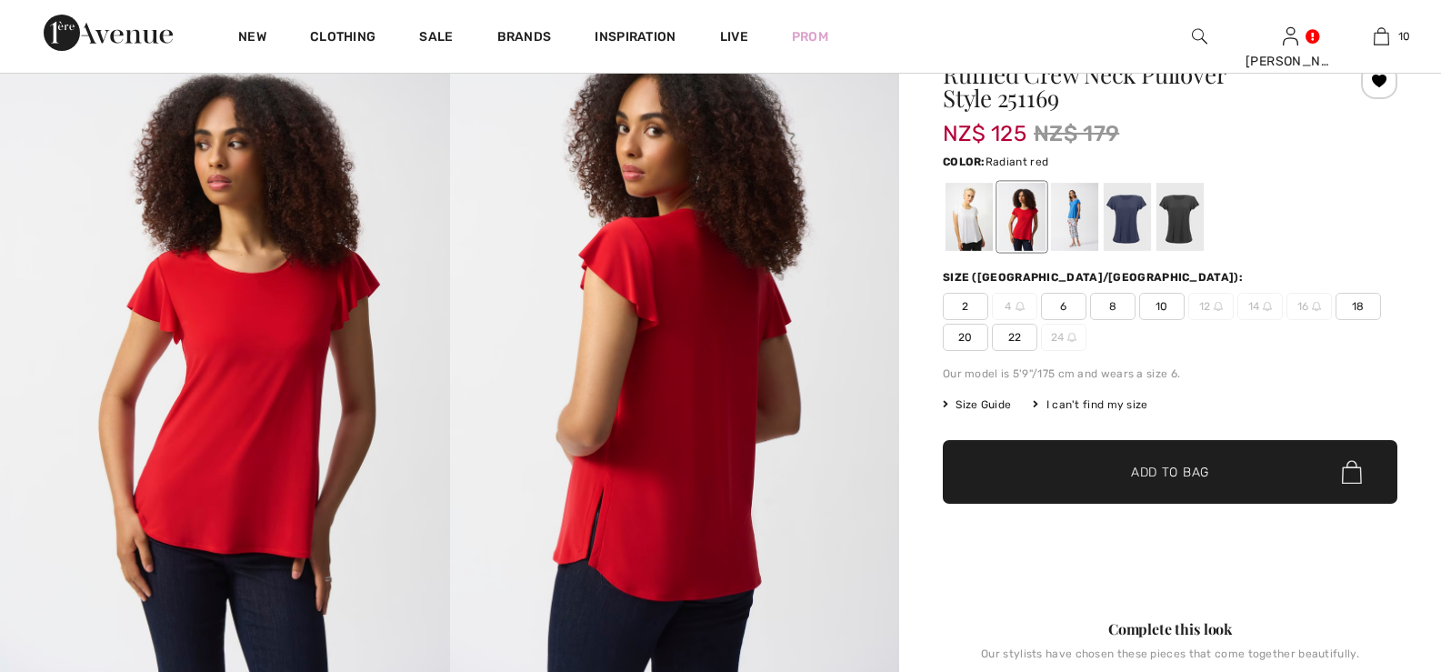
scroll to position [182, 0]
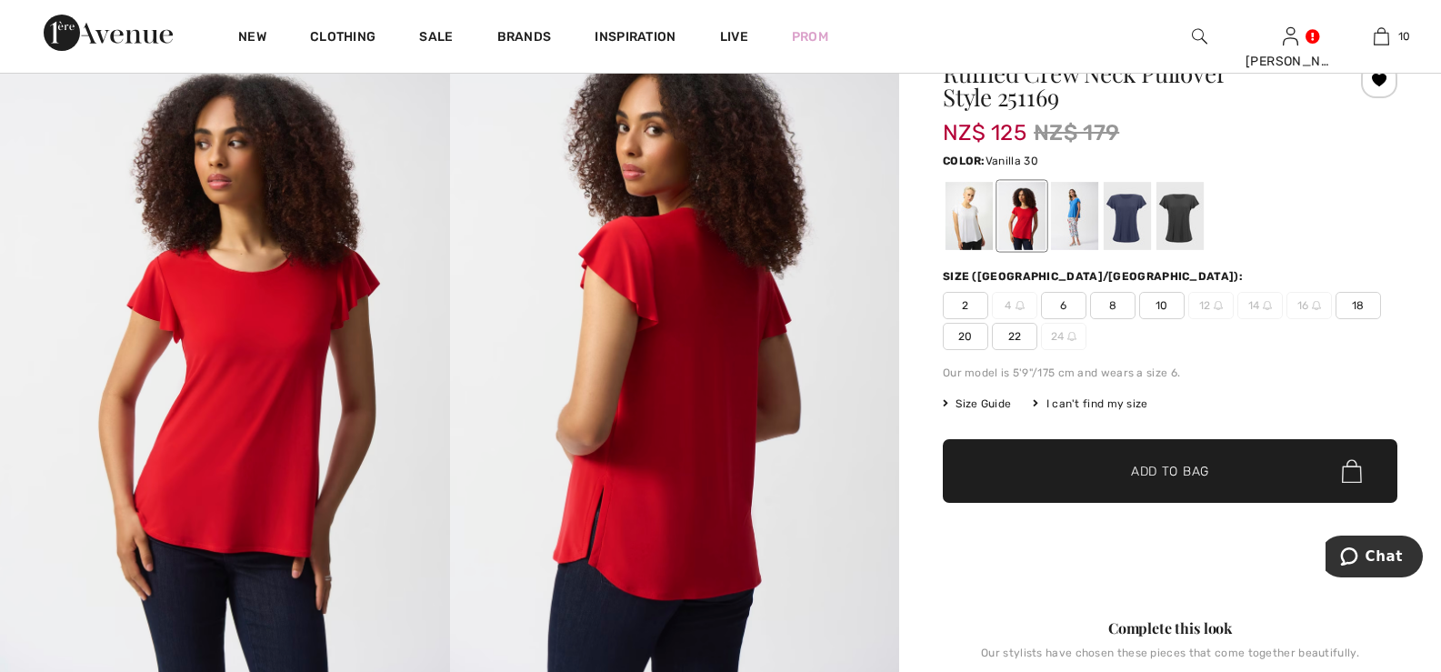
click at [967, 215] on div at bounding box center [968, 216] width 47 height 68
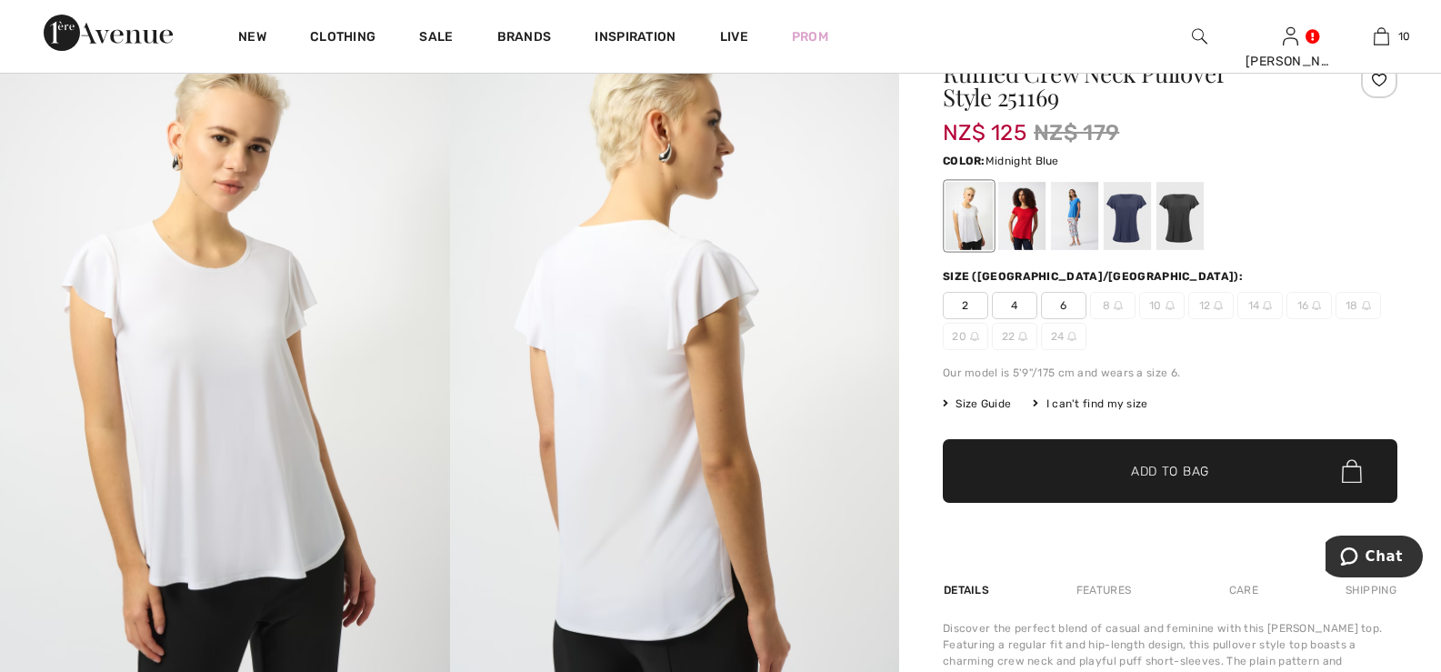
click at [1133, 209] on div at bounding box center [1127, 216] width 47 height 68
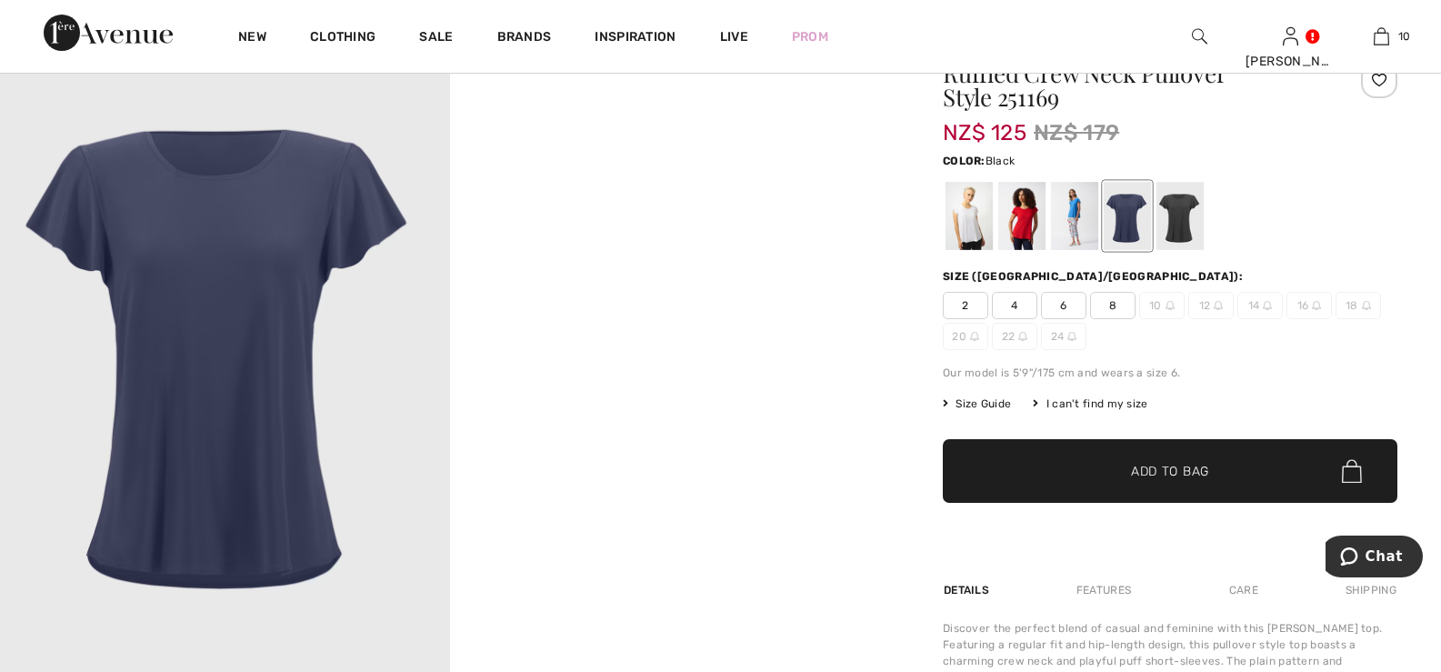
click at [1181, 212] on div at bounding box center [1179, 216] width 47 height 68
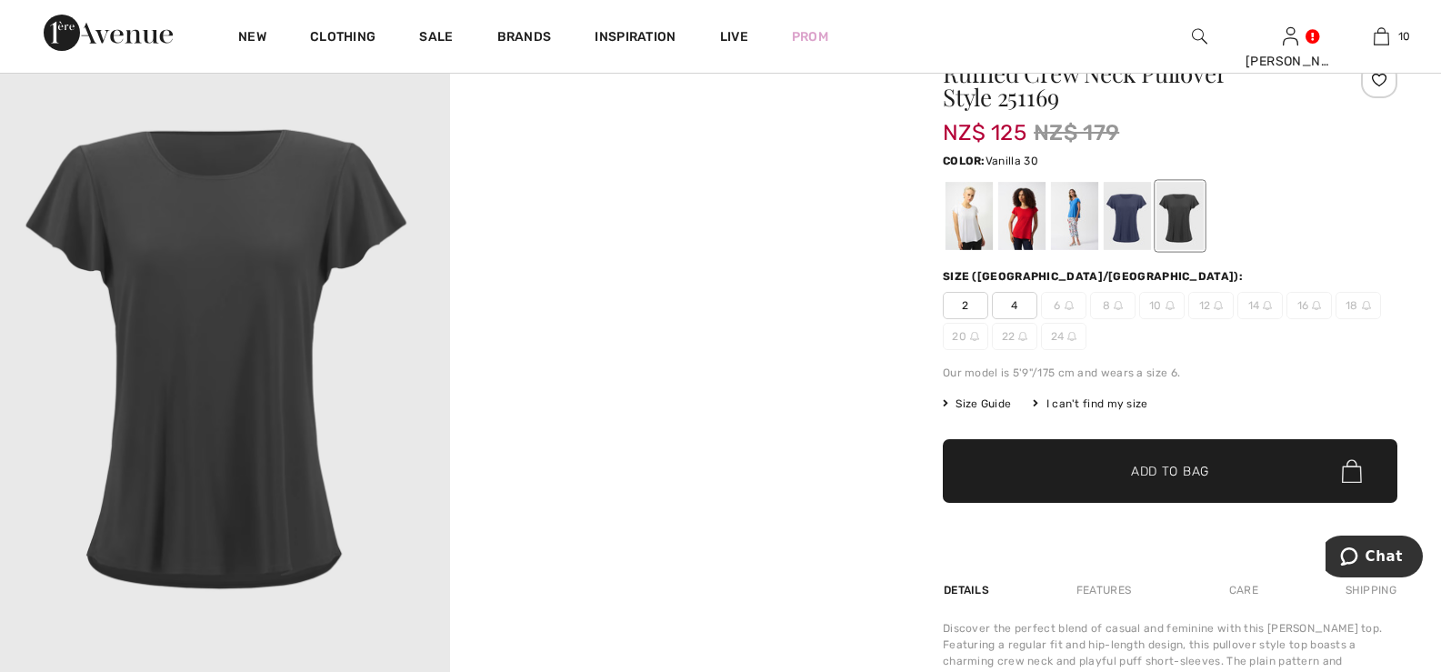
click at [967, 221] on div at bounding box center [968, 216] width 47 height 68
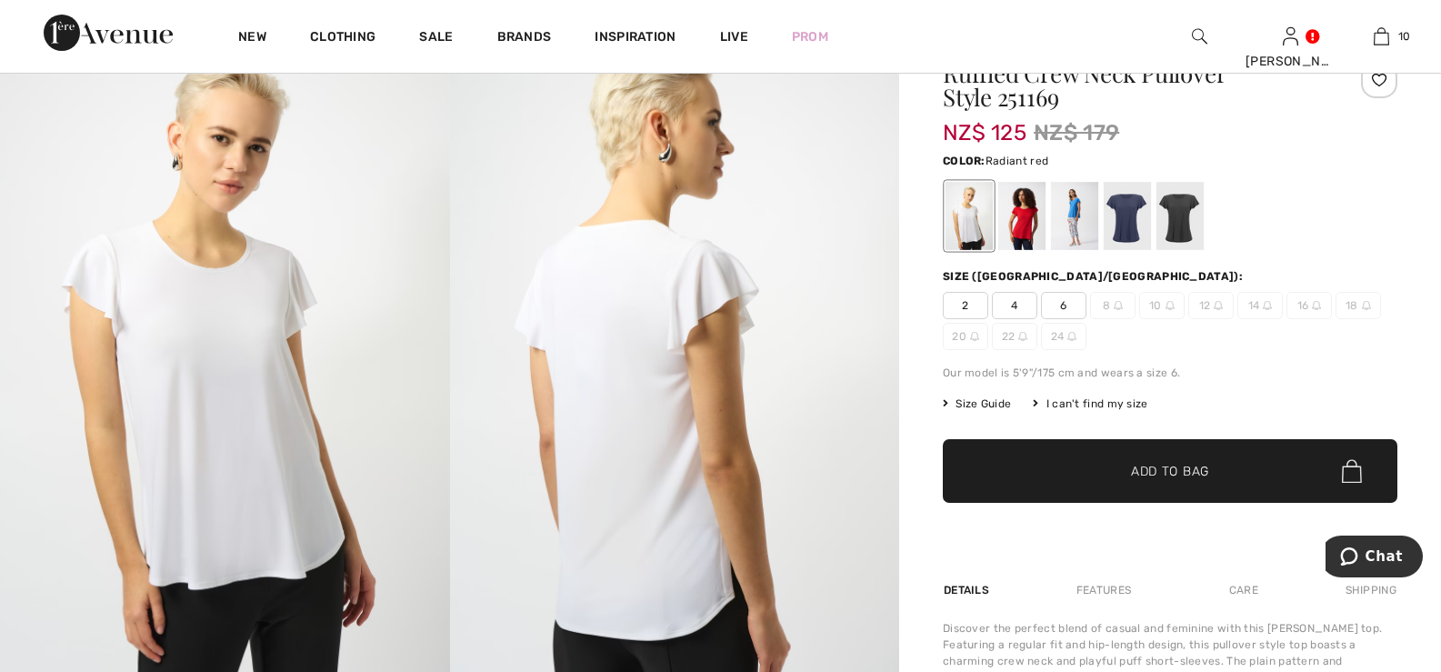
click at [1030, 217] on div at bounding box center [1021, 216] width 47 height 68
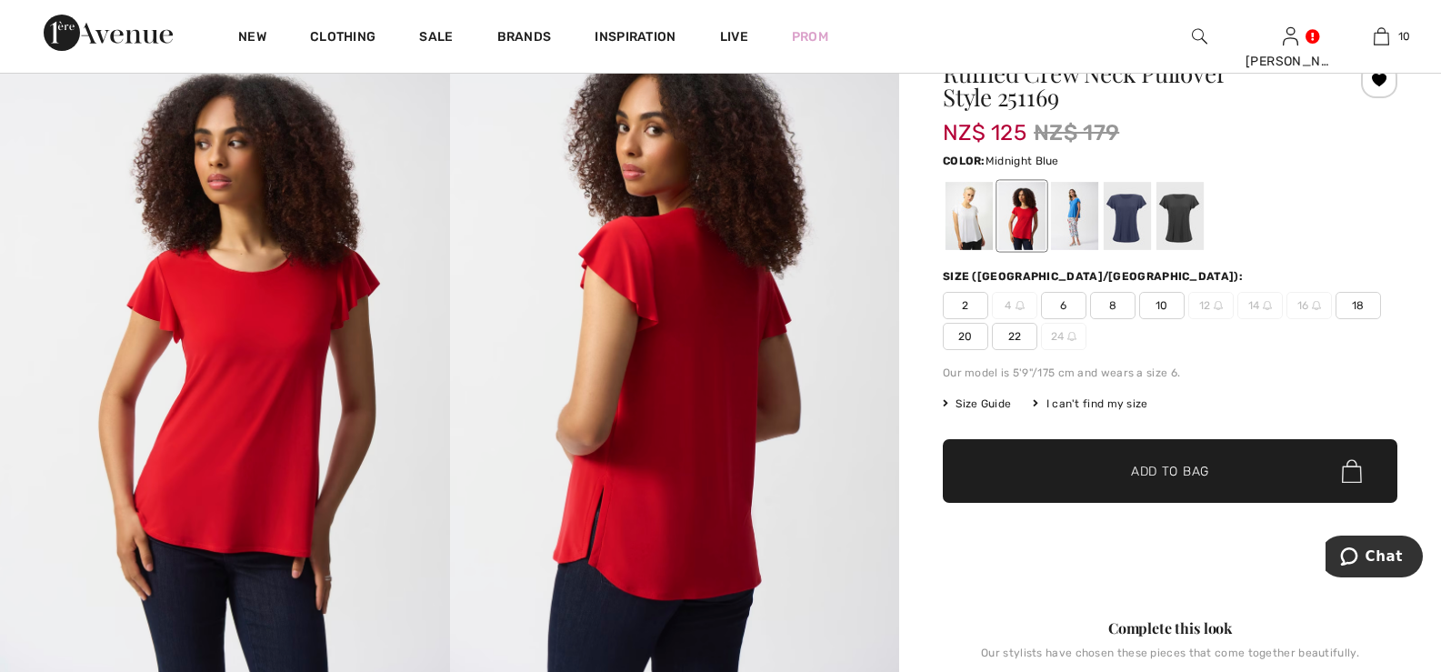
click at [1131, 216] on div at bounding box center [1127, 216] width 47 height 68
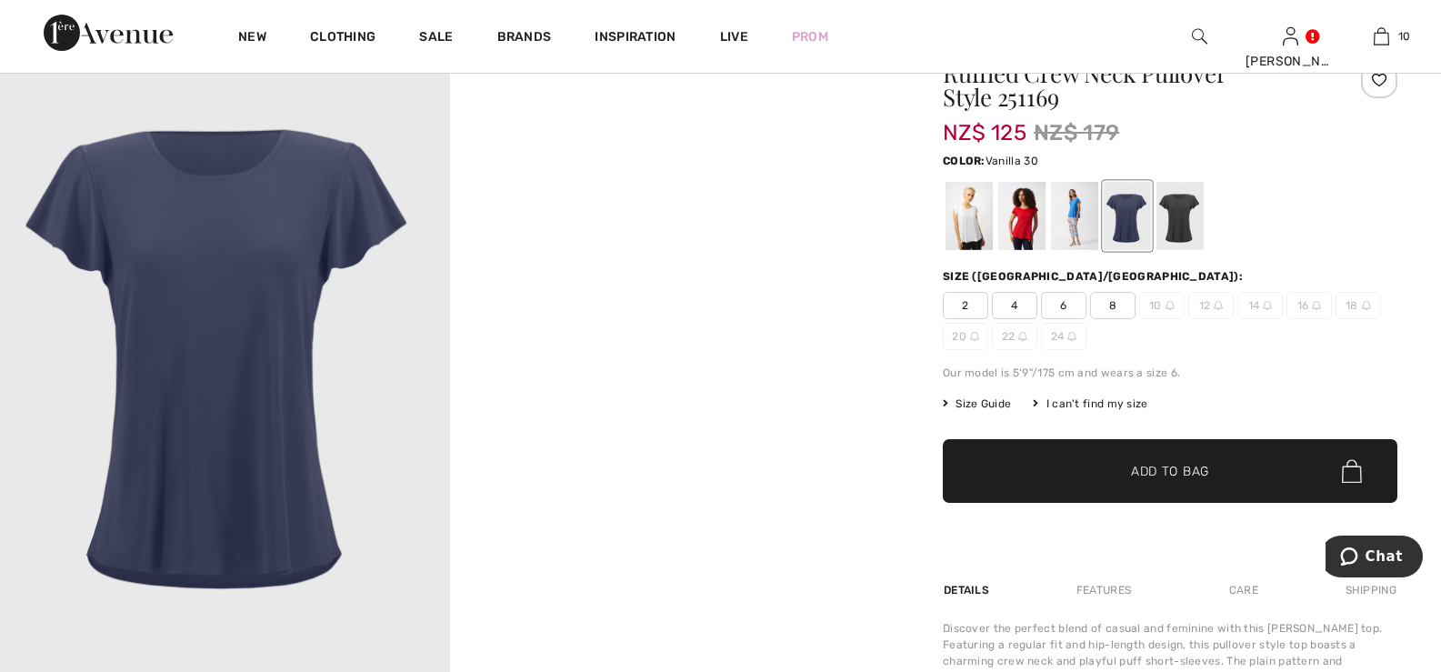
click at [968, 219] on div at bounding box center [968, 216] width 47 height 68
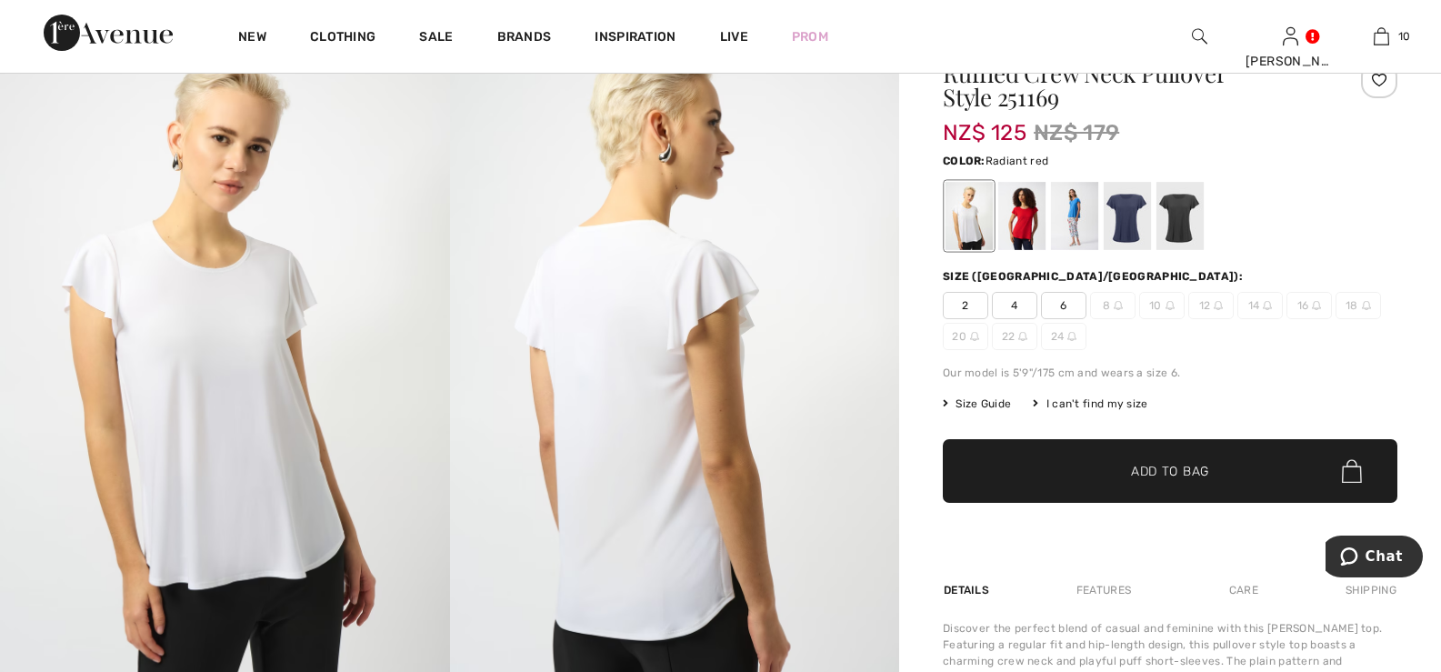
click at [1023, 215] on div at bounding box center [1021, 216] width 47 height 68
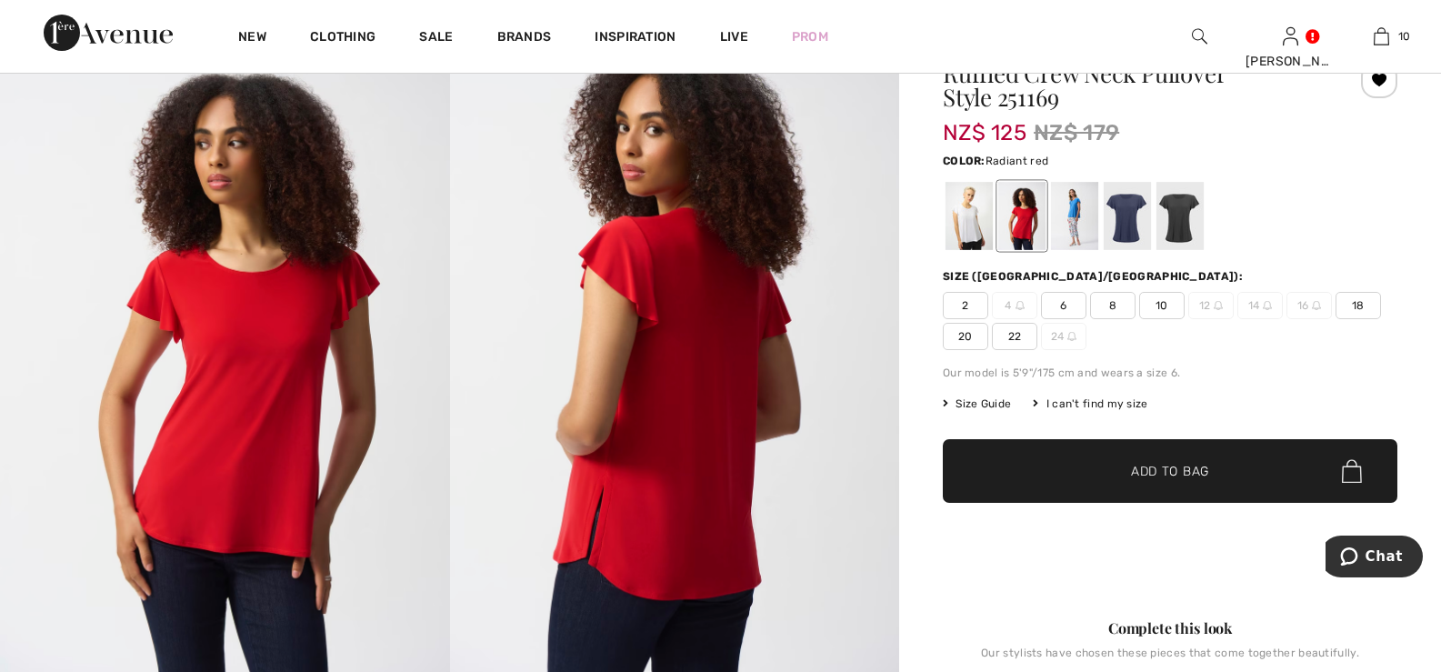
click at [966, 336] on span "20" at bounding box center [965, 336] width 45 height 27
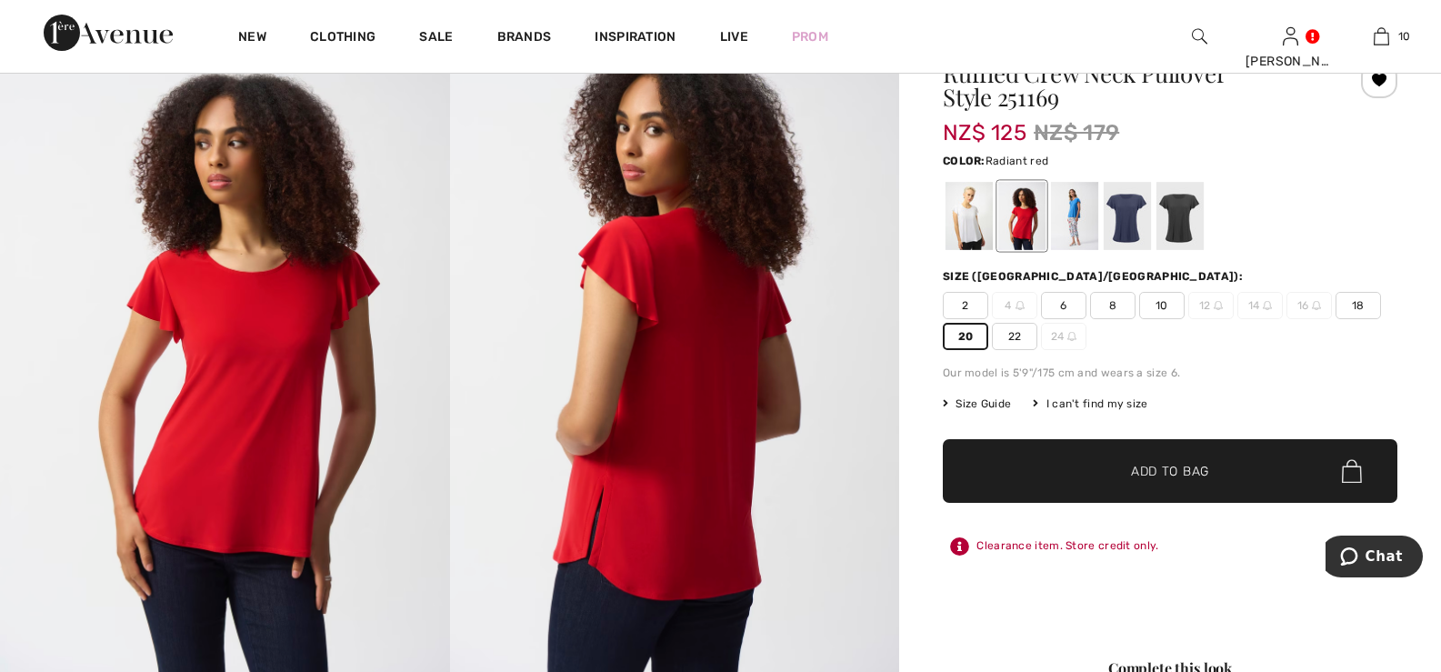
click at [1166, 469] on span "Add to Bag" at bounding box center [1170, 471] width 78 height 19
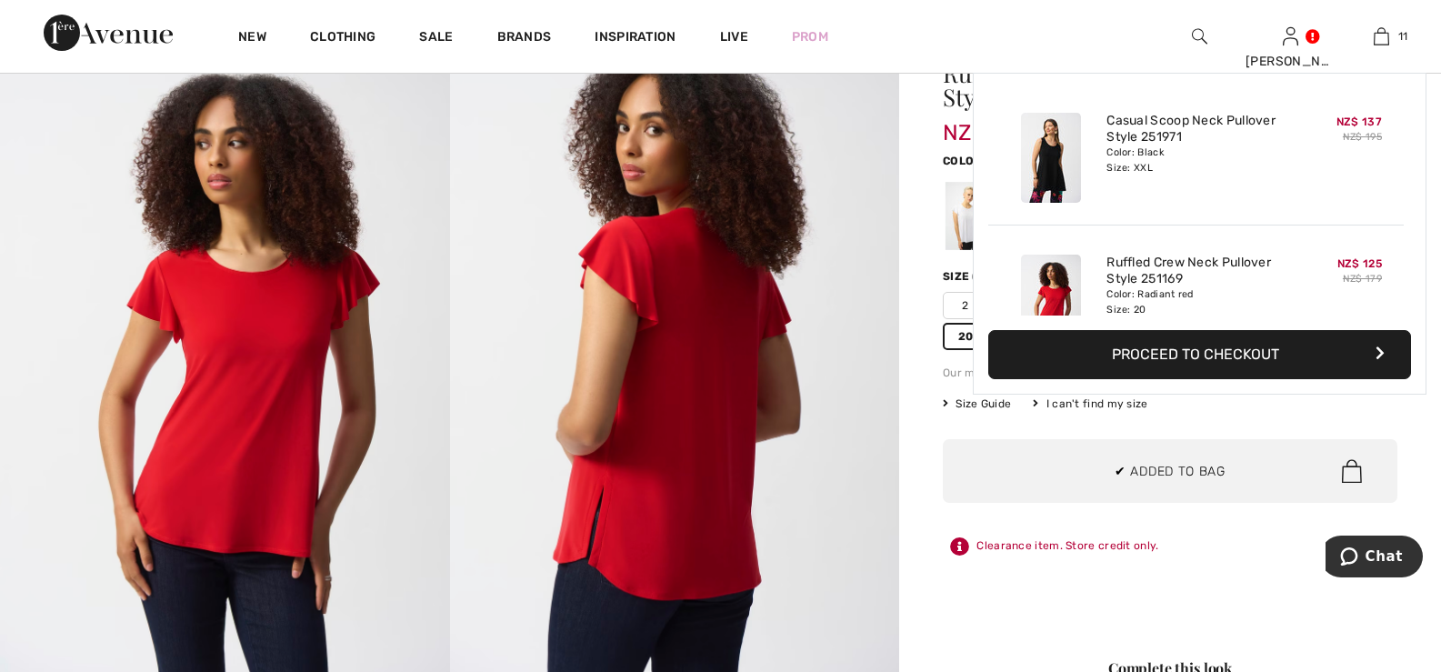
scroll to position [1333, 0]
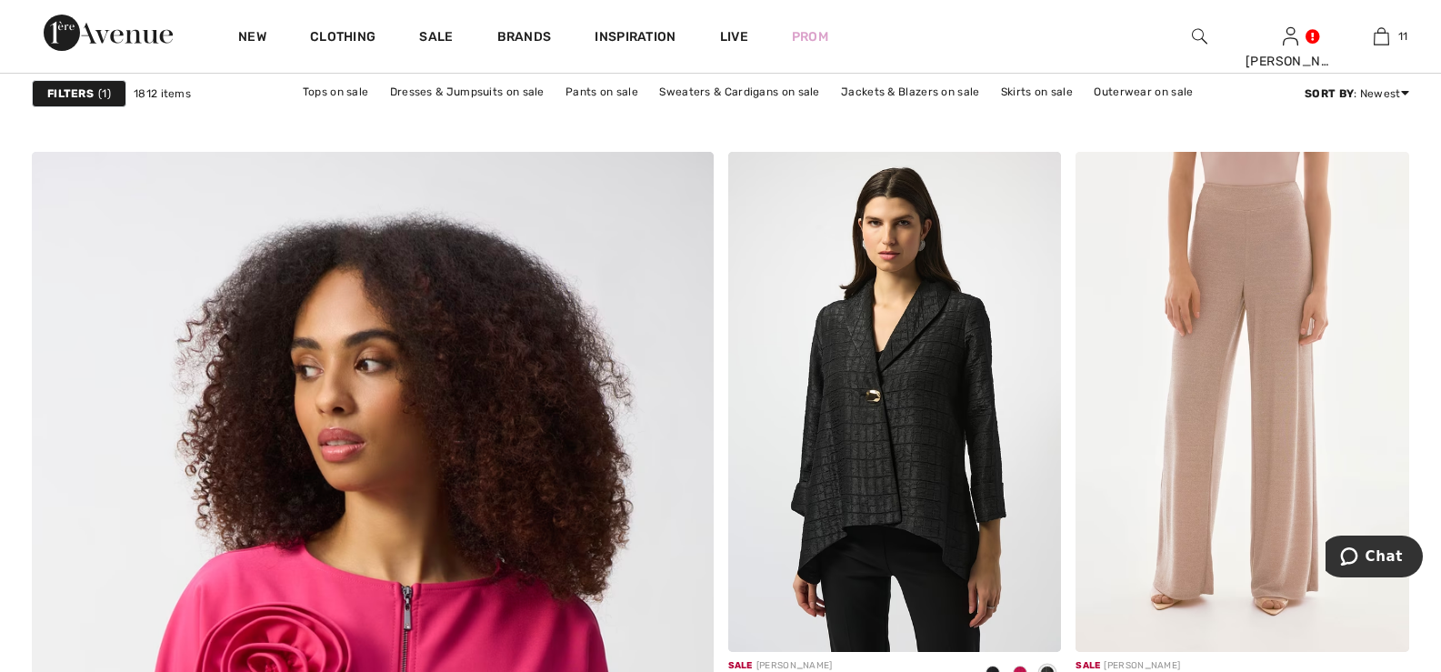
scroll to position [4817, 0]
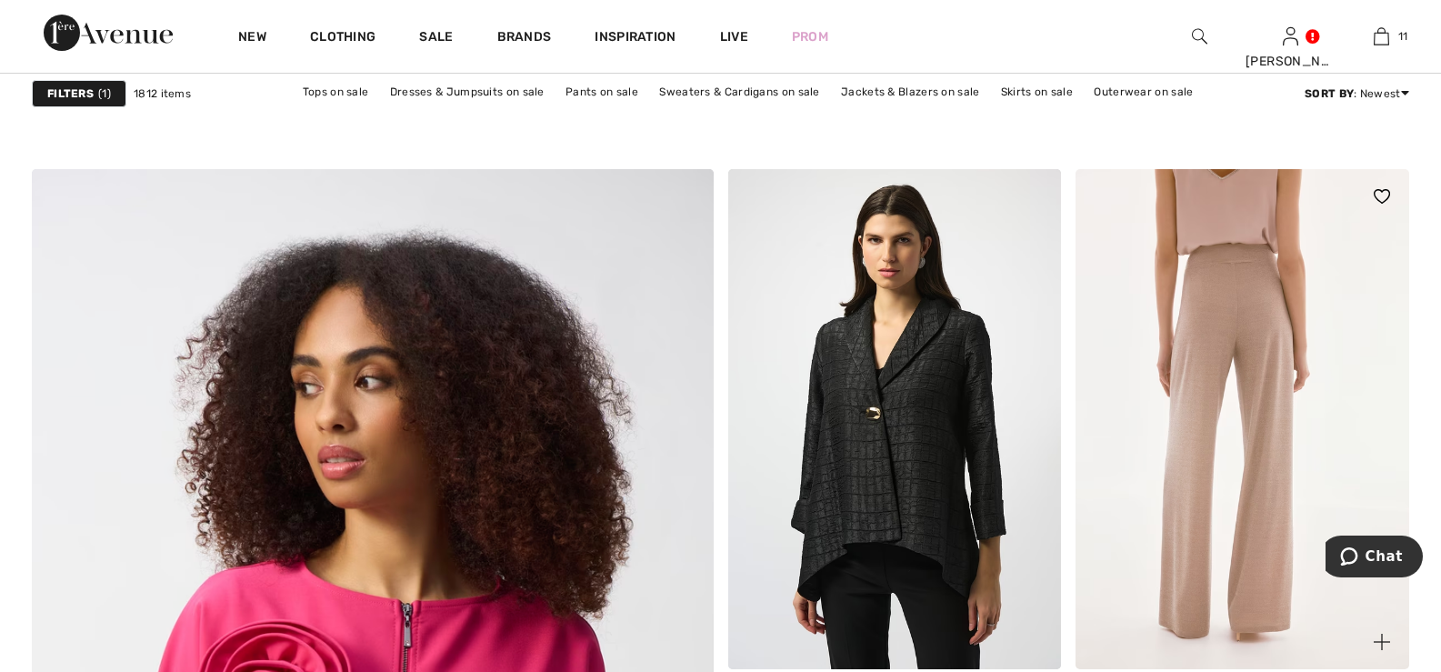
click at [1238, 307] on img at bounding box center [1242, 419] width 334 height 500
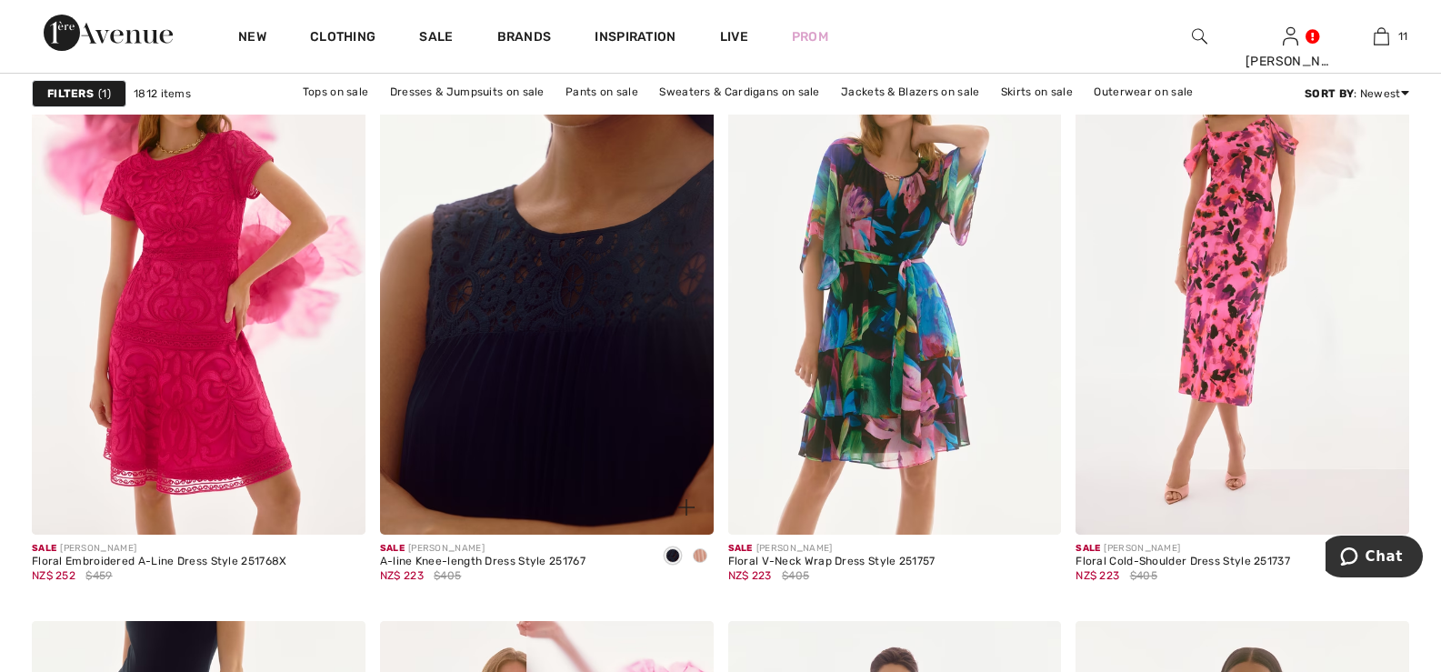
scroll to position [8089, 0]
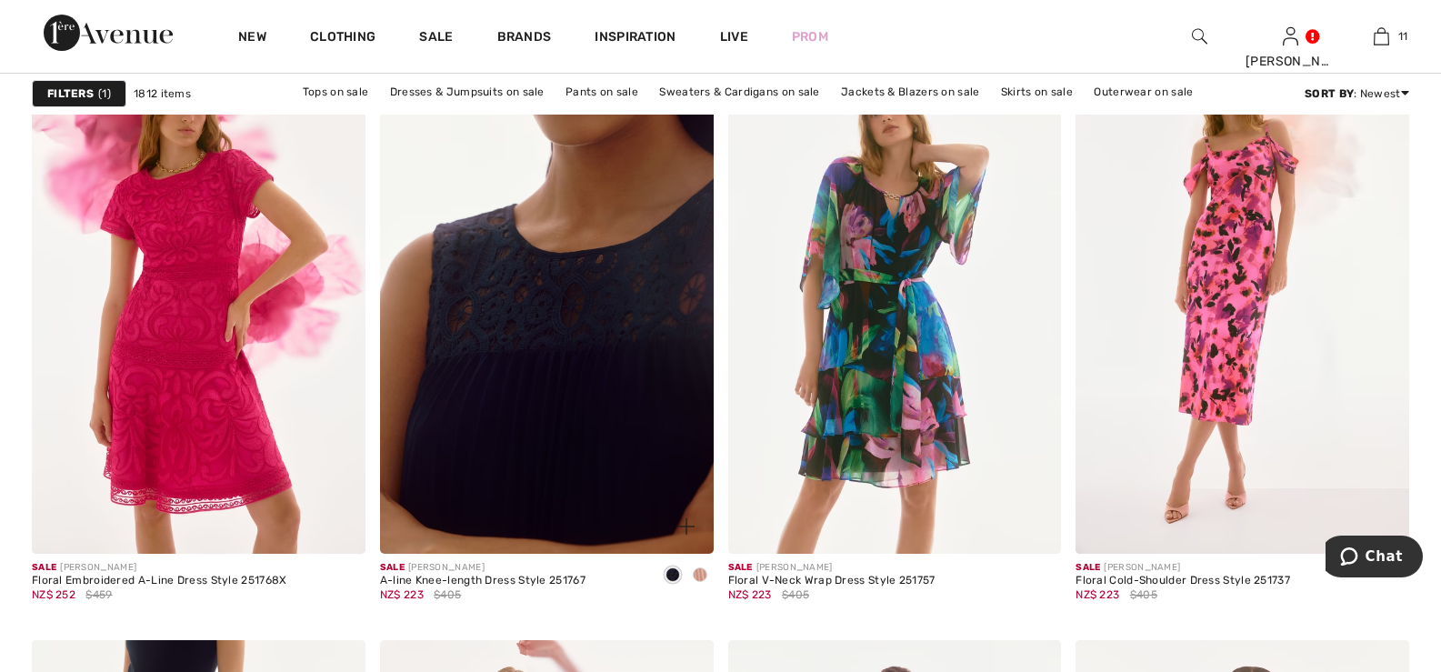
click at [585, 337] on img at bounding box center [547, 303] width 334 height 500
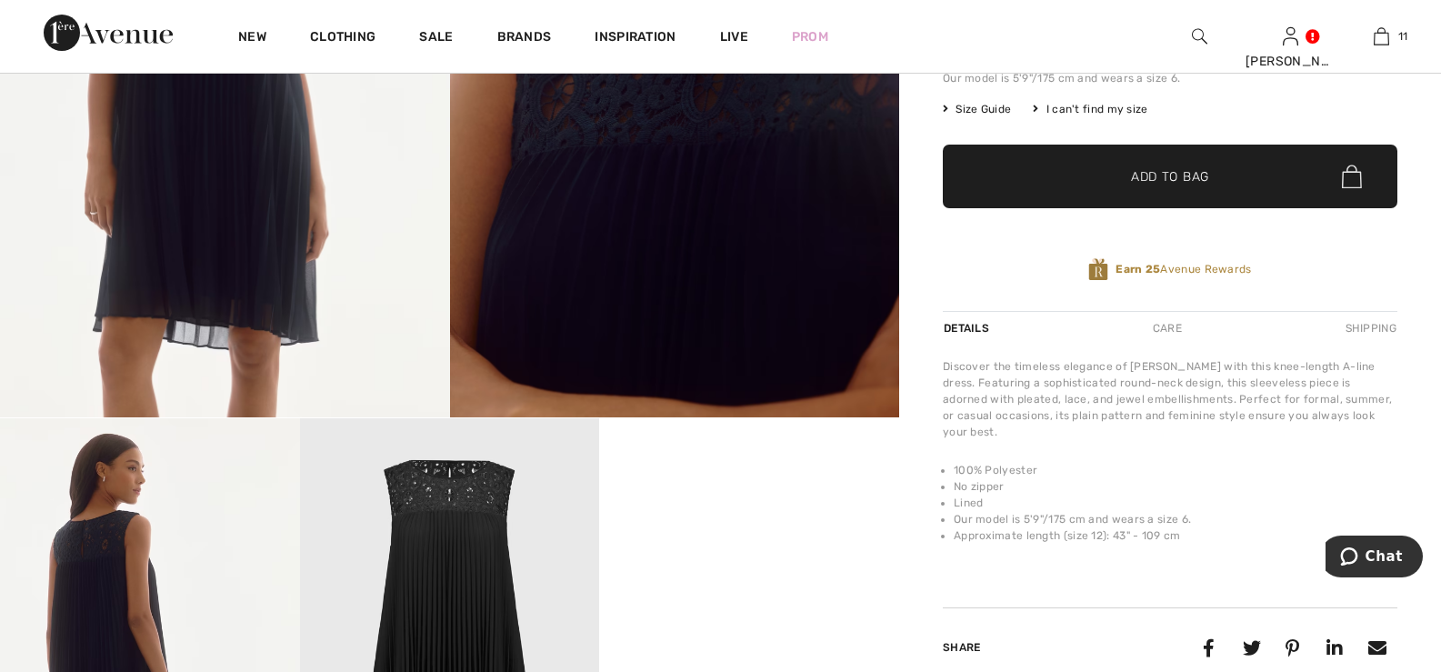
scroll to position [91, 0]
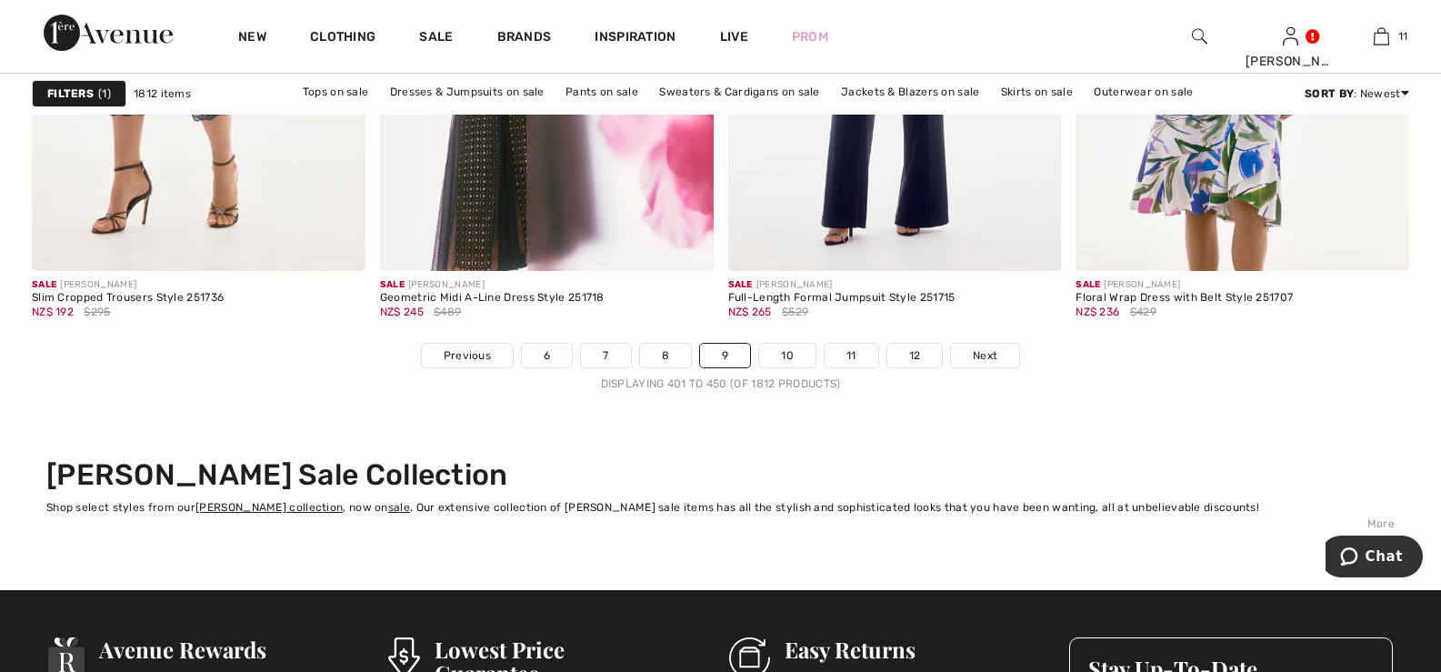
scroll to position [8998, 0]
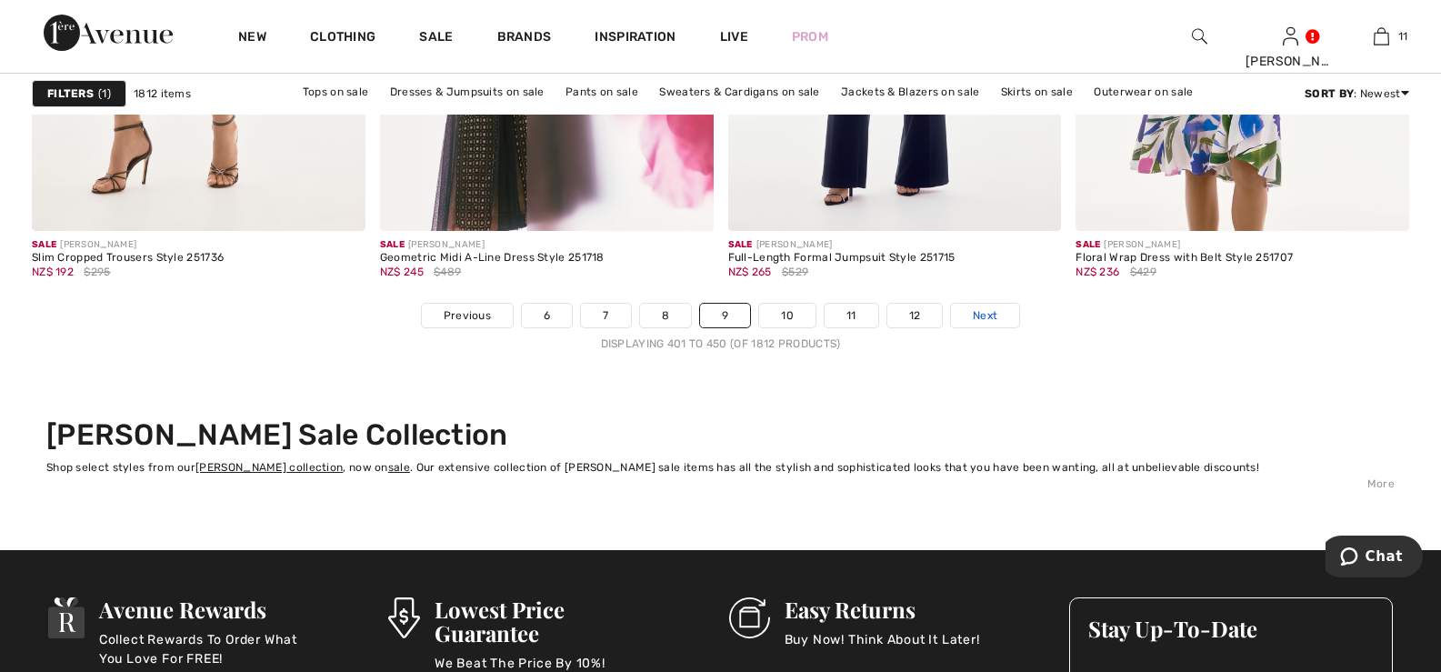
click at [991, 312] on span "Next" at bounding box center [985, 315] width 25 height 16
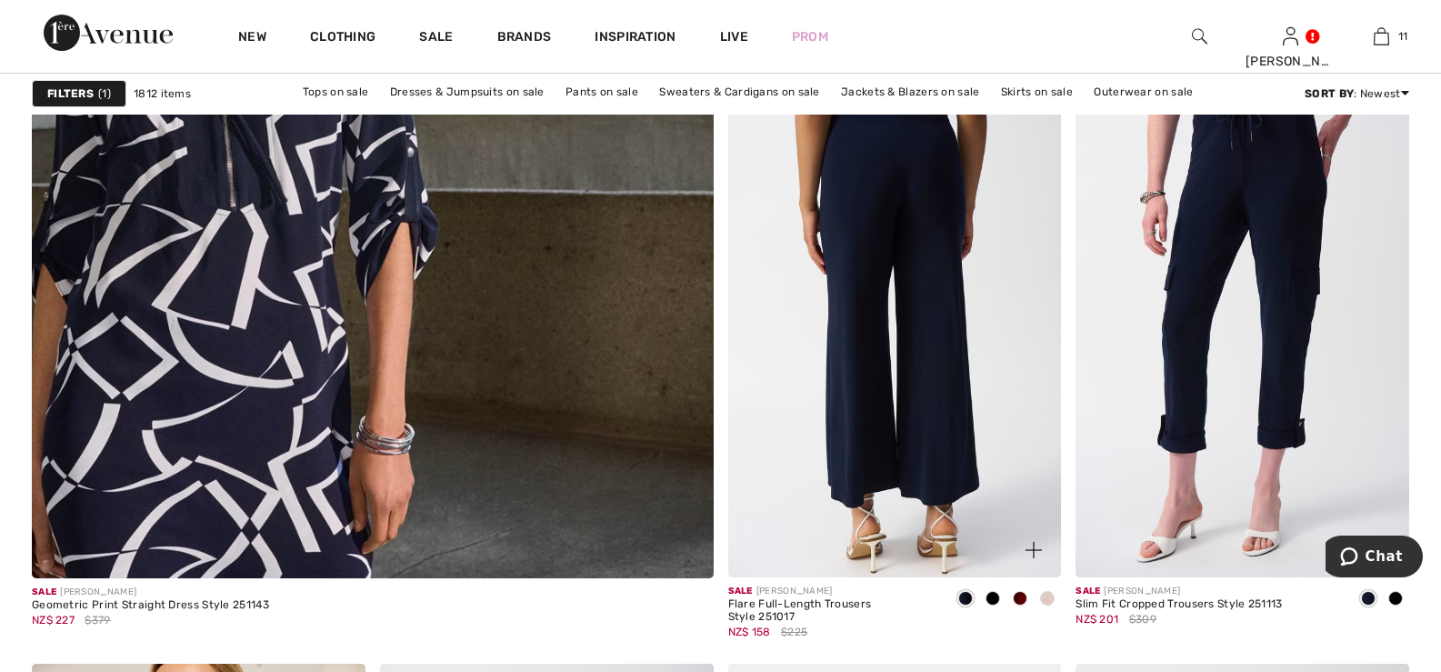
scroll to position [5454, 0]
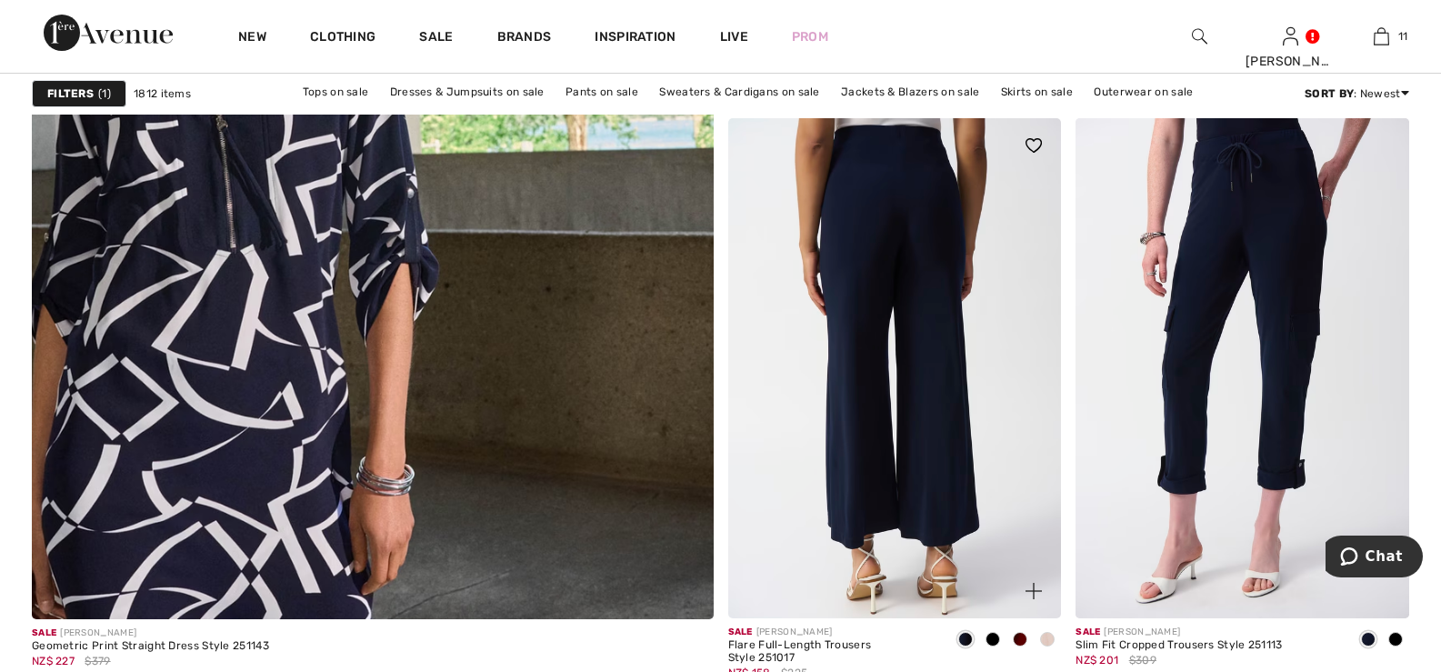
click at [915, 207] on img at bounding box center [895, 368] width 334 height 500
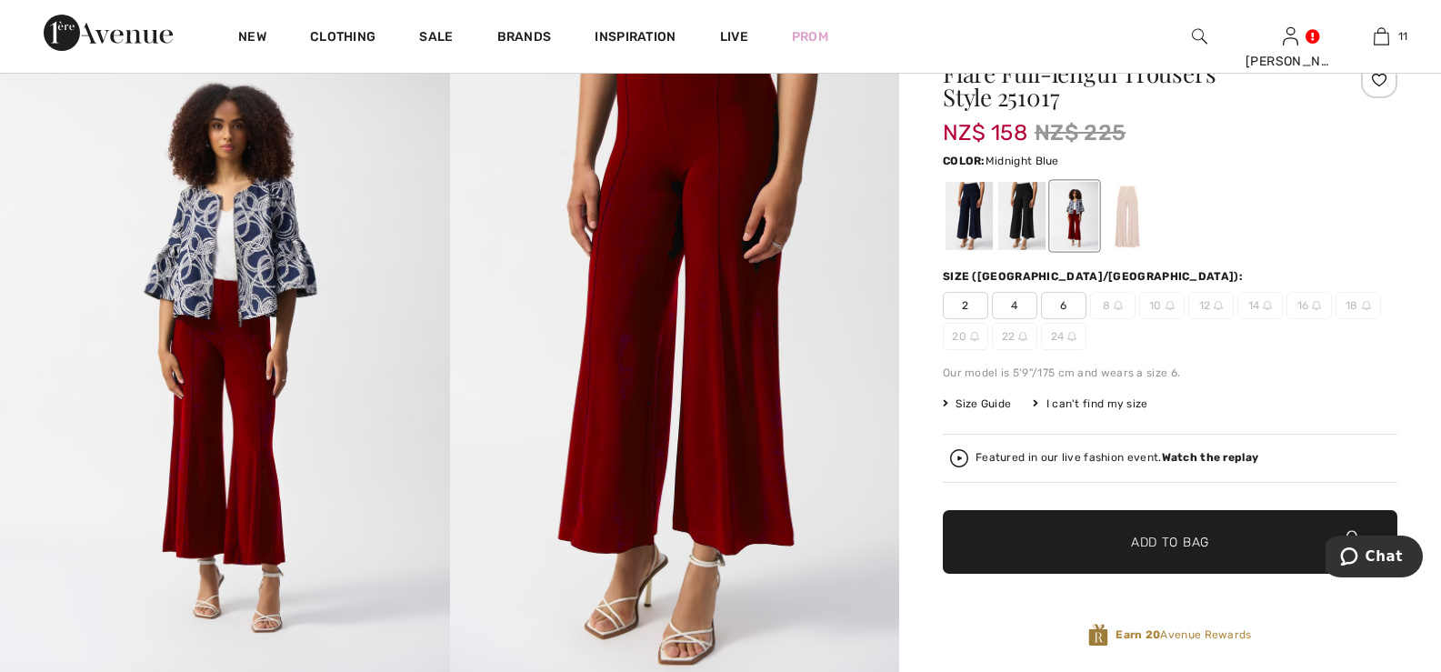
click at [973, 209] on div at bounding box center [968, 216] width 47 height 68
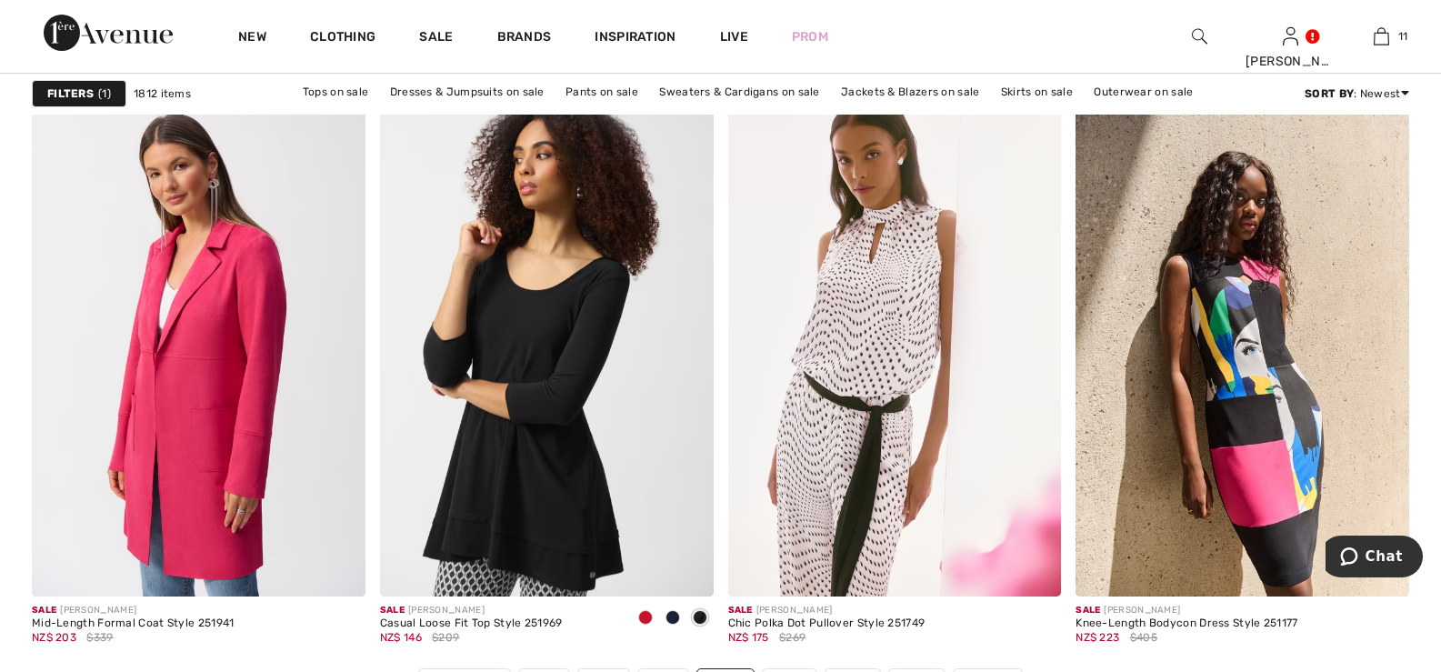
scroll to position [8636, 0]
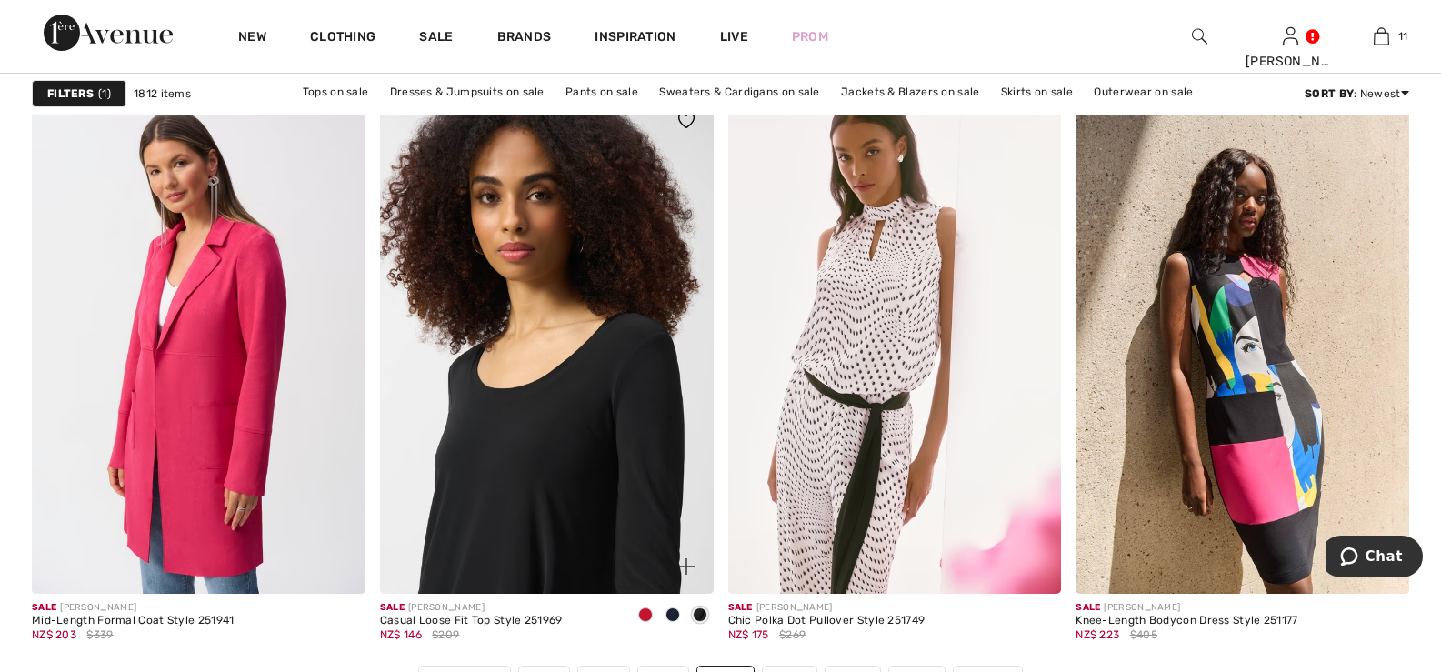
click at [555, 365] on img at bounding box center [547, 344] width 334 height 500
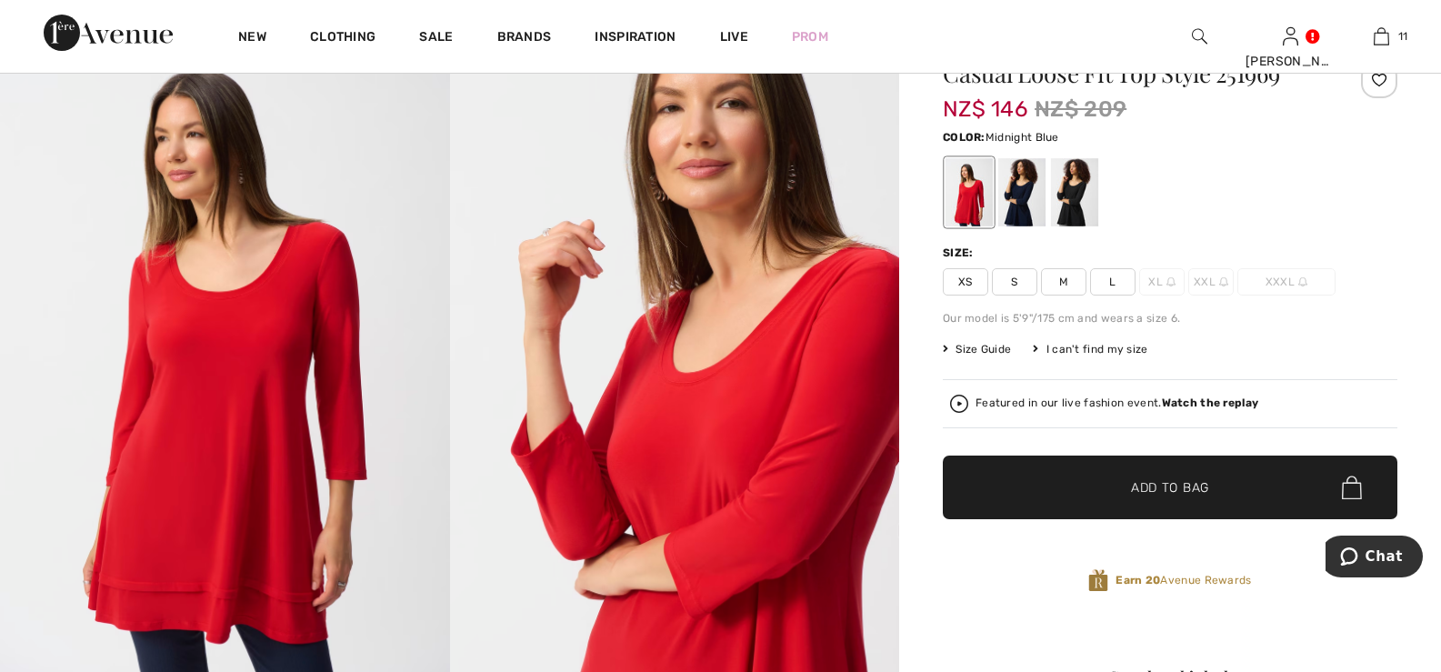
click at [1017, 188] on div at bounding box center [1021, 192] width 47 height 68
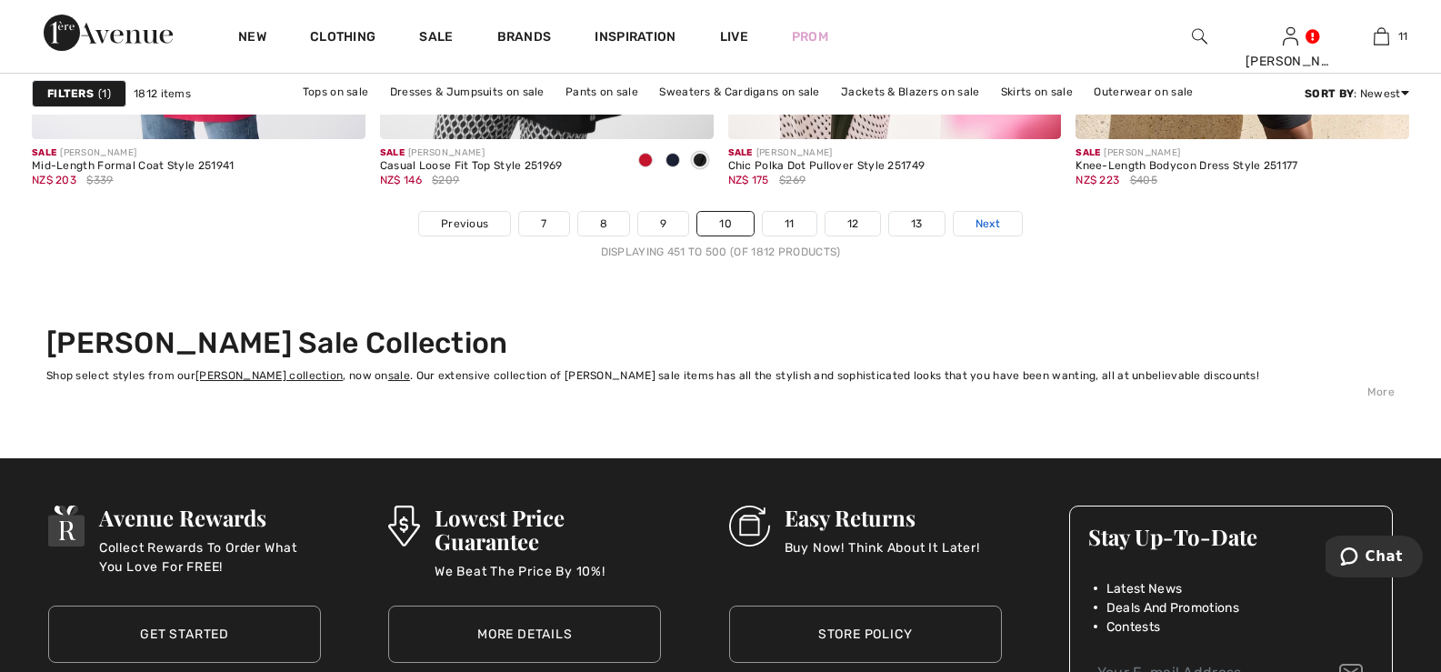
click at [990, 223] on span "Next" at bounding box center [987, 223] width 25 height 16
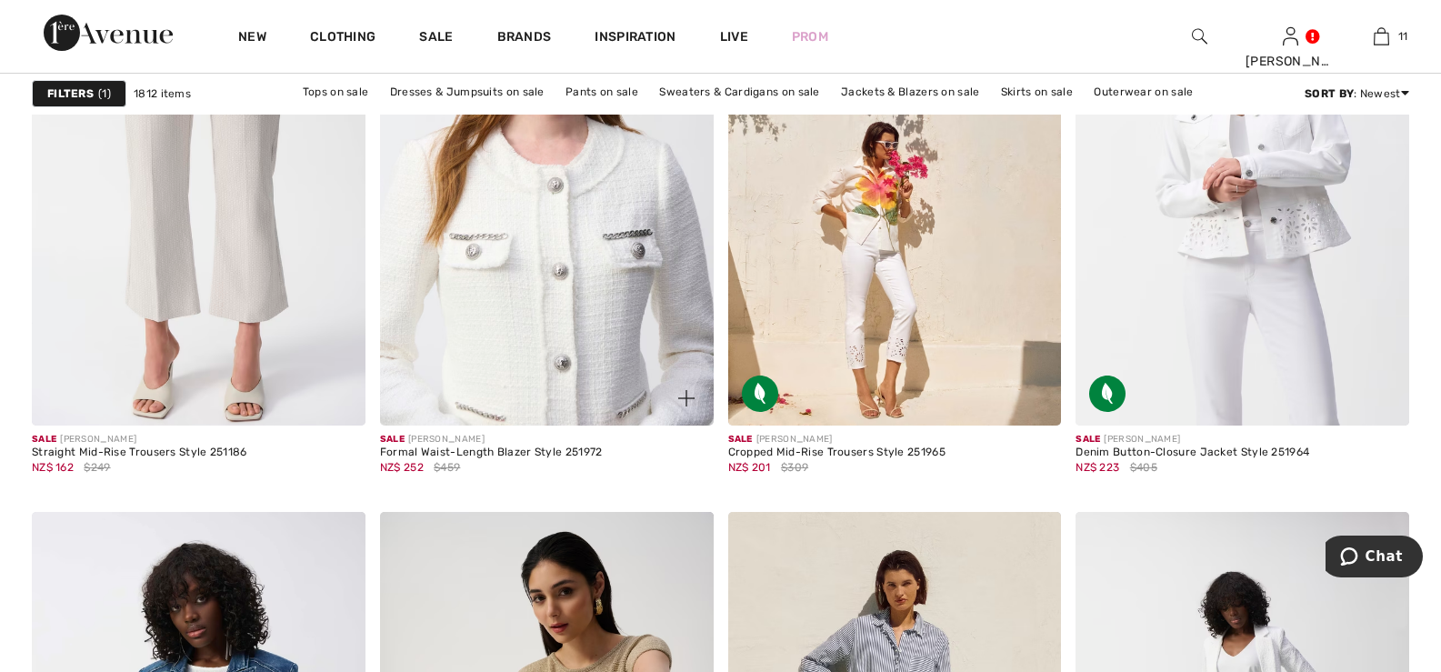
scroll to position [3635, 0]
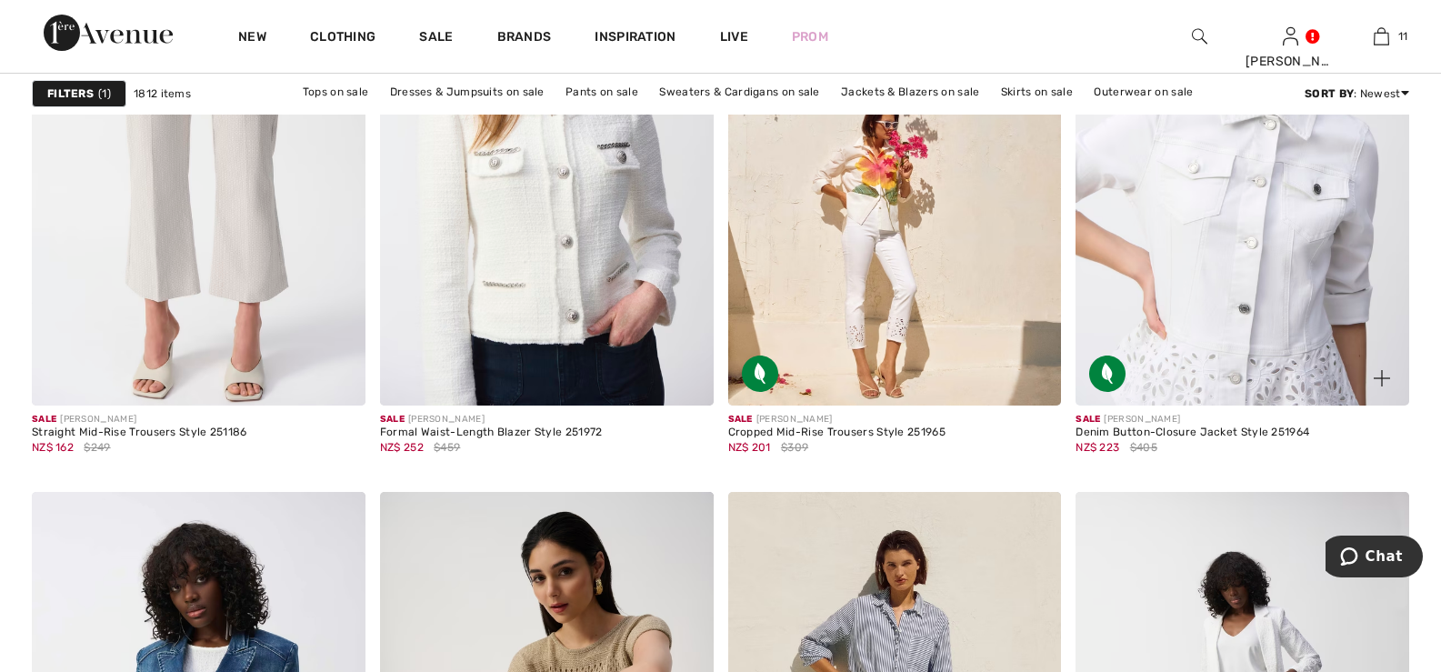
click at [1242, 233] on img at bounding box center [1242, 155] width 334 height 500
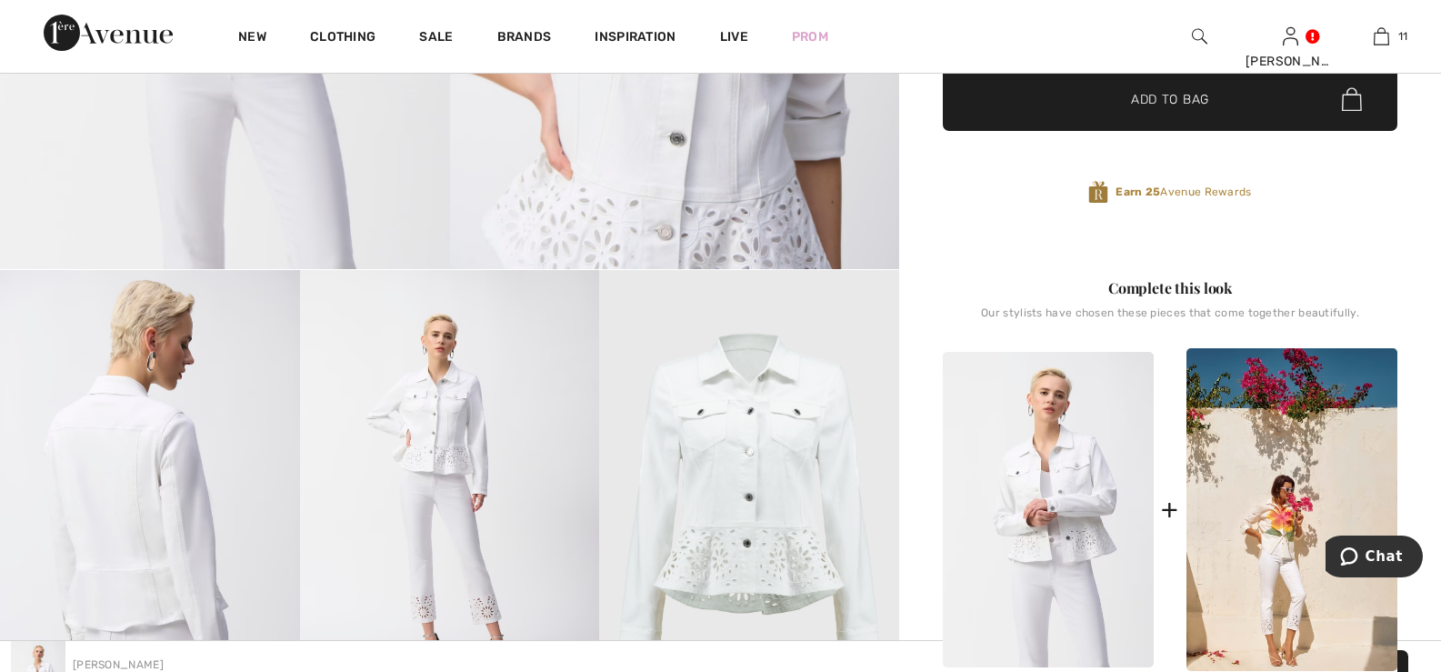
scroll to position [272, 0]
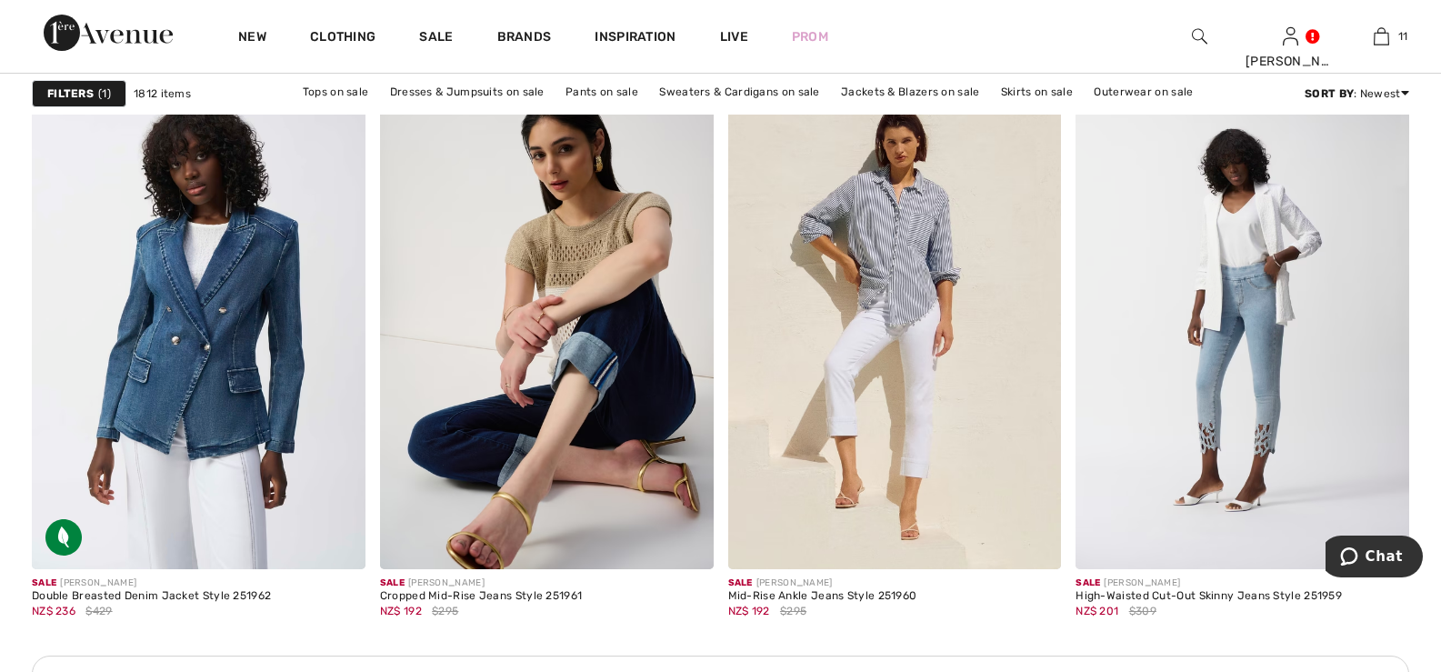
scroll to position [4090, 0]
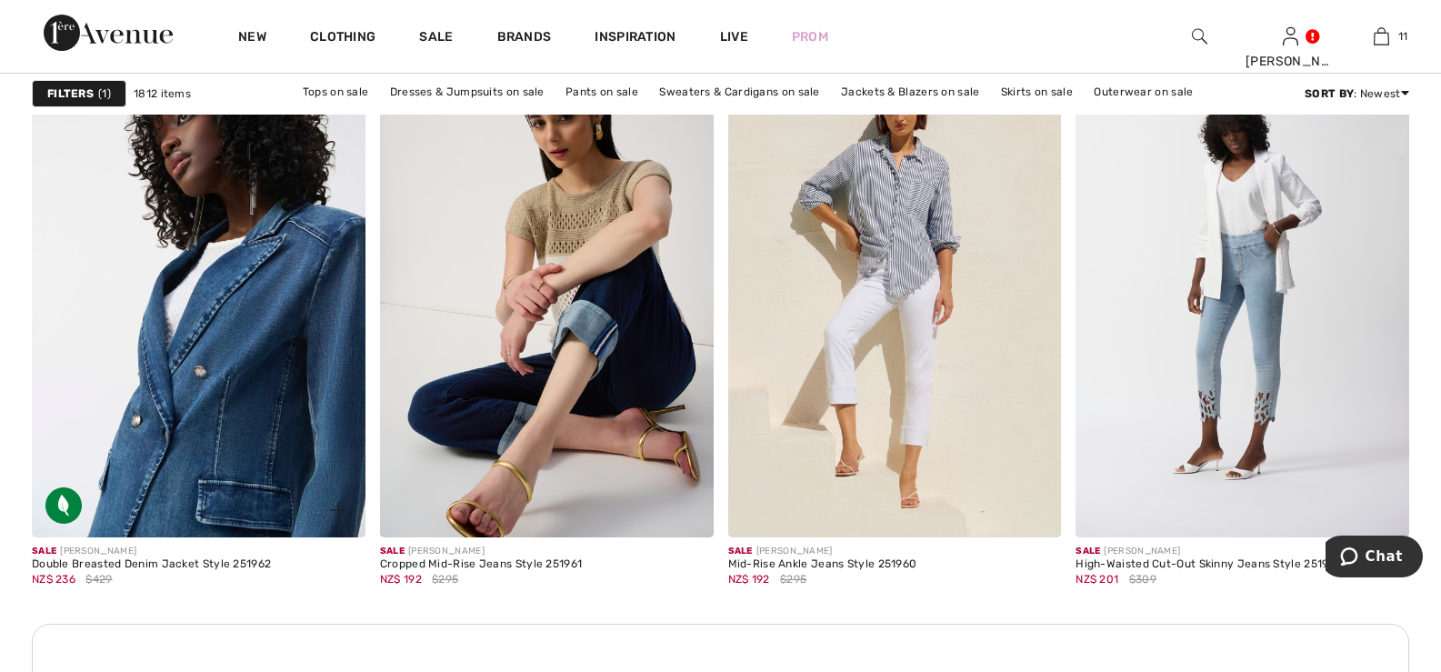
click at [249, 306] on img at bounding box center [199, 287] width 334 height 500
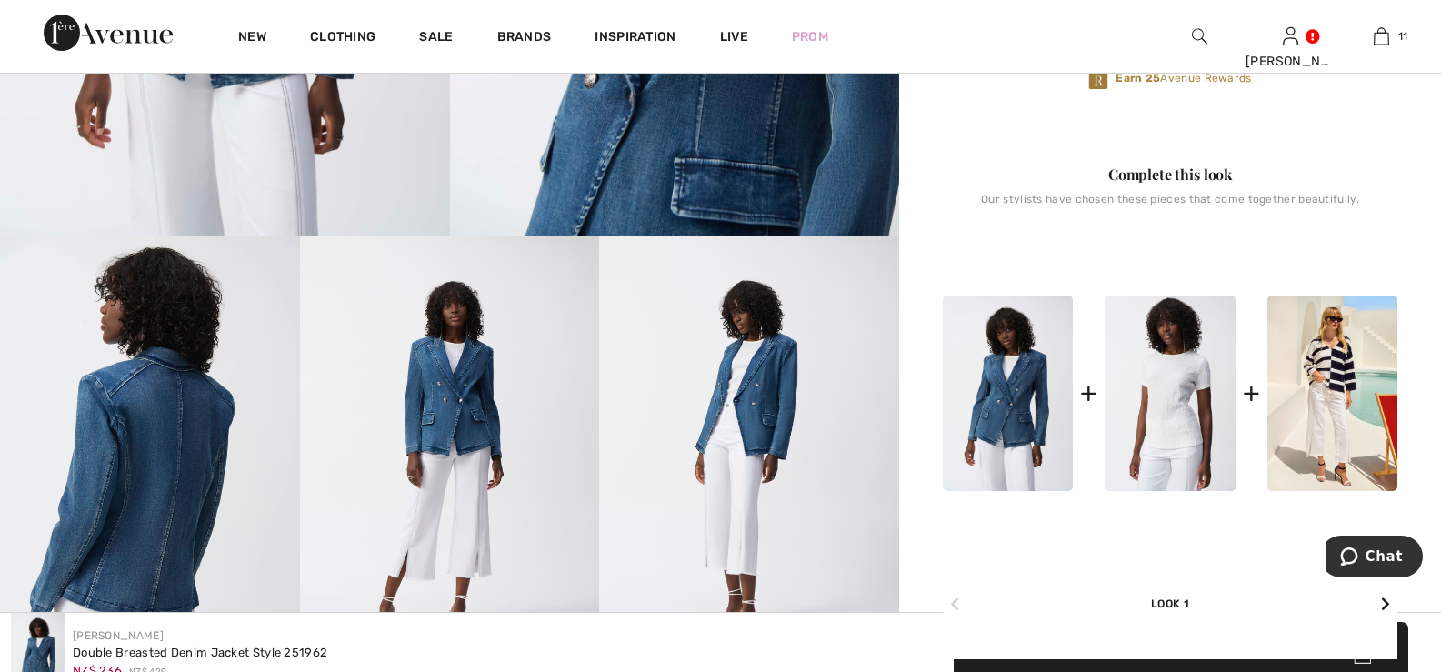
scroll to position [182, 0]
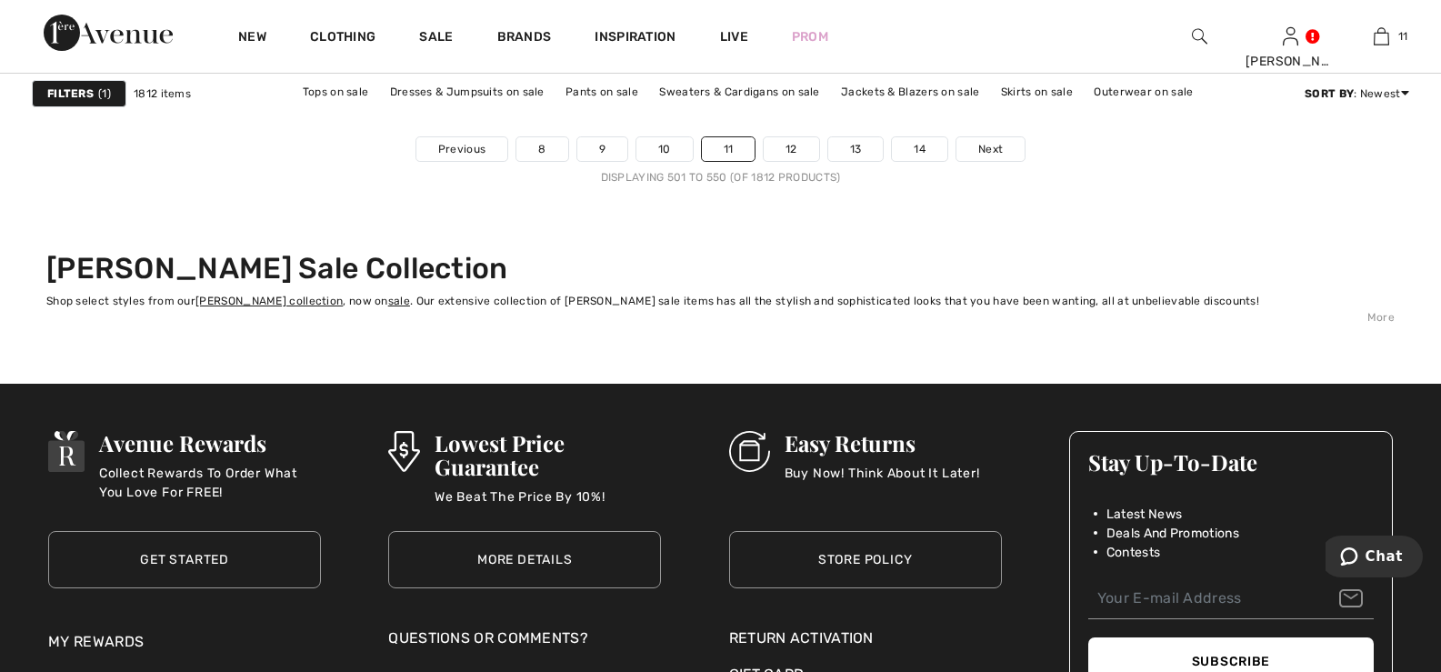
scroll to position [9180, 0]
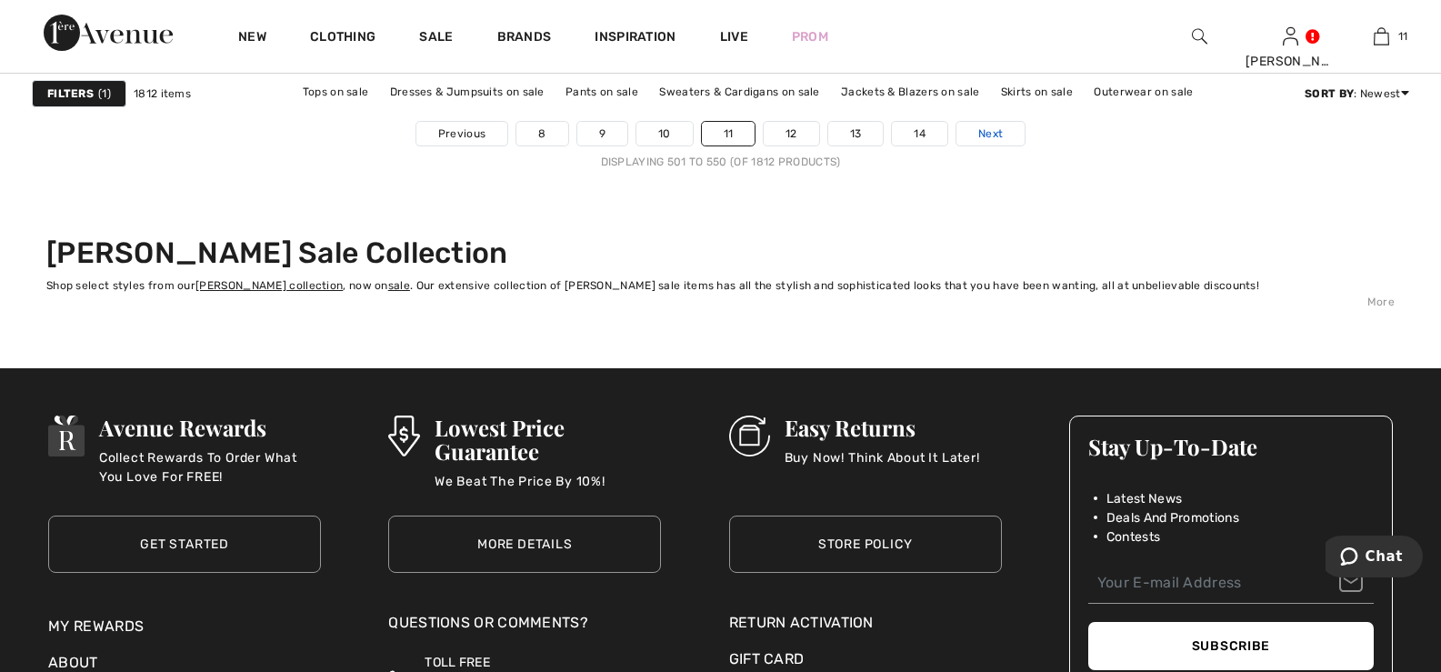
click at [994, 131] on span "Next" at bounding box center [990, 133] width 25 height 16
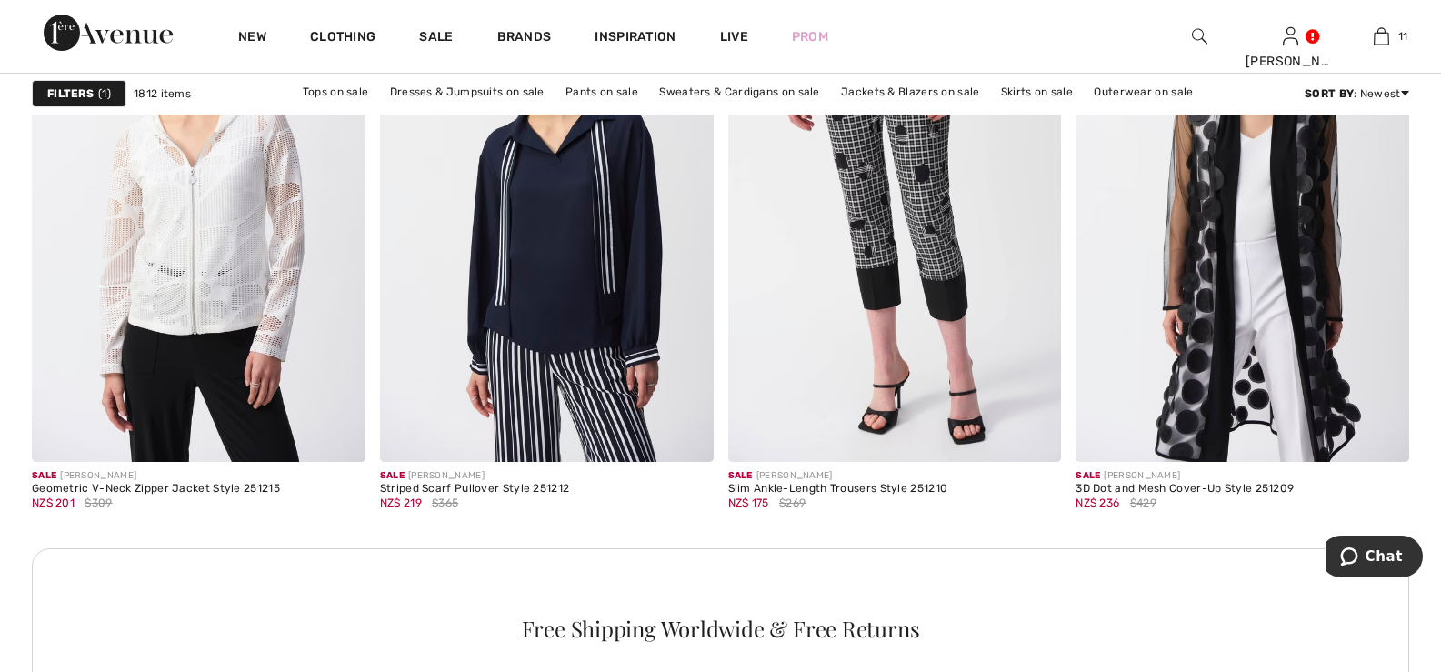
scroll to position [2091, 0]
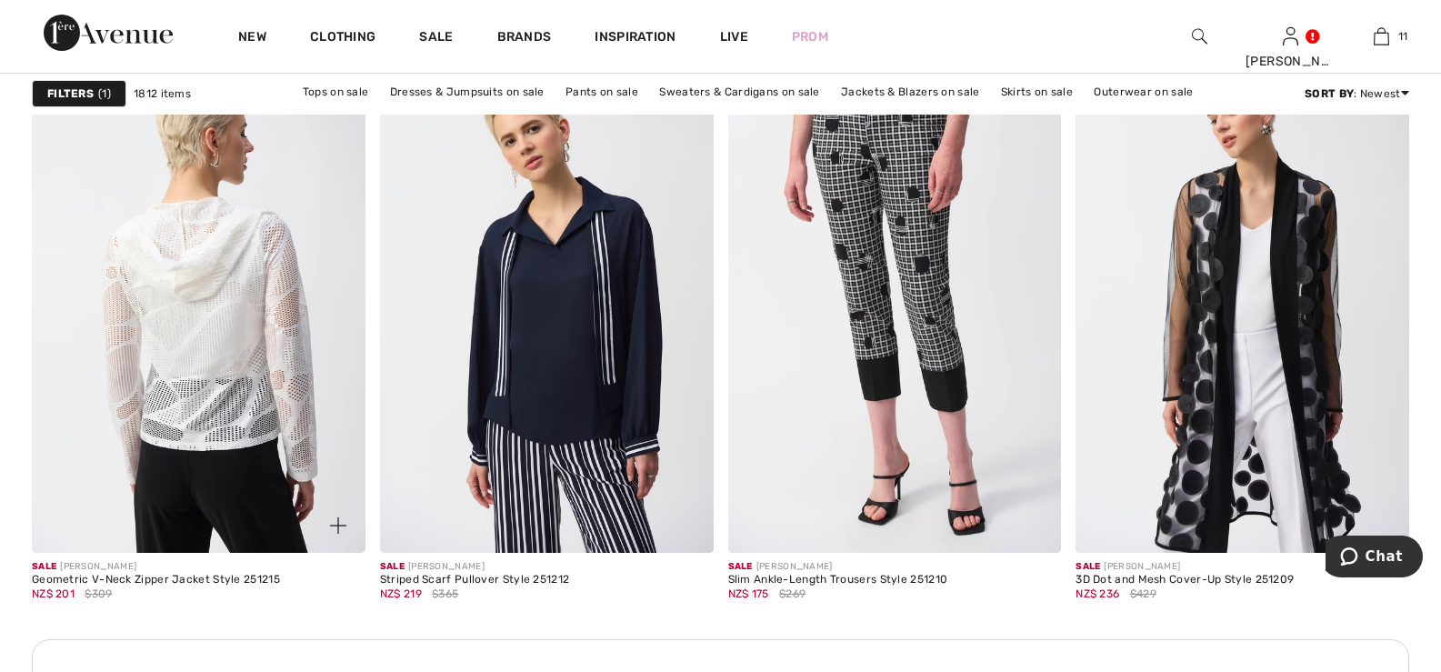
click at [251, 336] on img at bounding box center [199, 302] width 334 height 500
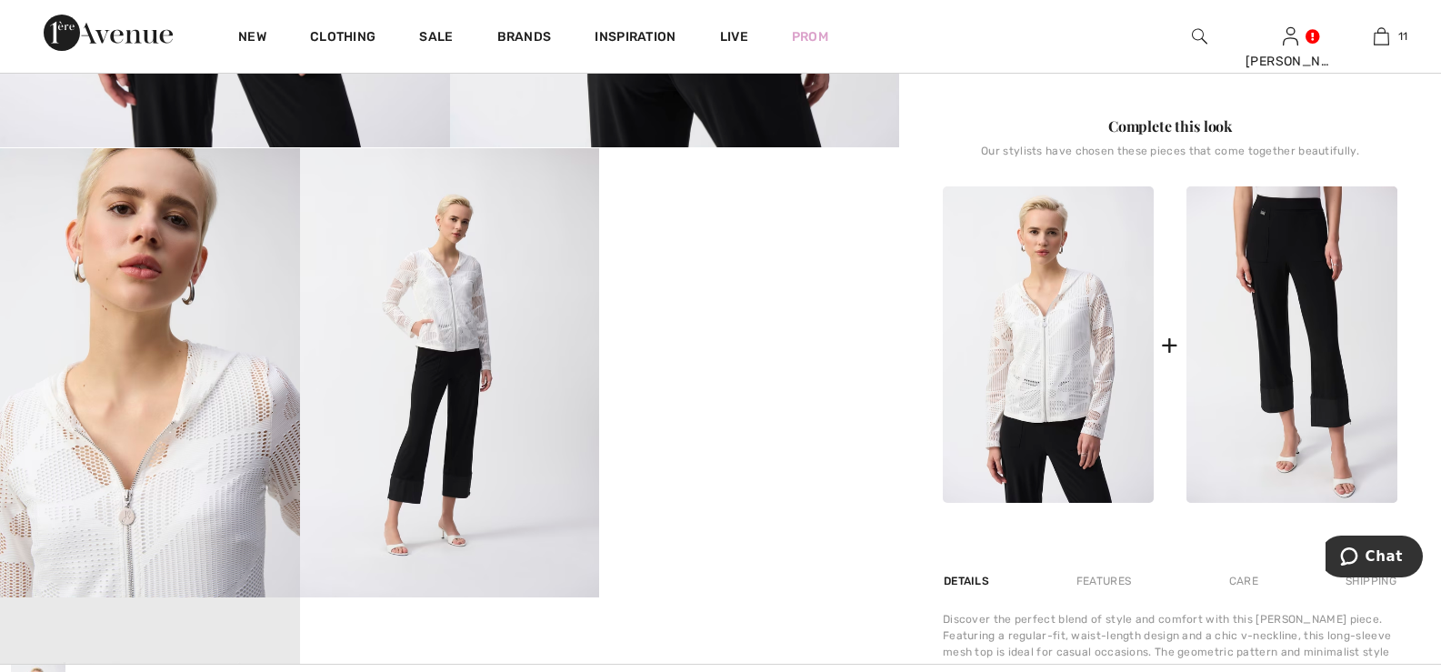
scroll to position [726, 0]
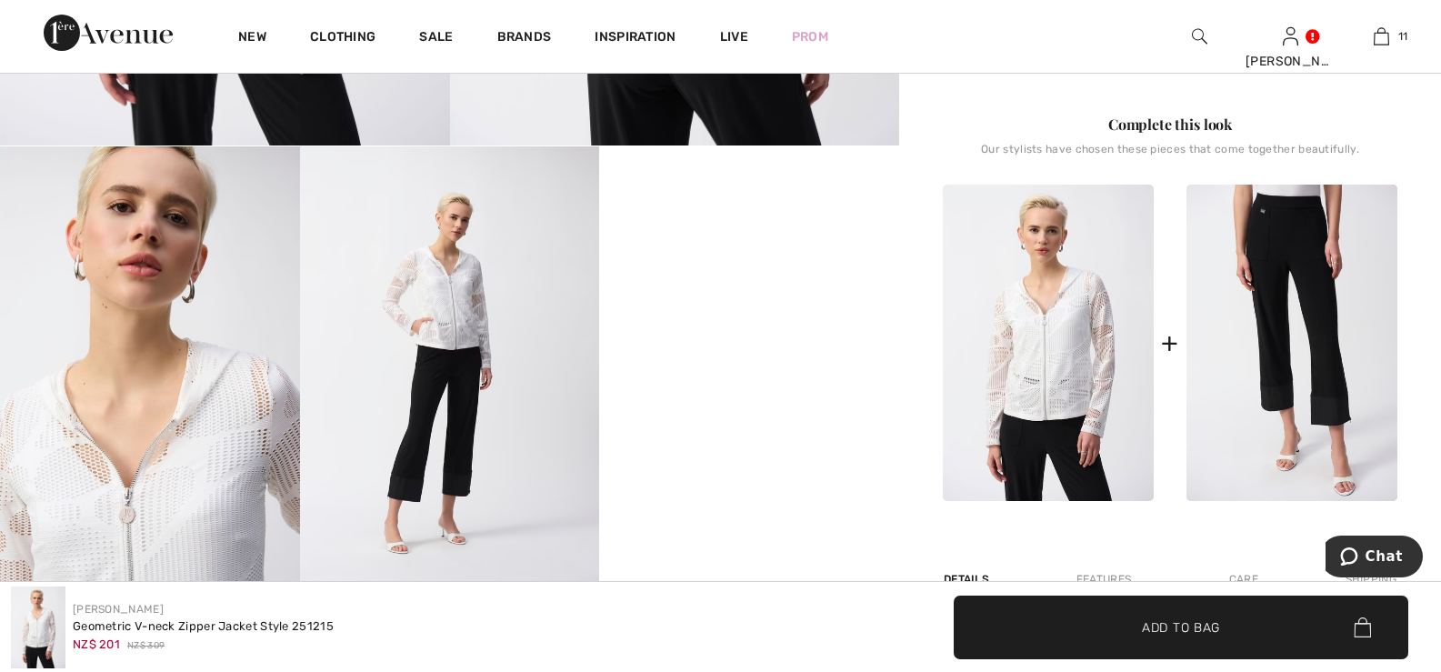
click at [778, 296] on video "Your browser does not support the video tag." at bounding box center [749, 221] width 300 height 150
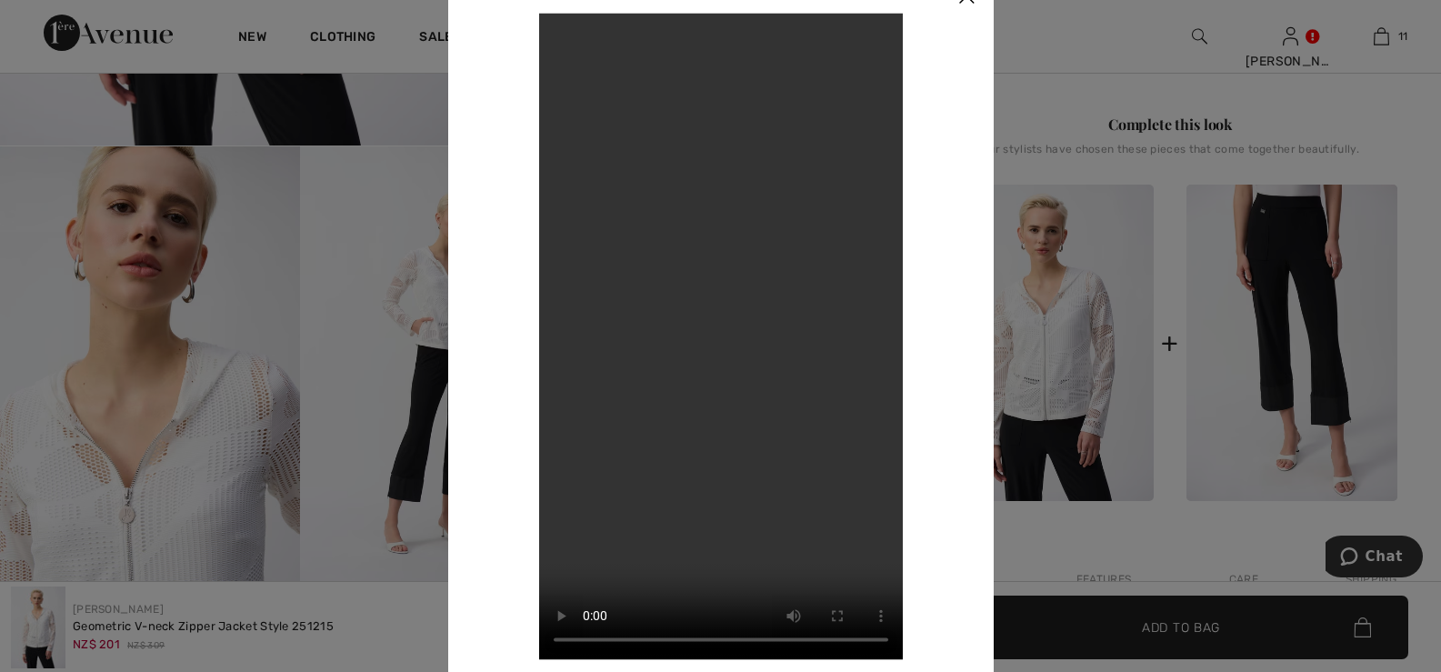
click at [264, 279] on div at bounding box center [720, 336] width 1441 height 672
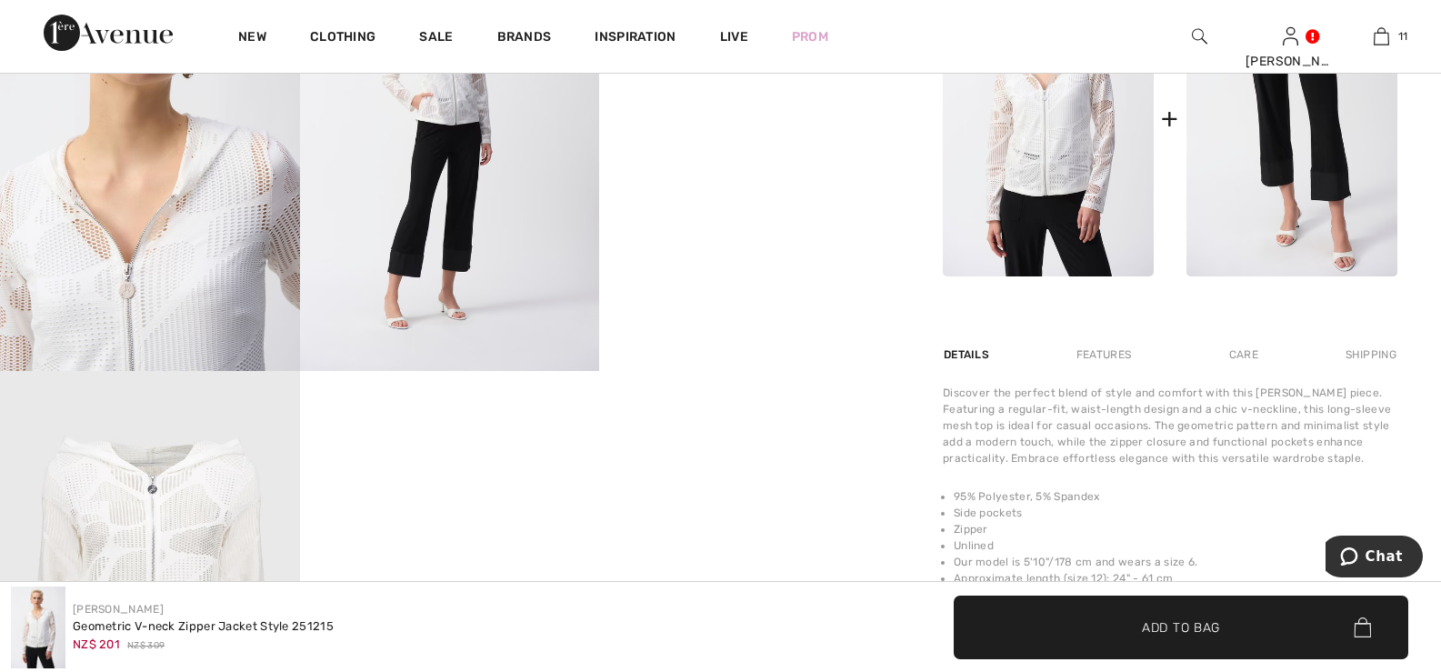
scroll to position [817, 0]
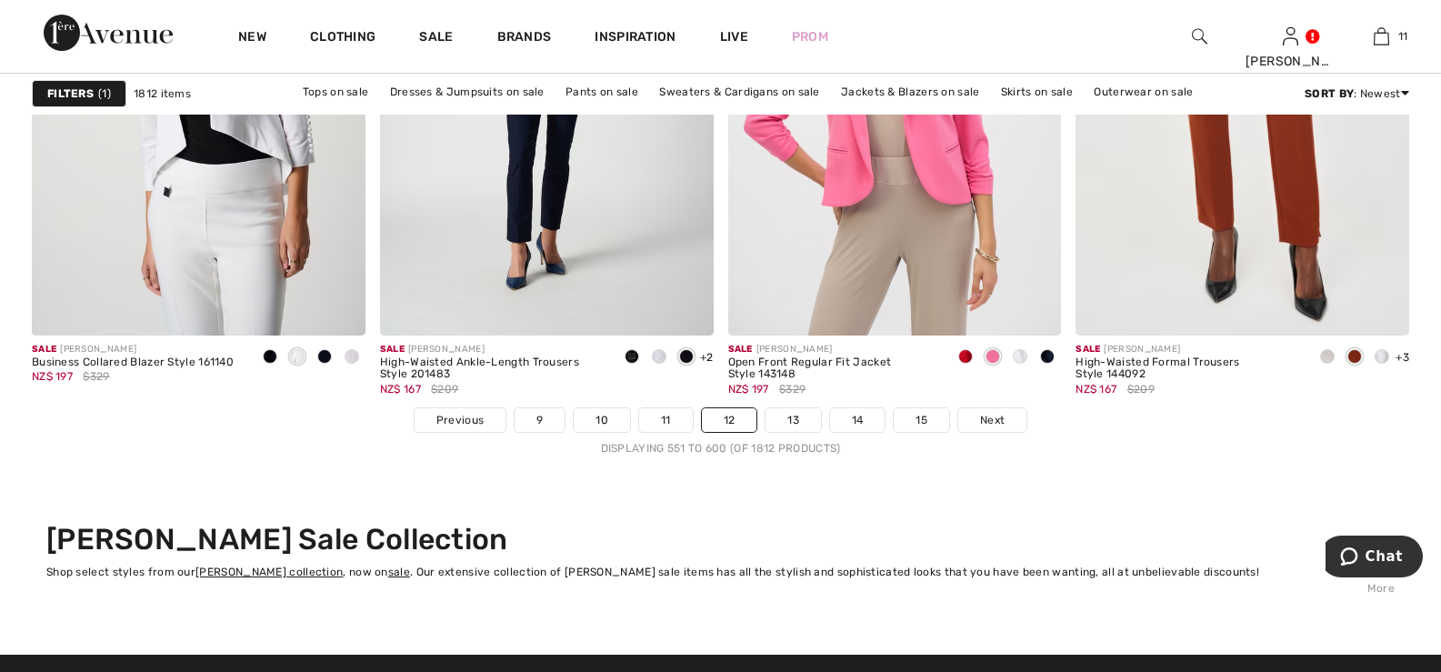
scroll to position [8908, 0]
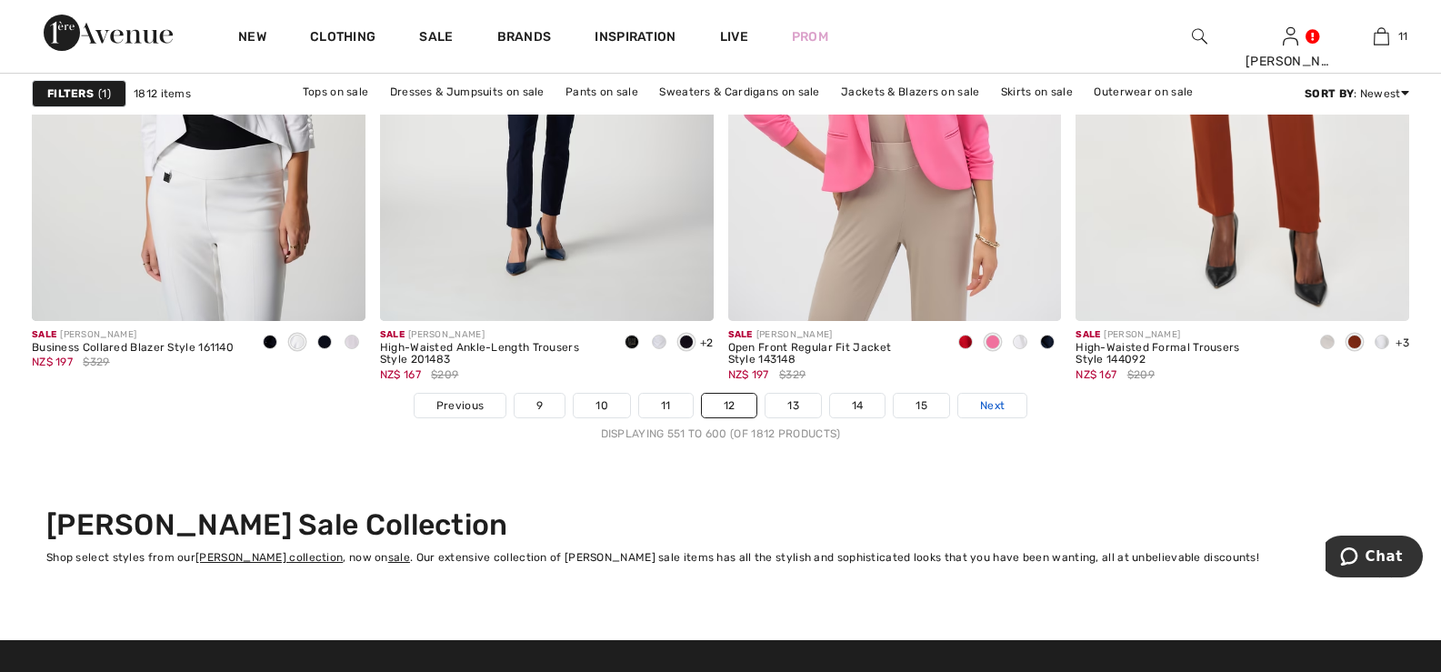
click at [985, 405] on span "Next" at bounding box center [992, 405] width 25 height 16
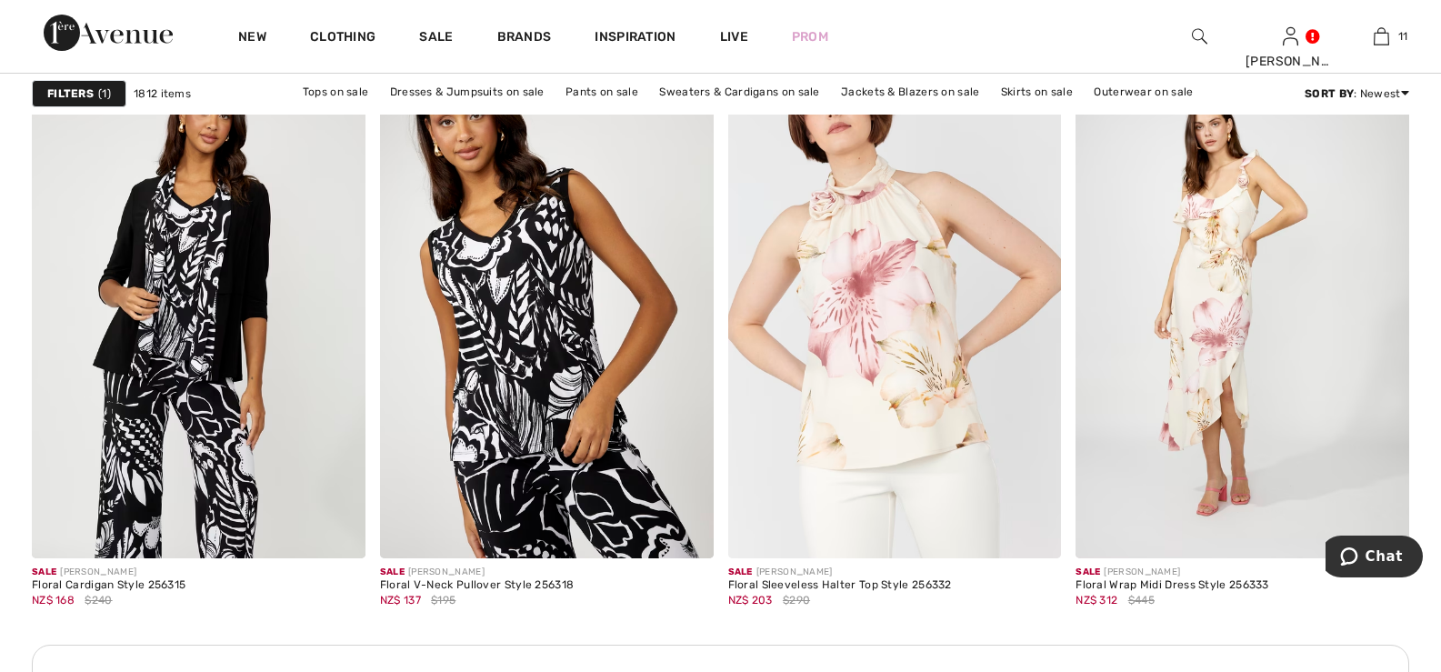
scroll to position [6727, 0]
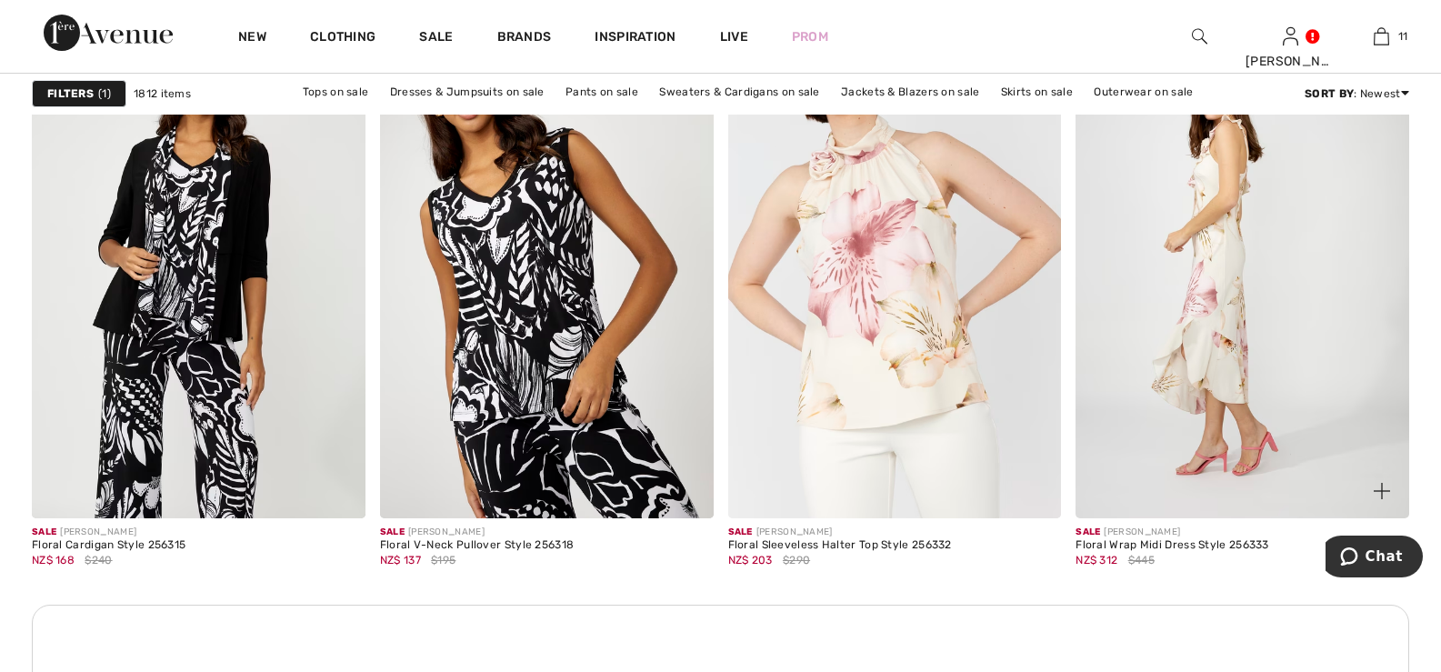
click at [1214, 235] on img at bounding box center [1242, 268] width 334 height 500
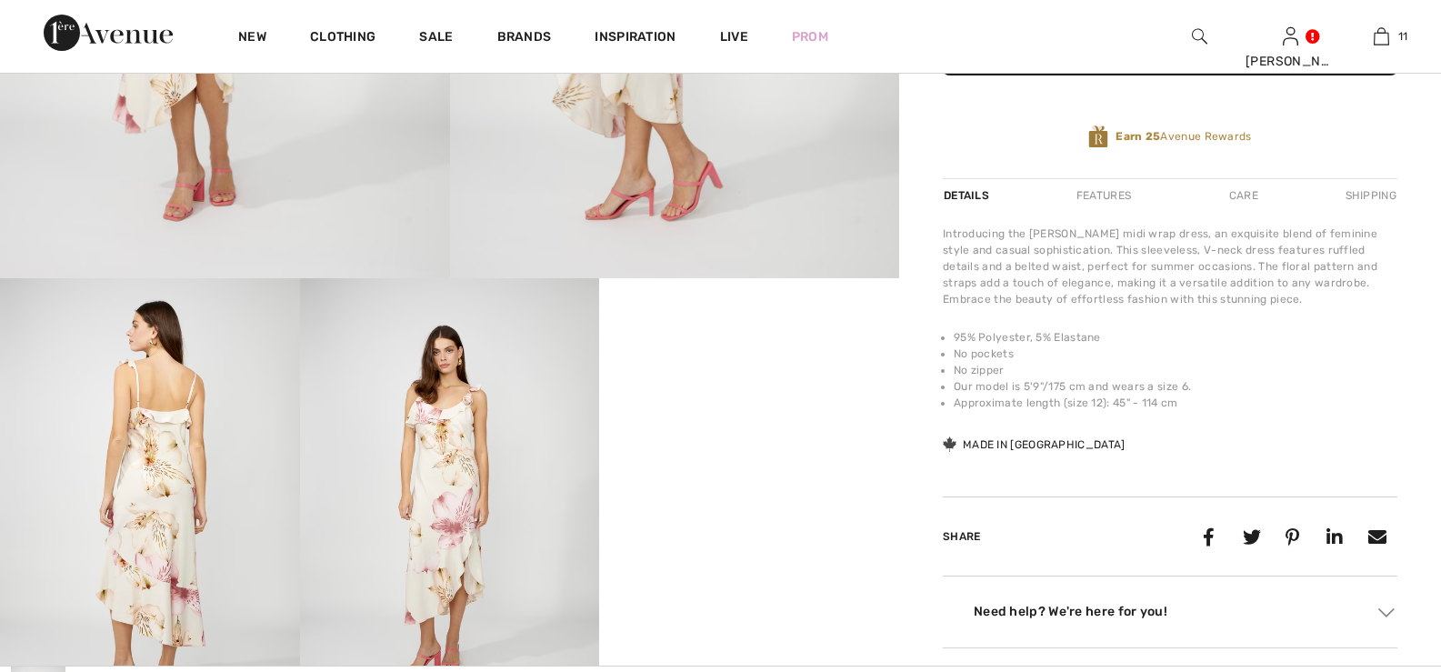
scroll to position [727, 0]
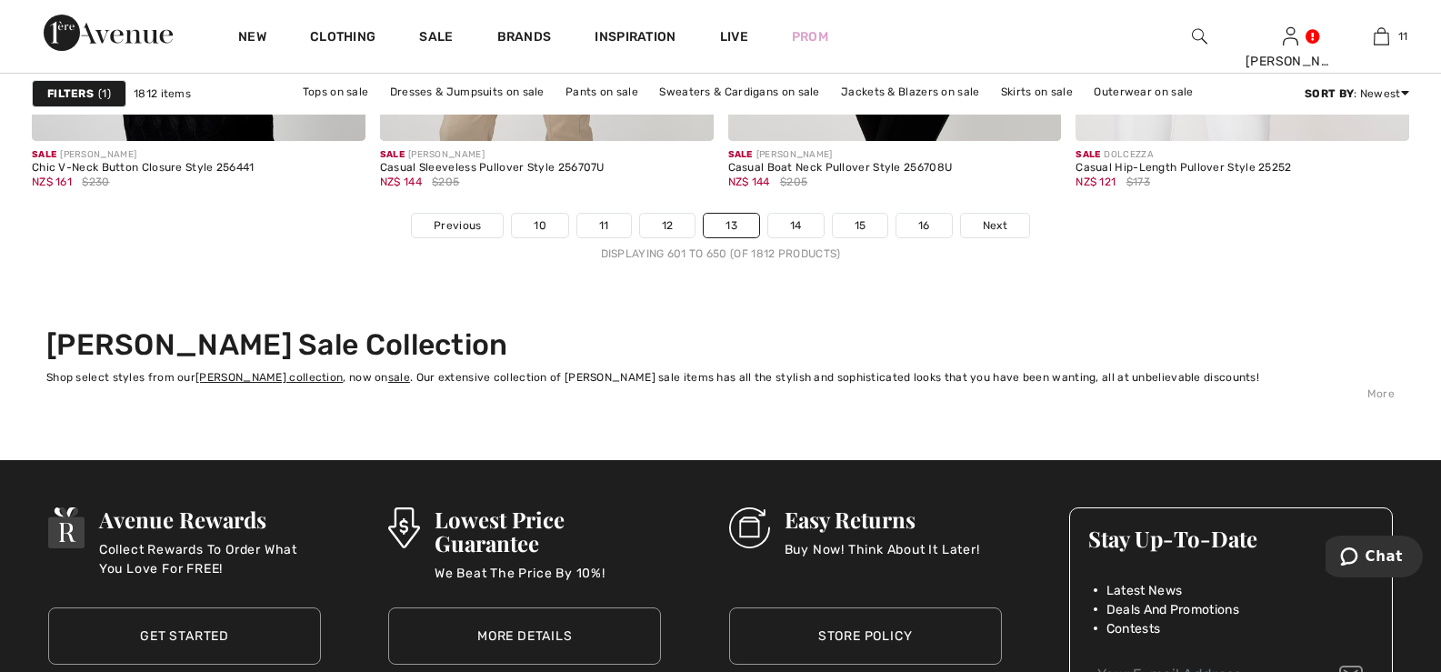
scroll to position [9090, 0]
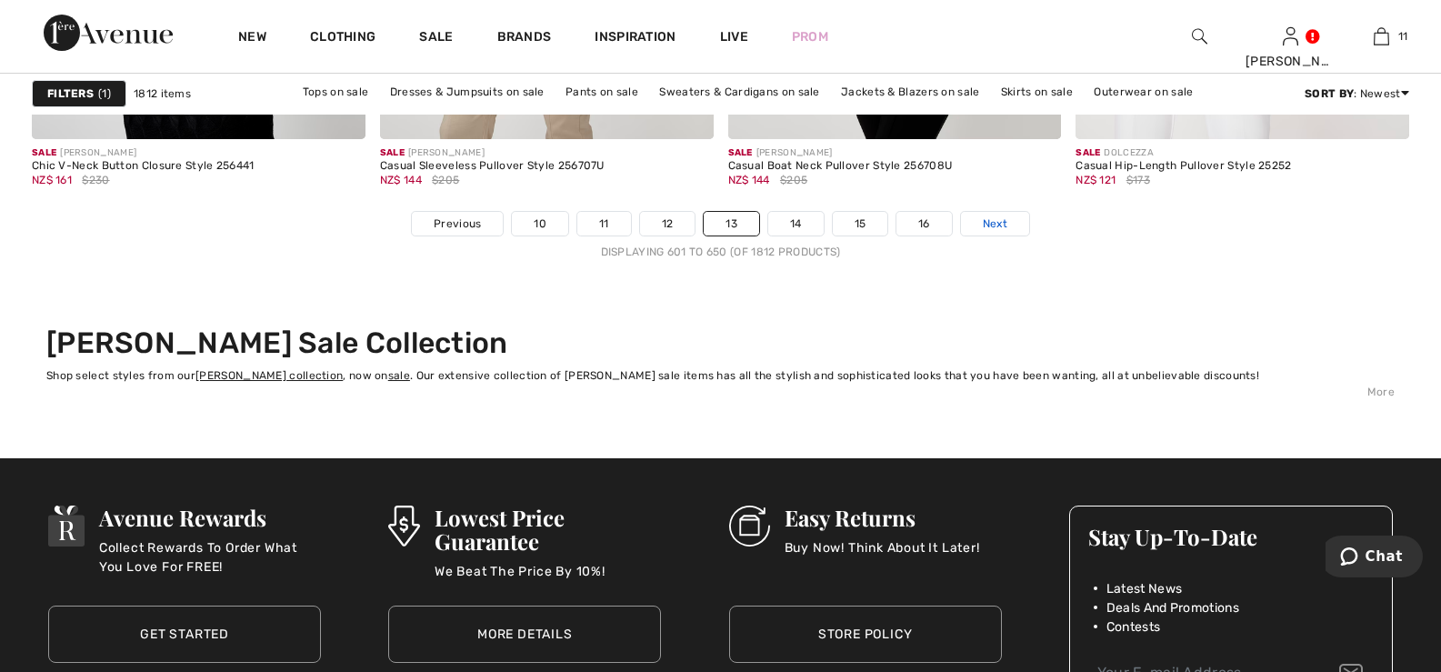
click at [996, 223] on span "Next" at bounding box center [995, 223] width 25 height 16
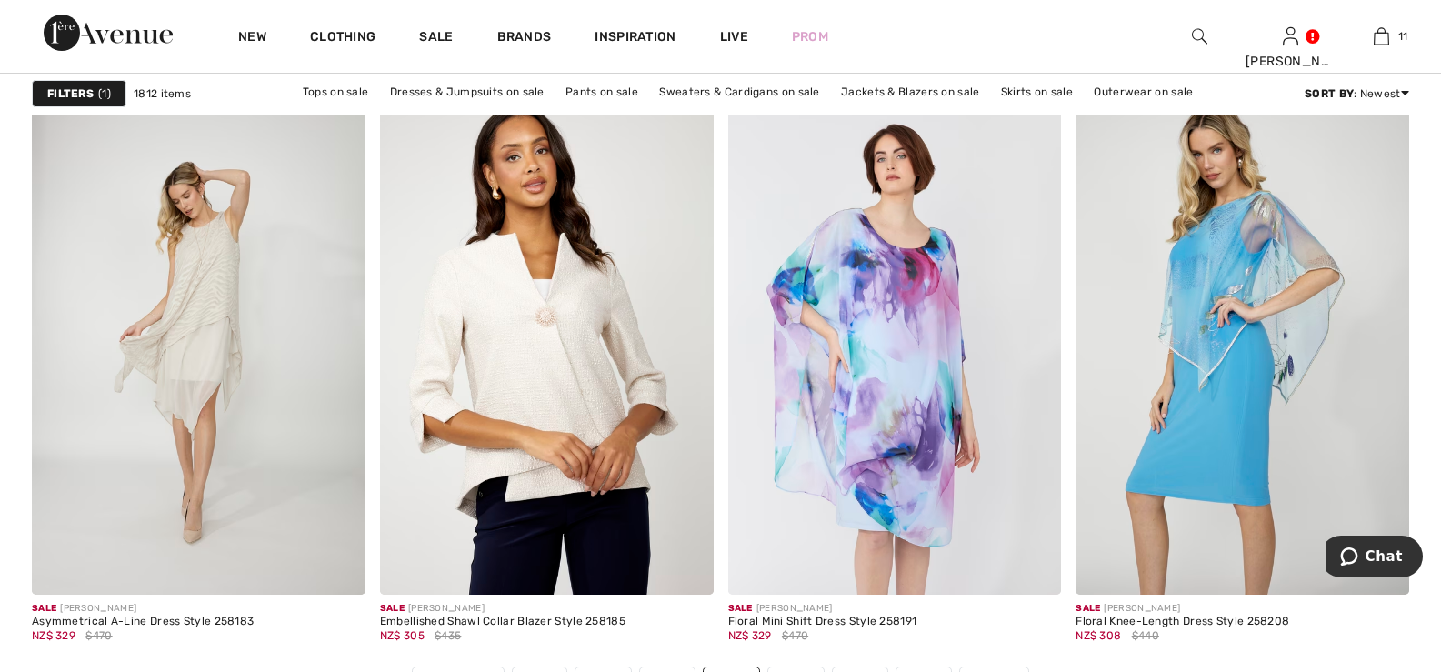
scroll to position [9180, 0]
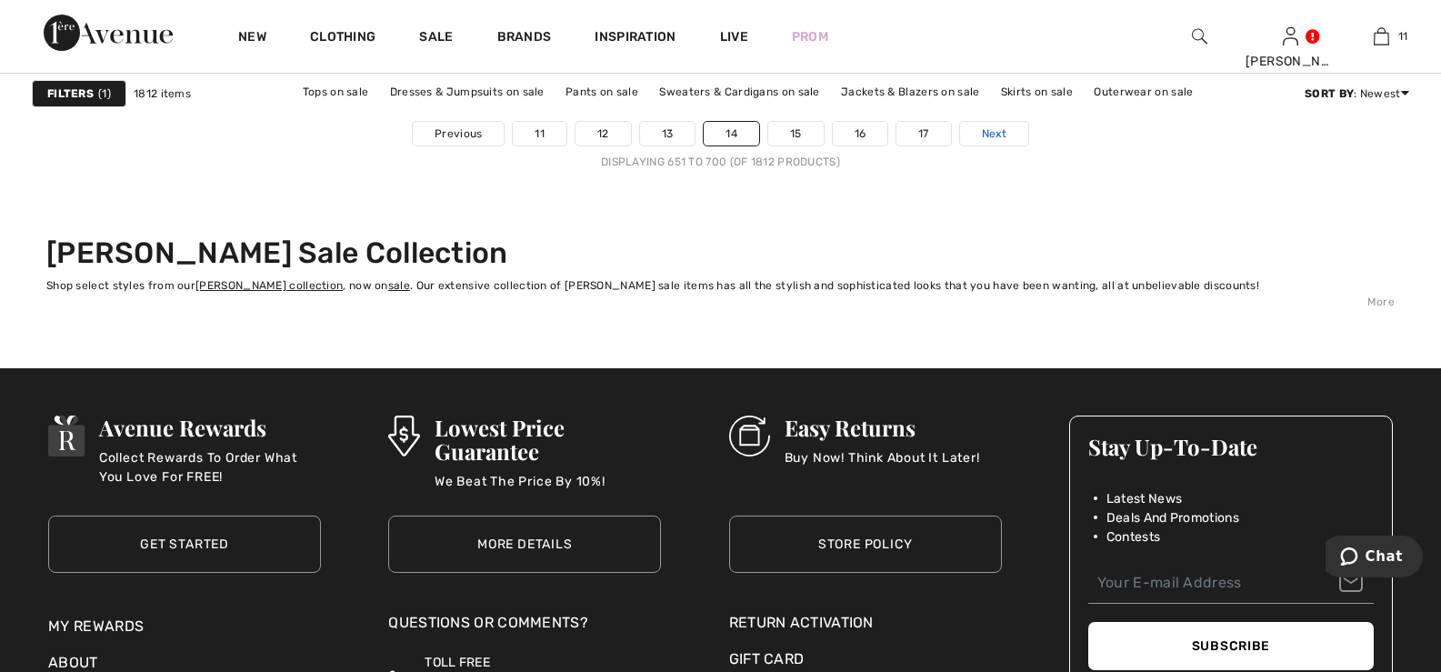
click at [995, 135] on span "Next" at bounding box center [994, 133] width 25 height 16
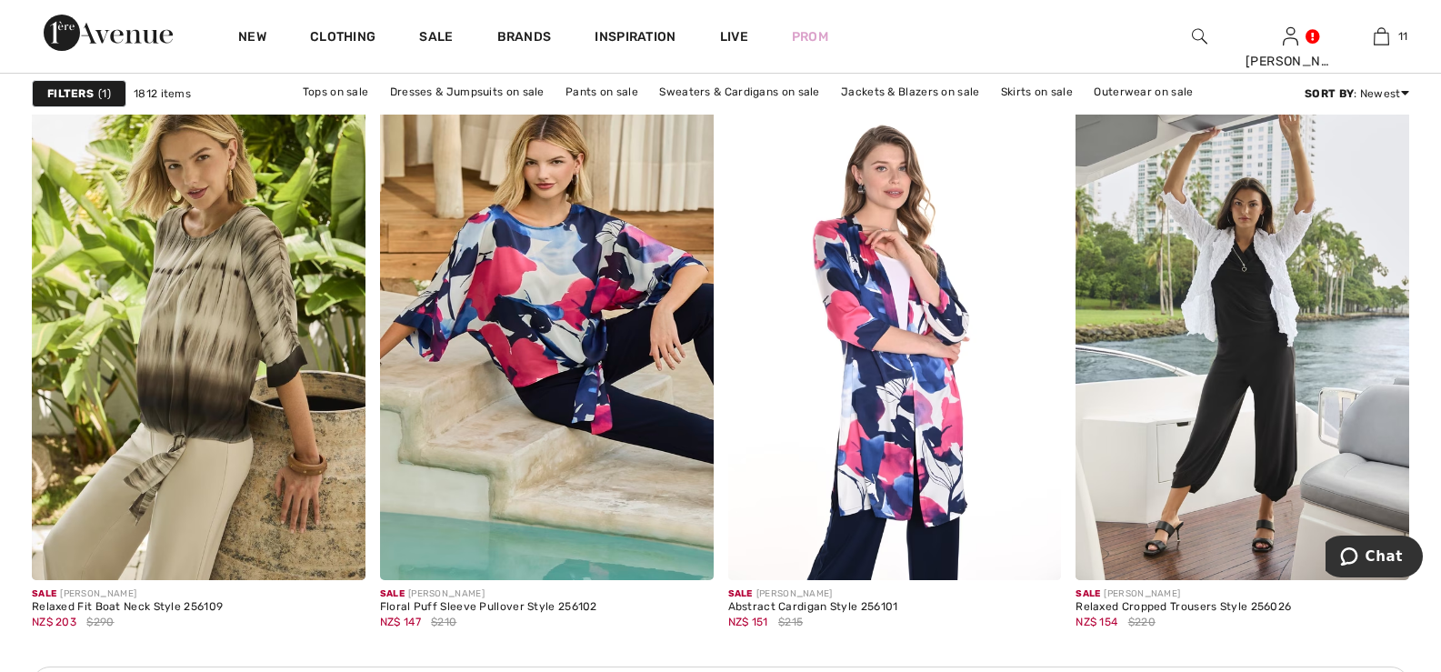
scroll to position [4091, 0]
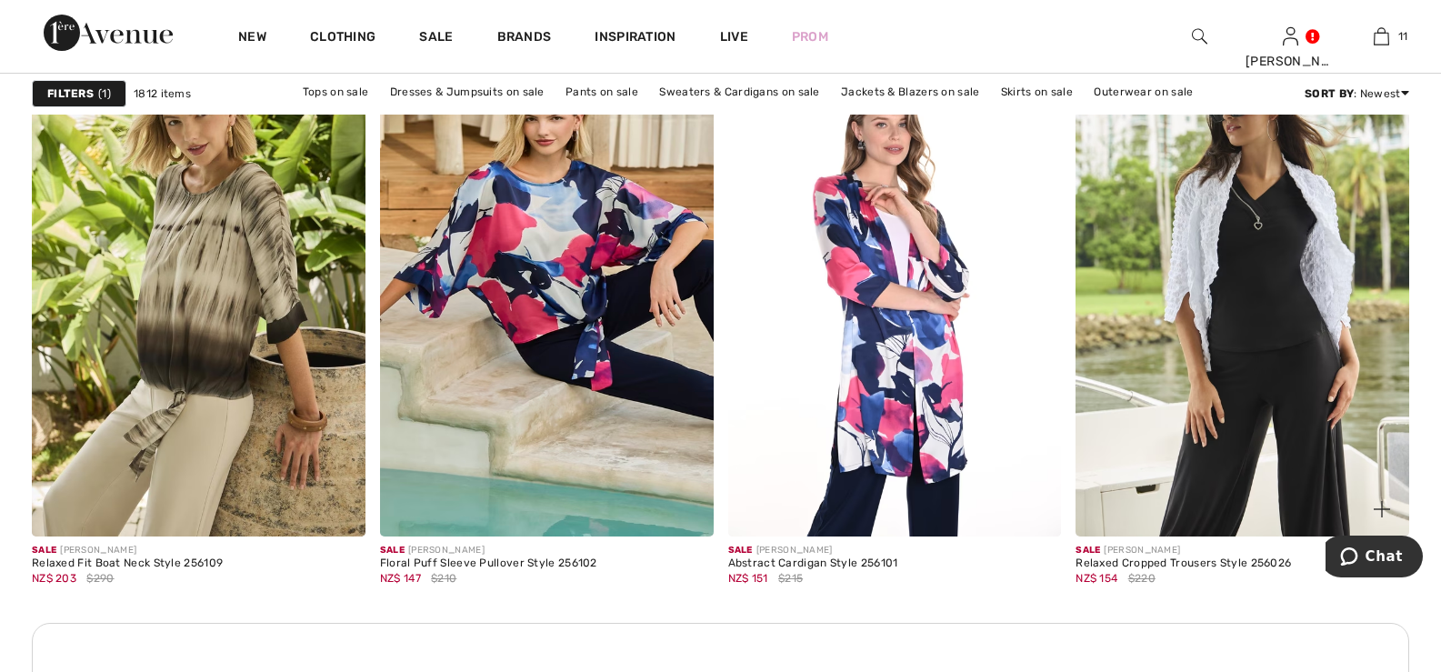
click at [1275, 326] on img at bounding box center [1242, 286] width 334 height 500
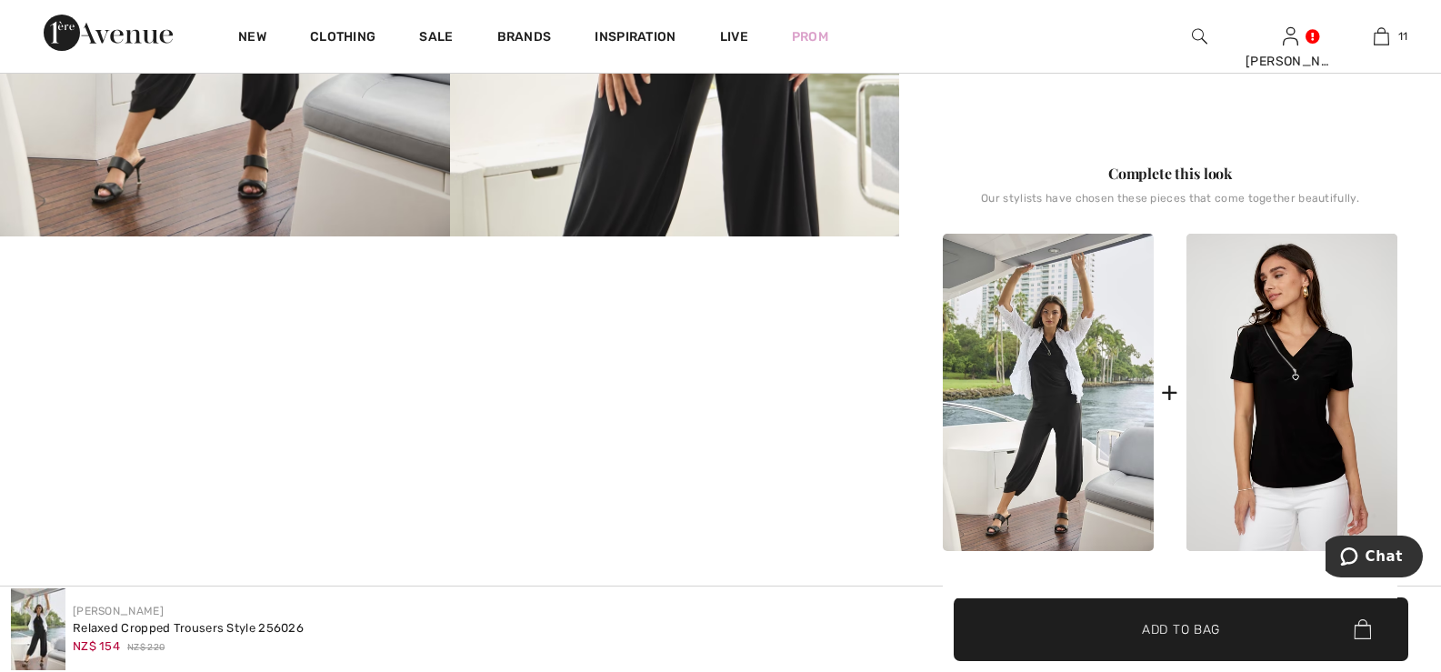
scroll to position [182, 0]
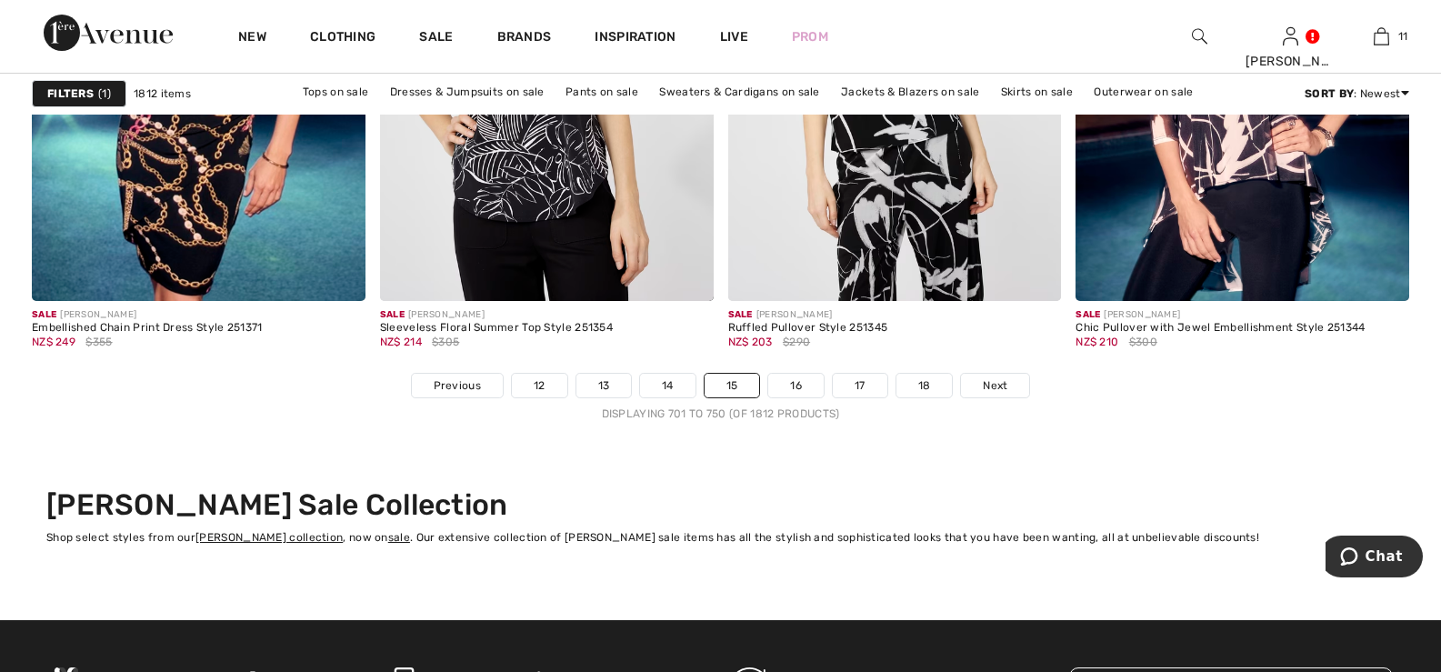
scroll to position [9090, 0]
